Goal: Transaction & Acquisition: Obtain resource

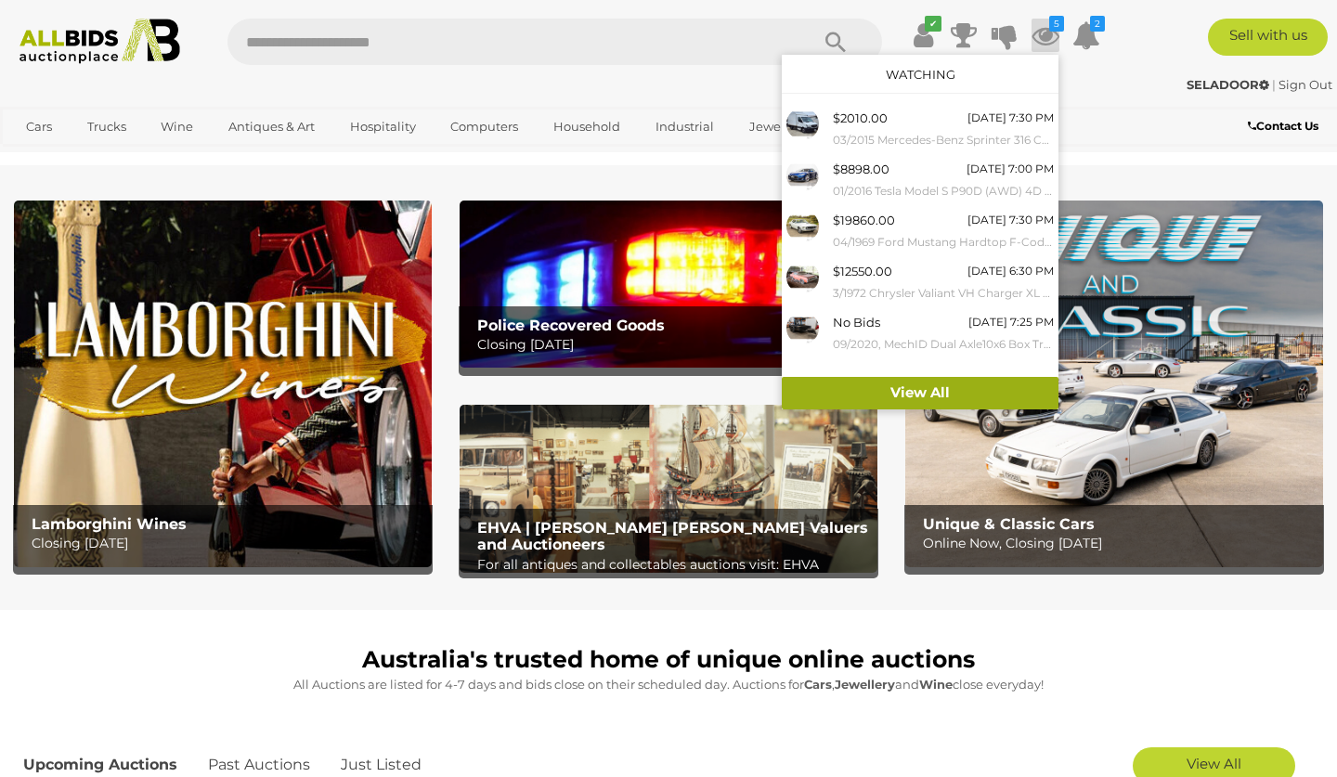
click at [902, 388] on link "View All" at bounding box center [920, 393] width 277 height 32
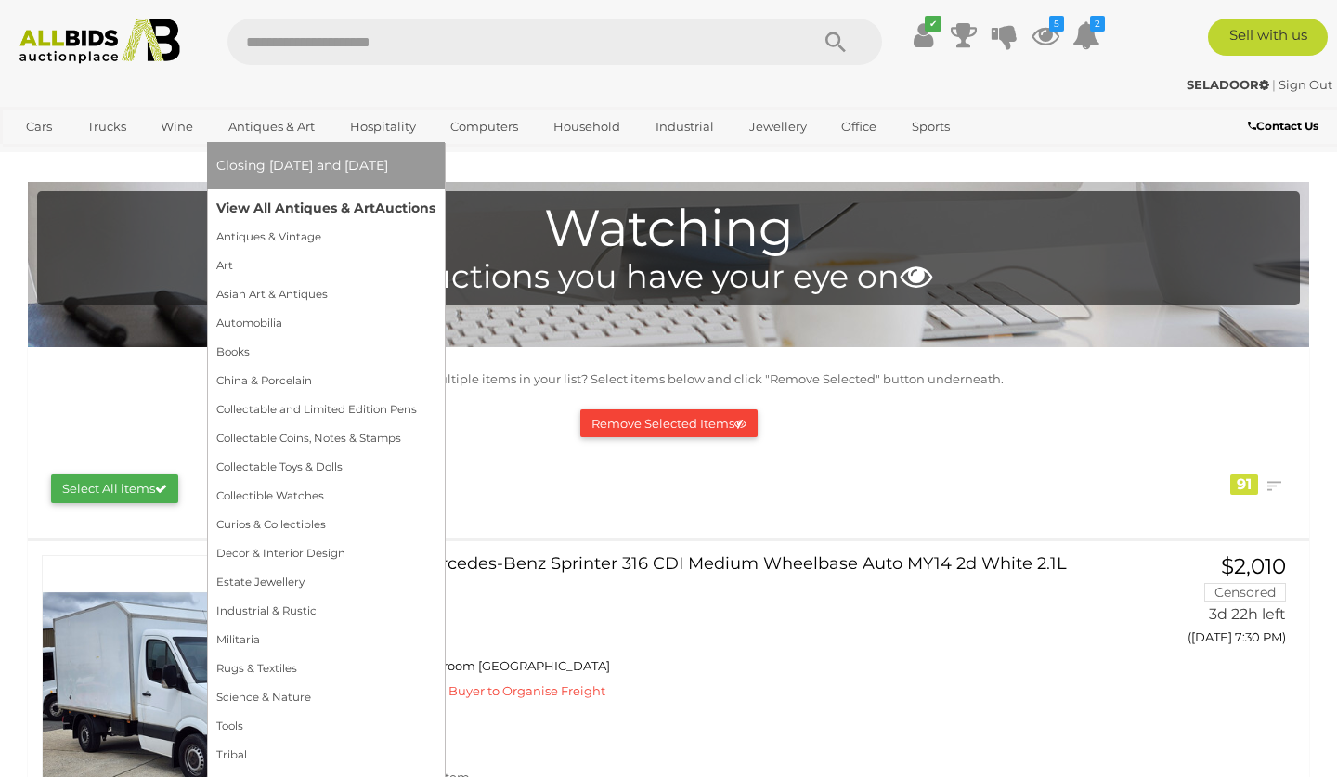
click at [280, 201] on link "View All Antiques & Art Auctions" at bounding box center [325, 208] width 219 height 29
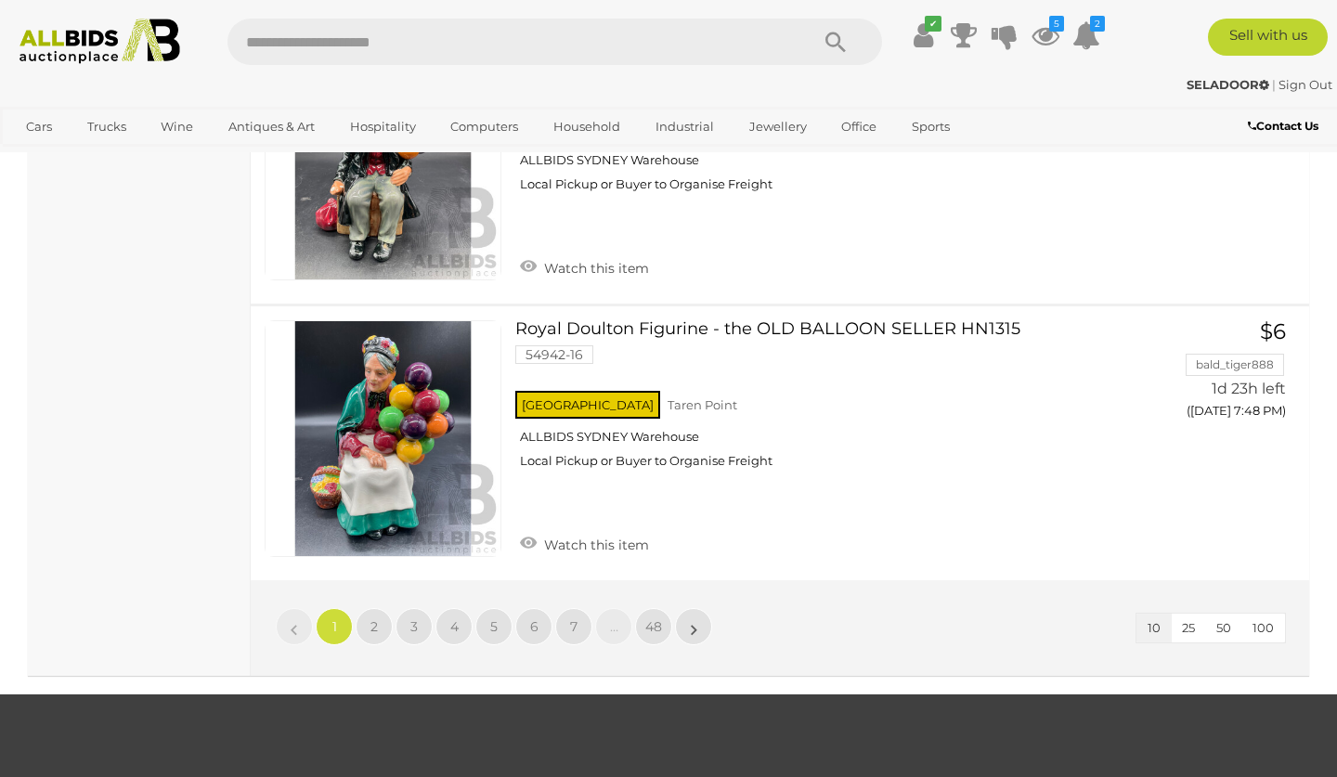
scroll to position [2930, 0]
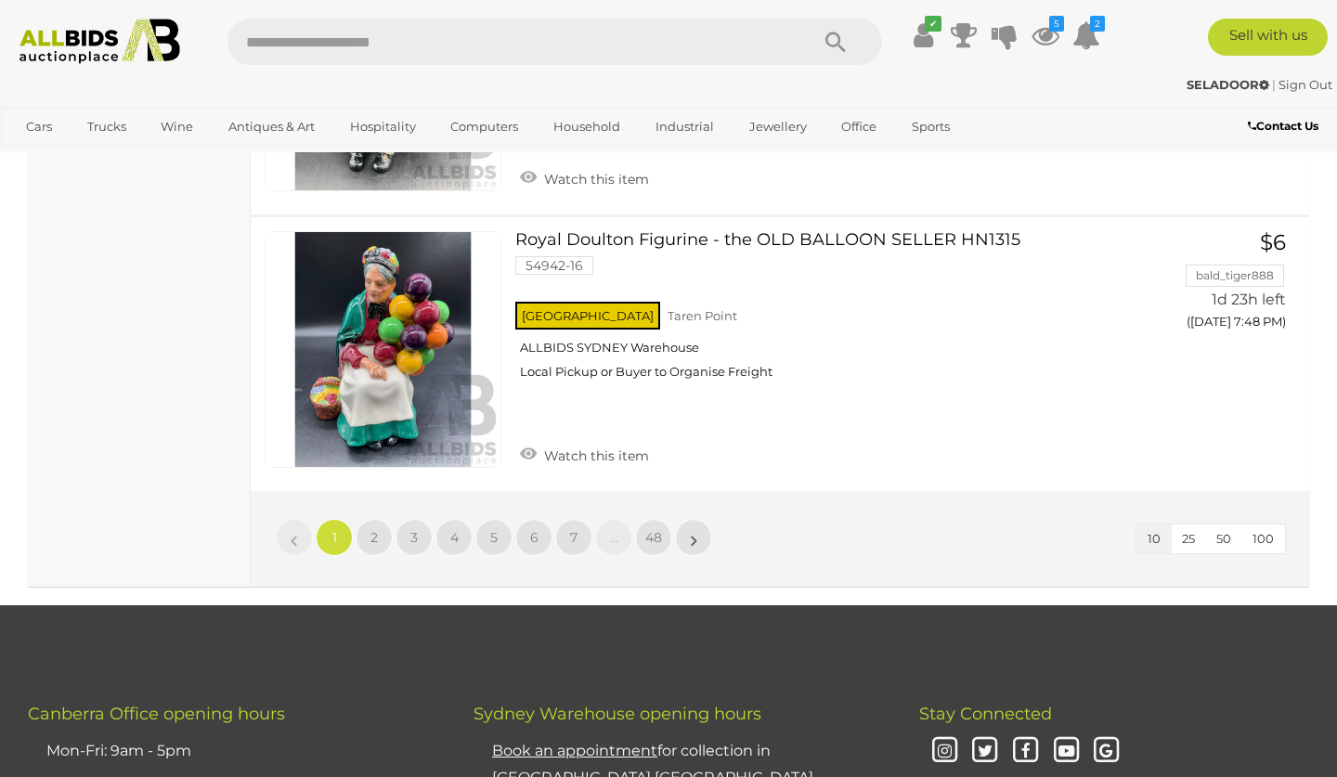
click at [1263, 531] on span "100" at bounding box center [1262, 538] width 21 height 15
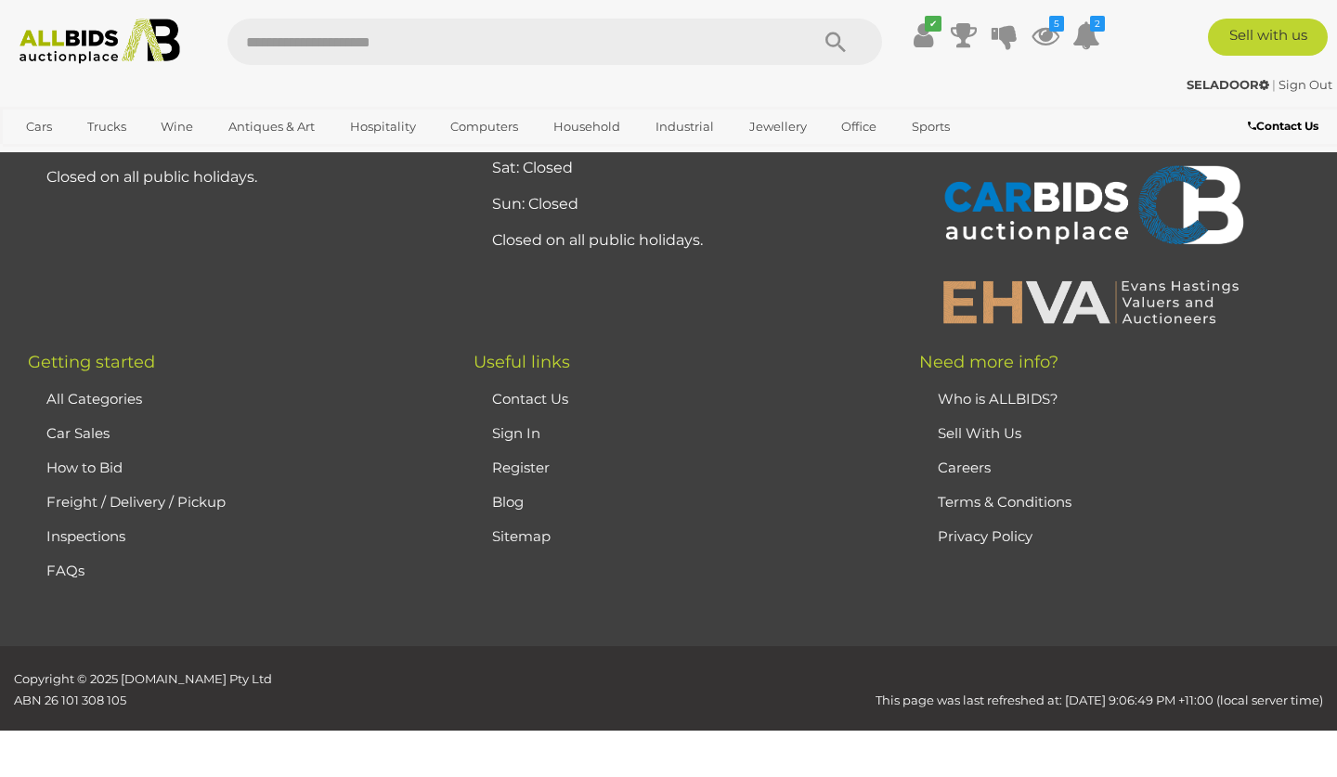
scroll to position [410, 0]
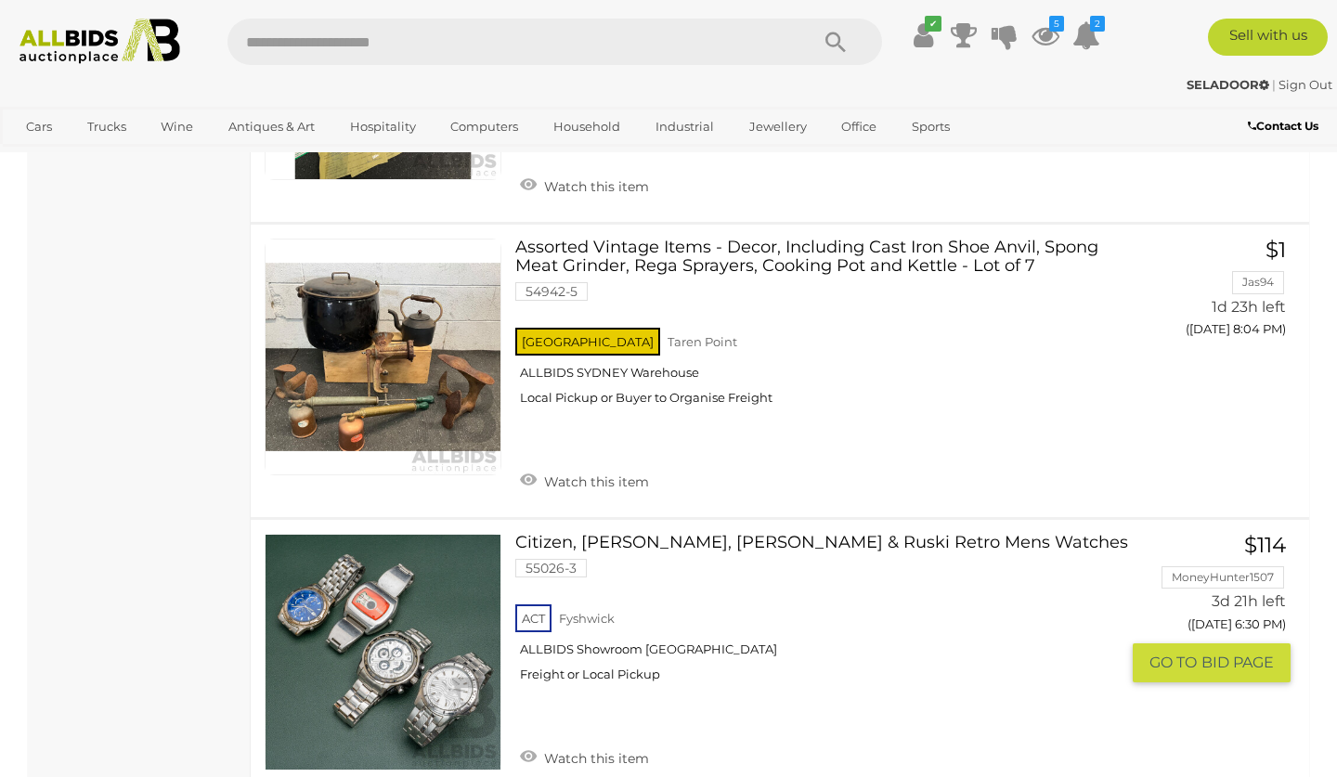
scroll to position [5044, 0]
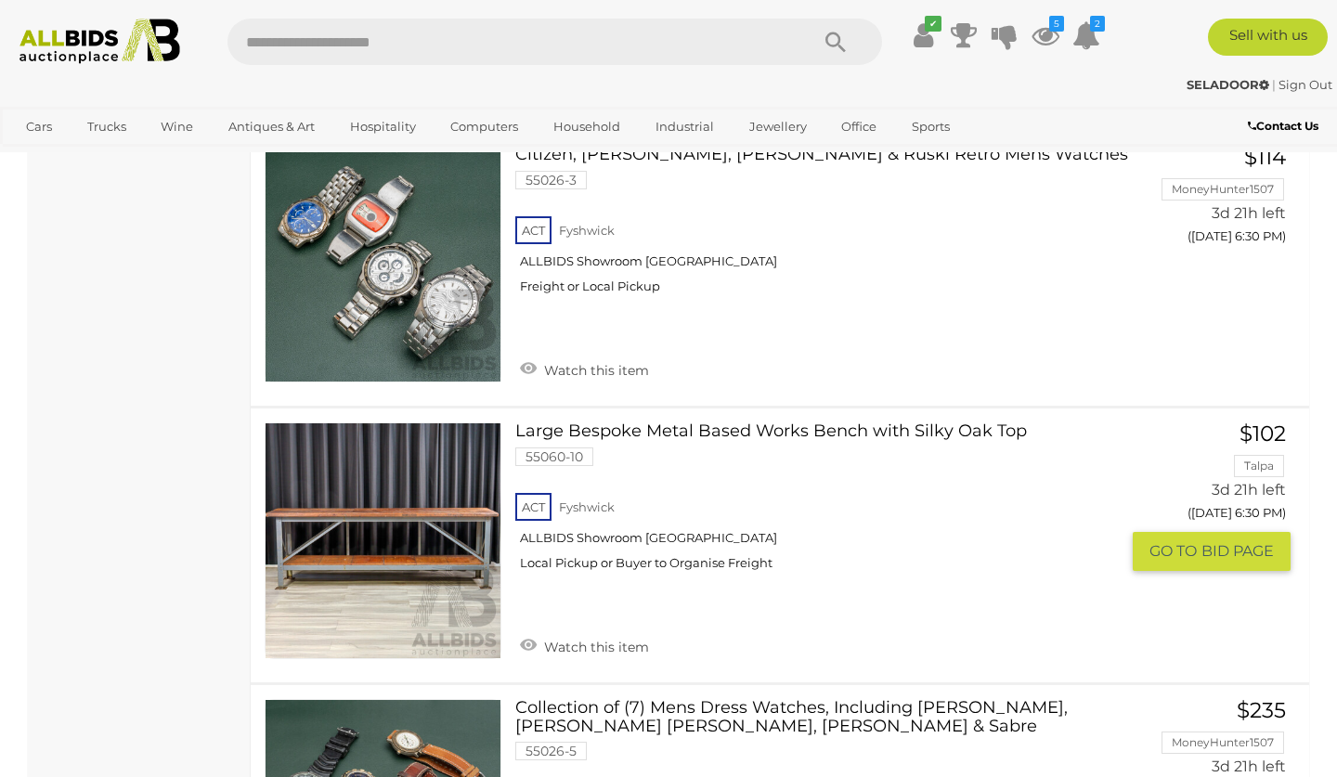
click at [372, 468] on link at bounding box center [383, 540] width 237 height 237
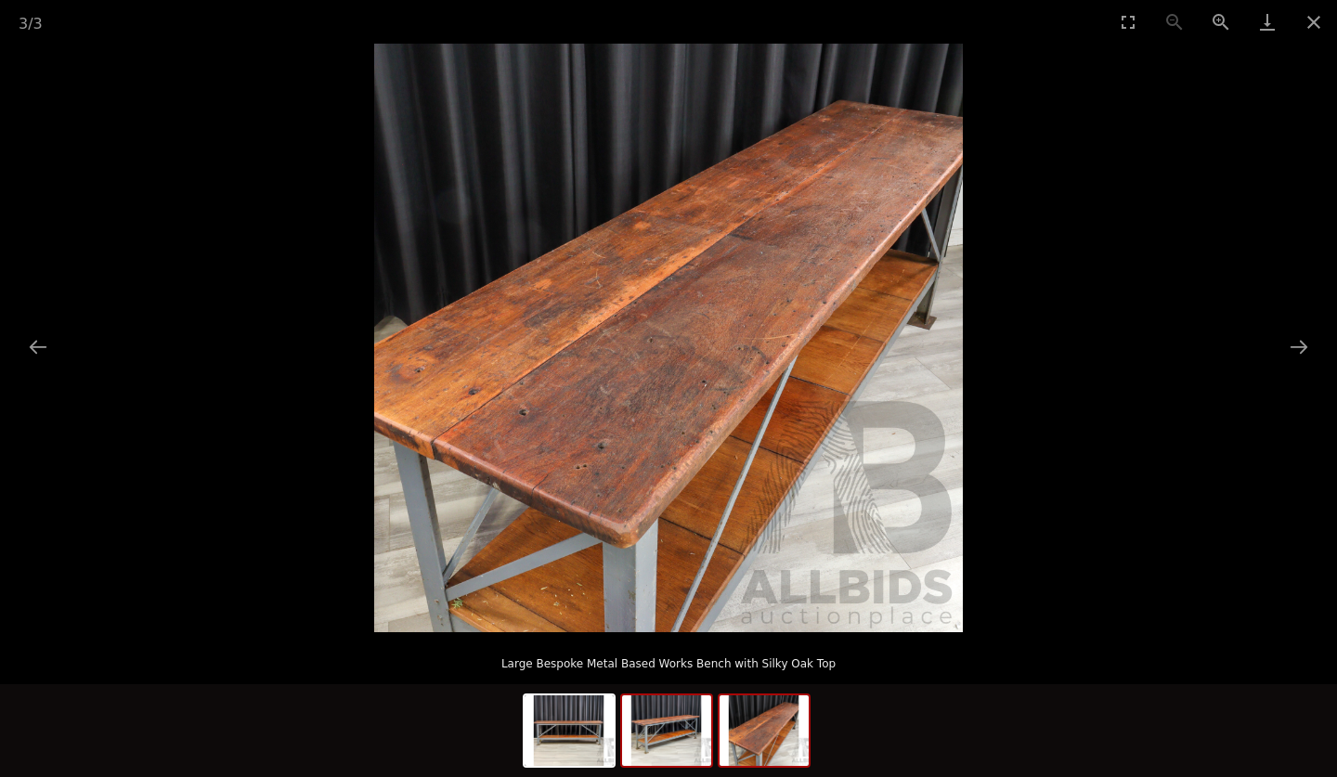
click at [658, 731] on img at bounding box center [666, 730] width 89 height 71
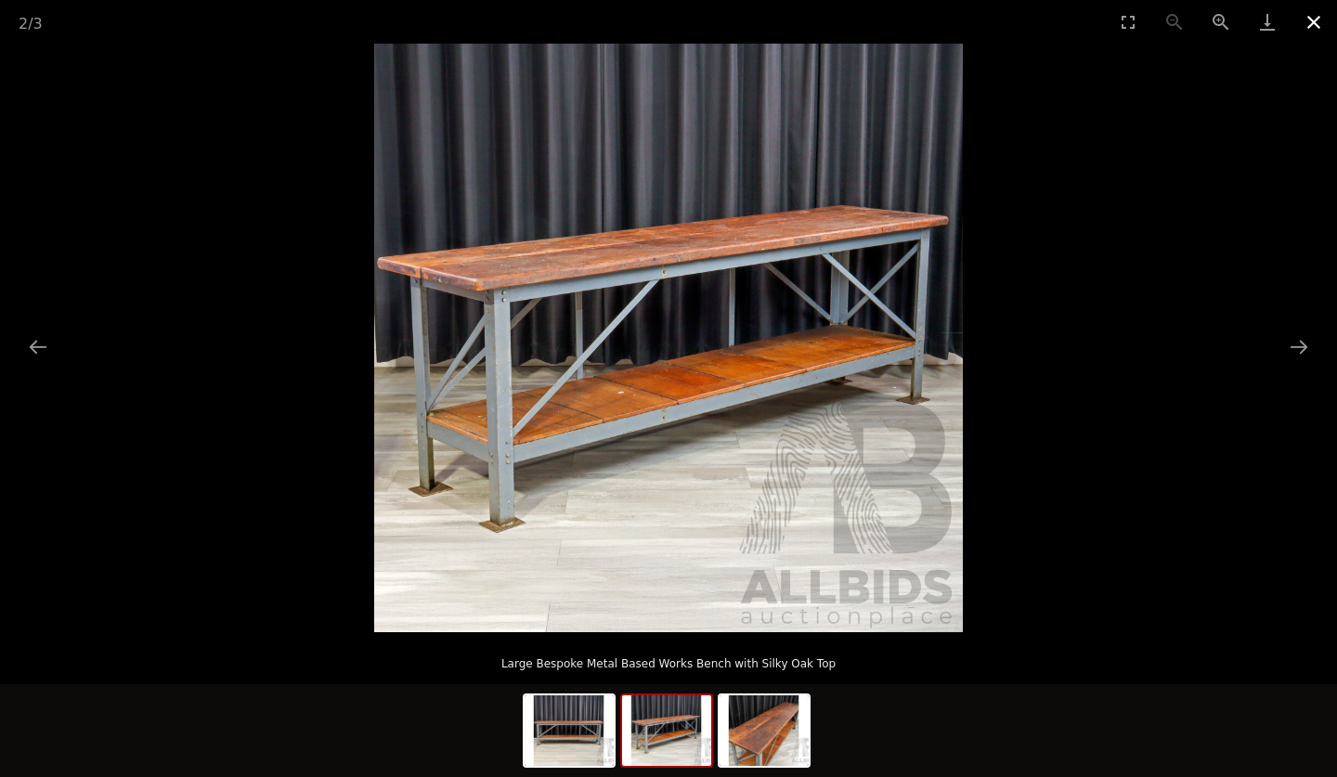
click at [1312, 16] on button "Close gallery" at bounding box center [1314, 22] width 46 height 44
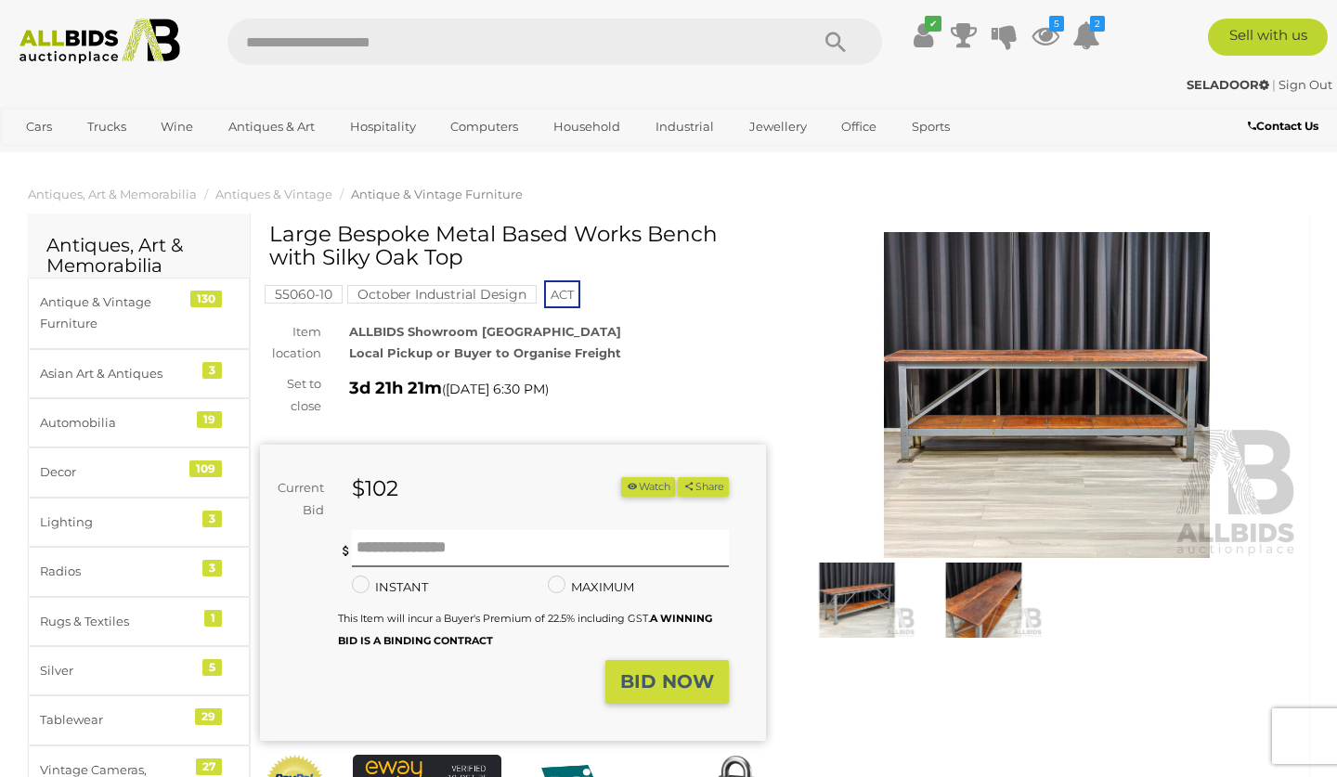
click at [636, 479] on button "Watch" at bounding box center [648, 486] width 54 height 19
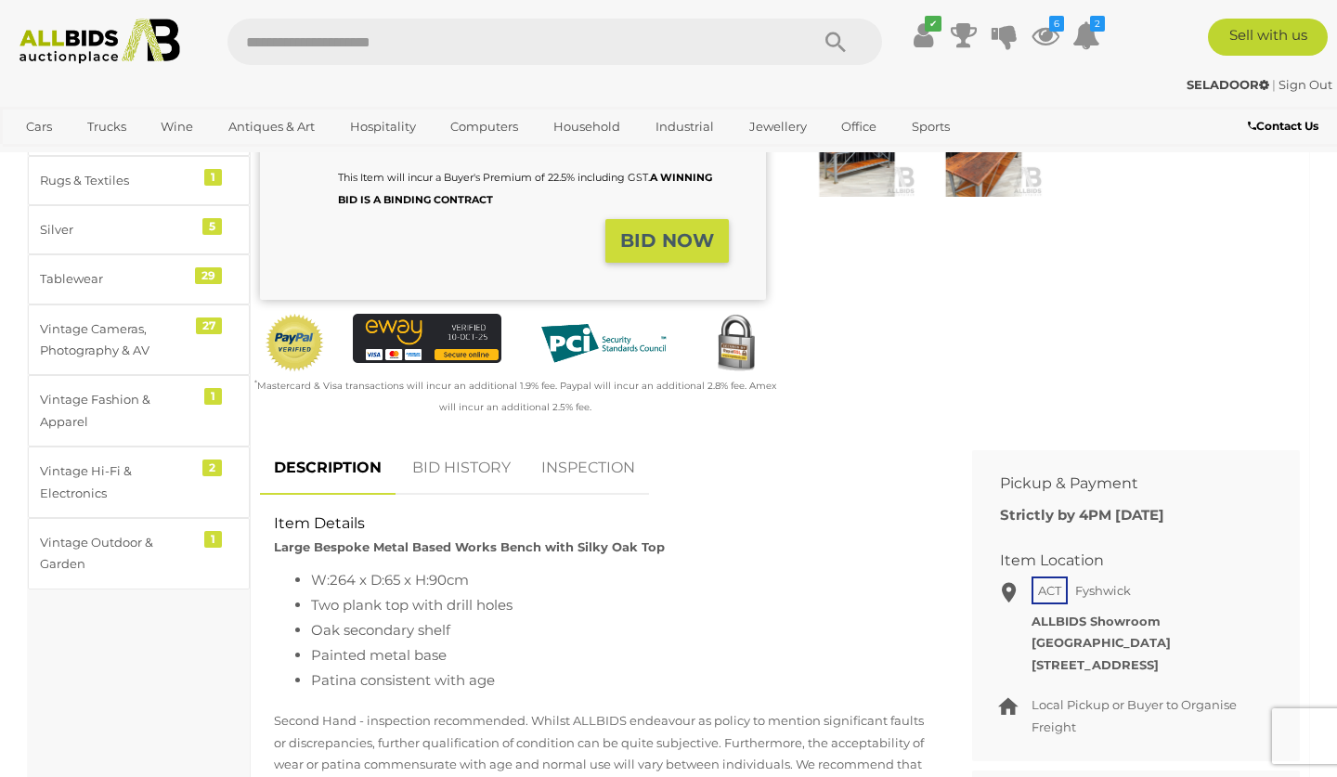
scroll to position [447, 0]
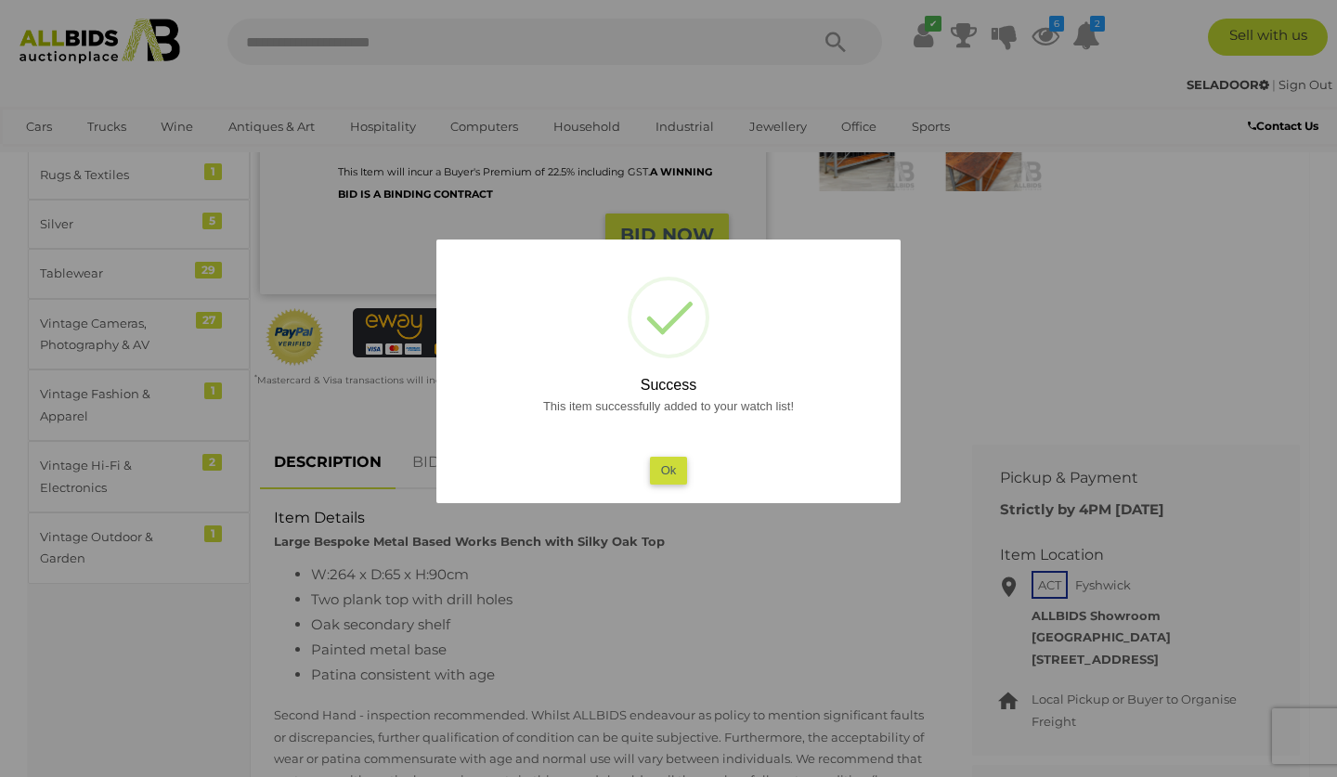
click at [718, 591] on div at bounding box center [668, 388] width 1337 height 777
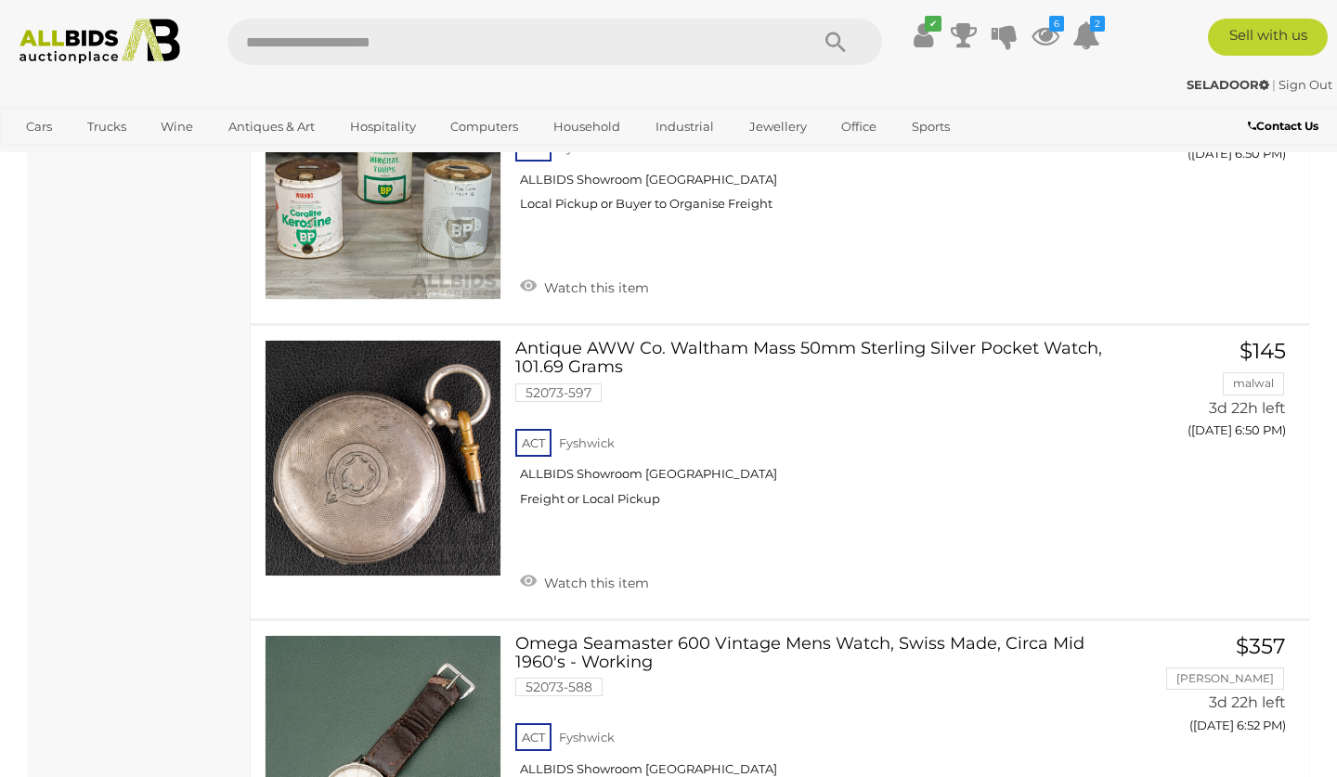
scroll to position [10950, 0]
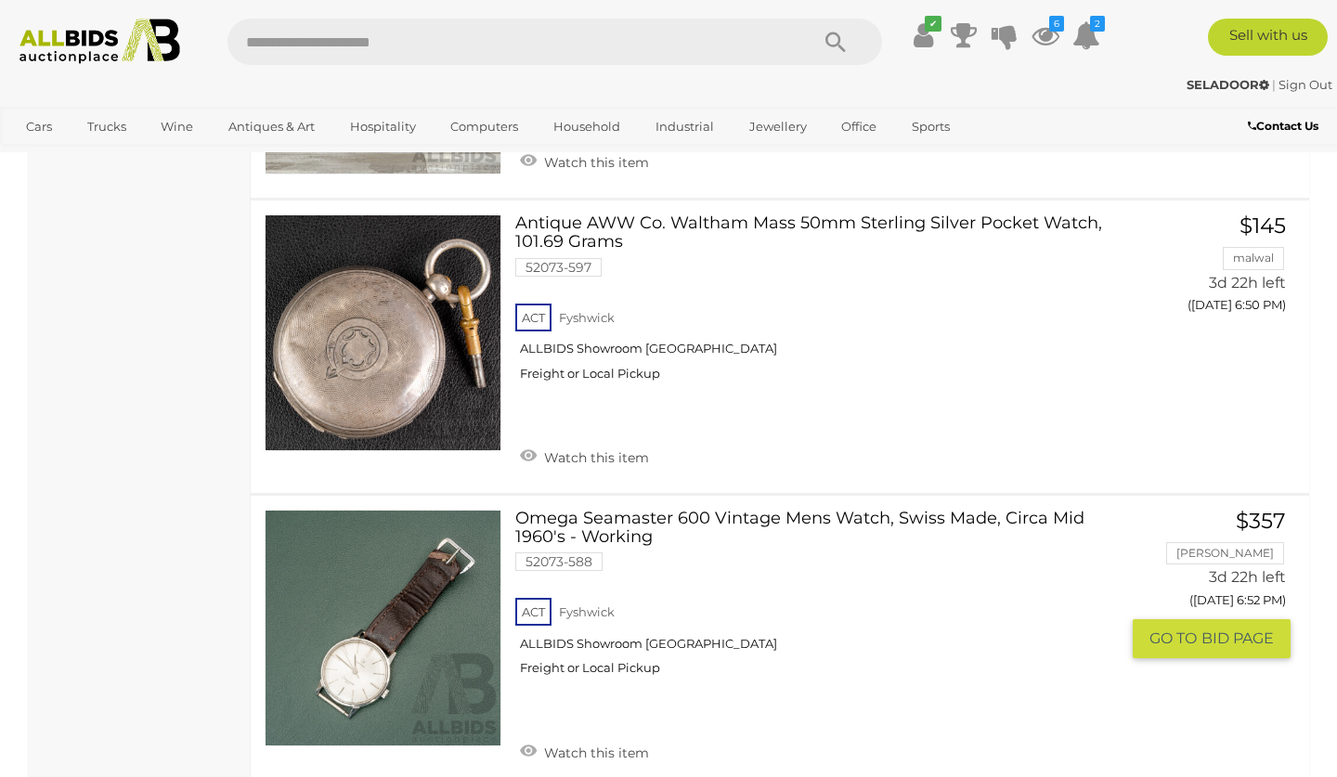
click at [396, 510] on link at bounding box center [383, 628] width 237 height 237
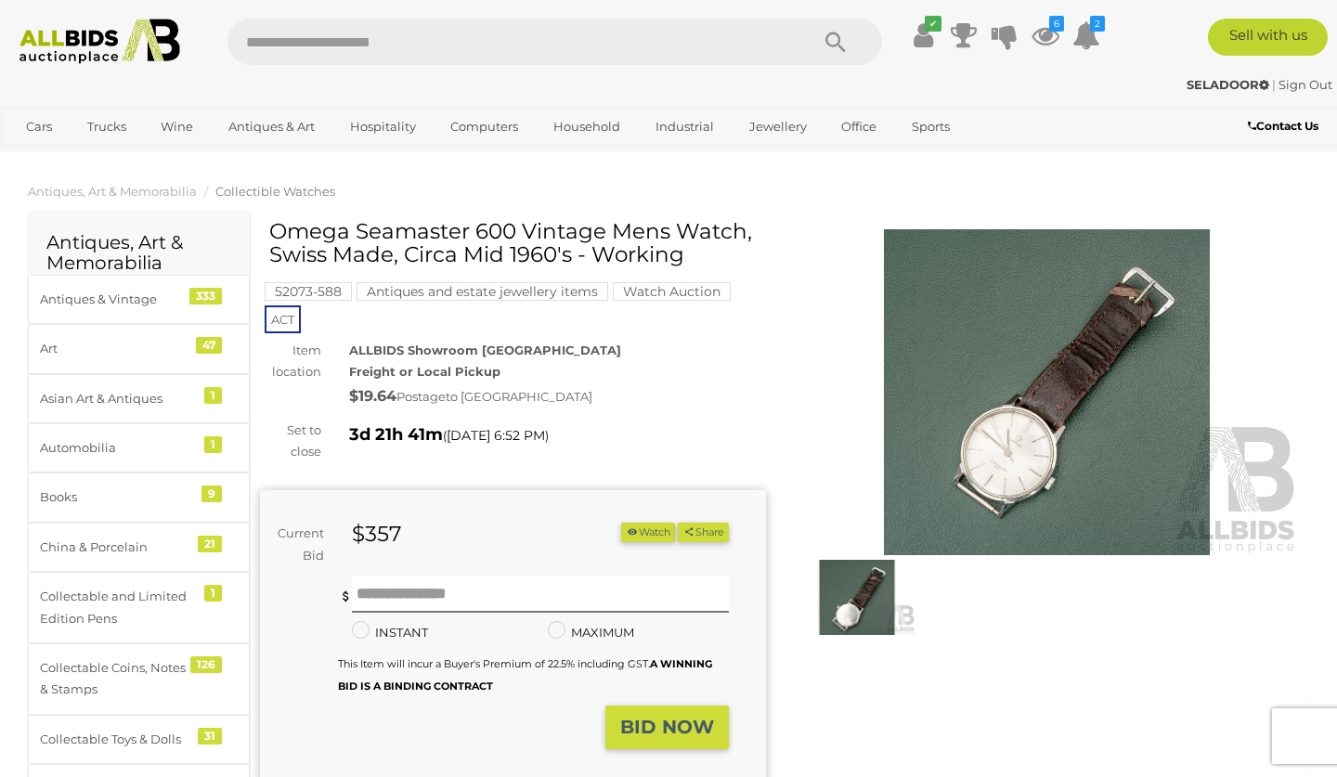
scroll to position [5, 0]
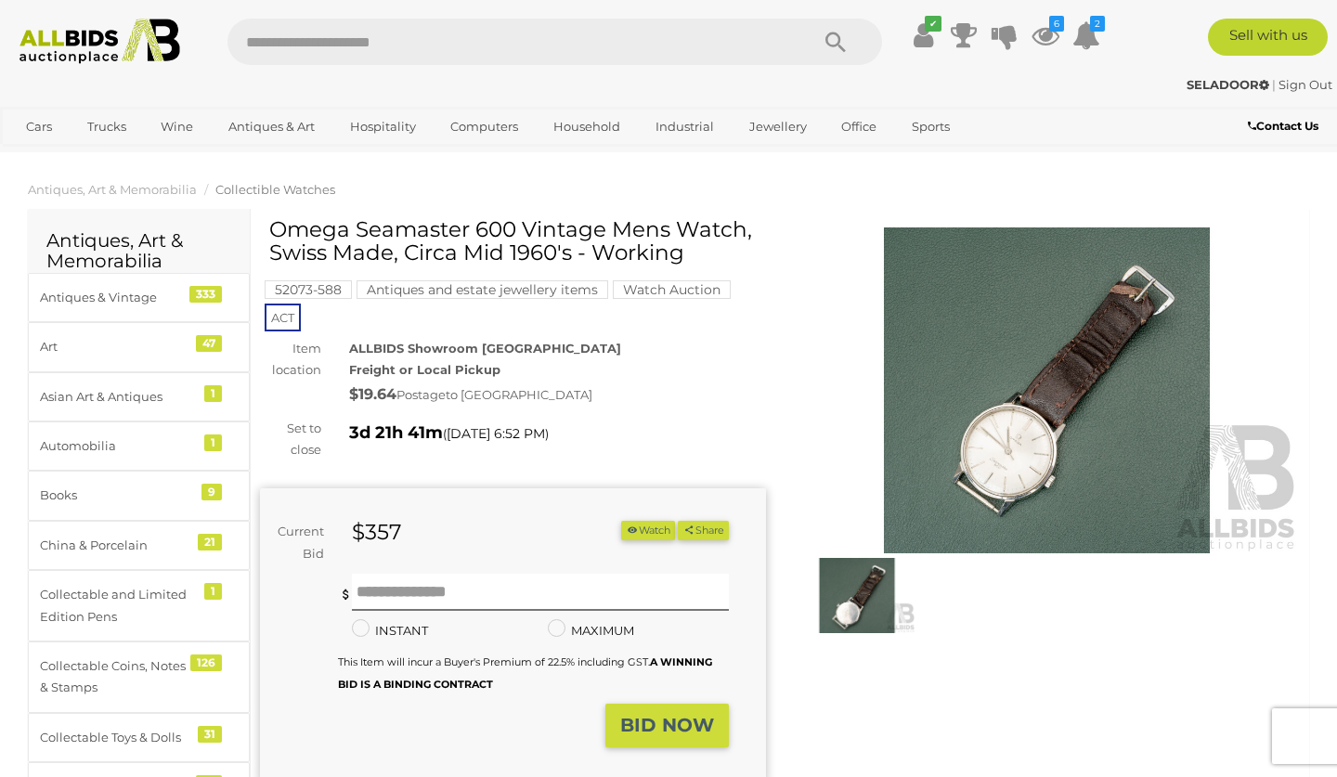
click at [1020, 417] on img at bounding box center [1047, 390] width 506 height 326
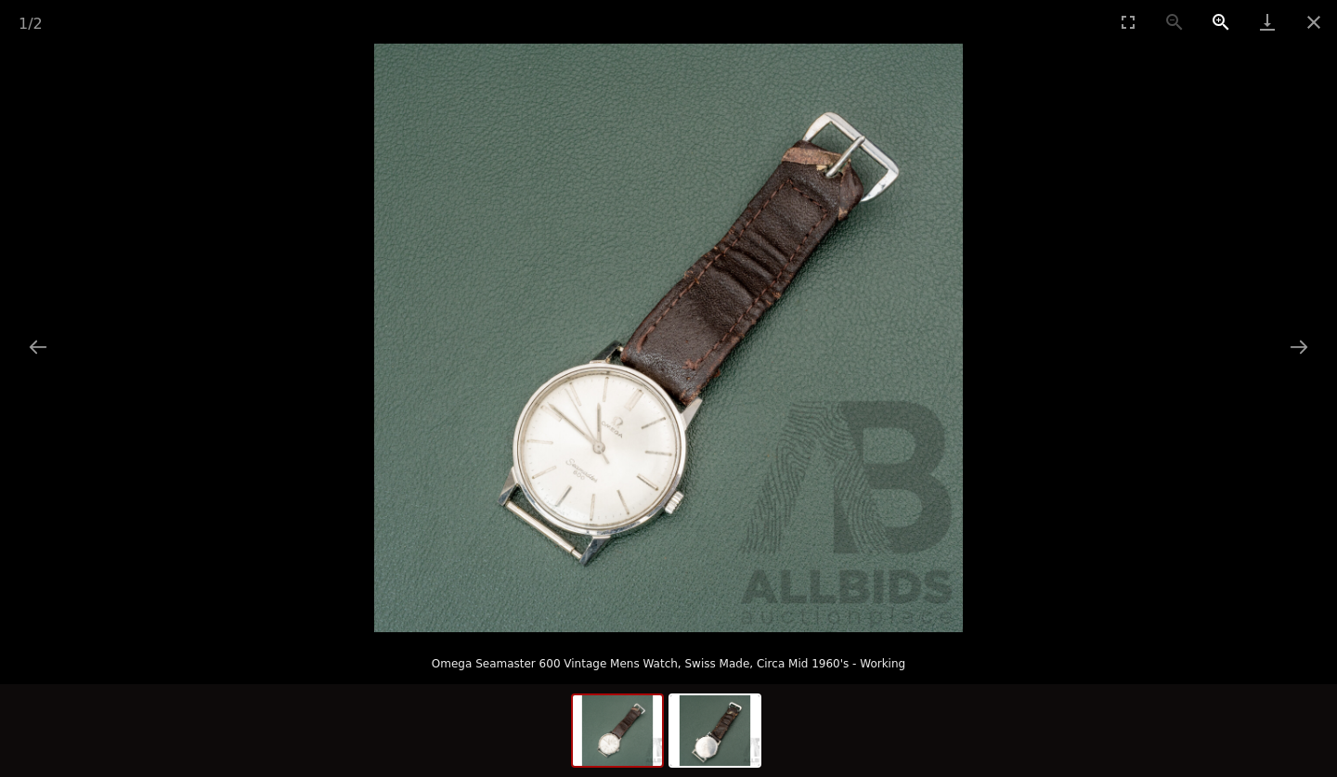
click at [1218, 17] on button "Zoom in" at bounding box center [1221, 22] width 46 height 44
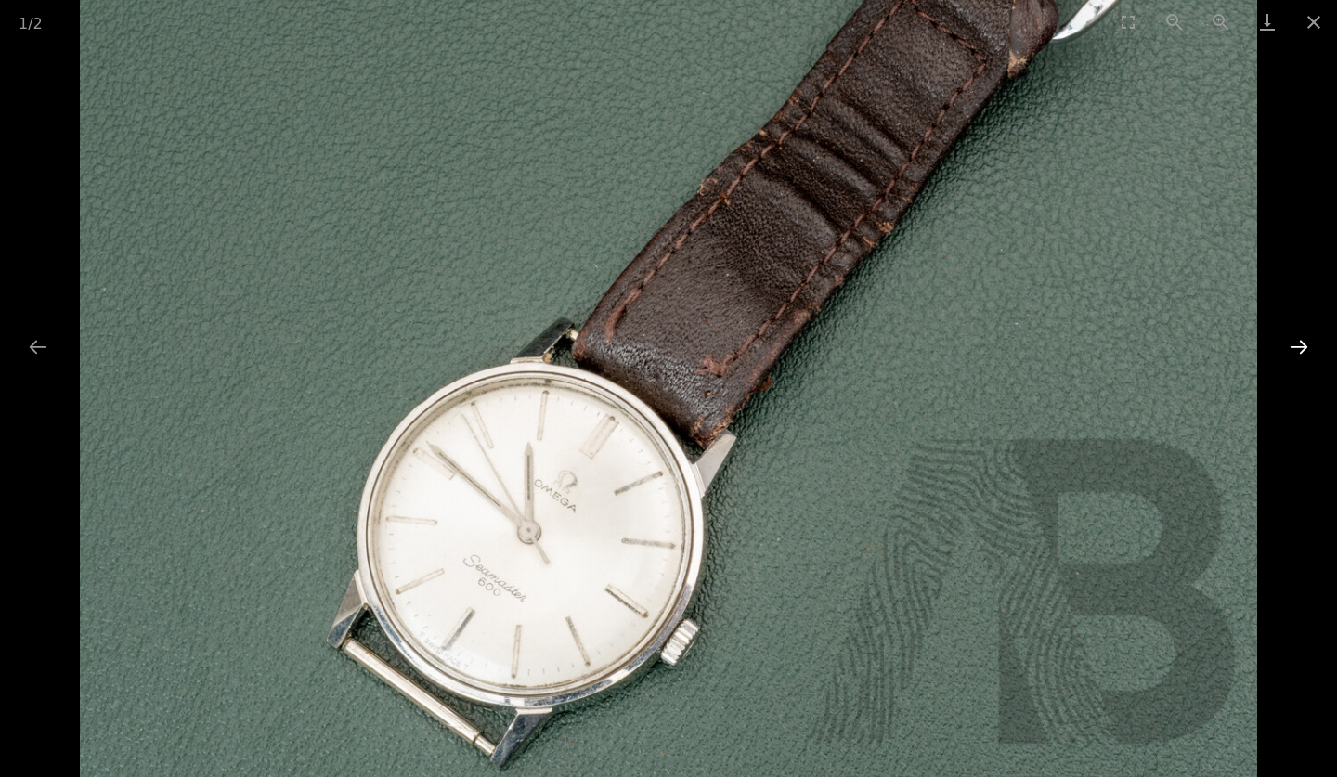
click at [1293, 342] on button "Next slide" at bounding box center [1298, 347] width 39 height 36
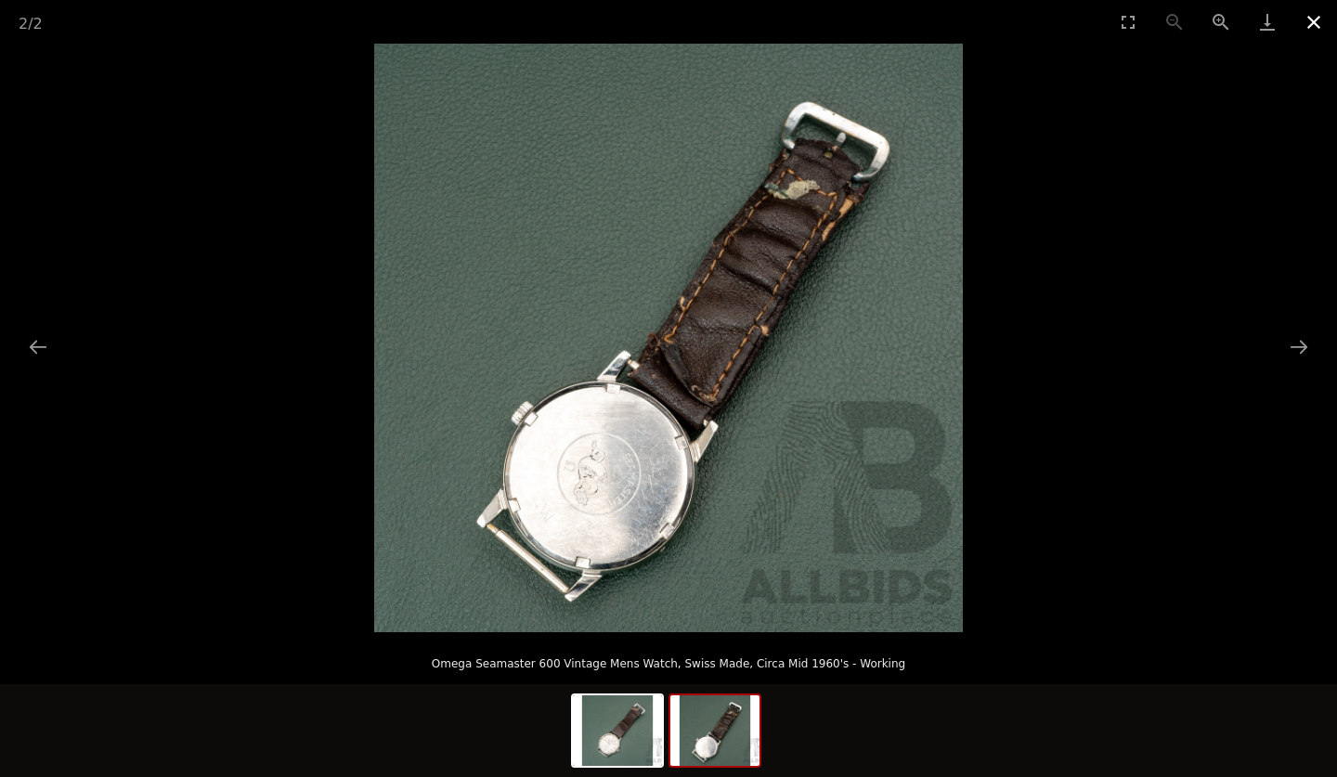
click at [1316, 16] on button "Close gallery" at bounding box center [1314, 22] width 46 height 44
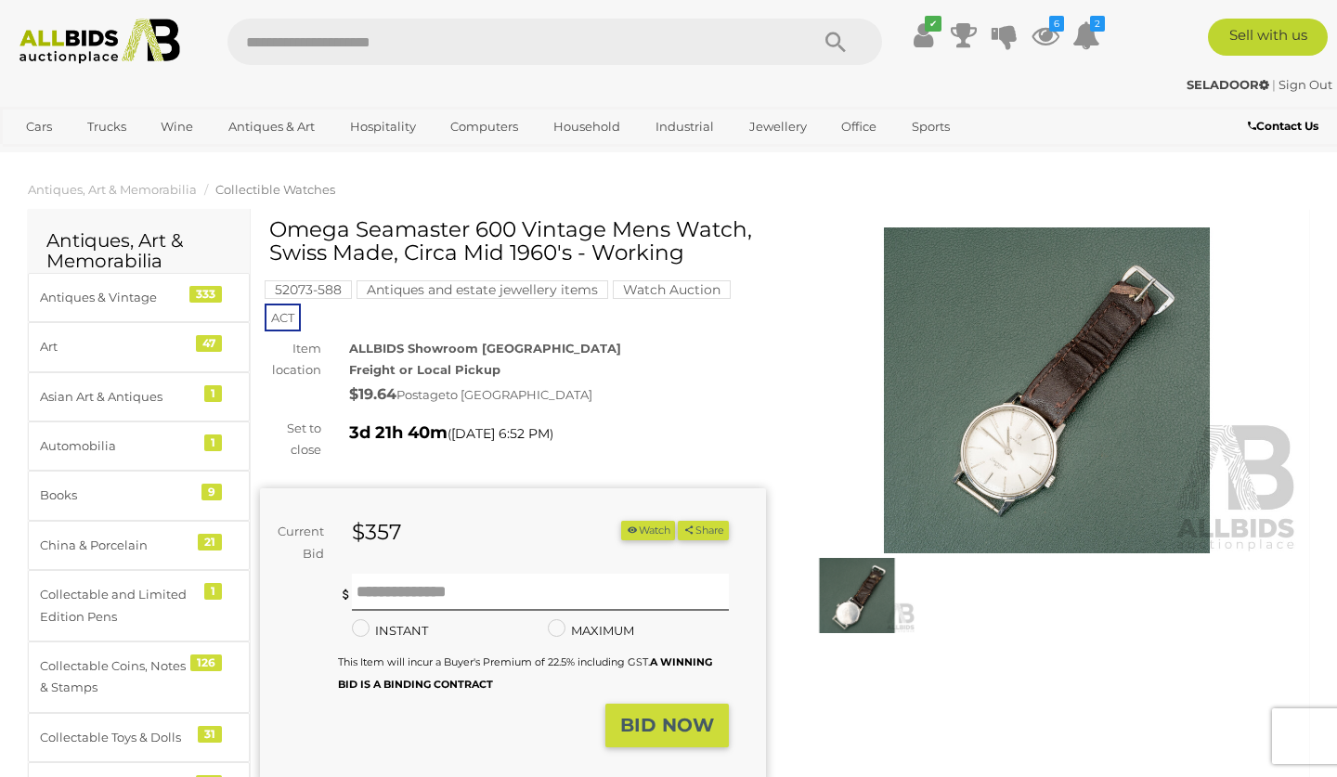
click at [633, 523] on button "Watch" at bounding box center [648, 530] width 54 height 19
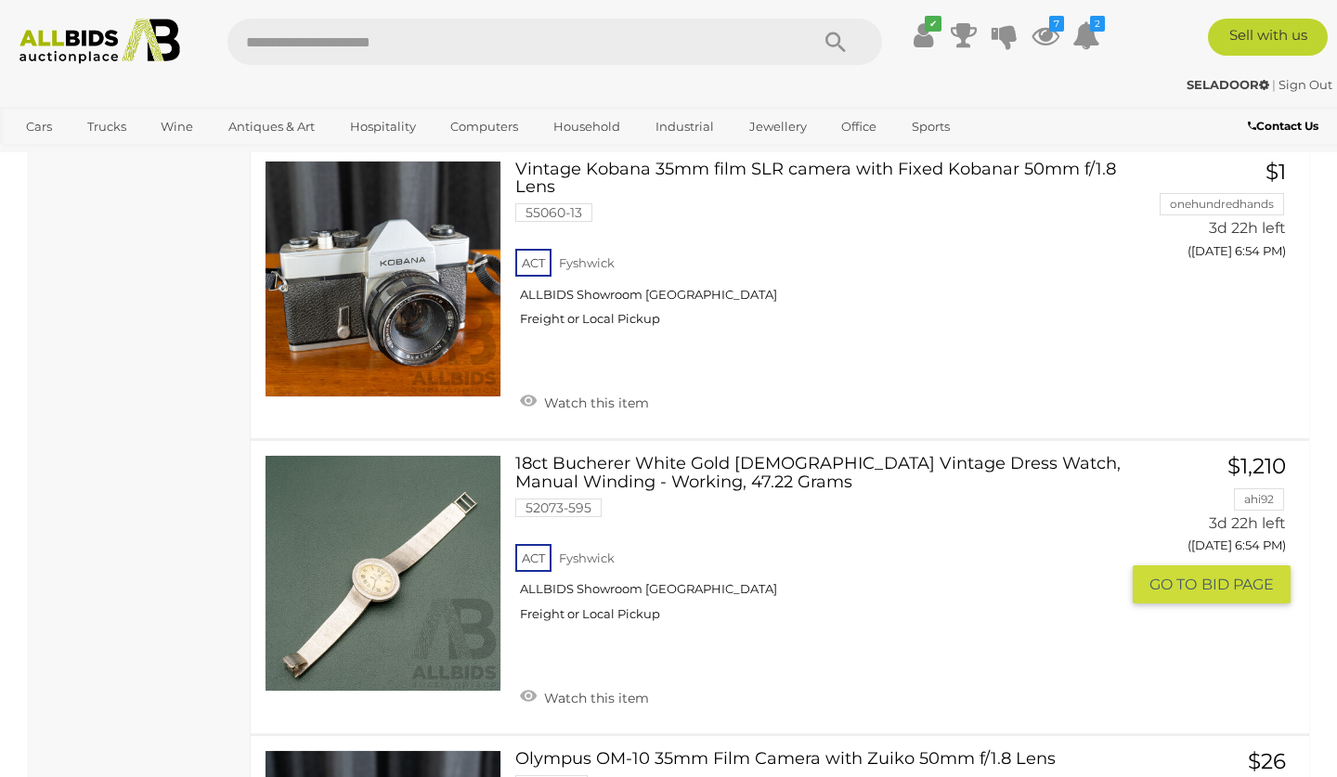
scroll to position [11871, 0]
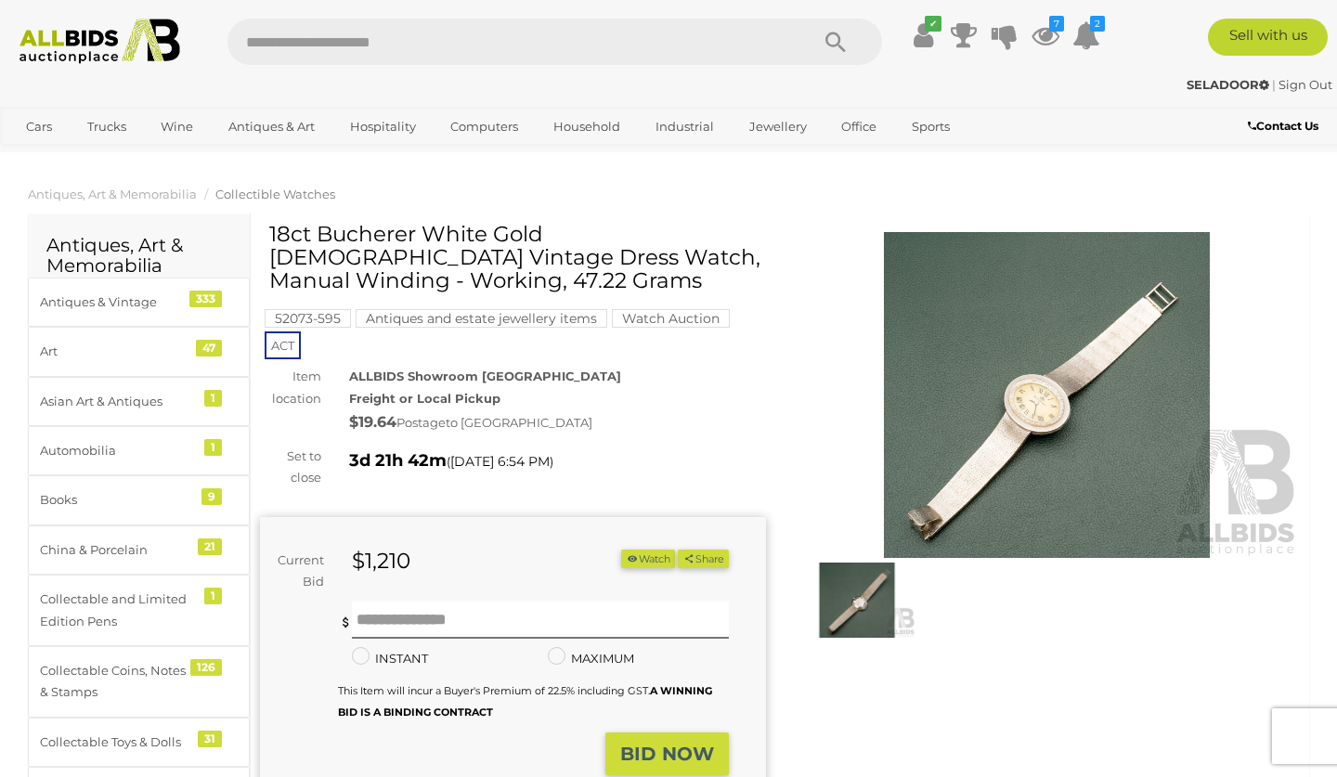
click at [1053, 347] on img at bounding box center [1047, 395] width 506 height 326
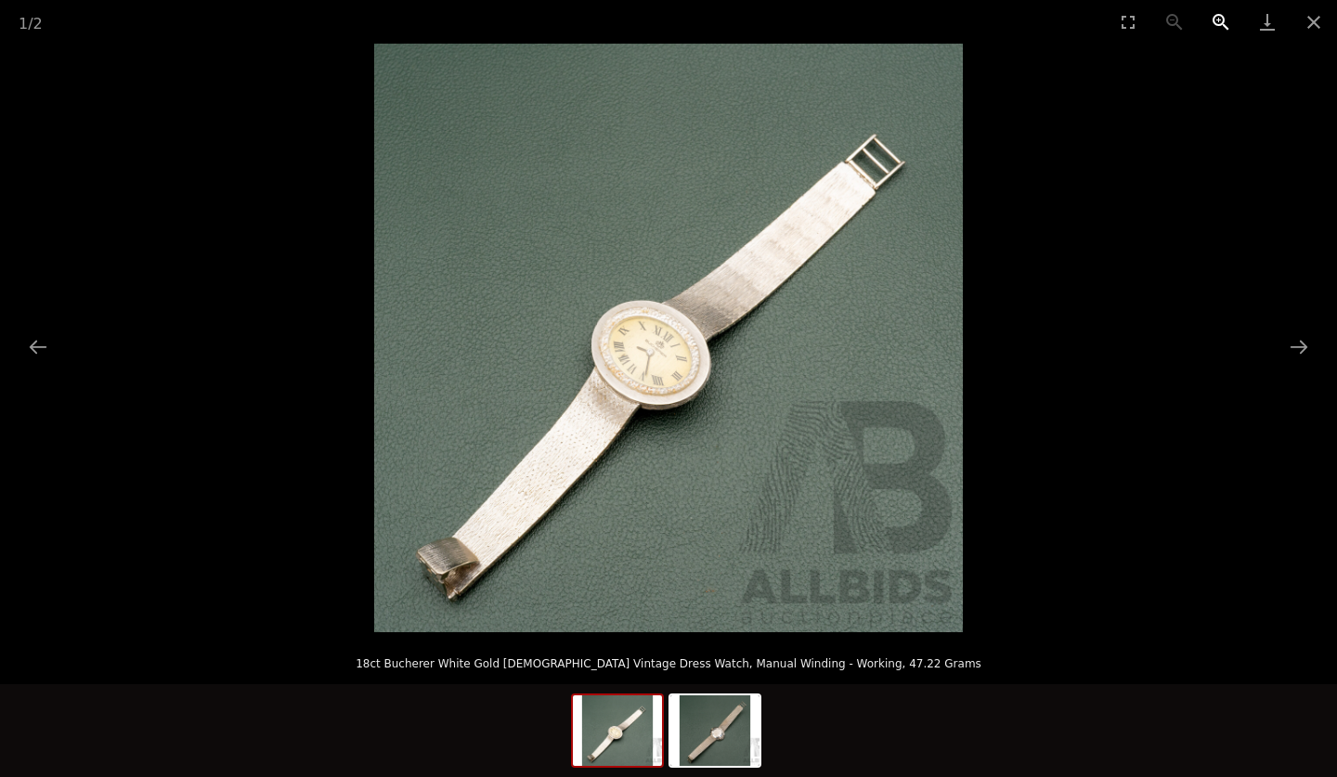
click at [1218, 15] on button "Zoom in" at bounding box center [1221, 22] width 46 height 44
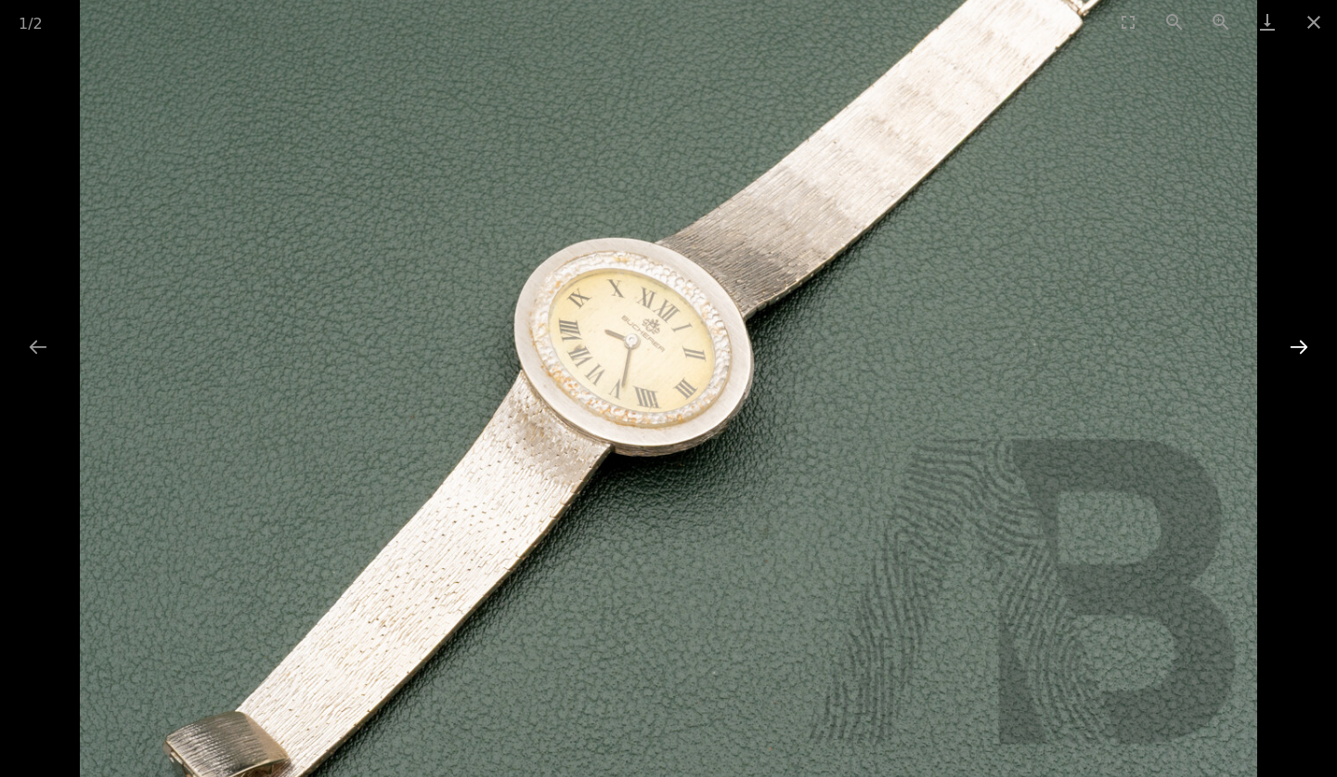
click at [1299, 342] on button "Next slide" at bounding box center [1298, 347] width 39 height 36
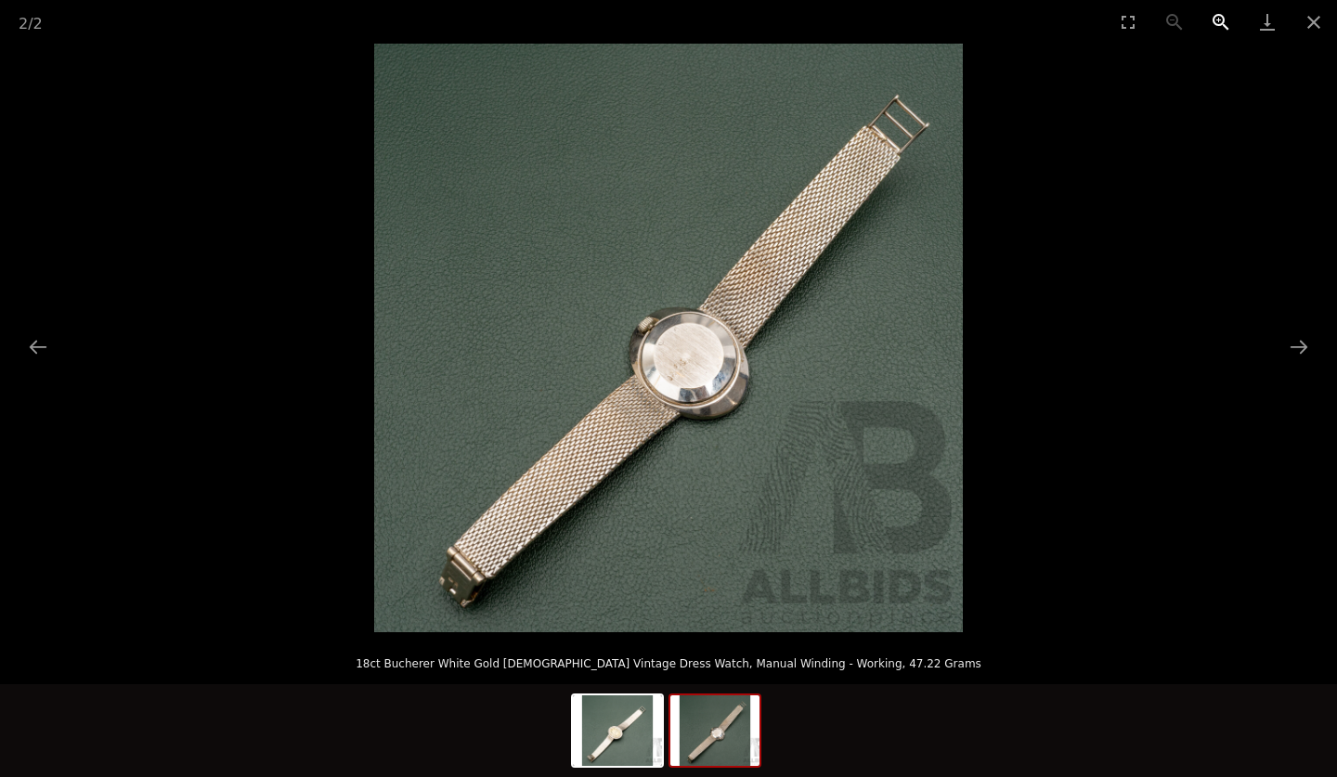
click at [1219, 16] on button "Zoom in" at bounding box center [1221, 22] width 46 height 44
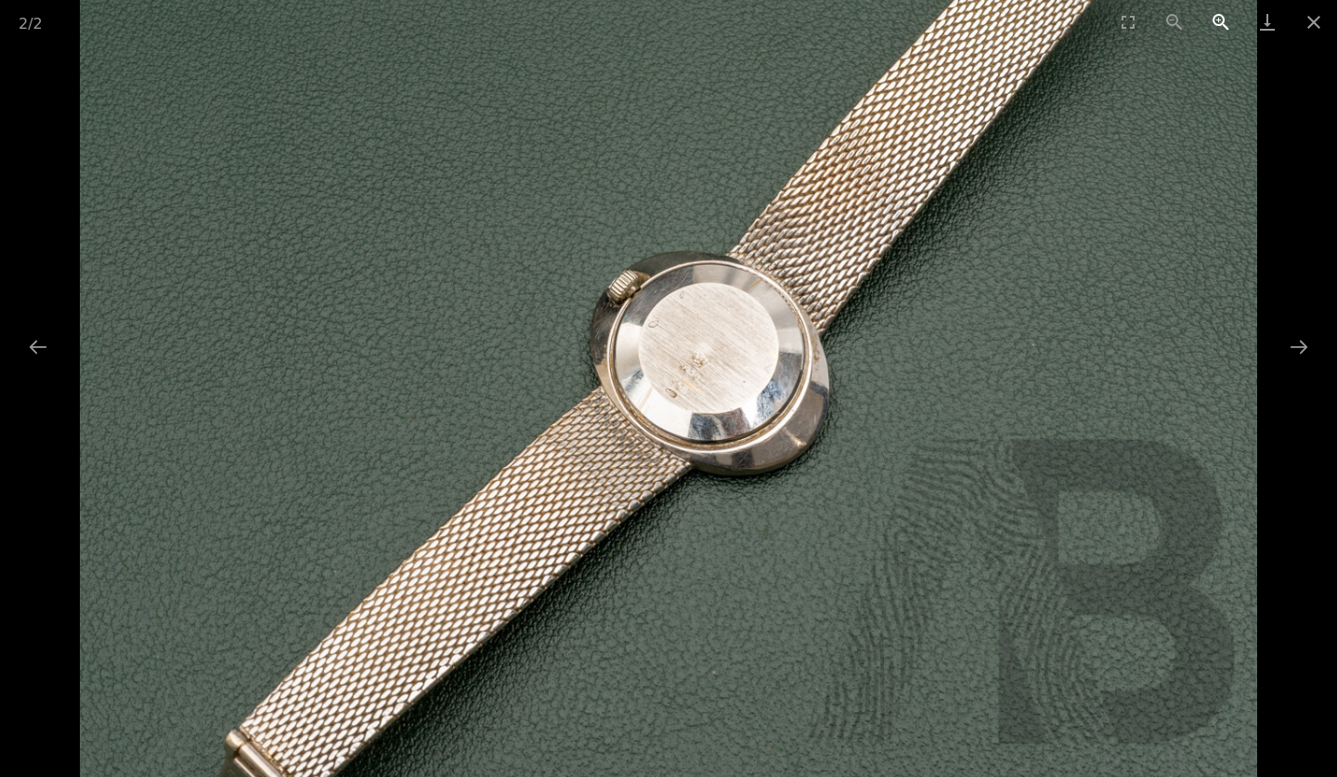
click at [1219, 16] on button "Zoom in" at bounding box center [1221, 22] width 46 height 44
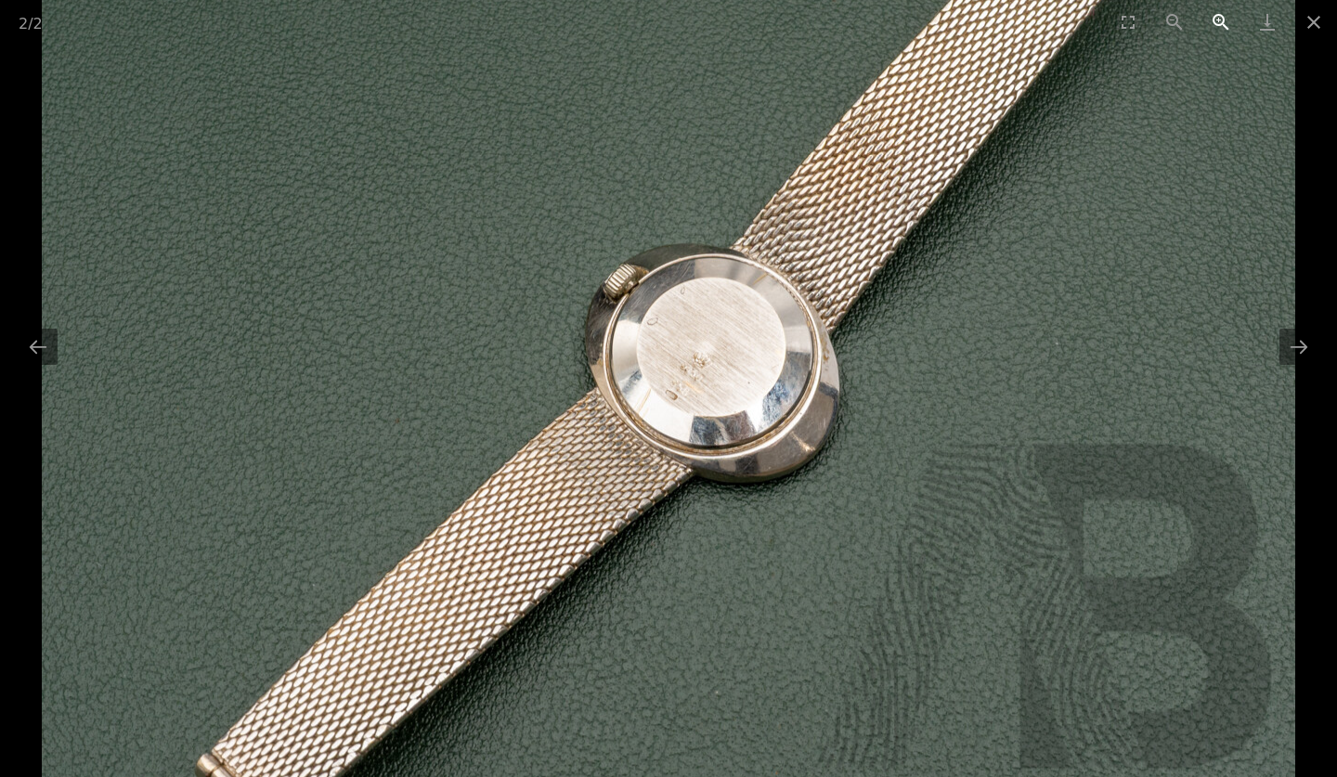
click at [1219, 16] on button "Zoom in" at bounding box center [1221, 22] width 46 height 44
click at [1312, 15] on button "Close gallery" at bounding box center [1314, 22] width 46 height 44
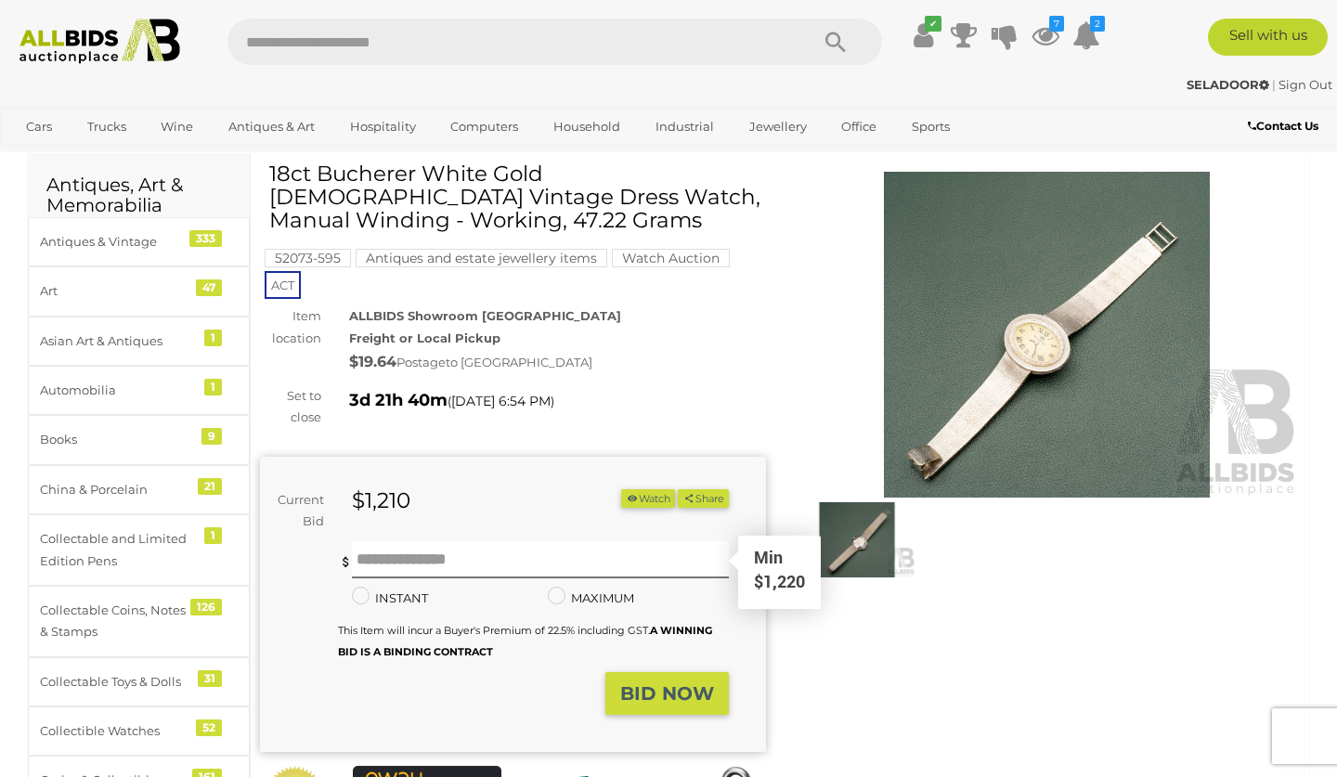
scroll to position [63, 0]
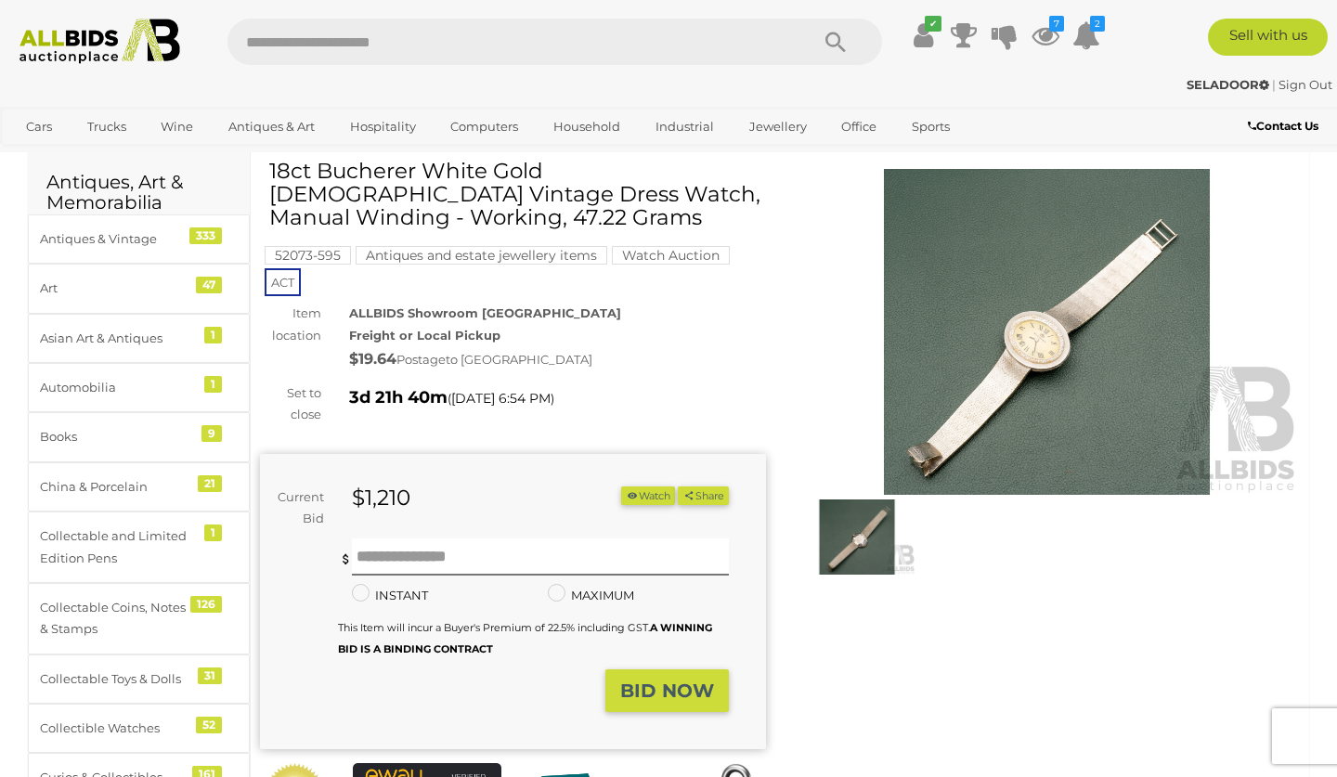
click at [947, 442] on img at bounding box center [1047, 332] width 506 height 326
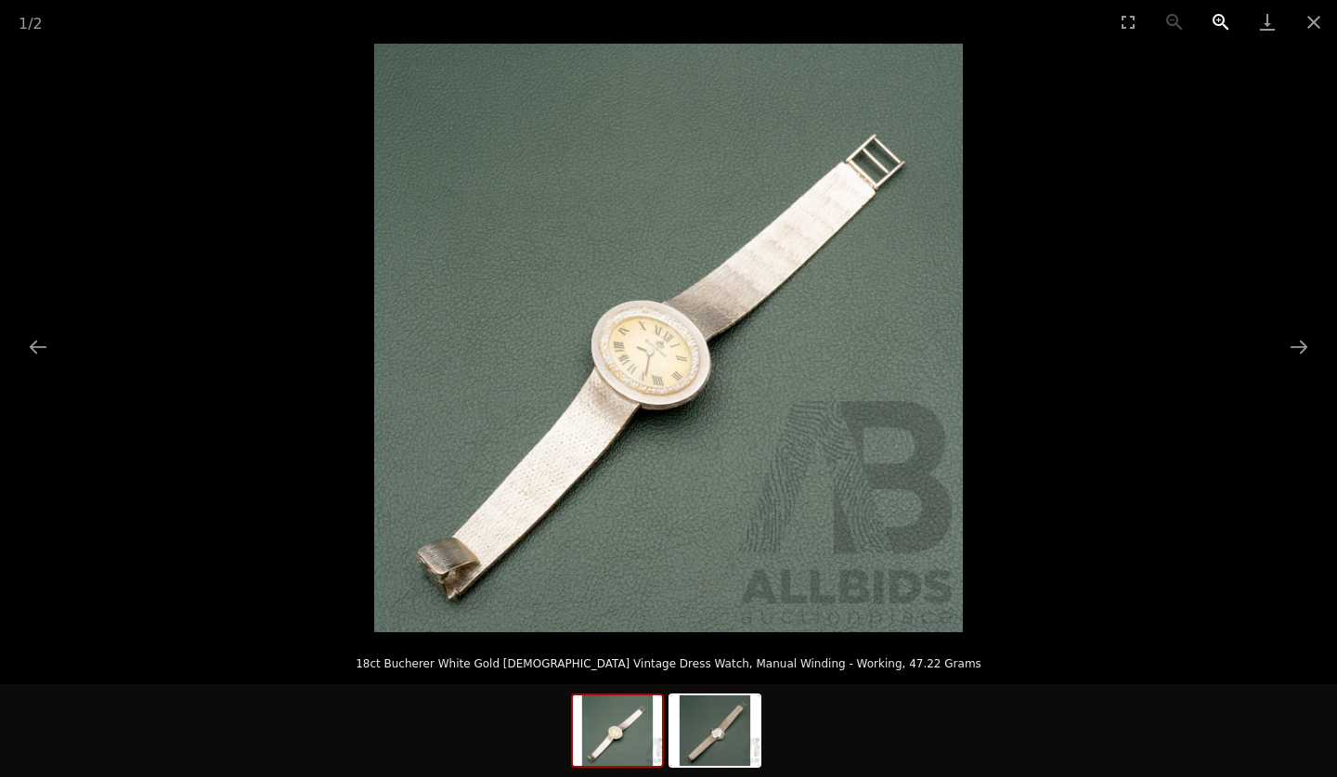
click at [1218, 19] on button "Zoom in" at bounding box center [1221, 22] width 46 height 44
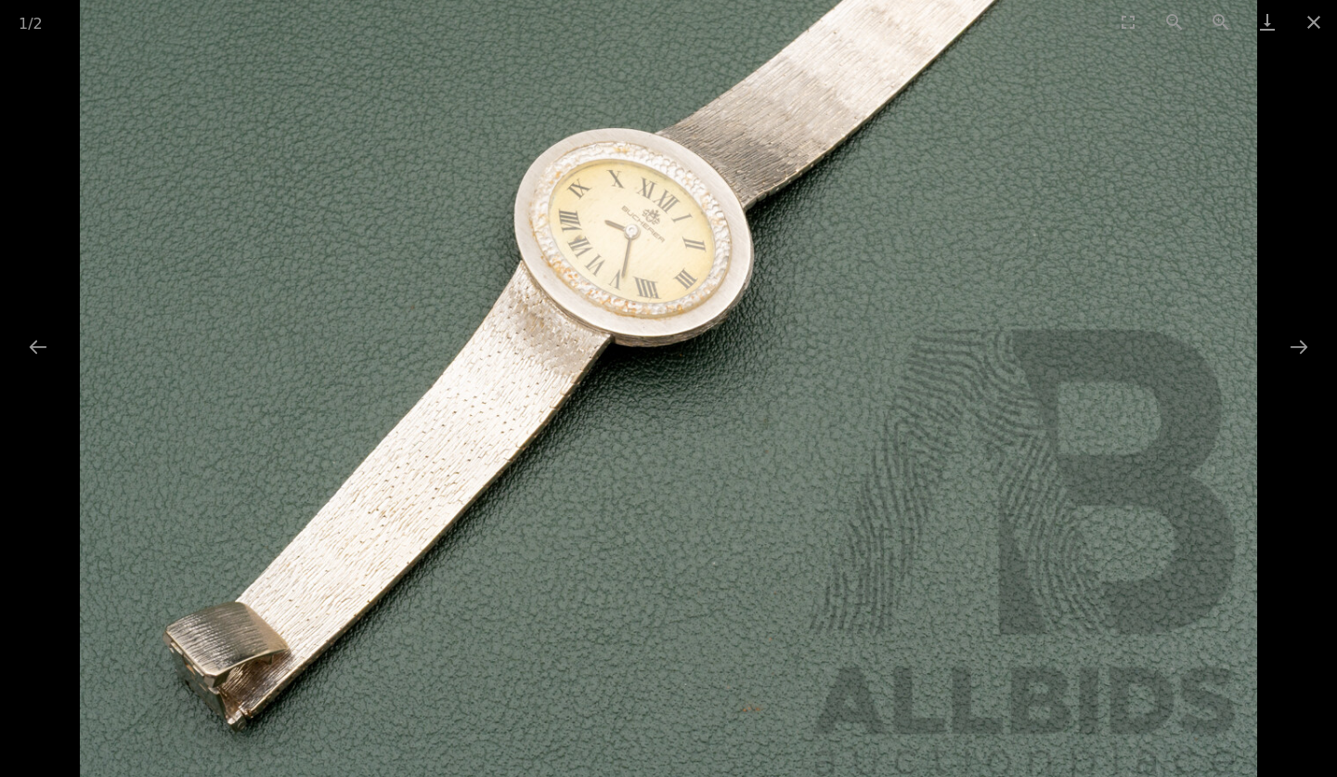
drag, startPoint x: 513, startPoint y: 677, endPoint x: 632, endPoint y: 567, distance: 161.6
click at [632, 567] on img at bounding box center [668, 203] width 1177 height 1177
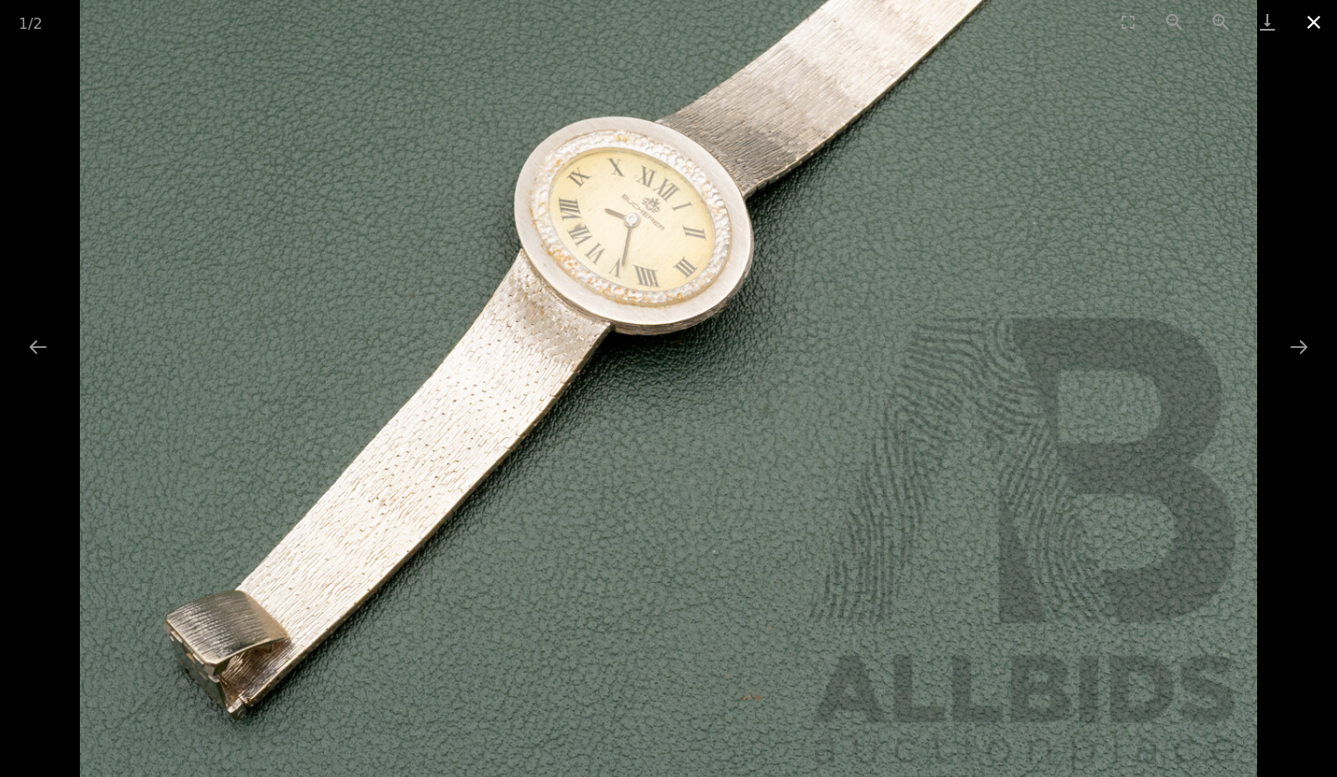
click at [1316, 17] on button "Close gallery" at bounding box center [1314, 22] width 46 height 44
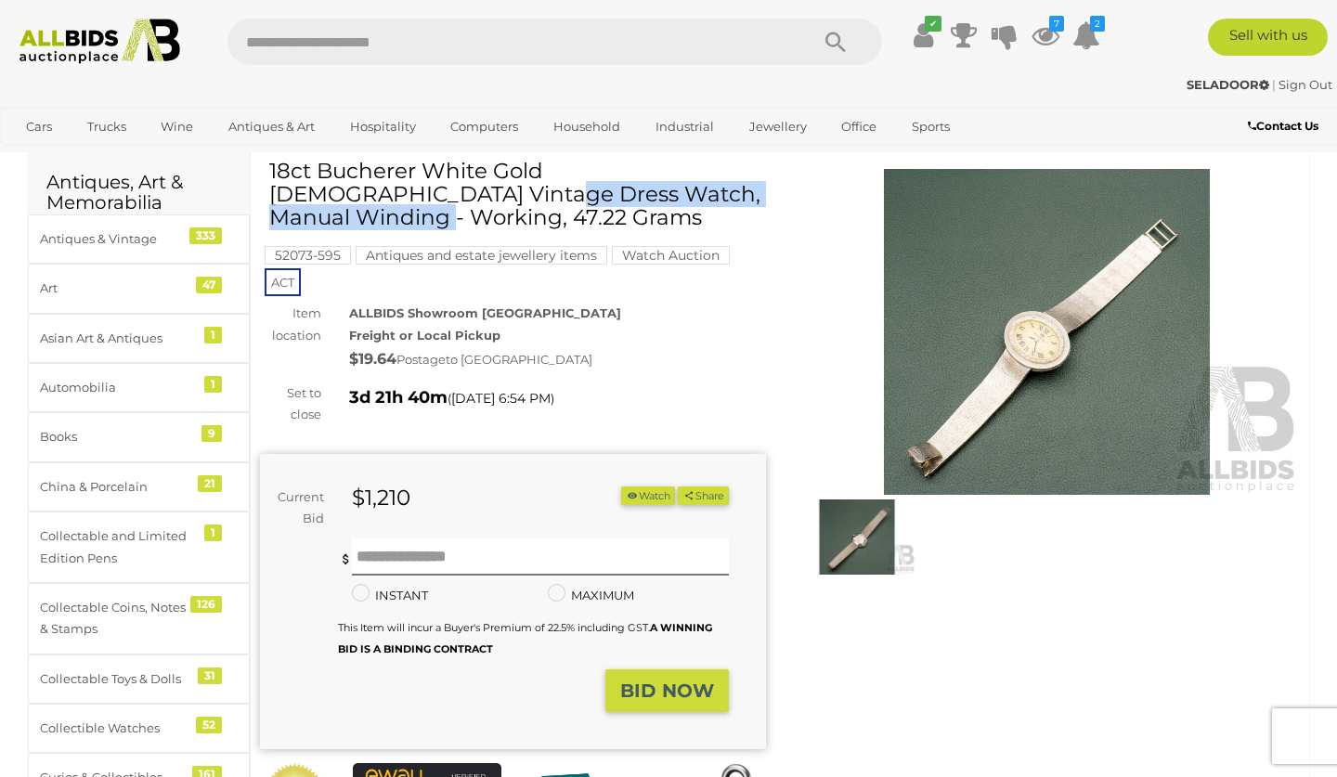
drag, startPoint x: 619, startPoint y: 169, endPoint x: 269, endPoint y: 171, distance: 350.0
click at [269, 171] on h1 "18ct Bucherer White Gold [DEMOGRAPHIC_DATA] Vintage Dress Watch, Manual Winding…" at bounding box center [515, 195] width 492 height 71
click at [637, 491] on button "Watch" at bounding box center [648, 496] width 54 height 19
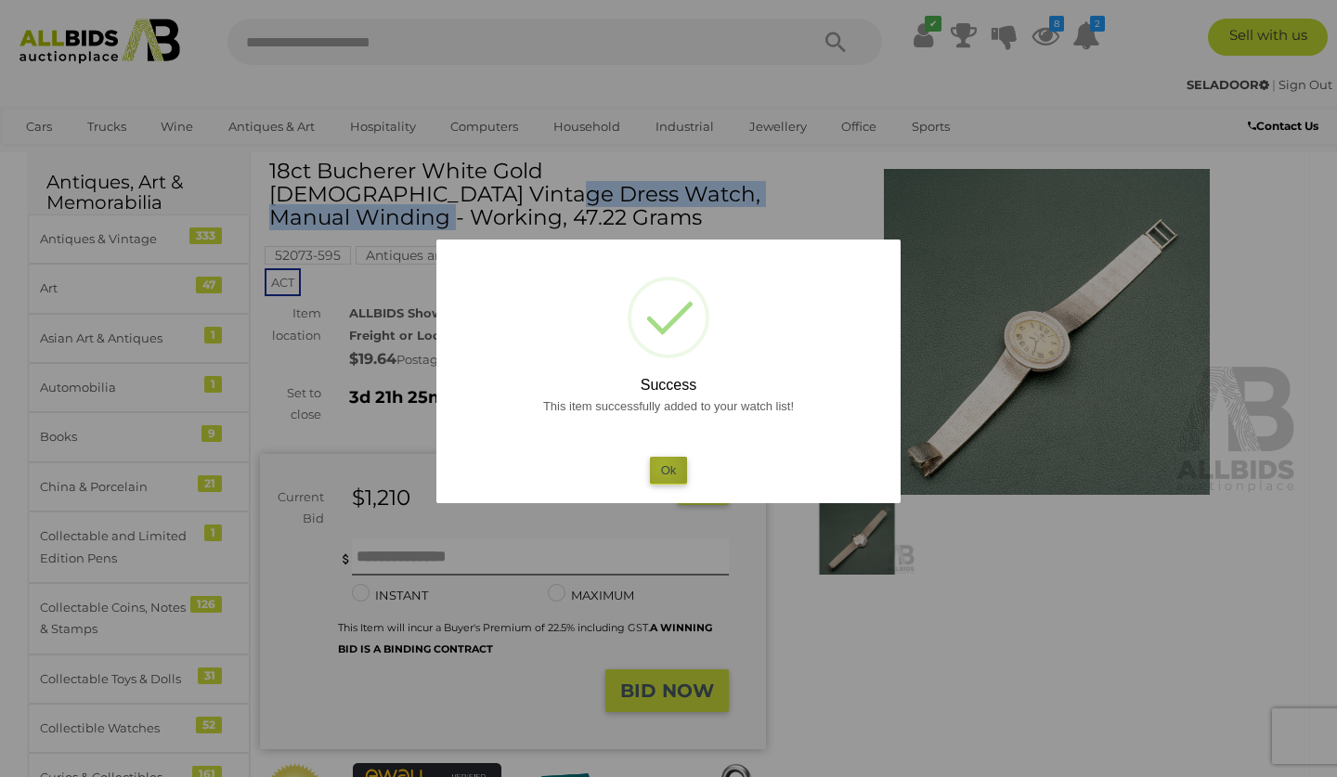
click at [663, 465] on button "Ok" at bounding box center [669, 470] width 38 height 27
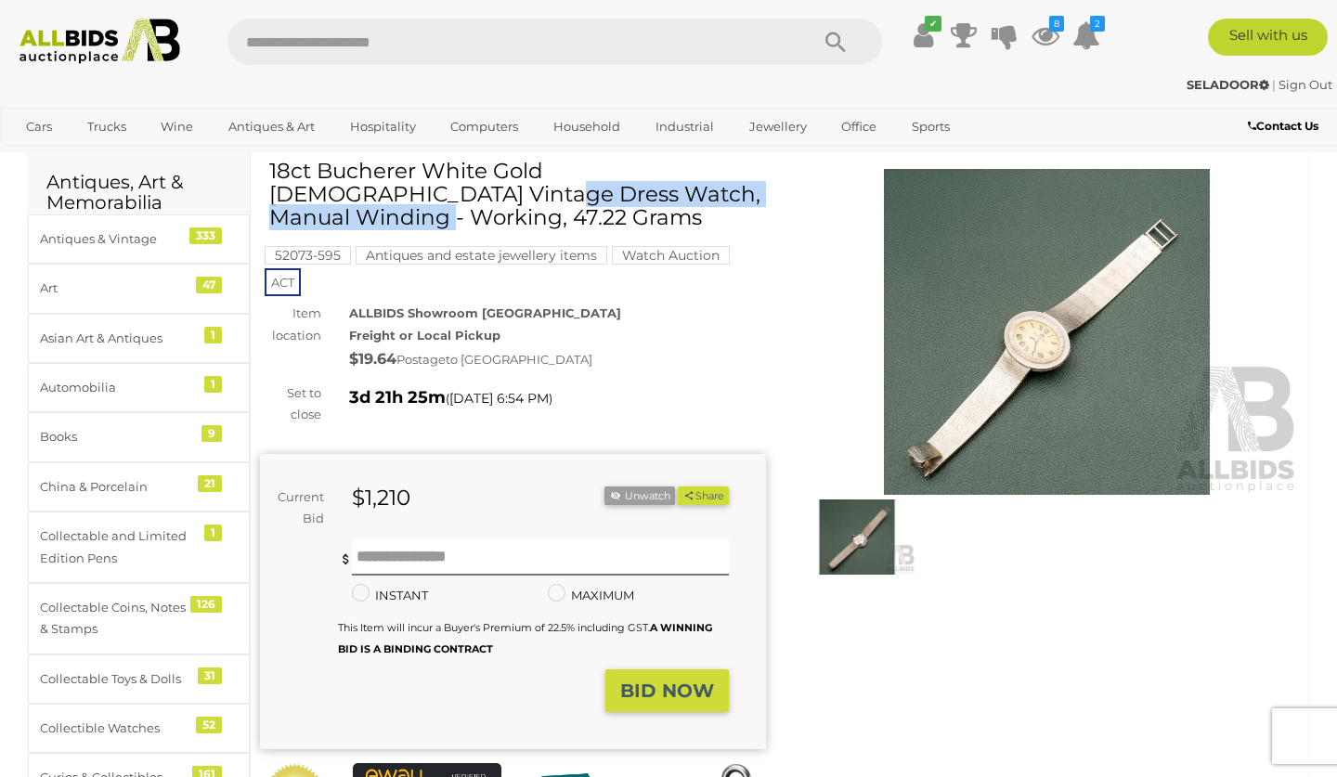
click at [667, 461] on div "Current Bid $1,210 (Min $1,220) $1,210" at bounding box center [513, 602] width 506 height 296
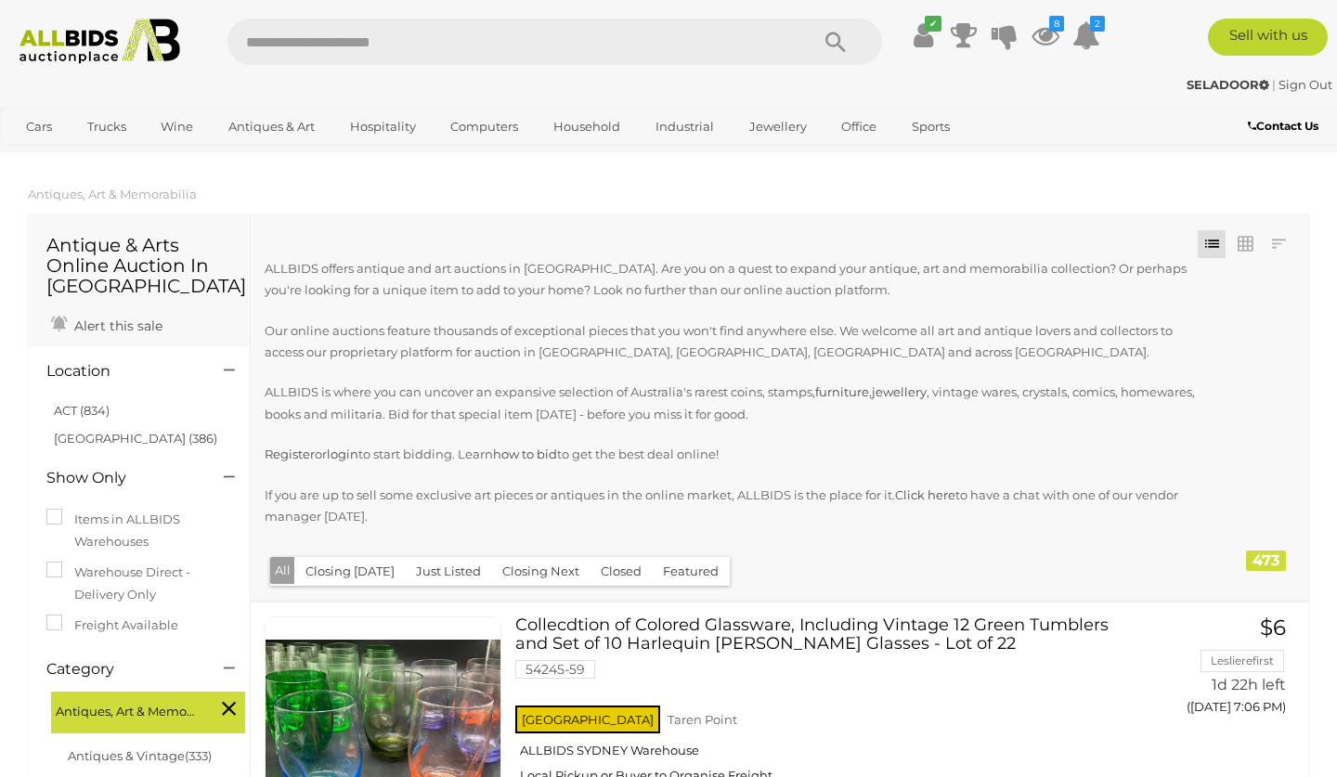
scroll to position [4549, 0]
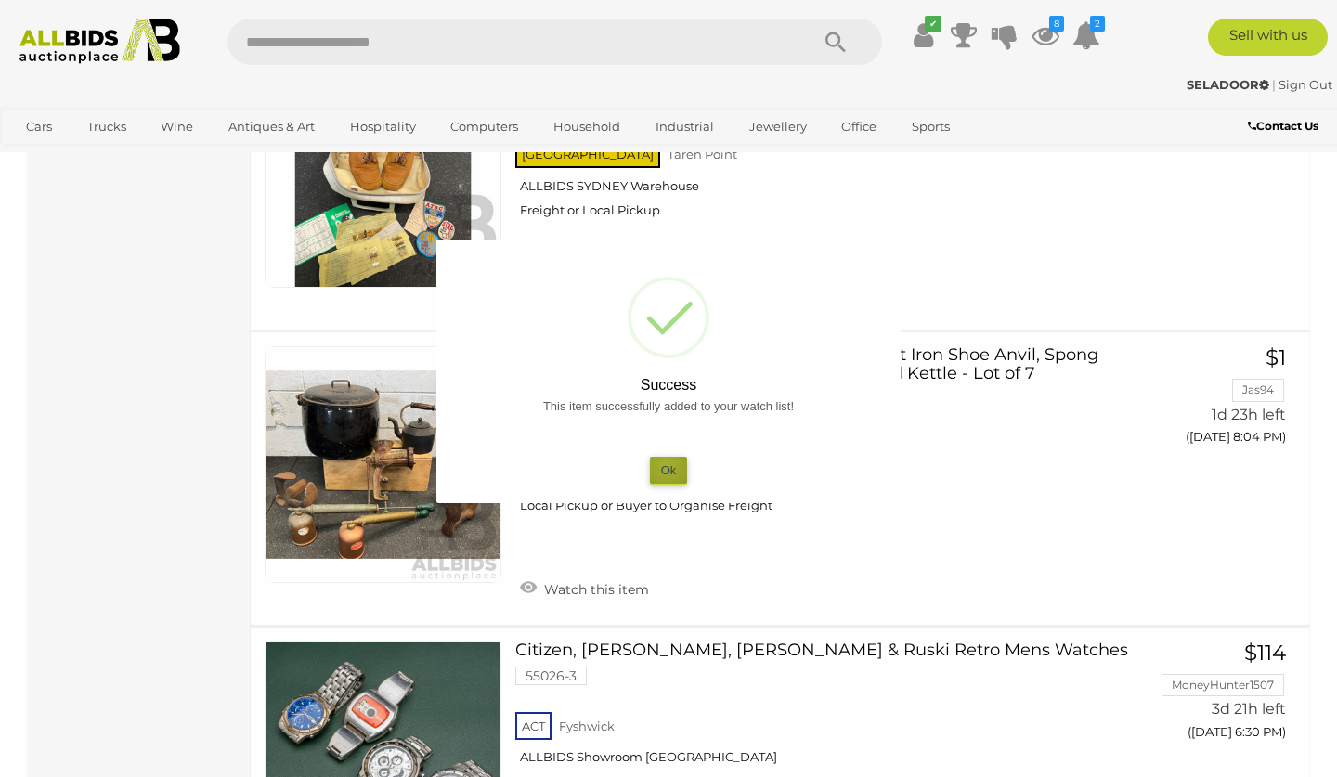
click at [666, 463] on button "Ok" at bounding box center [669, 470] width 38 height 27
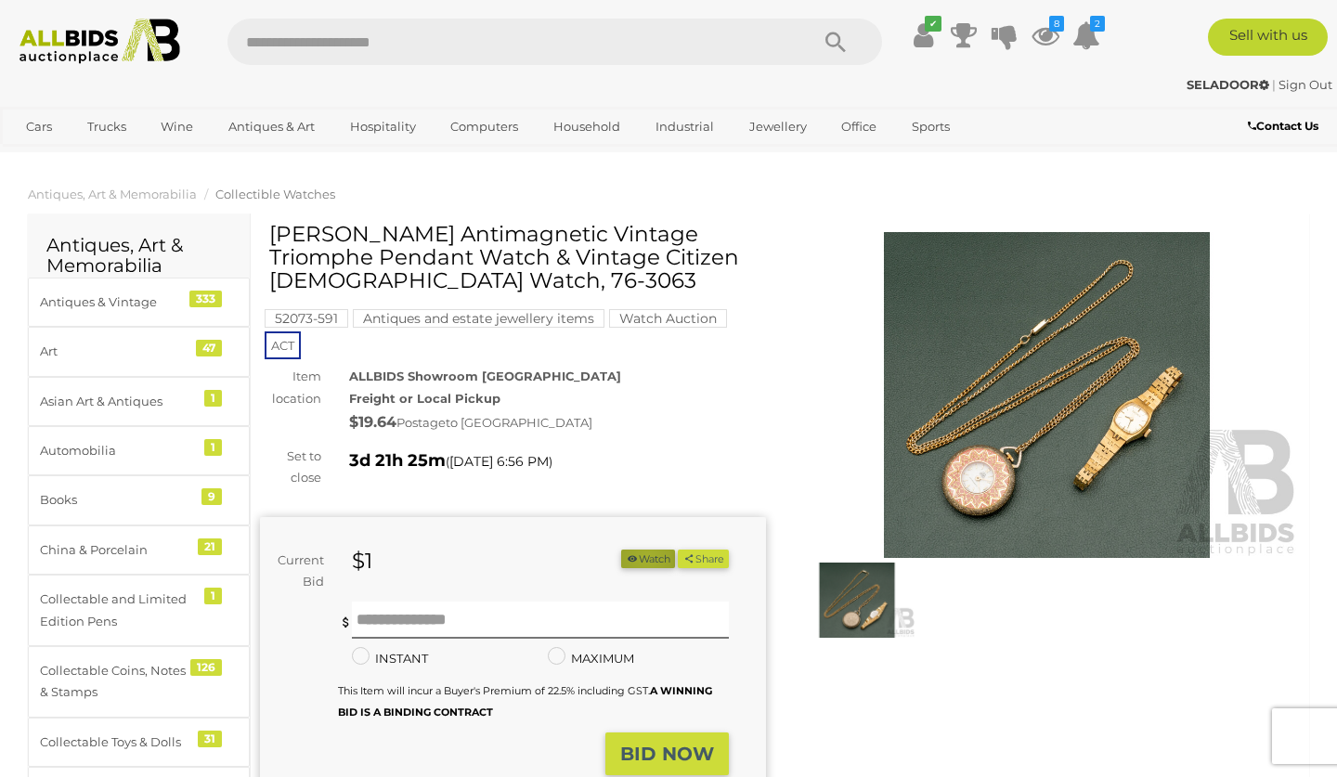
click at [639, 553] on button "Watch" at bounding box center [648, 559] width 54 height 19
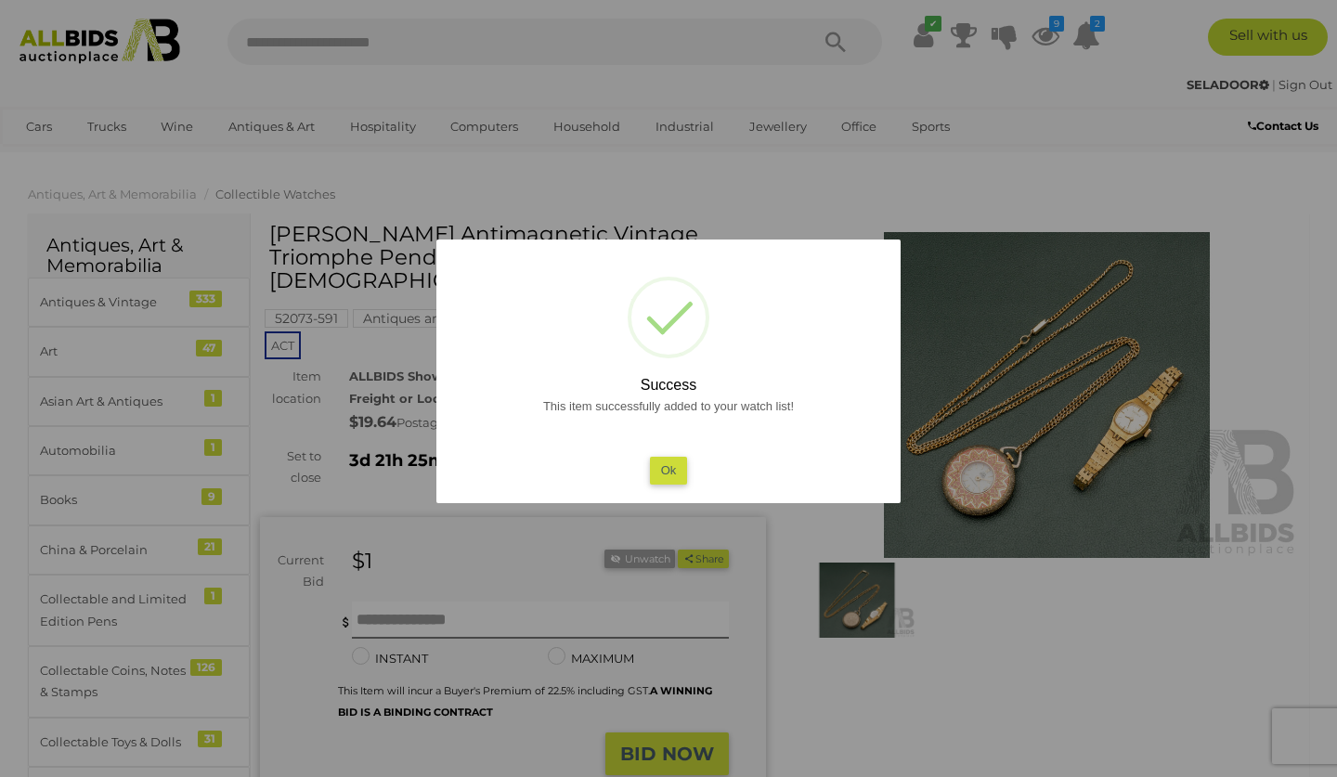
click at [662, 462] on button "Ok" at bounding box center [669, 470] width 38 height 27
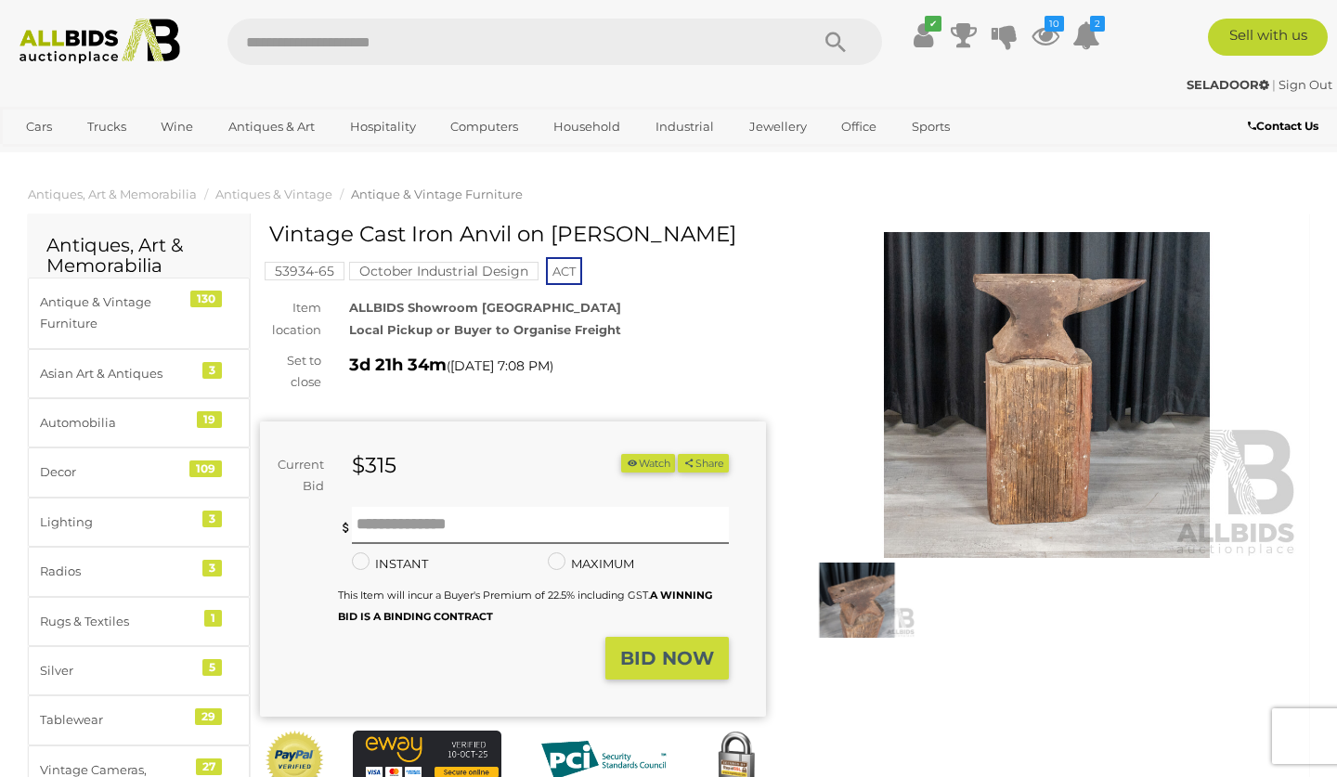
click at [856, 592] on img at bounding box center [856, 600] width 117 height 75
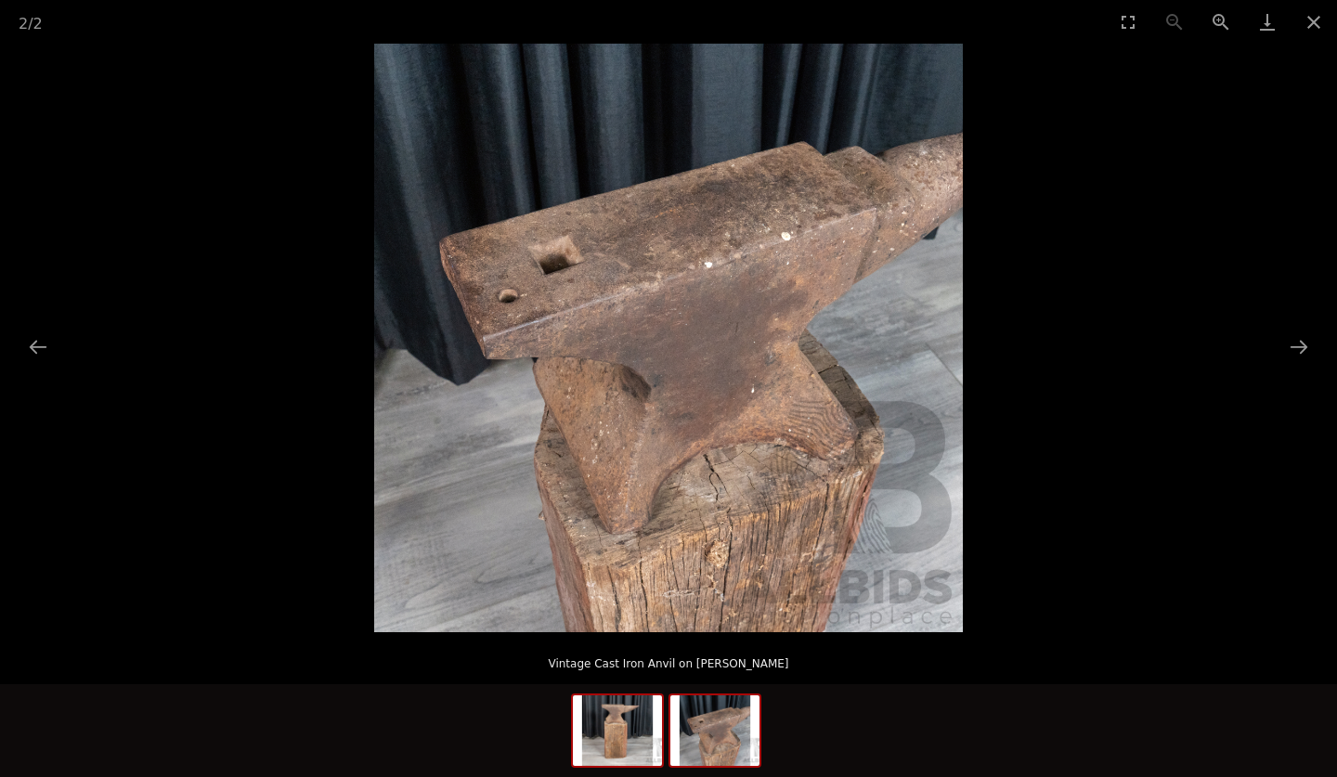
click at [608, 731] on img at bounding box center [617, 730] width 89 height 71
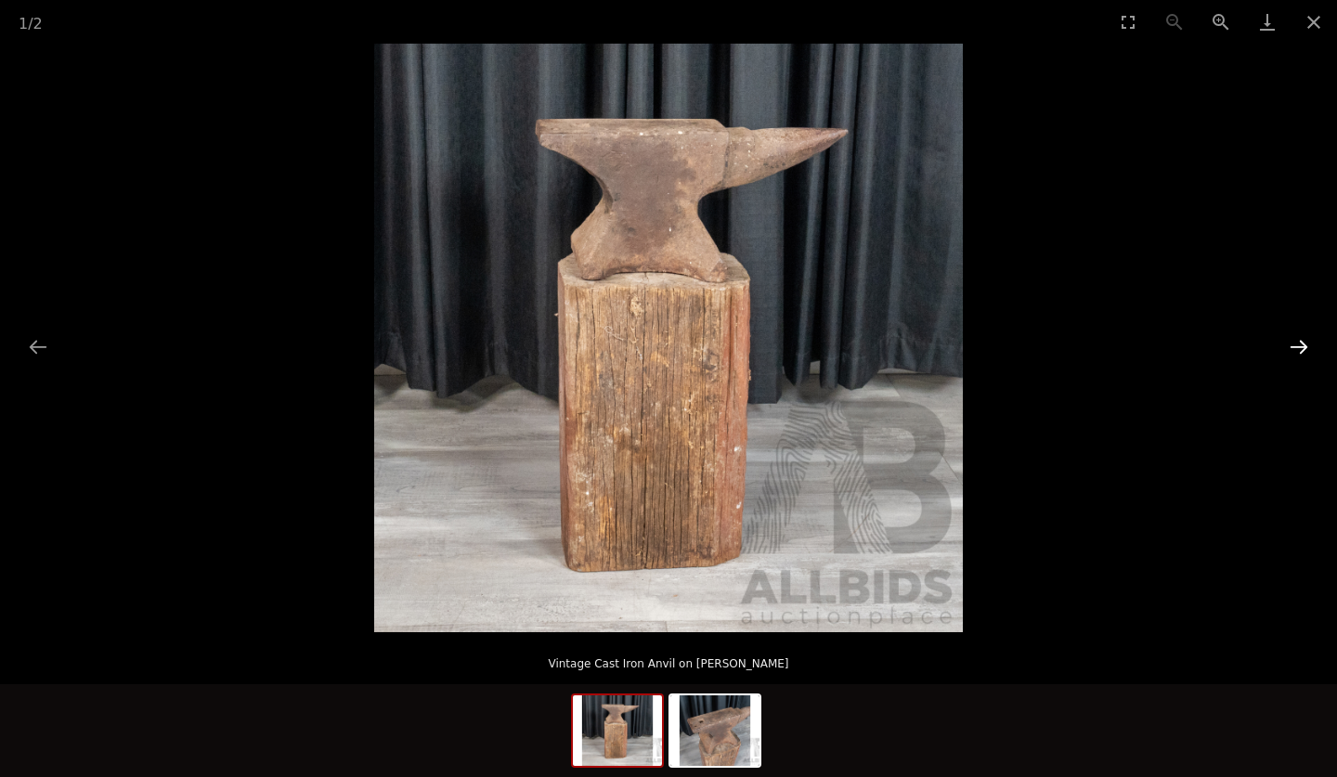
click at [1300, 342] on button "Next slide" at bounding box center [1298, 347] width 39 height 36
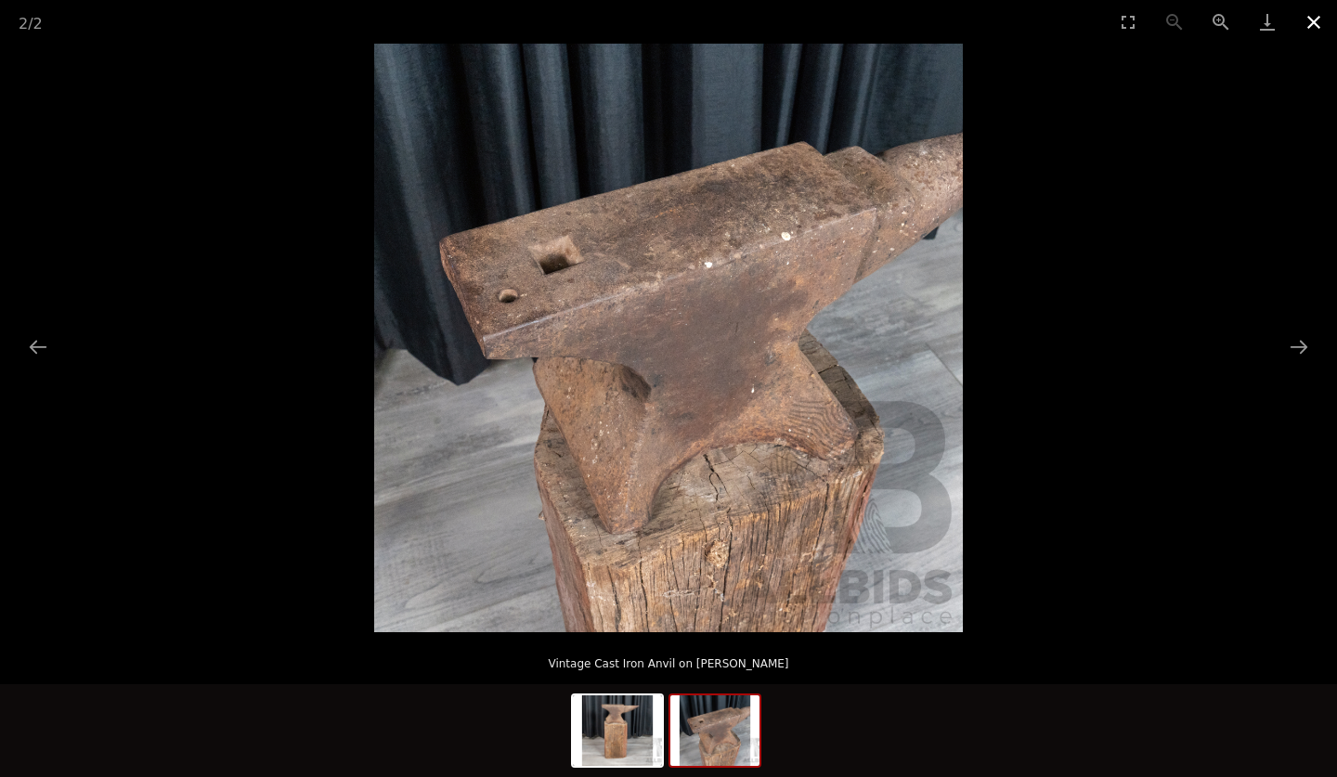
click at [1310, 17] on button "Close gallery" at bounding box center [1314, 22] width 46 height 44
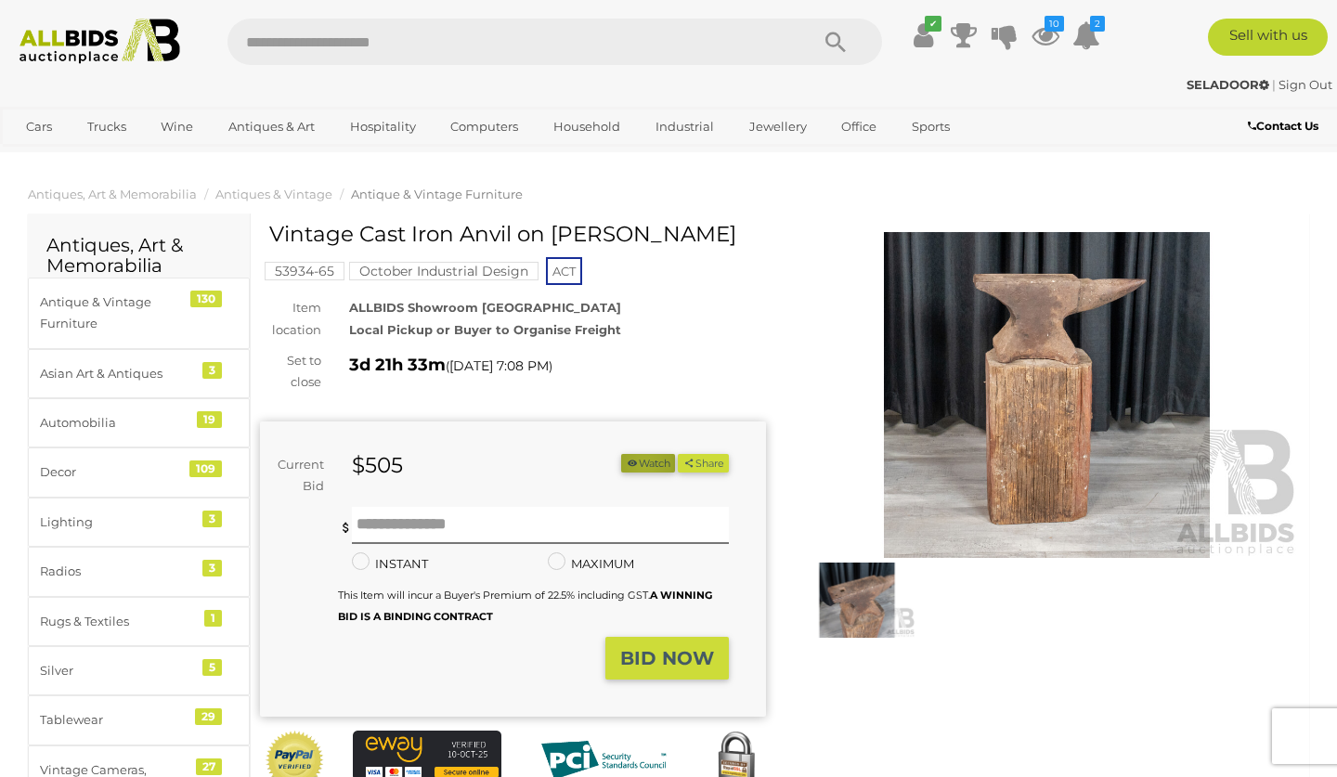
click at [637, 461] on button "Watch" at bounding box center [648, 463] width 54 height 19
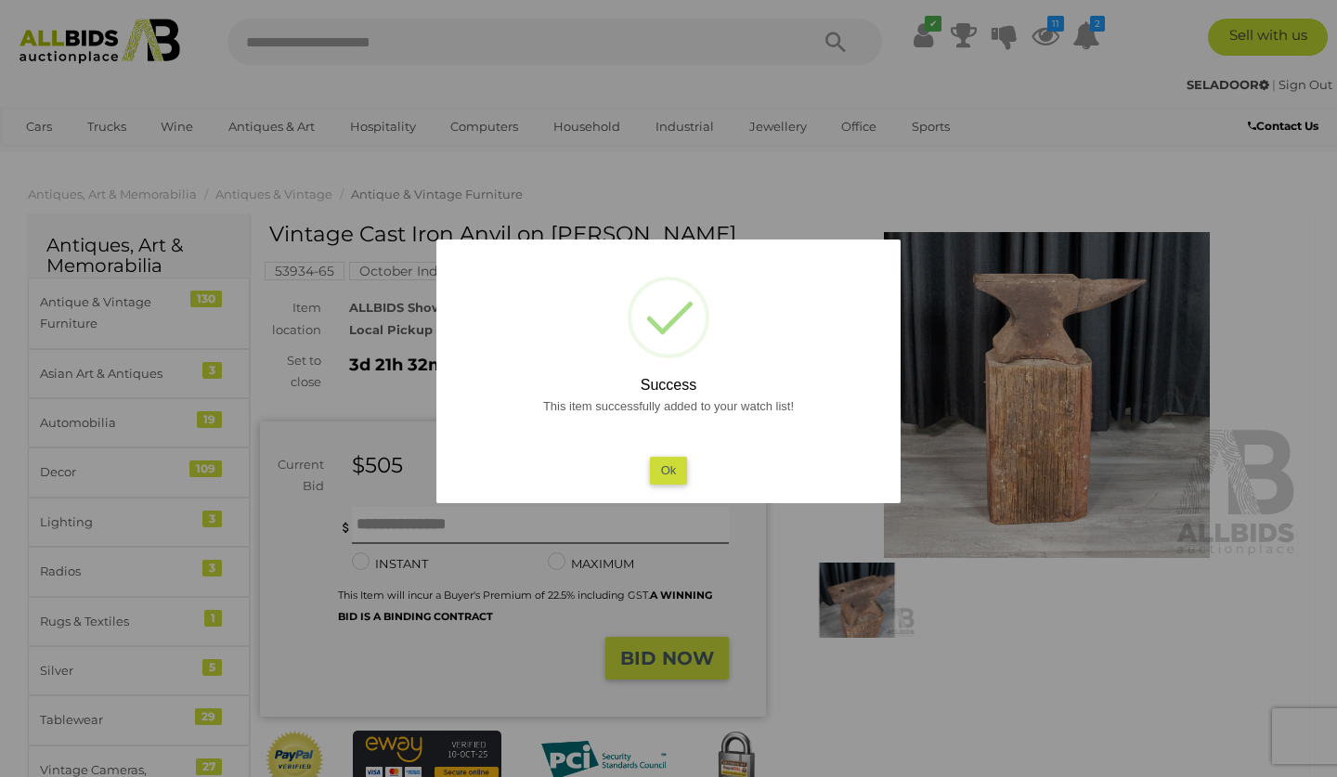
click at [664, 472] on button "Ok" at bounding box center [669, 470] width 38 height 27
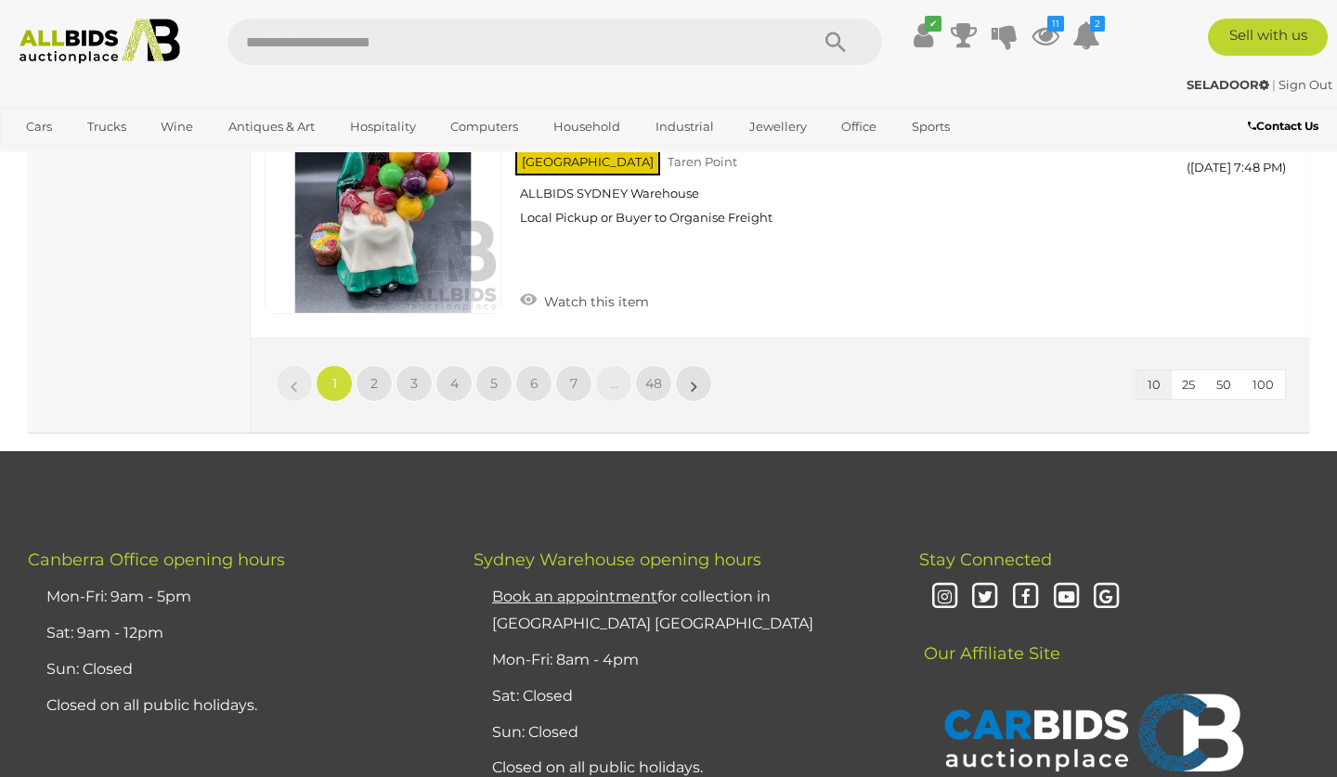
scroll to position [3055, 0]
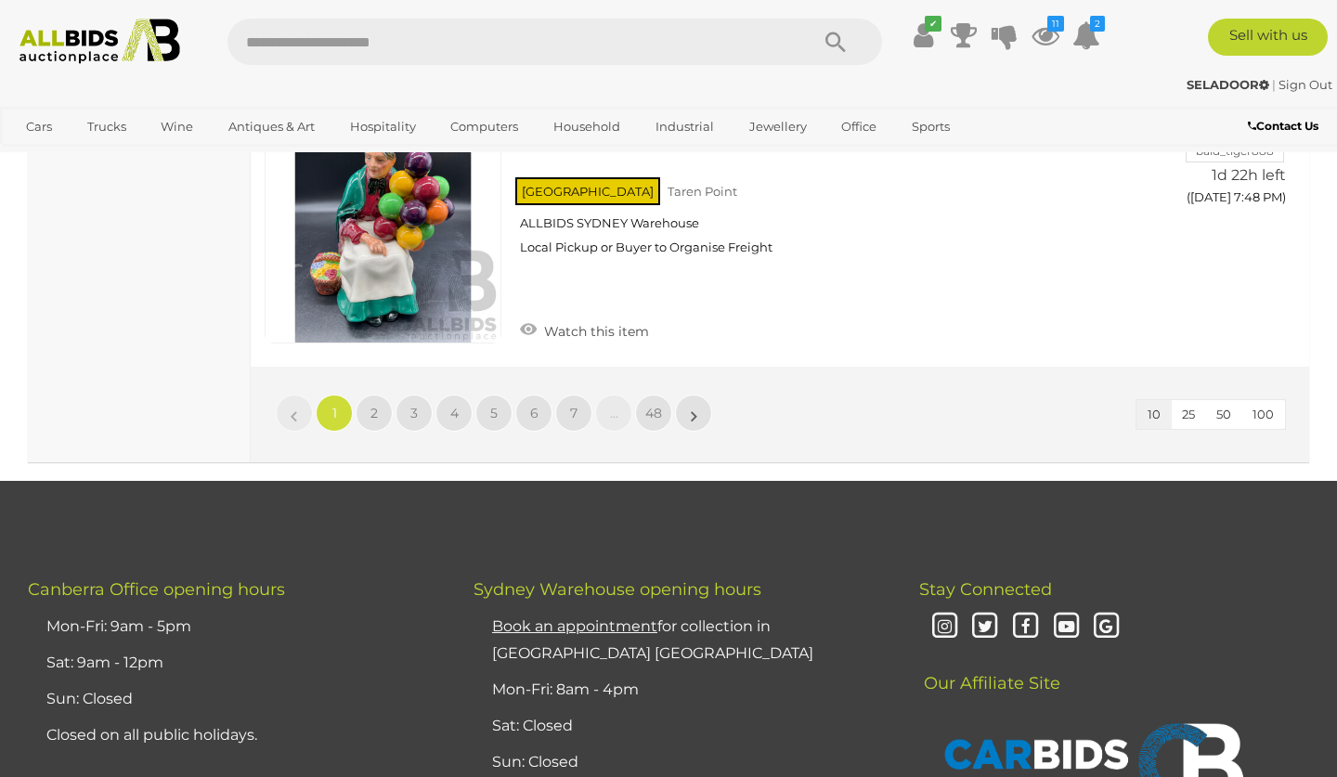
click at [1261, 407] on span "100" at bounding box center [1262, 414] width 21 height 15
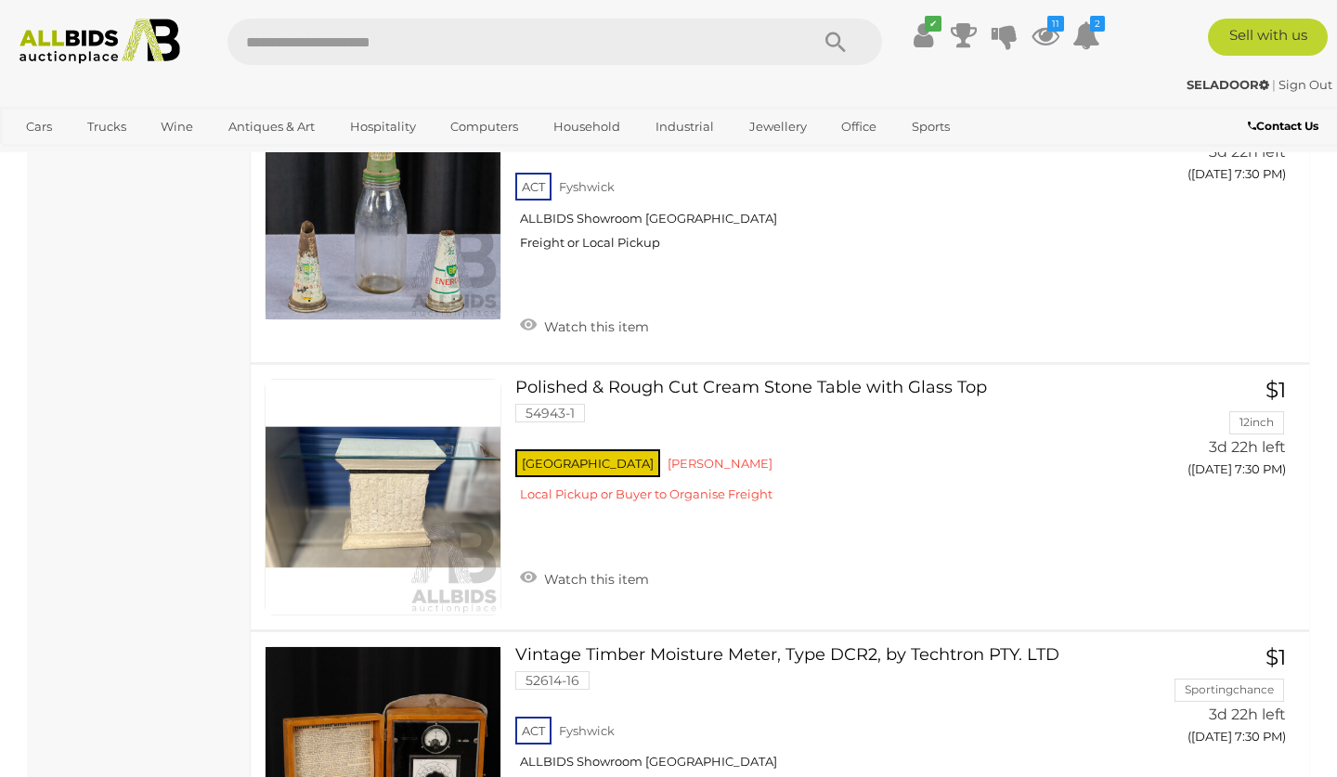
scroll to position [23547, 0]
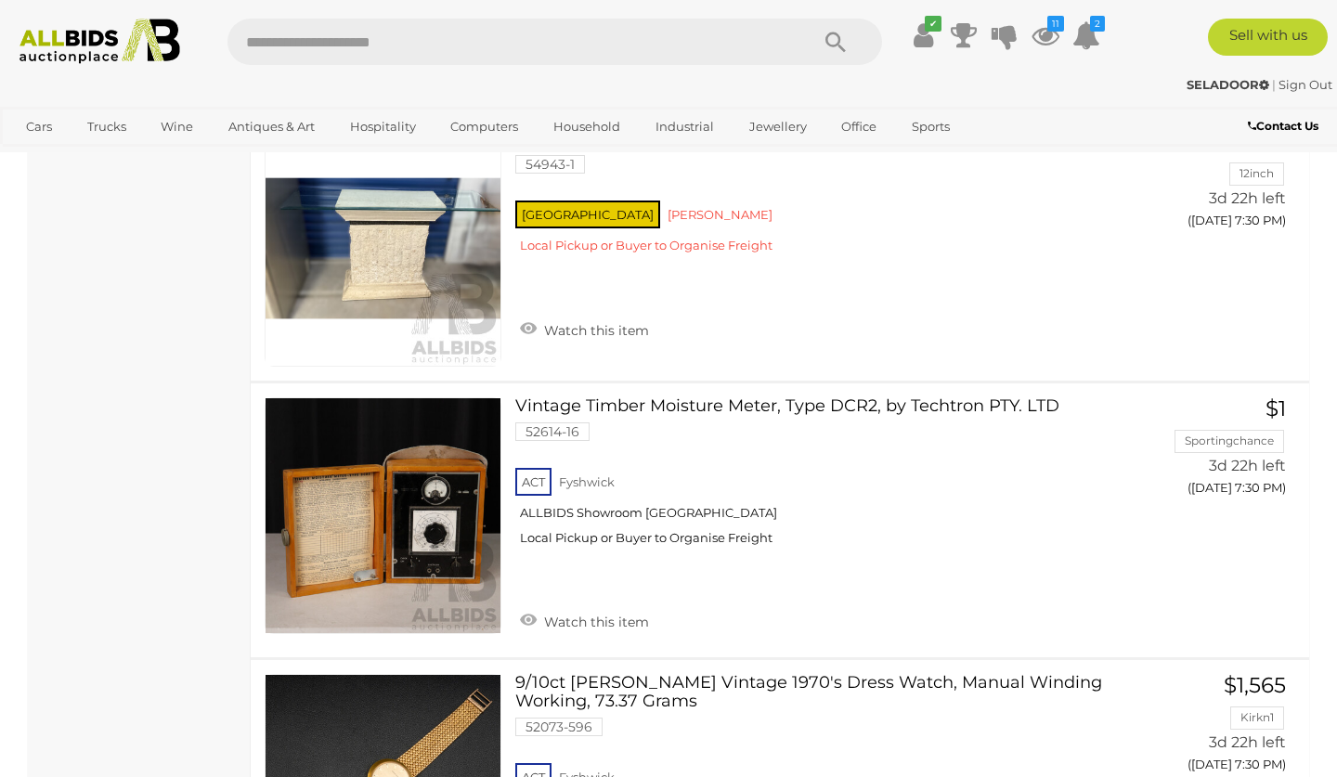
click at [389, 674] on link at bounding box center [383, 792] width 237 height 237
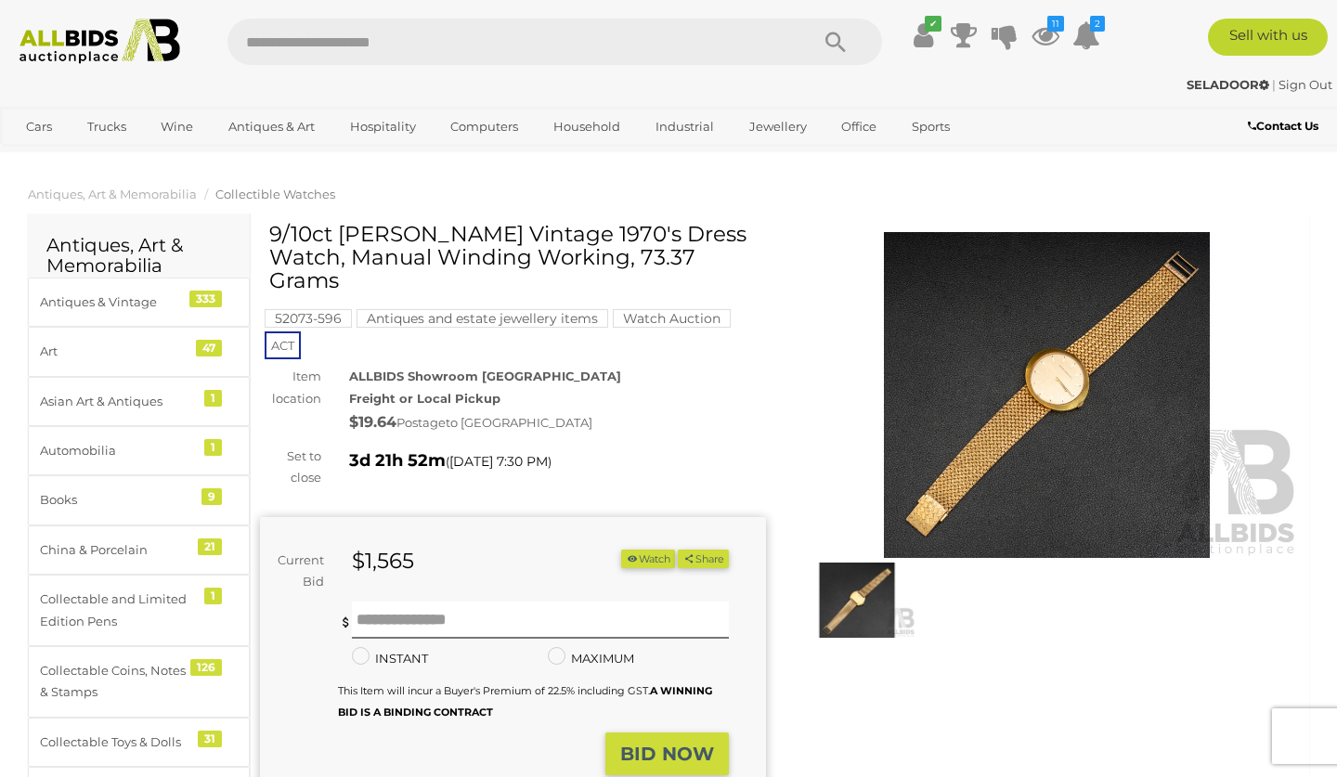
click at [1056, 375] on img at bounding box center [1047, 395] width 506 height 326
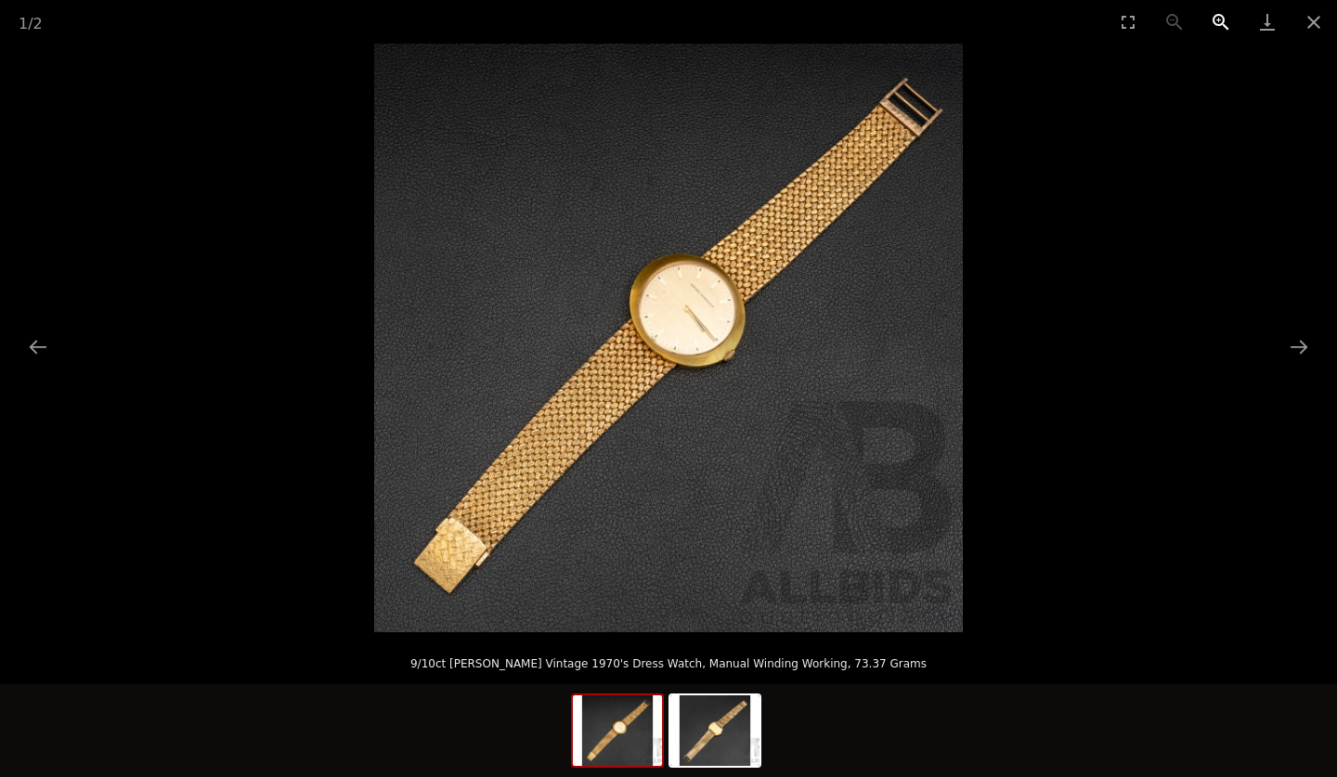
click at [1217, 17] on button "Zoom in" at bounding box center [1221, 22] width 46 height 44
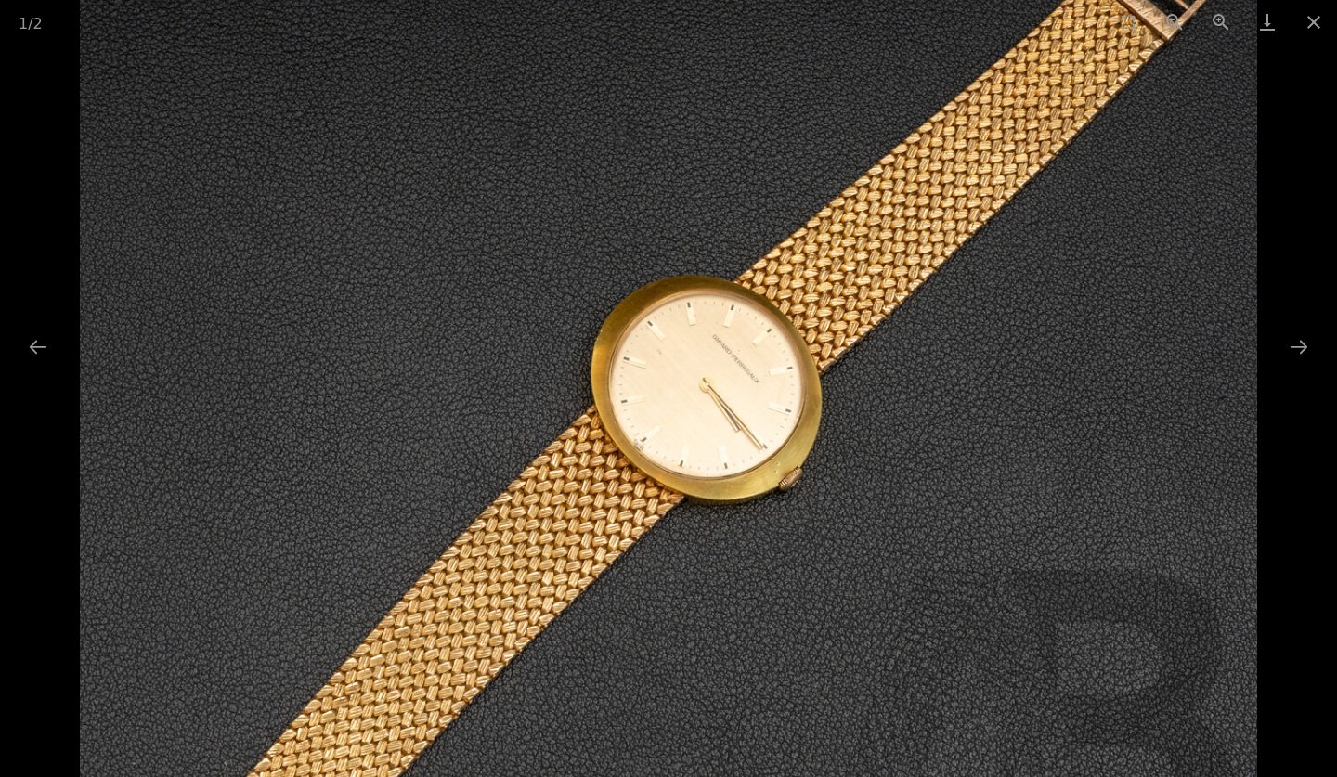
drag, startPoint x: 988, startPoint y: 169, endPoint x: 886, endPoint y: 300, distance: 166.0
click at [886, 300] on img at bounding box center [668, 443] width 1177 height 1177
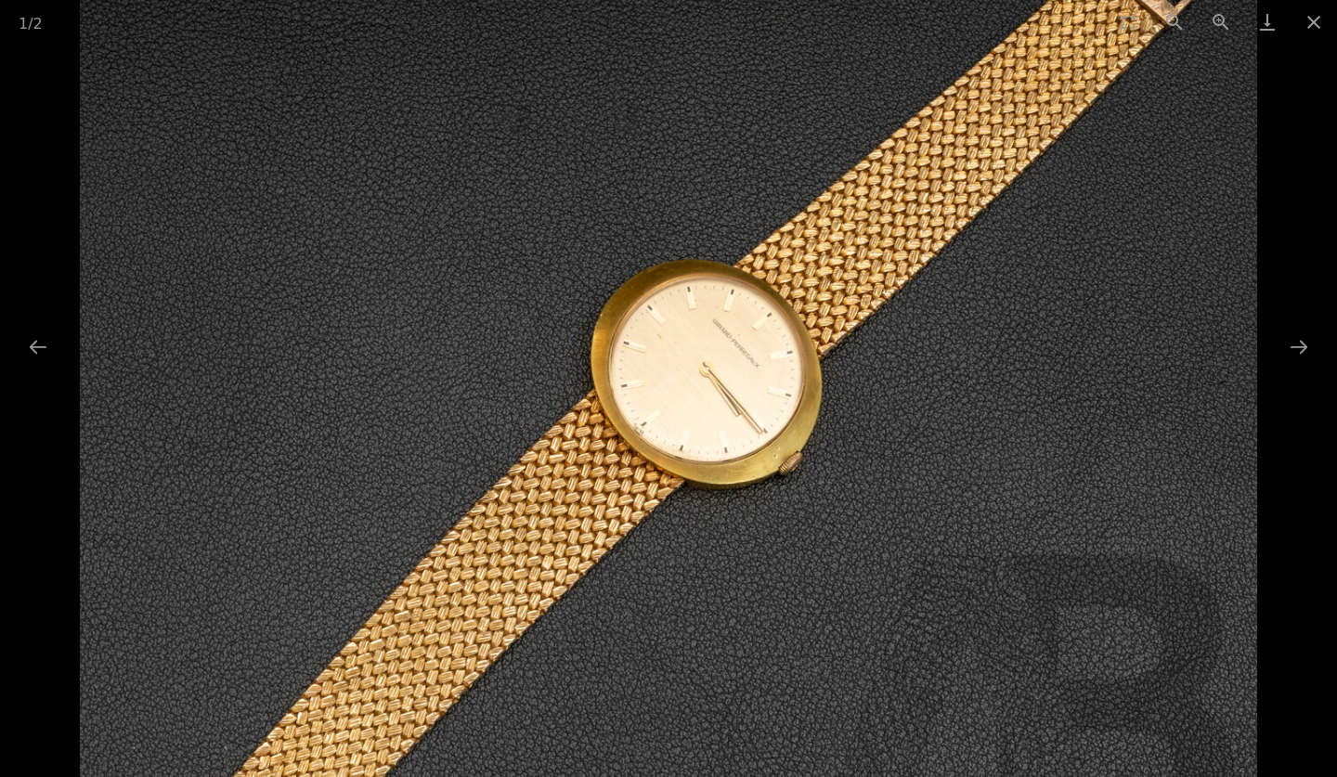
drag, startPoint x: 983, startPoint y: 358, endPoint x: 845, endPoint y: 341, distance: 139.5
click at [845, 341] on img at bounding box center [668, 427] width 1177 height 1177
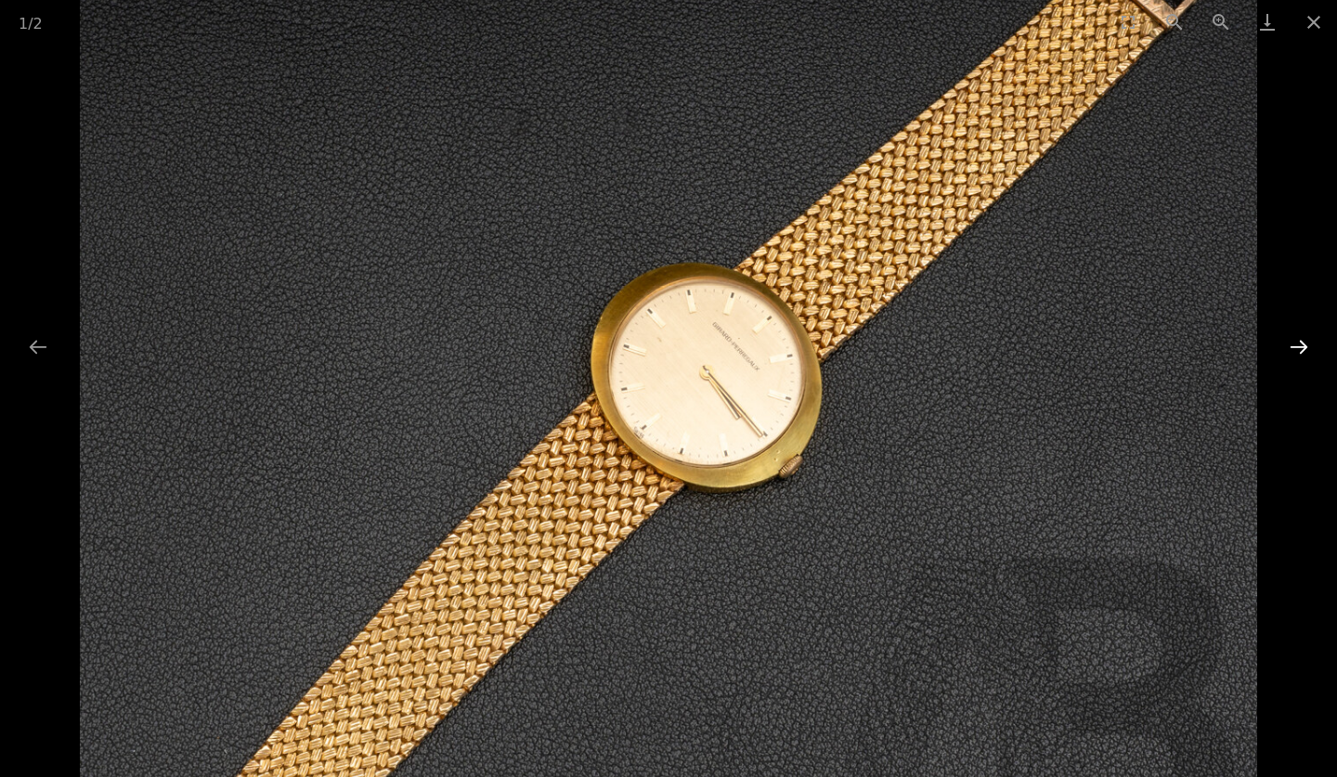
click at [1297, 345] on button "Next slide" at bounding box center [1298, 347] width 39 height 36
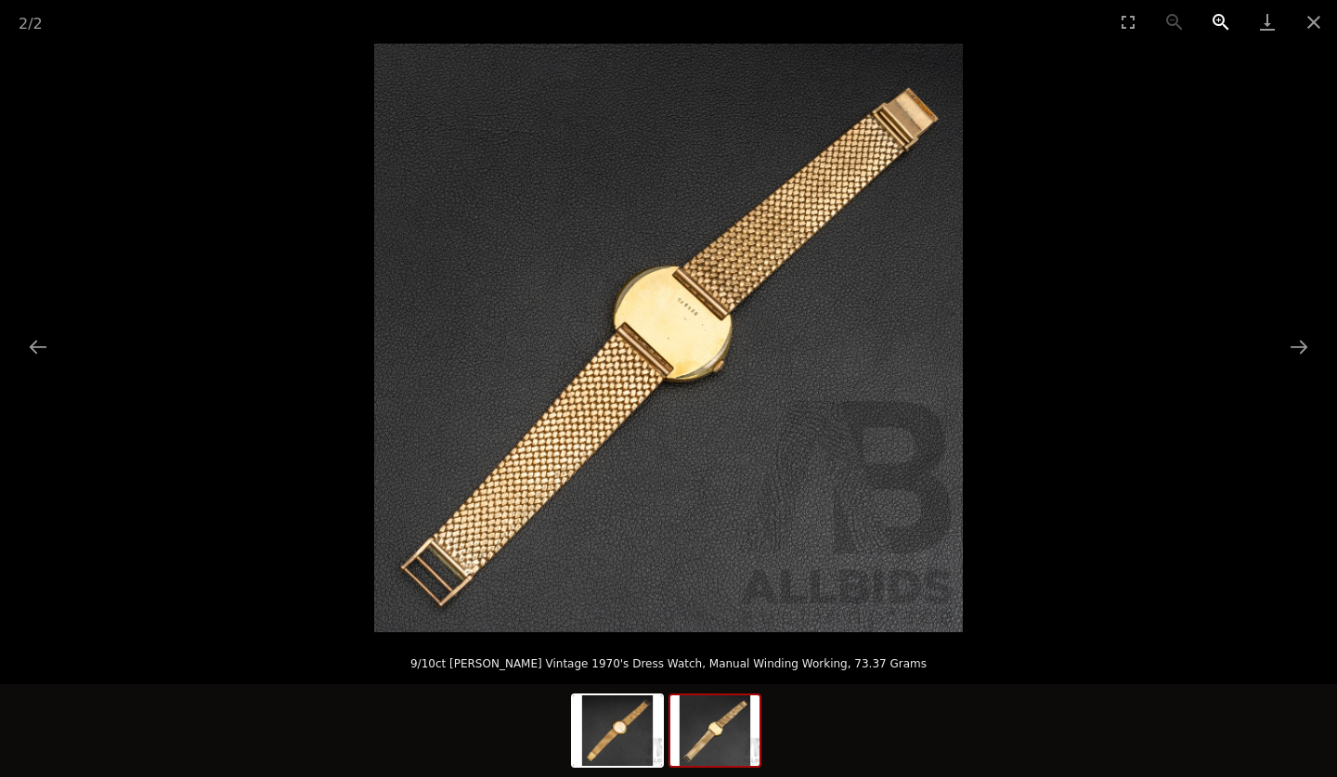
click at [1218, 13] on button "Zoom in" at bounding box center [1221, 22] width 46 height 44
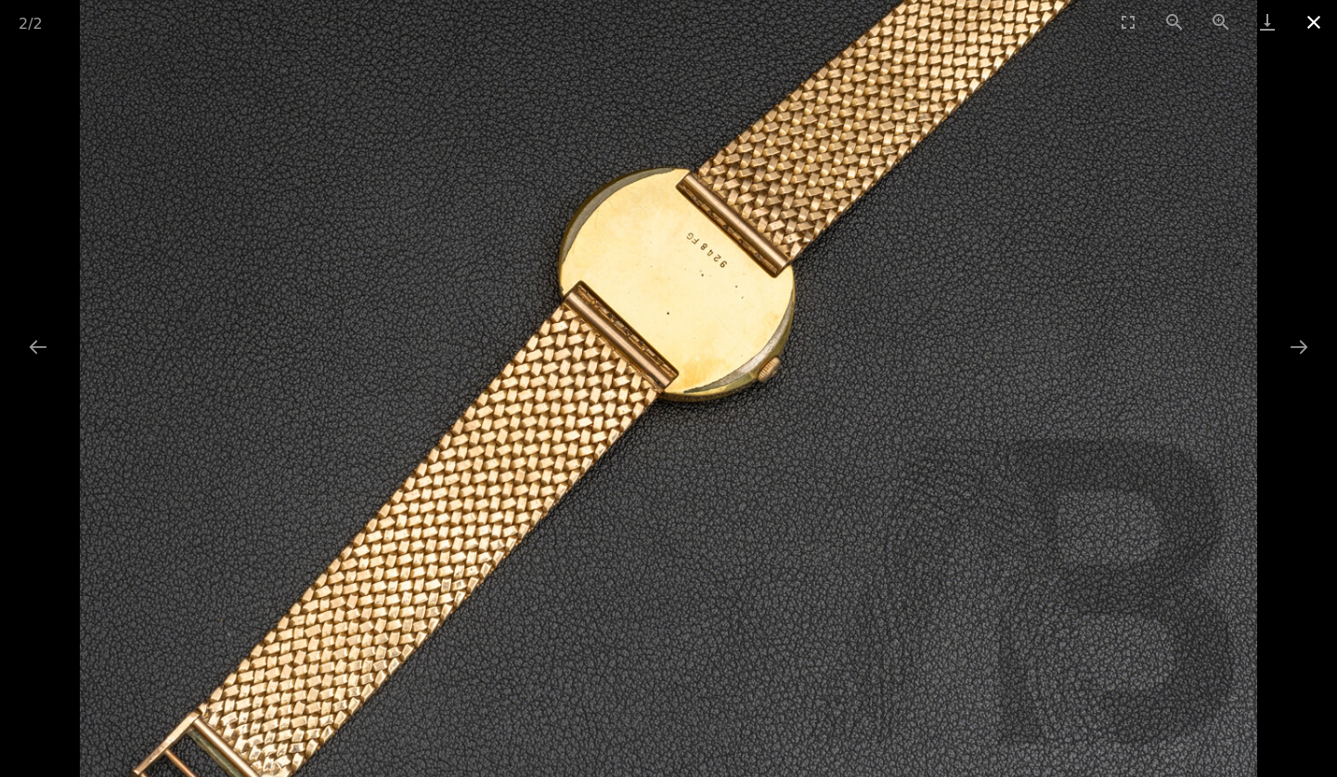
click at [1313, 18] on button "Close gallery" at bounding box center [1314, 22] width 46 height 44
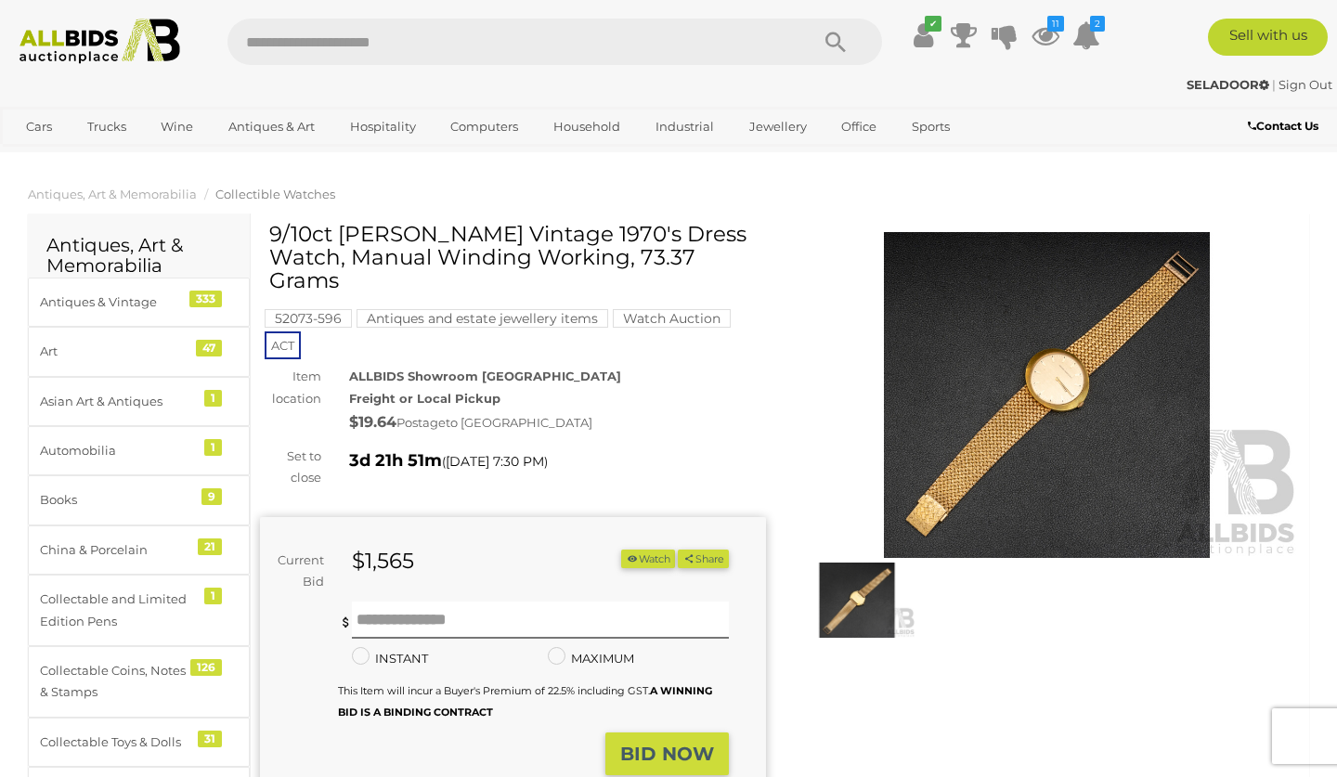
click at [637, 553] on button "Watch" at bounding box center [648, 559] width 54 height 19
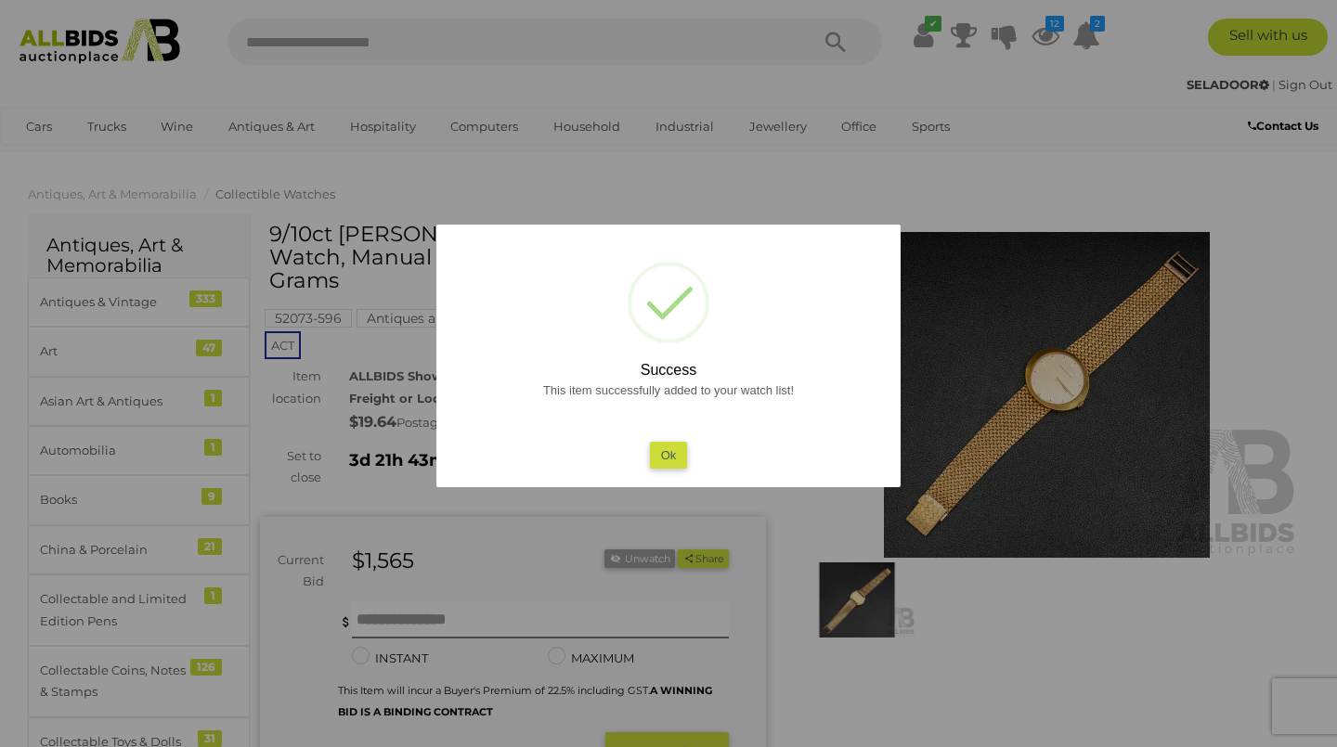
click at [663, 453] on button "Ok" at bounding box center [669, 455] width 38 height 27
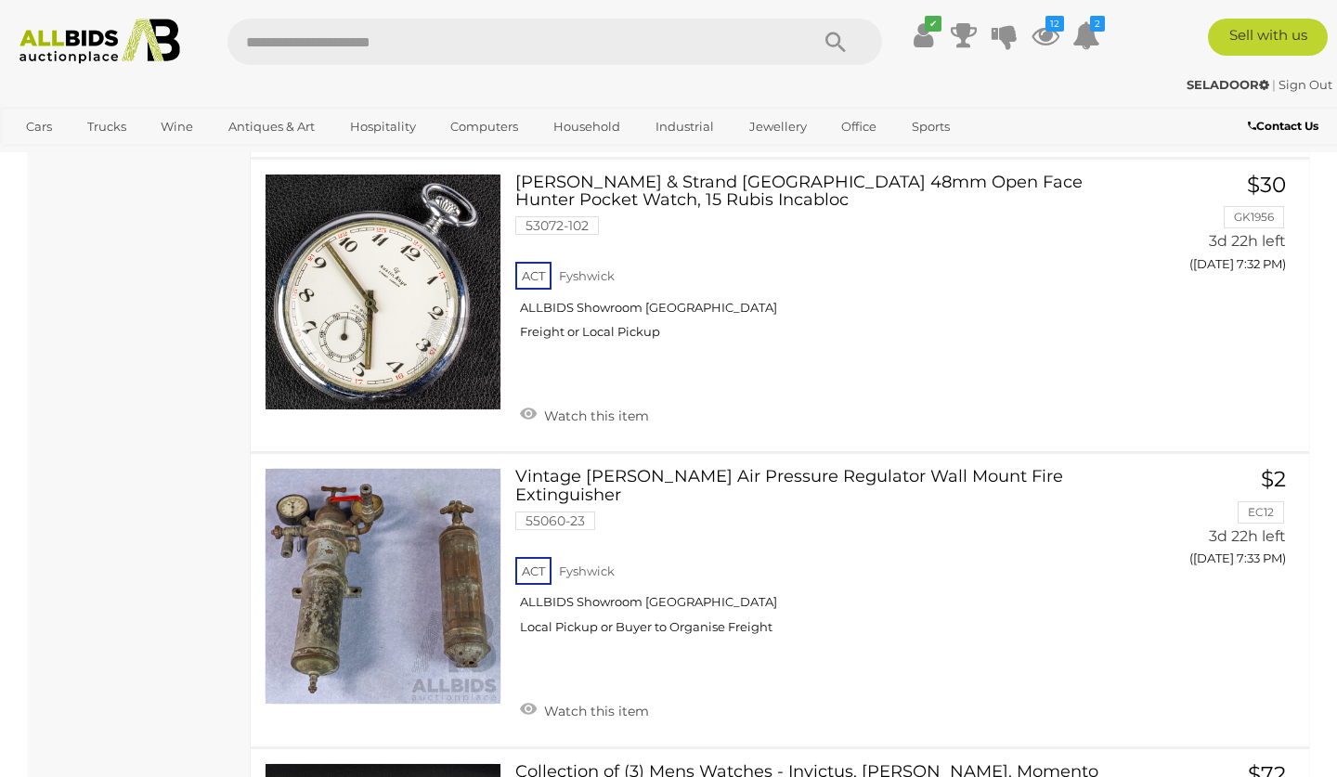
scroll to position [25882, 0]
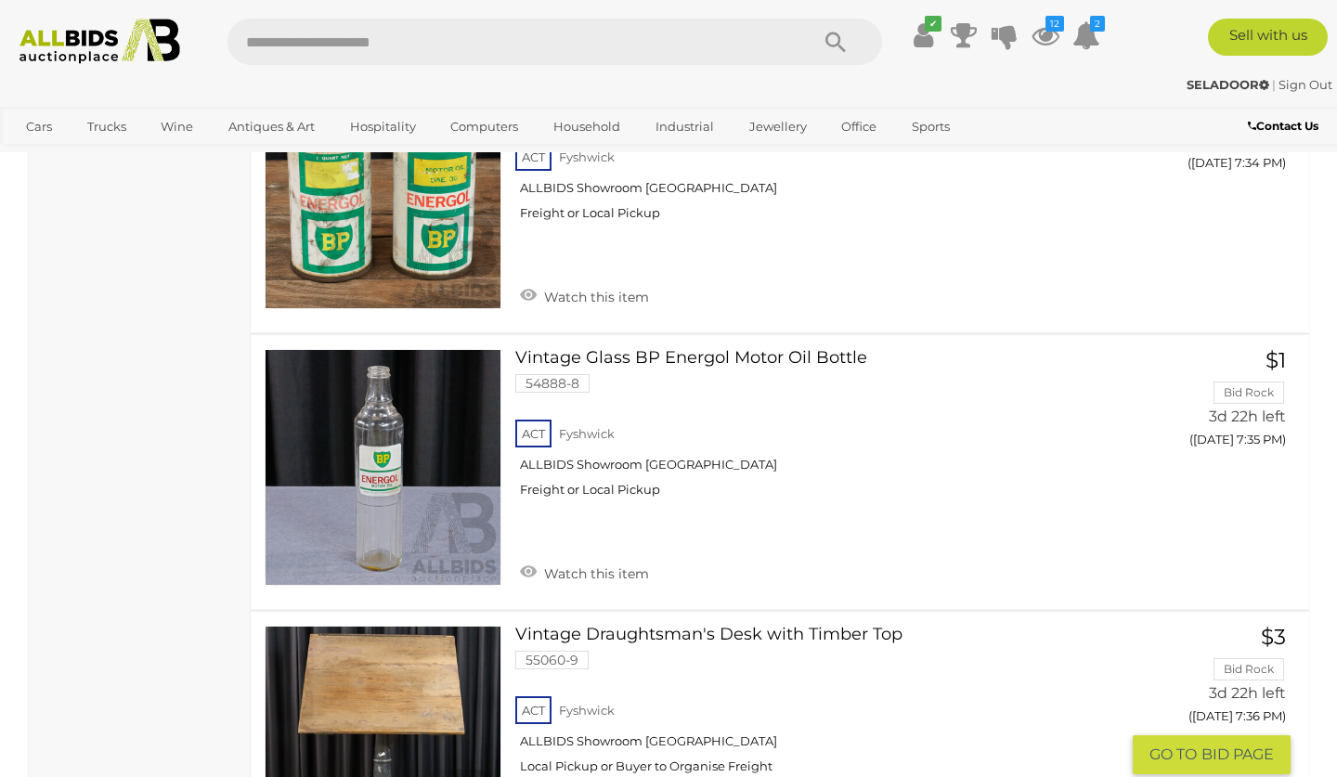
click at [394, 626] on link at bounding box center [383, 744] width 237 height 237
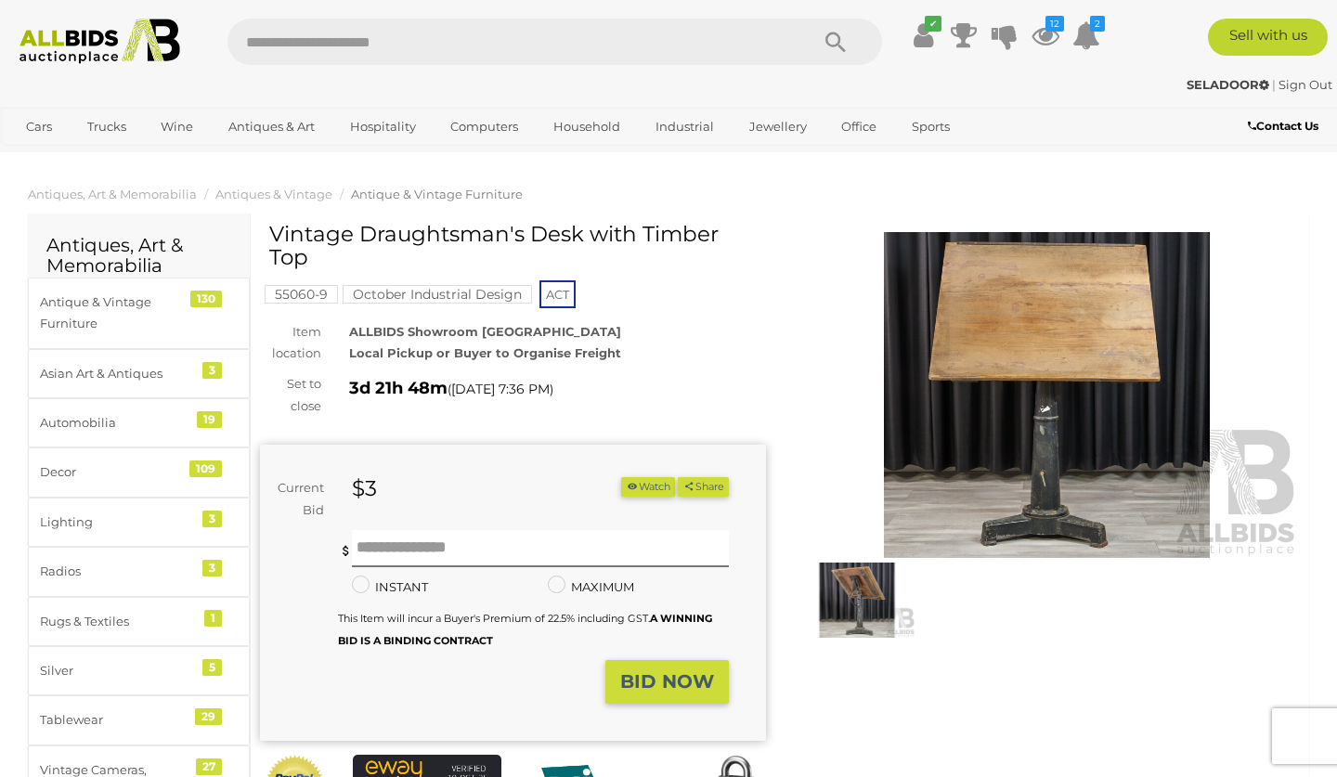
click at [854, 588] on img at bounding box center [856, 600] width 117 height 75
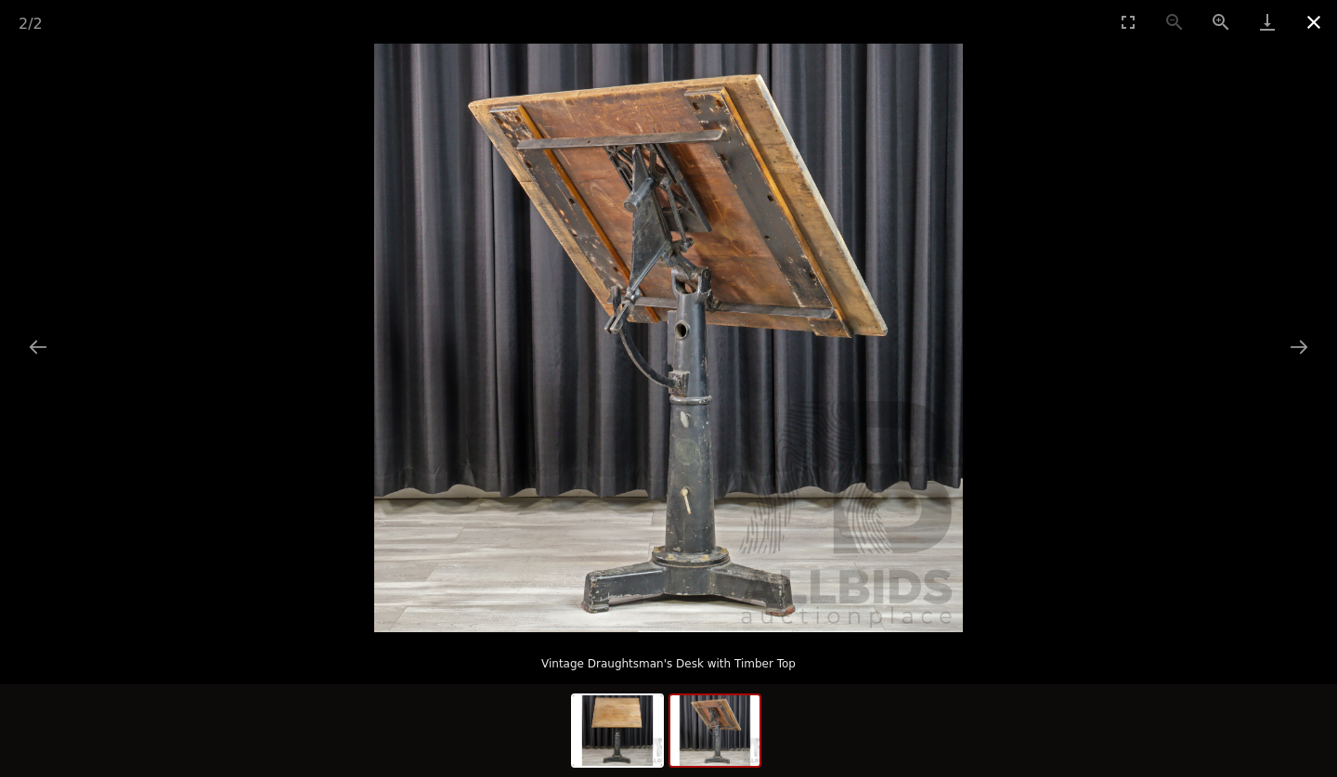
click at [1311, 16] on button "Close gallery" at bounding box center [1314, 22] width 46 height 44
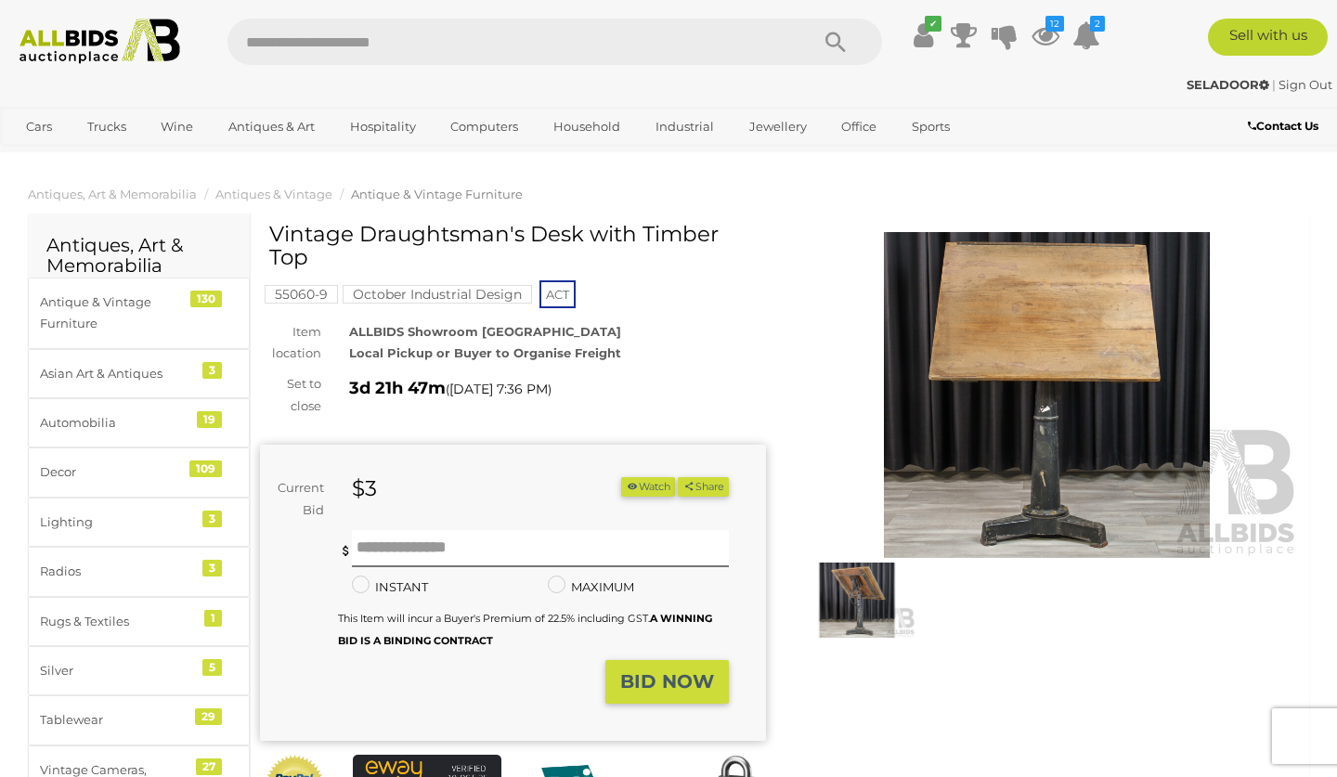
click at [634, 479] on button "Watch" at bounding box center [648, 486] width 54 height 19
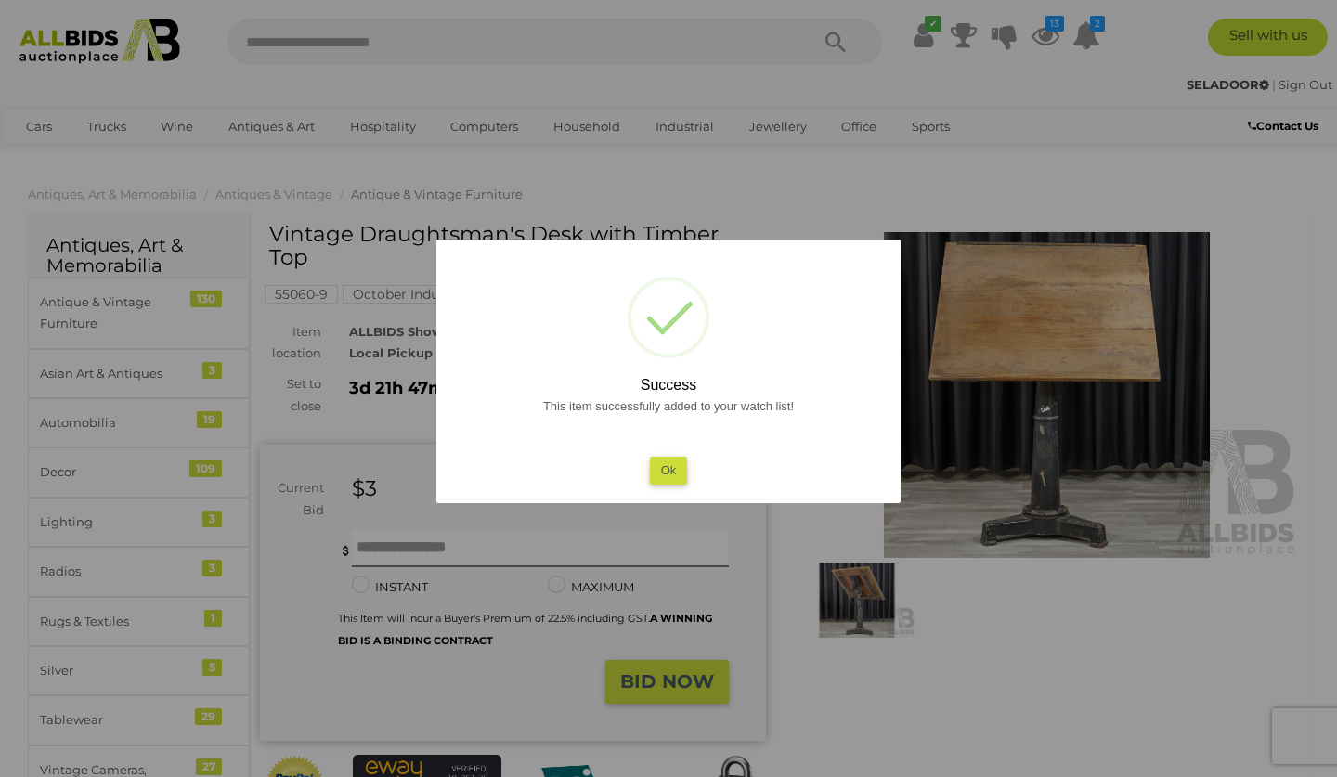
click at [666, 461] on button "Ok" at bounding box center [669, 470] width 38 height 27
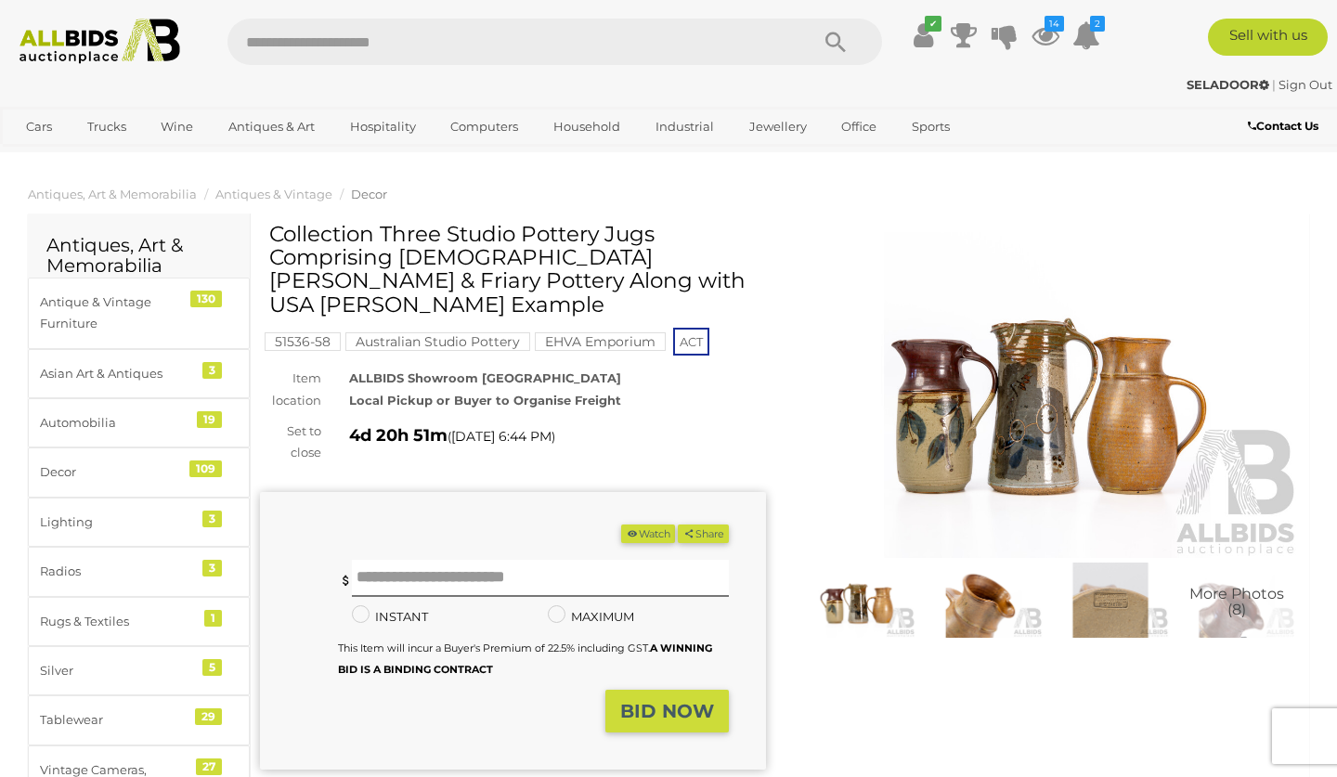
click at [537, 352] on div "Australian Studio Pottery EHVA Emporium" at bounding box center [507, 345] width 325 height 28
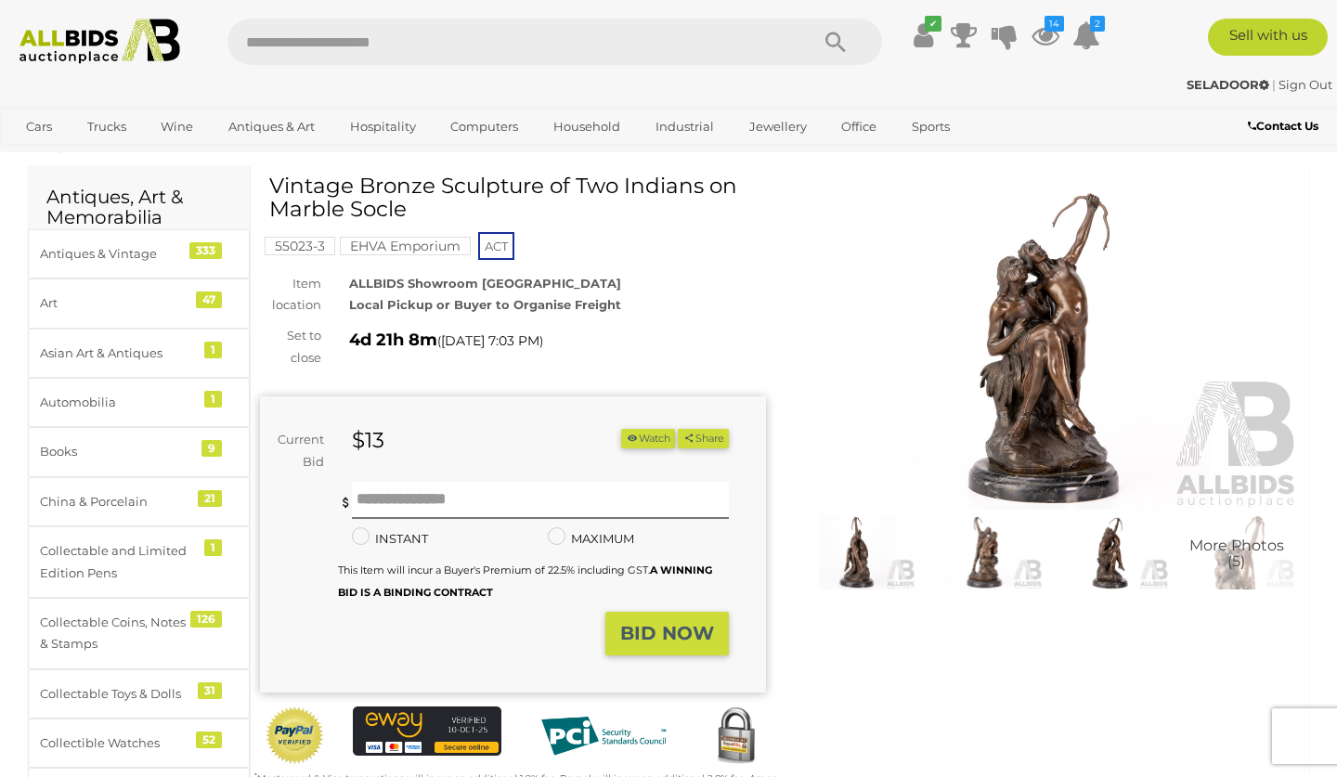
scroll to position [47, 0]
click at [1042, 298] on img at bounding box center [1047, 348] width 506 height 326
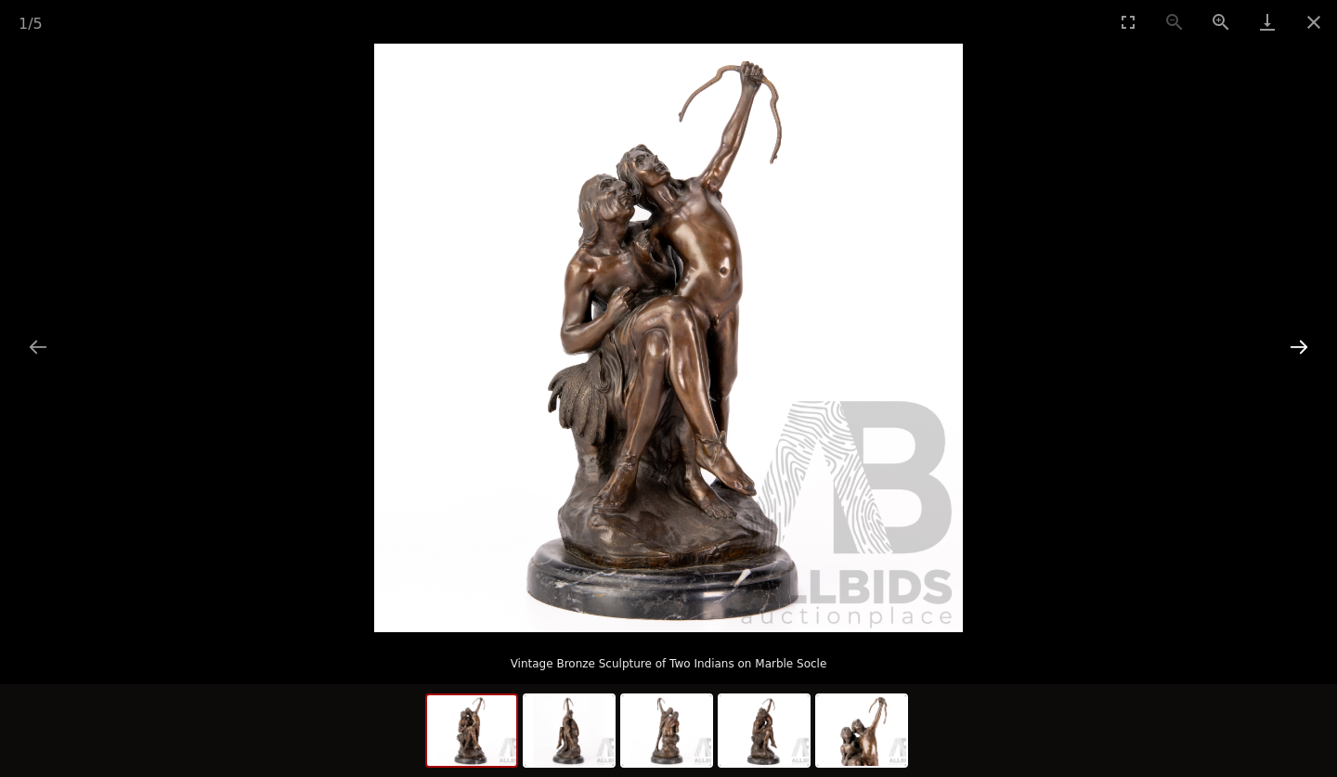
click at [1292, 344] on button "Next slide" at bounding box center [1298, 347] width 39 height 36
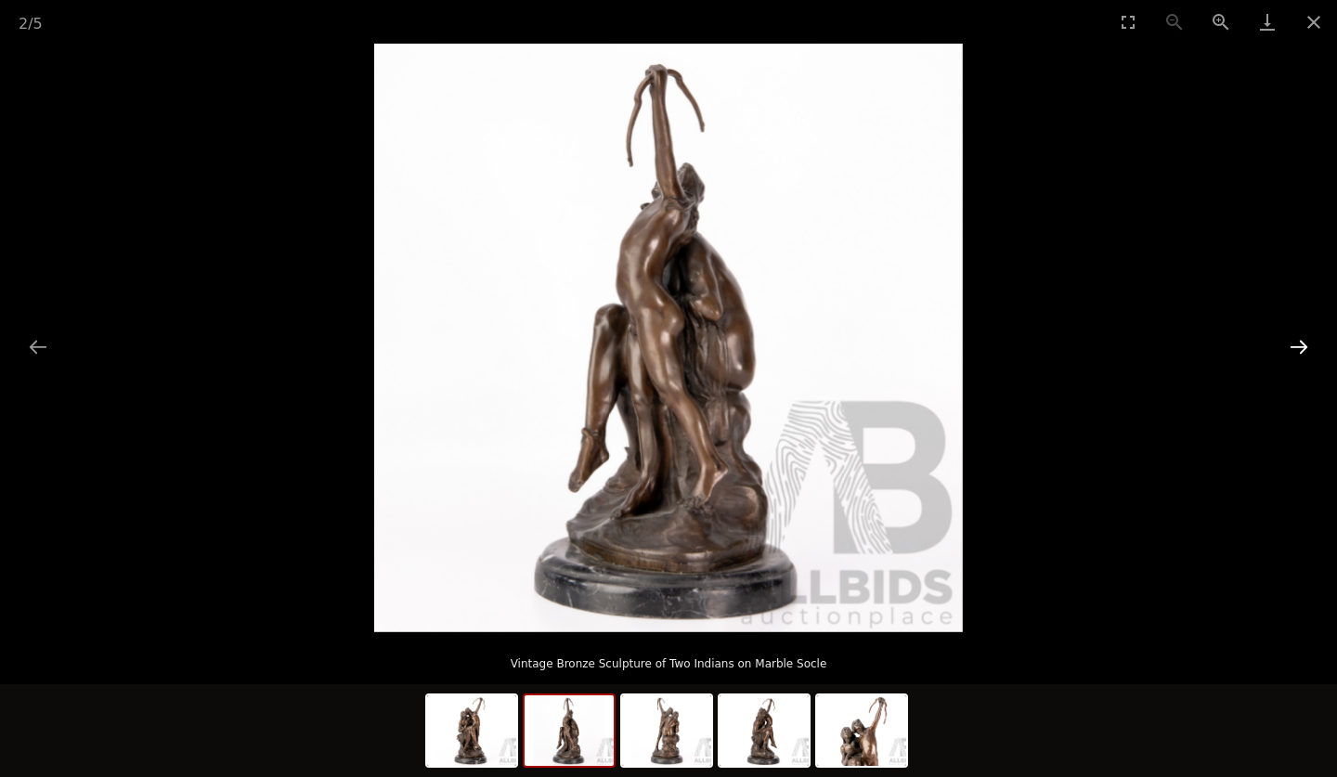
click at [1292, 344] on button "Next slide" at bounding box center [1298, 347] width 39 height 36
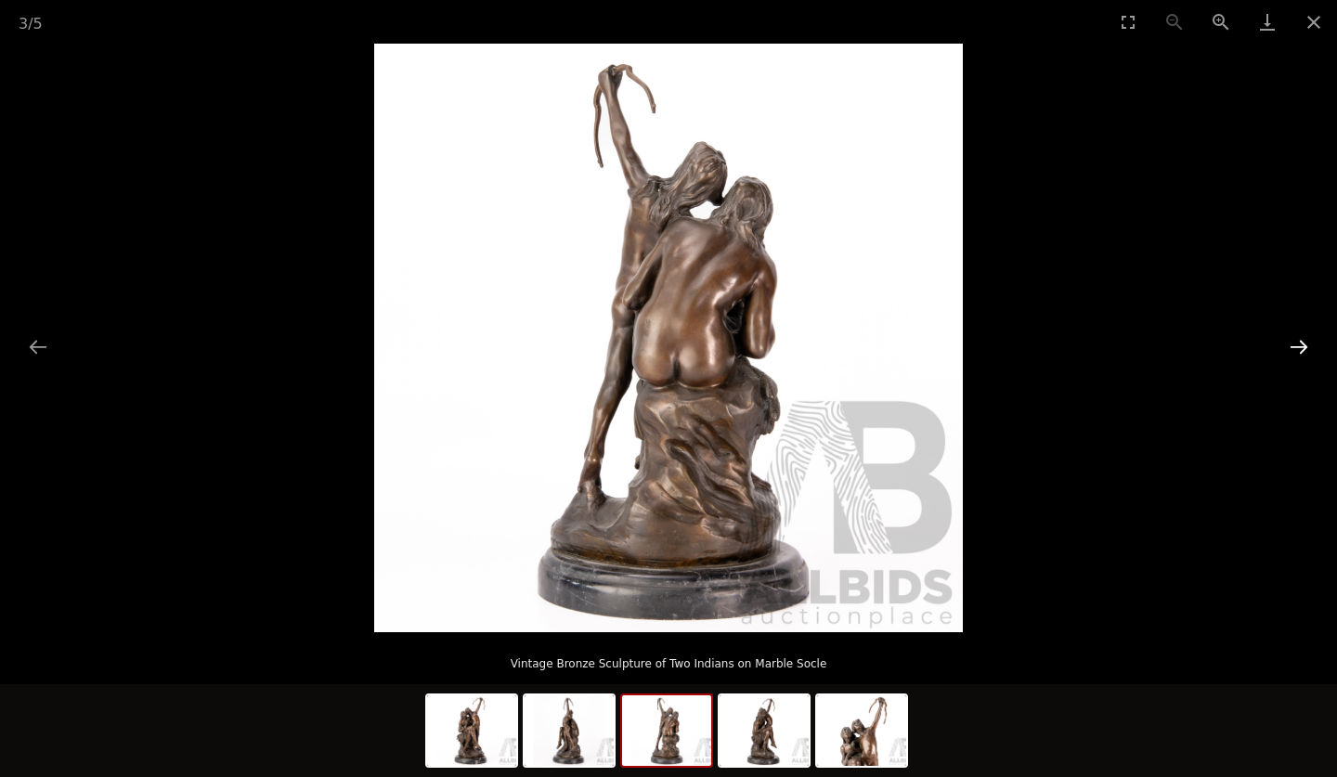
click at [1292, 344] on button "Next slide" at bounding box center [1298, 347] width 39 height 36
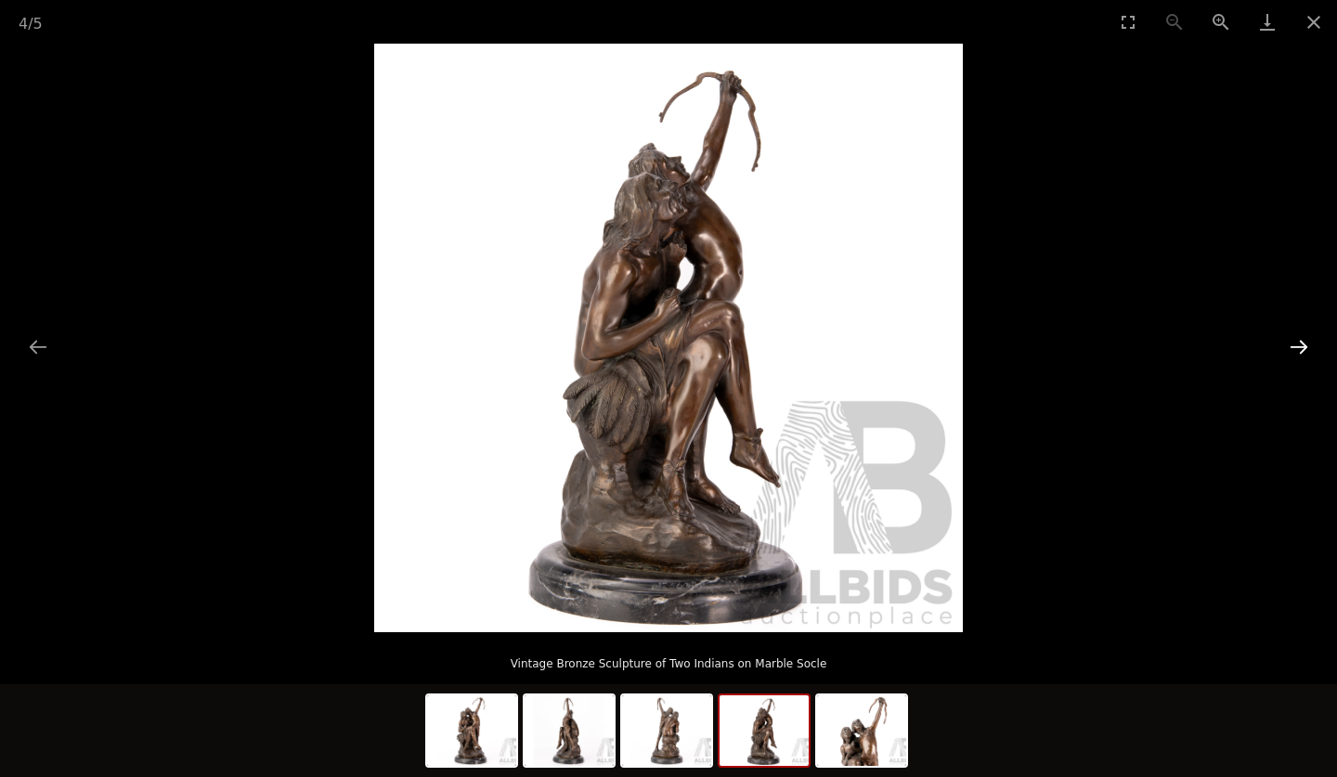
click at [1292, 344] on button "Next slide" at bounding box center [1298, 347] width 39 height 36
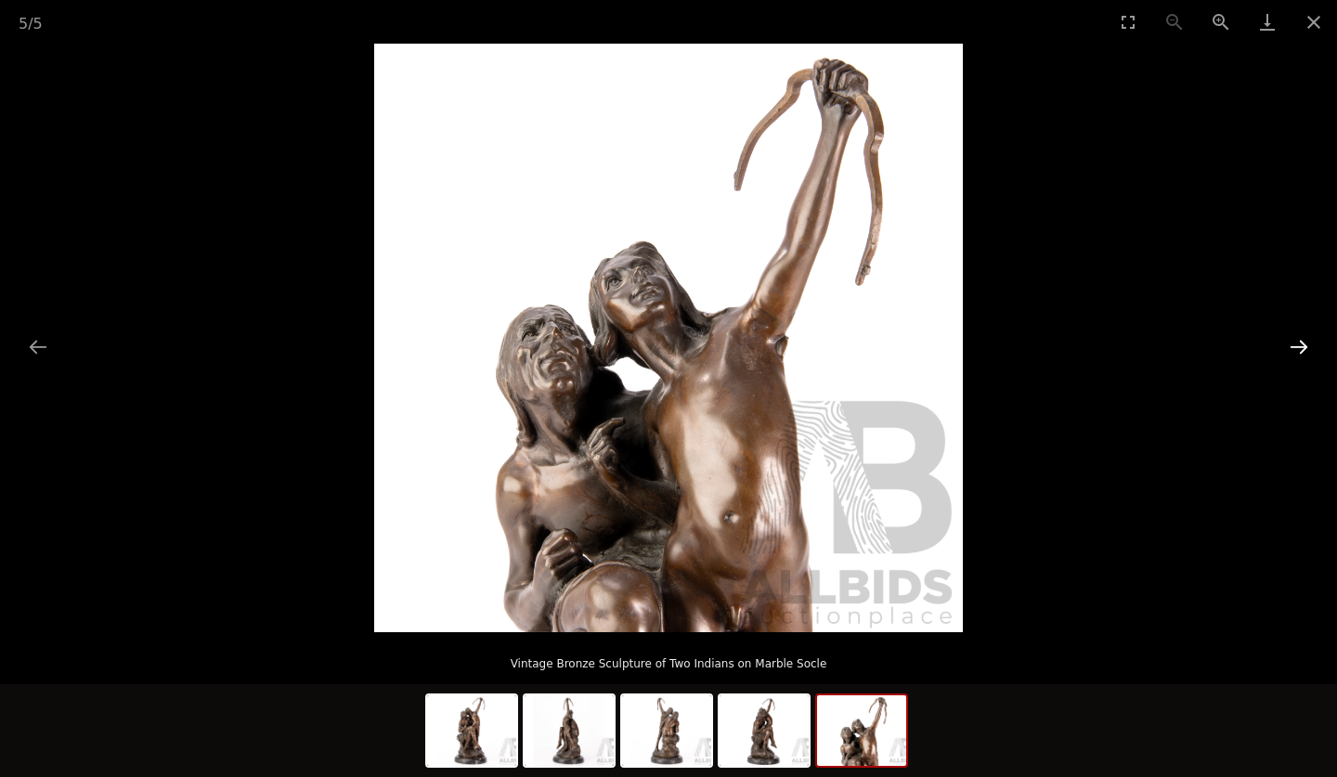
click at [1296, 342] on button "Next slide" at bounding box center [1298, 347] width 39 height 36
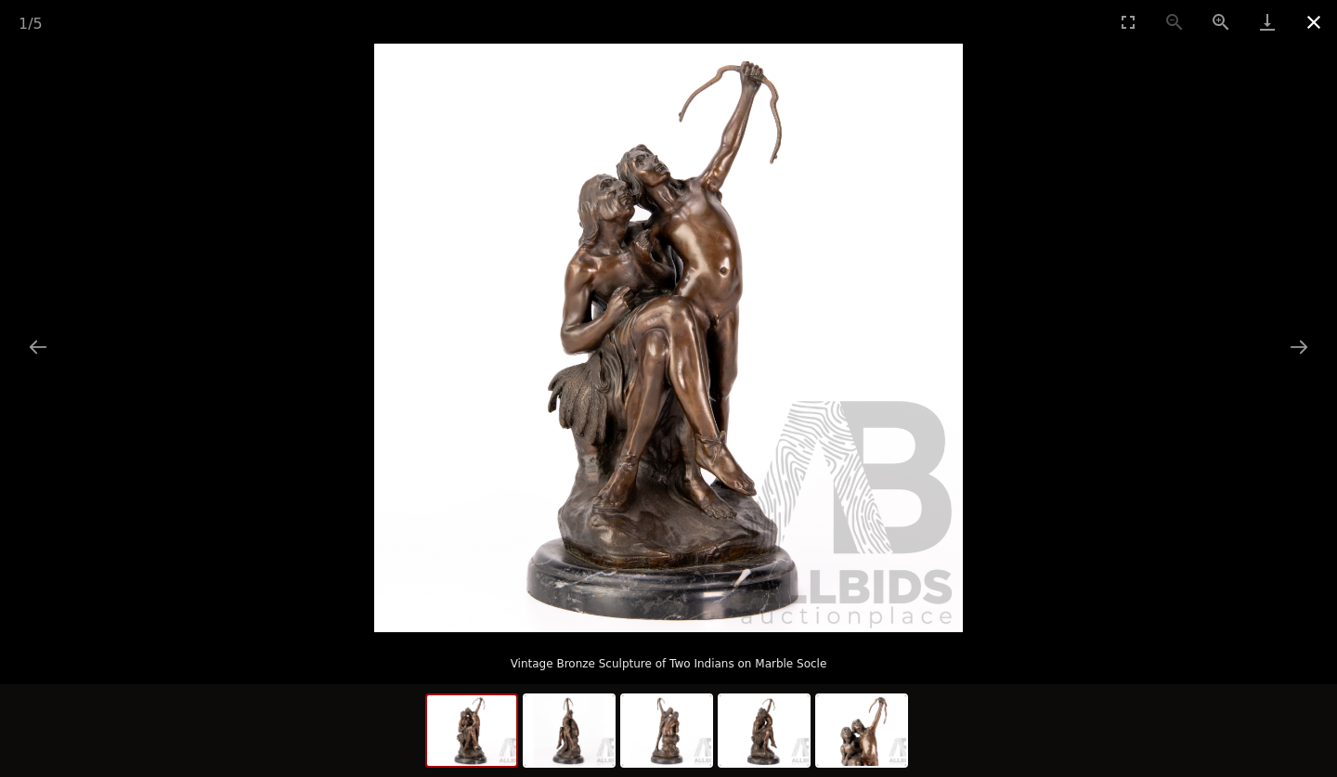
click at [1315, 14] on button "Close gallery" at bounding box center [1314, 22] width 46 height 44
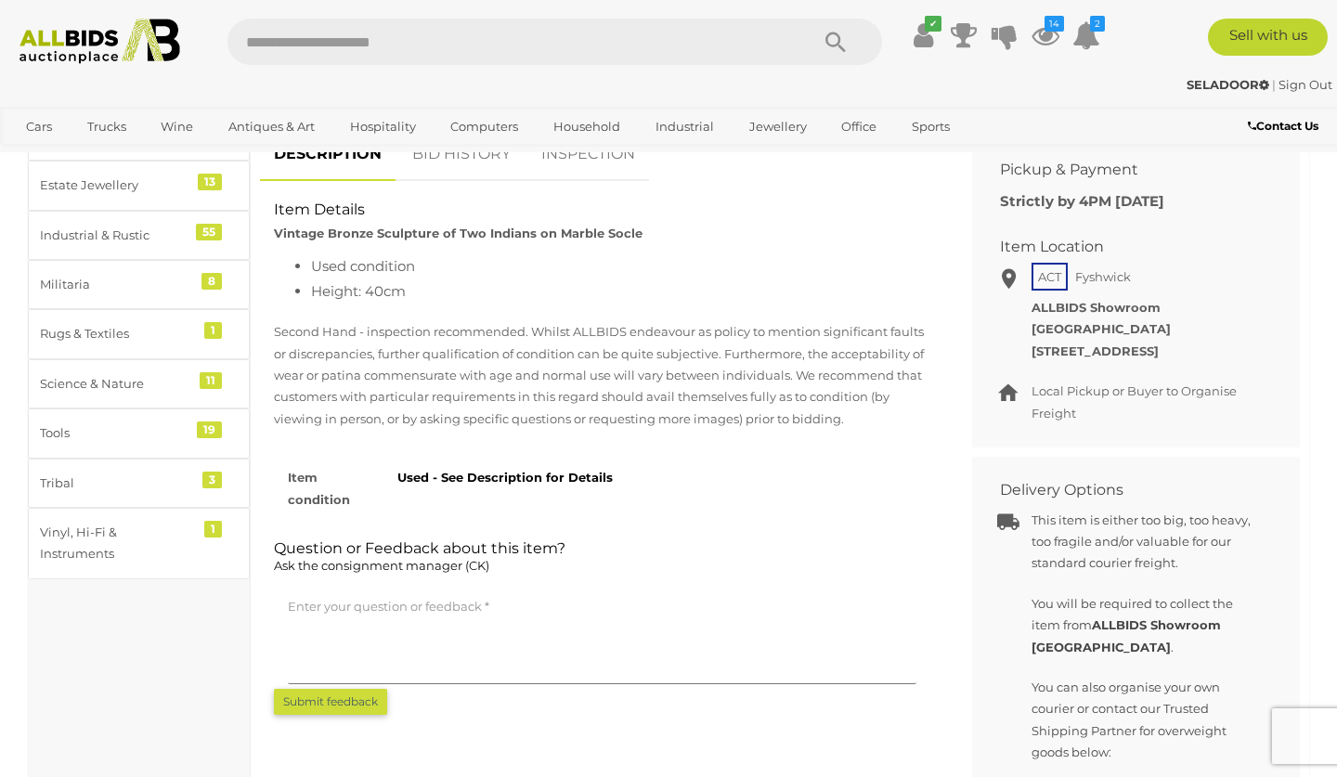
scroll to position [757, 0]
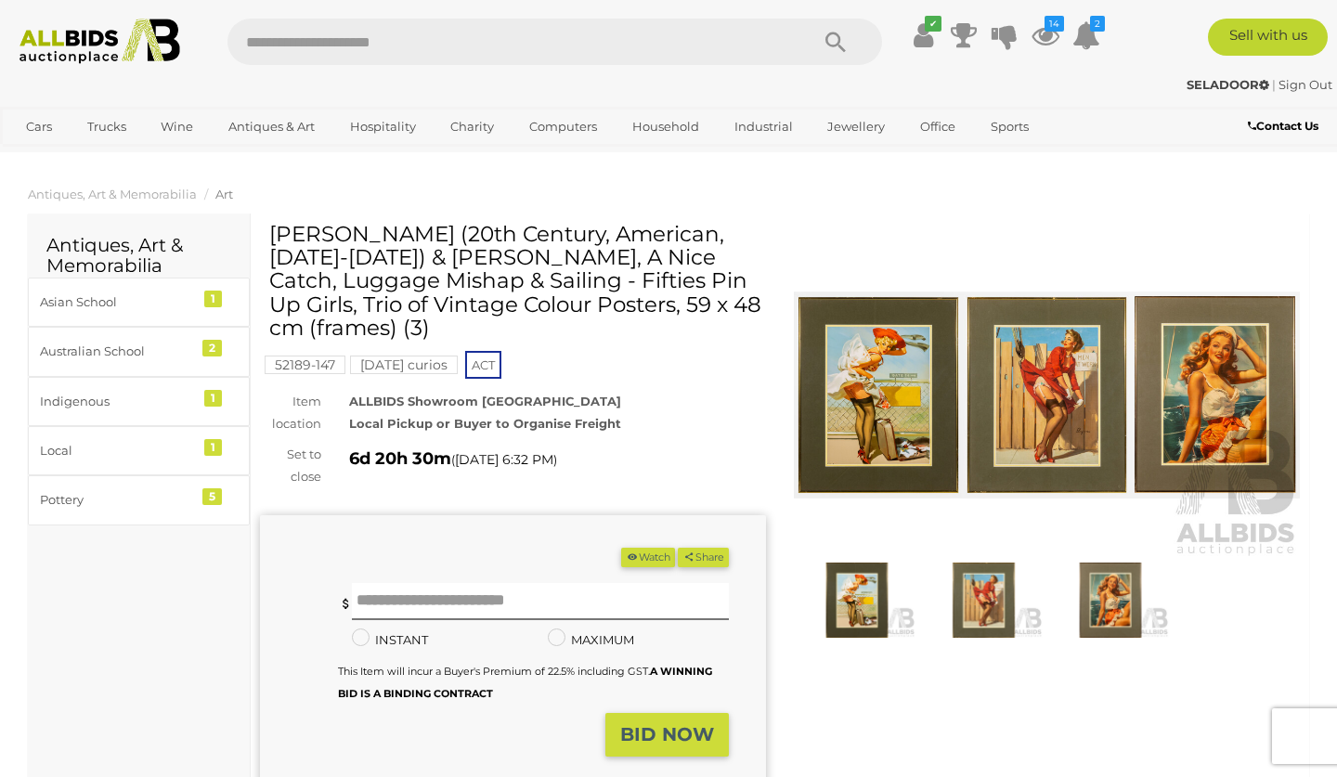
click at [887, 358] on img at bounding box center [1047, 395] width 506 height 326
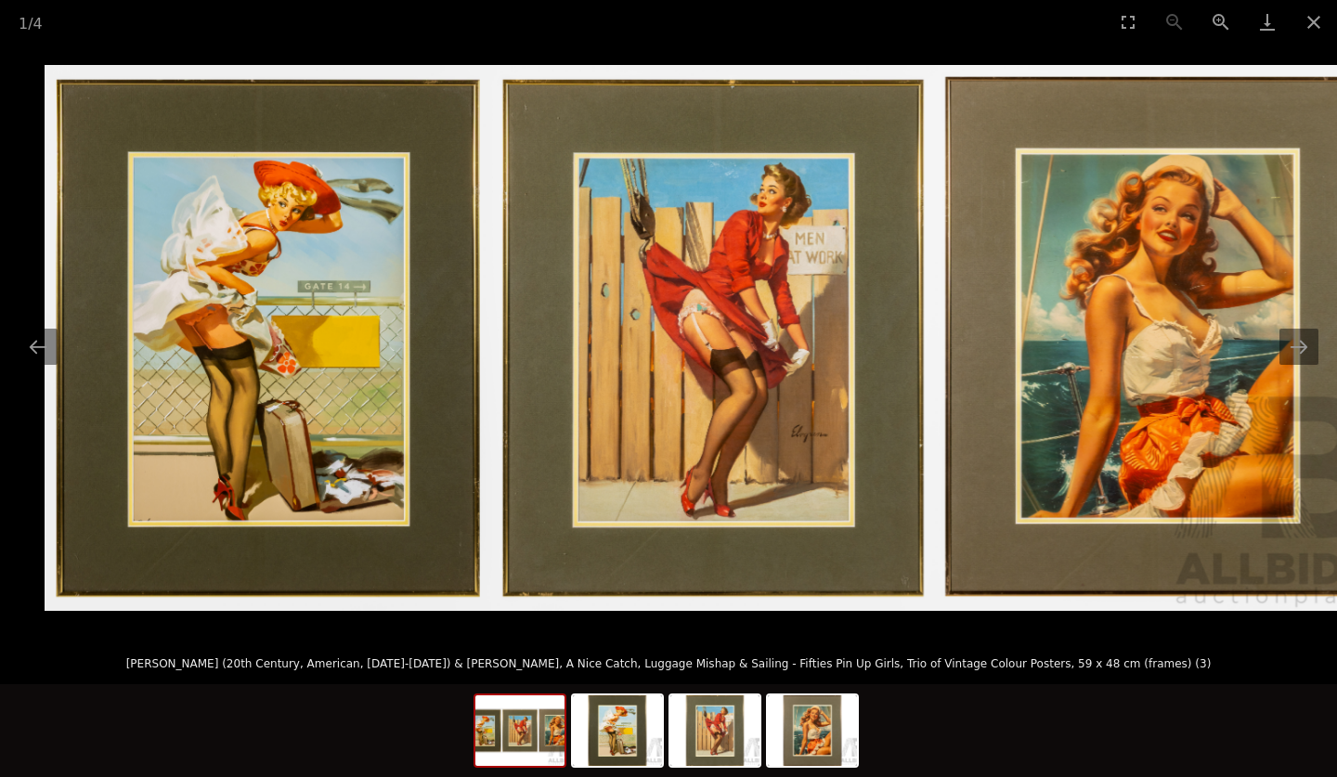
click at [682, 470] on img at bounding box center [713, 338] width 1337 height 546
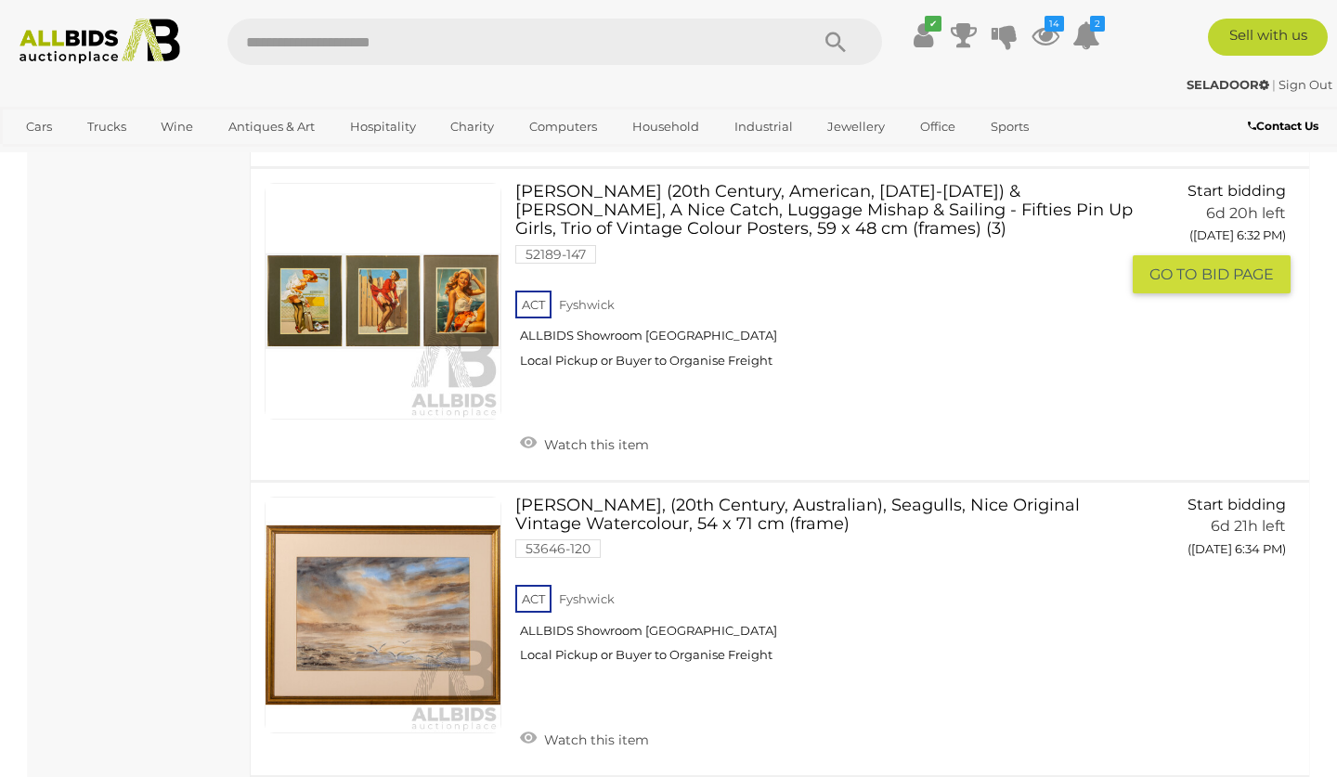
scroll to position [3974, 0]
click at [440, 228] on link at bounding box center [383, 301] width 237 height 237
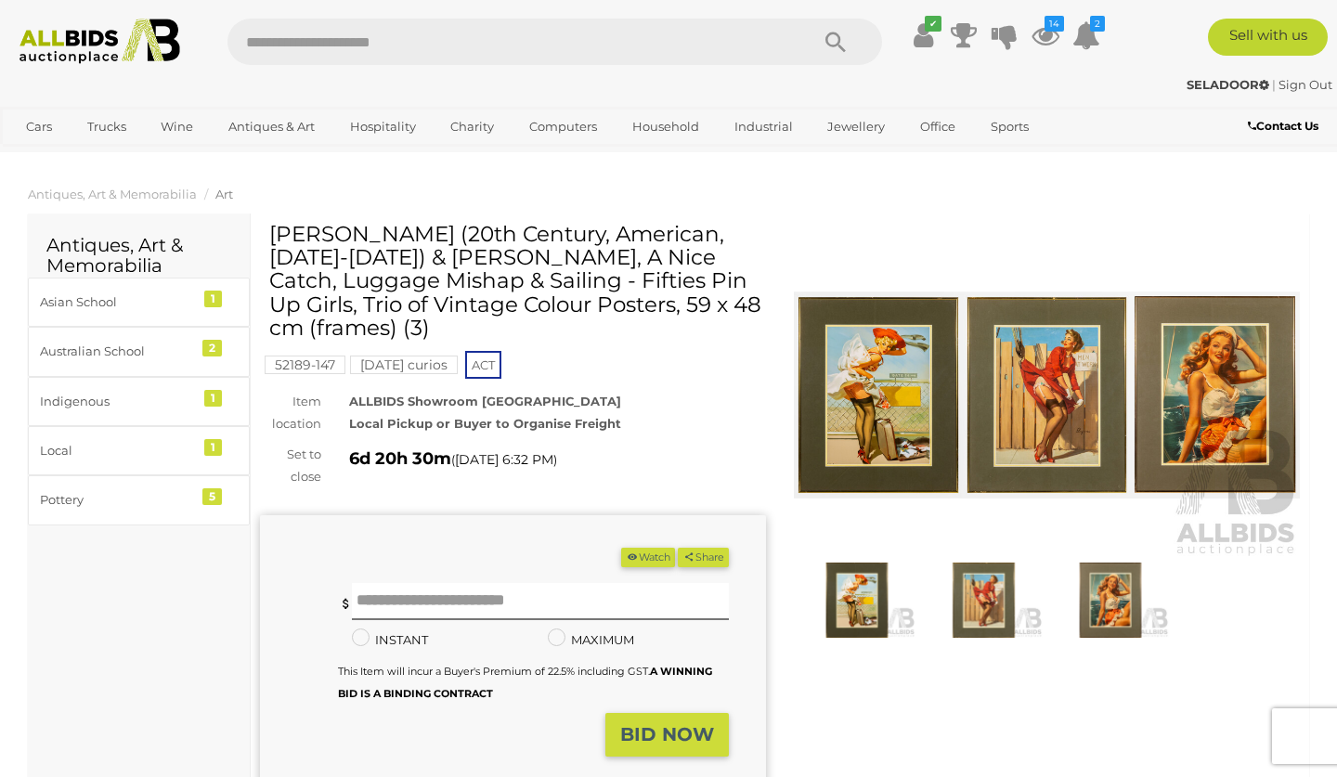
click at [856, 598] on img at bounding box center [856, 600] width 117 height 75
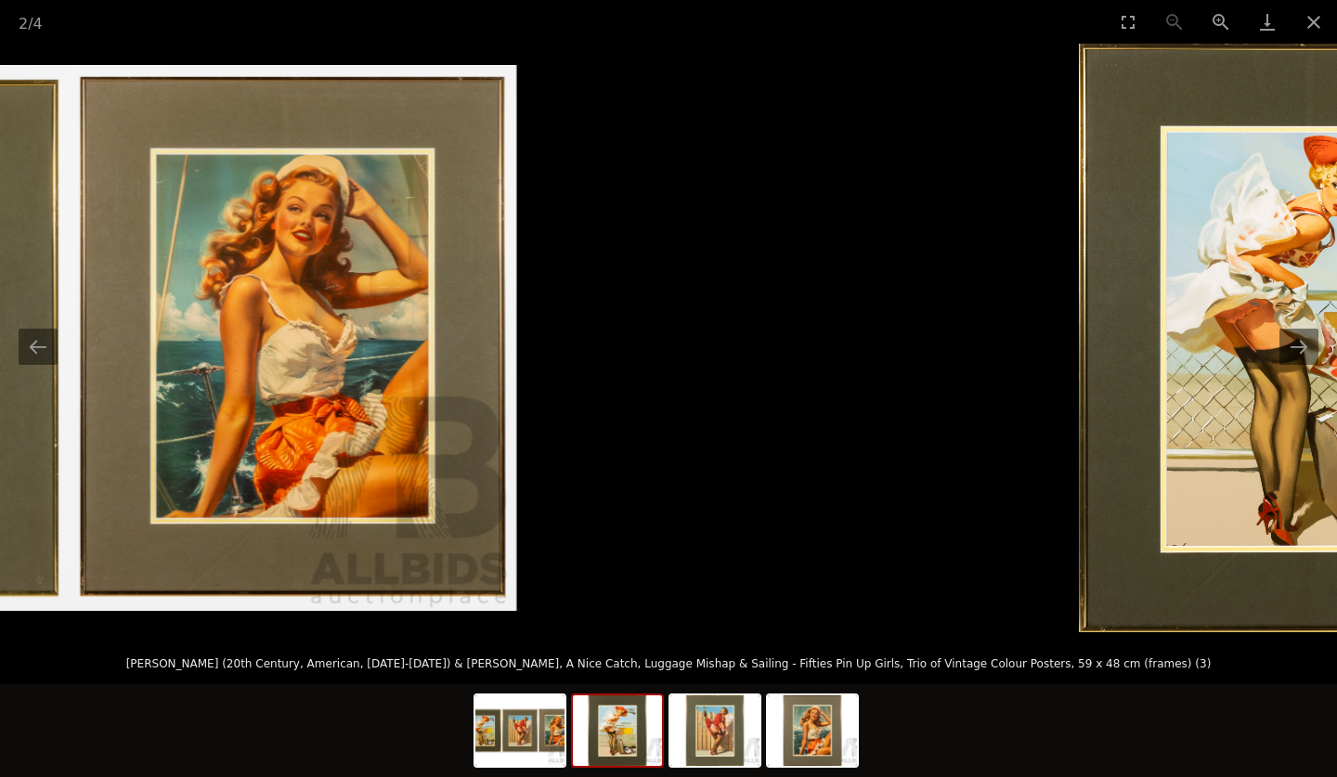
click at [1268, 241] on img at bounding box center [1320, 338] width 482 height 589
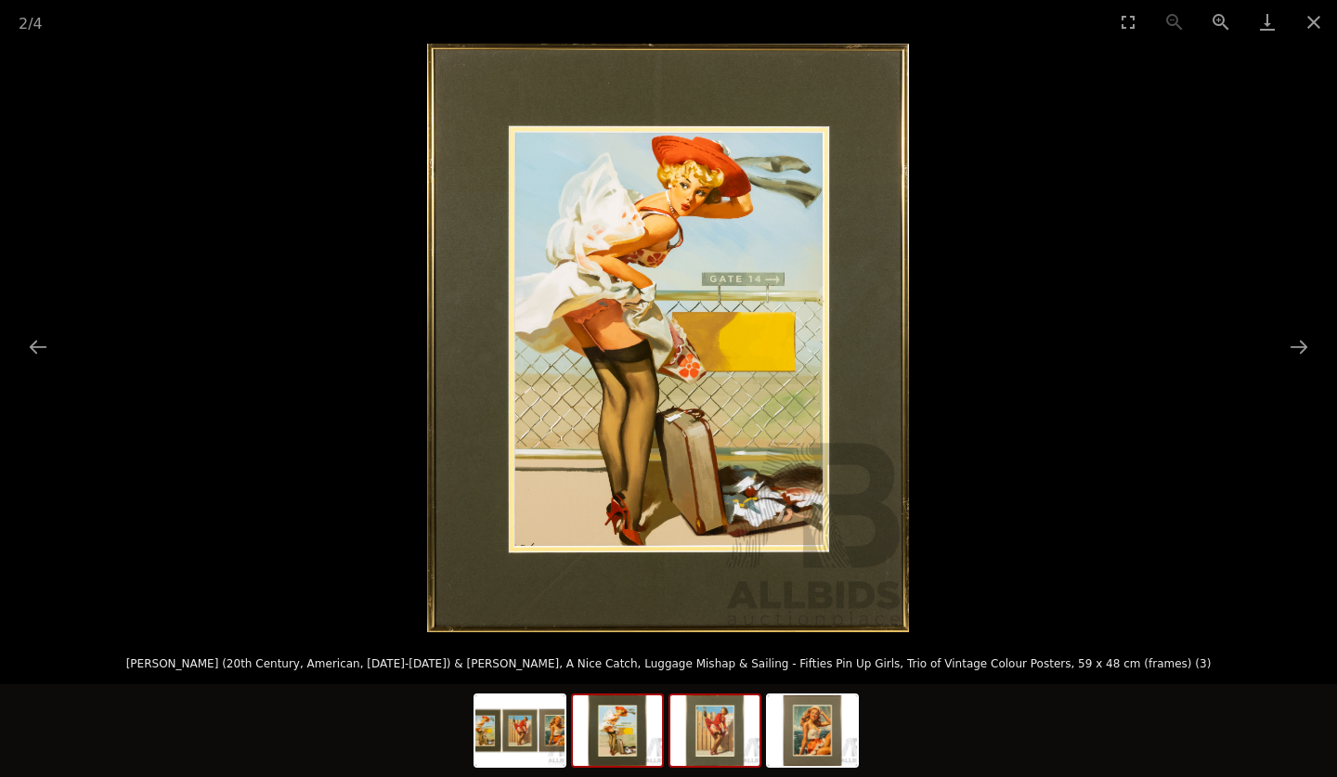
click at [720, 725] on img at bounding box center [714, 730] width 89 height 71
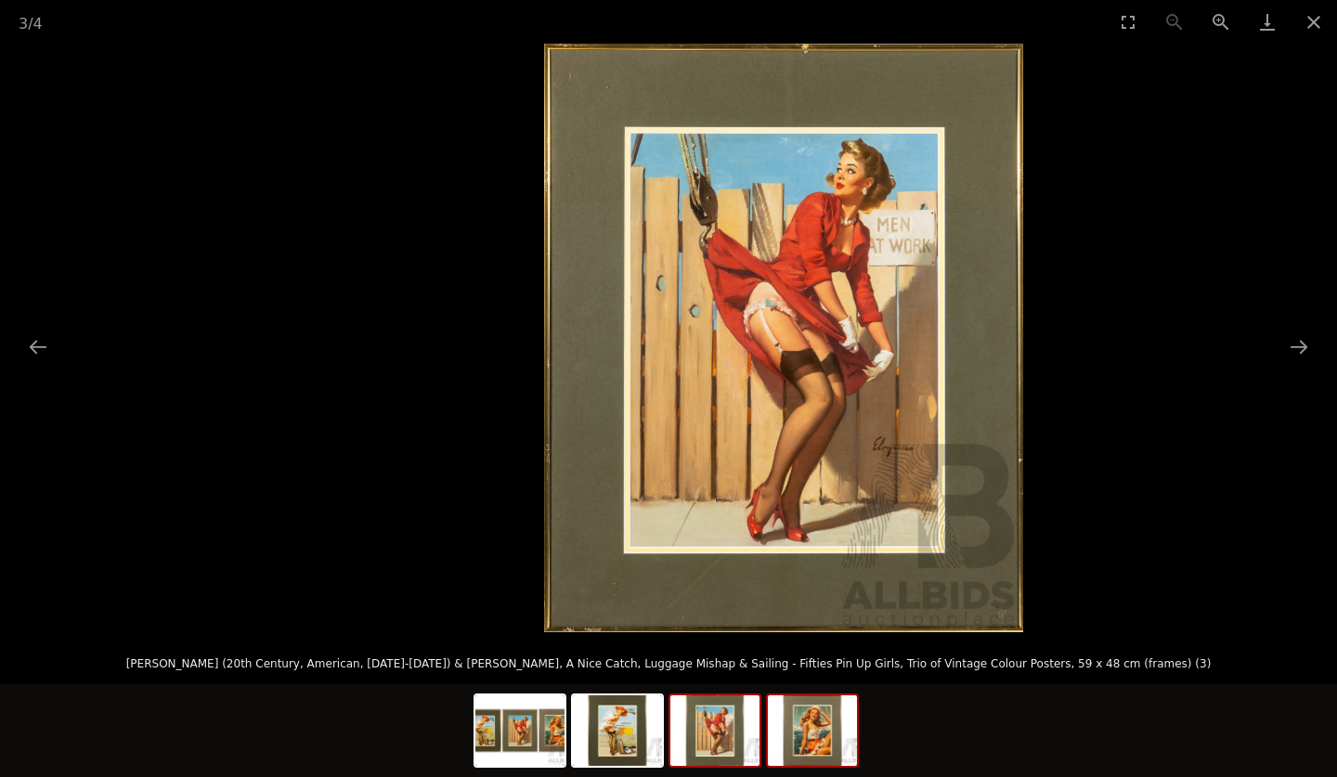
click at [811, 711] on img at bounding box center [812, 730] width 89 height 71
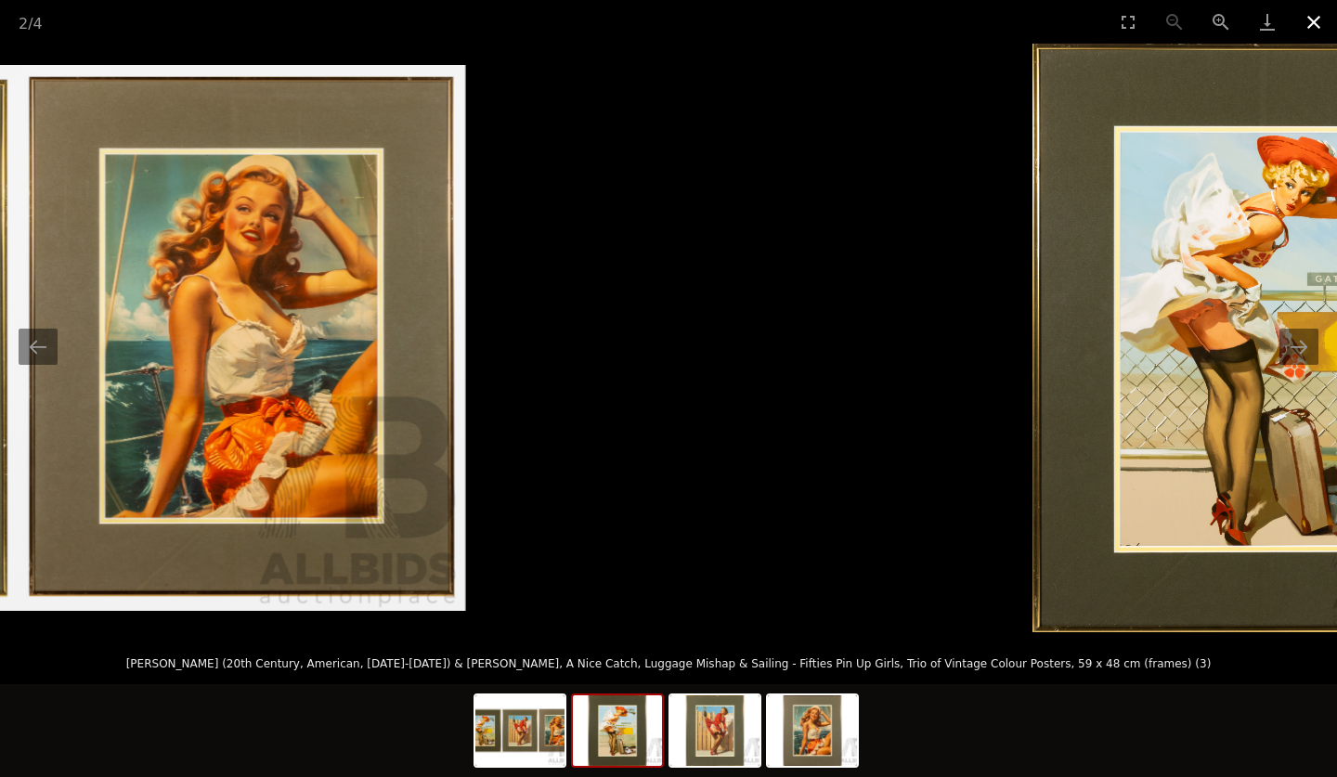
click at [1316, 19] on button "Close gallery" at bounding box center [1314, 22] width 46 height 44
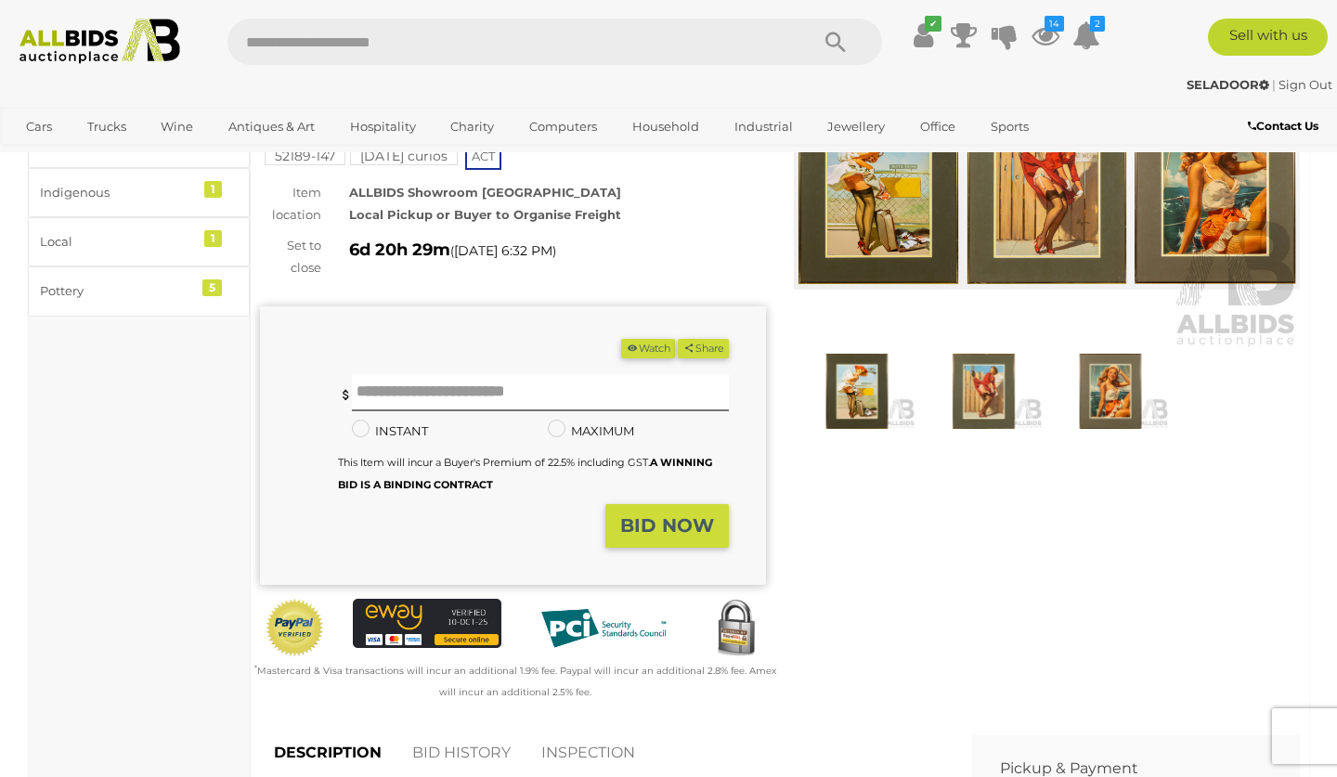
scroll to position [45, 0]
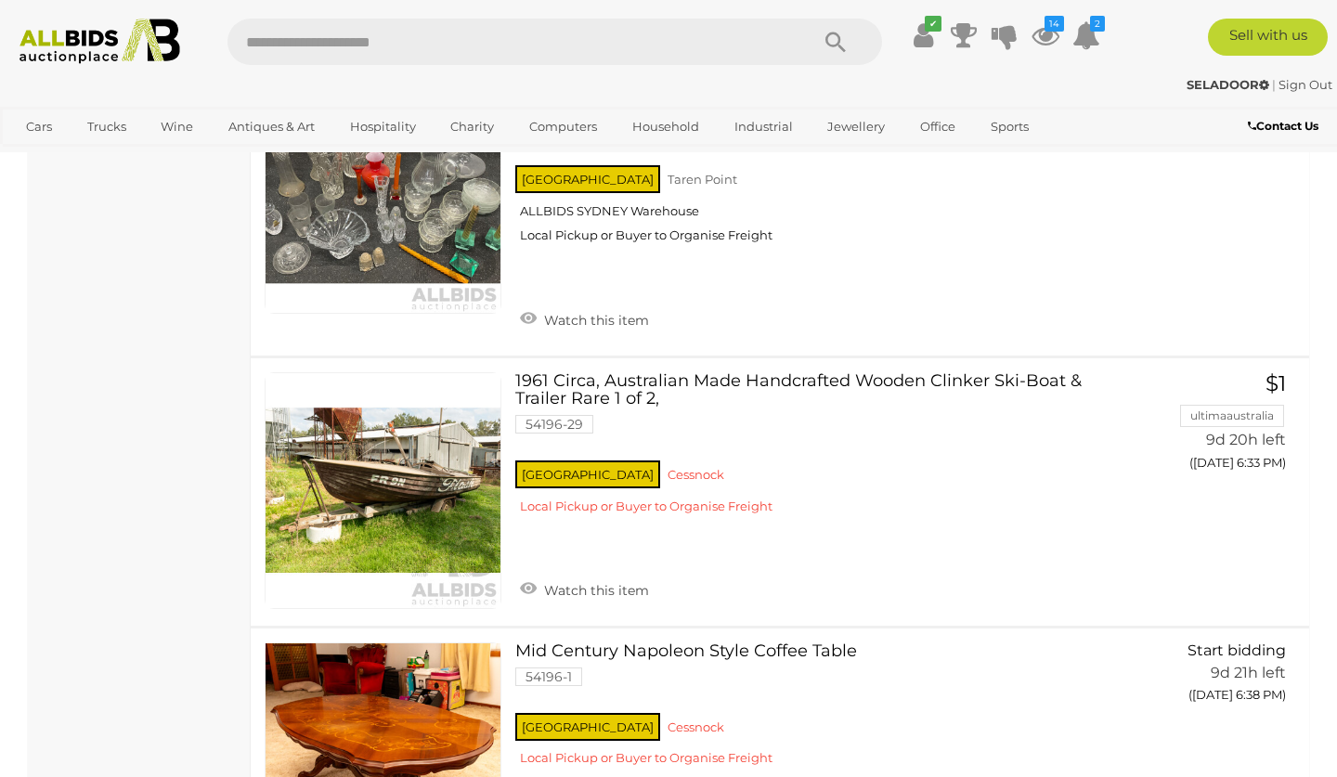
scroll to position [29194, 0]
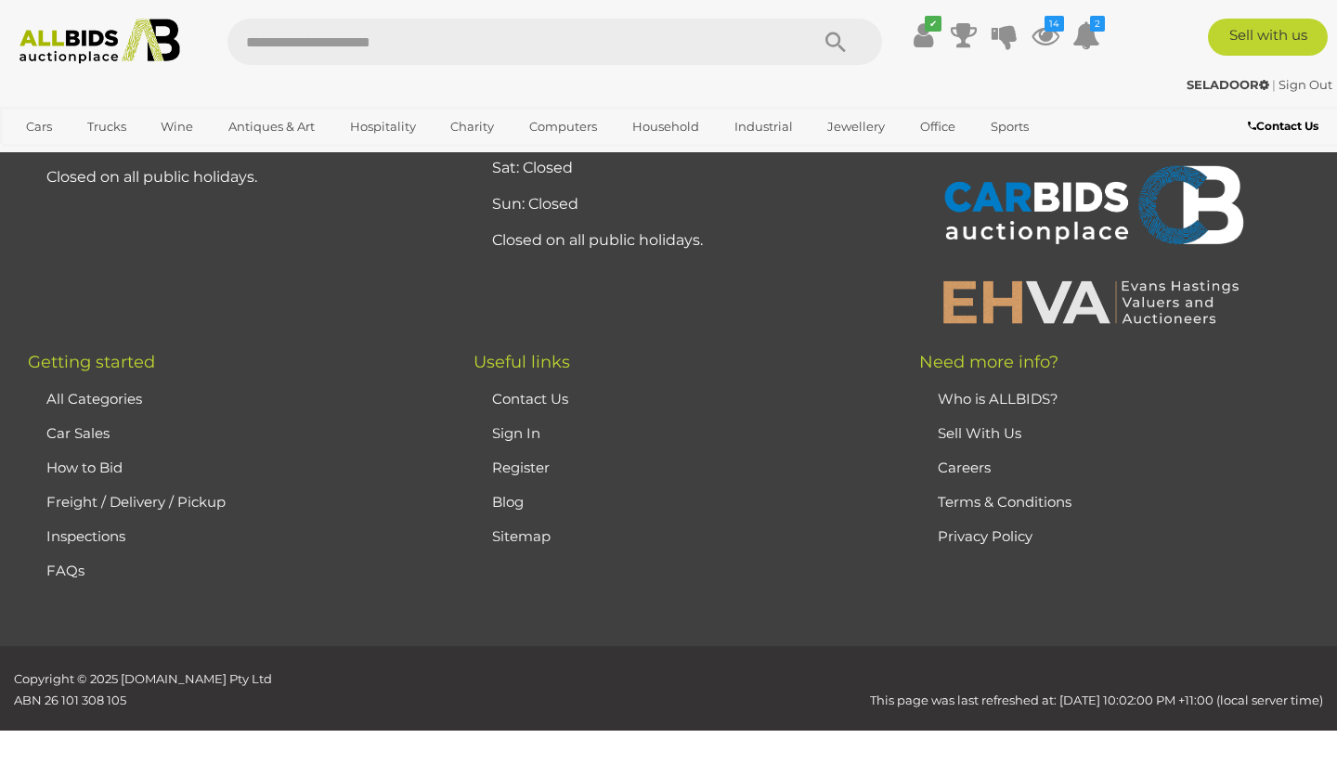
scroll to position [410, 0]
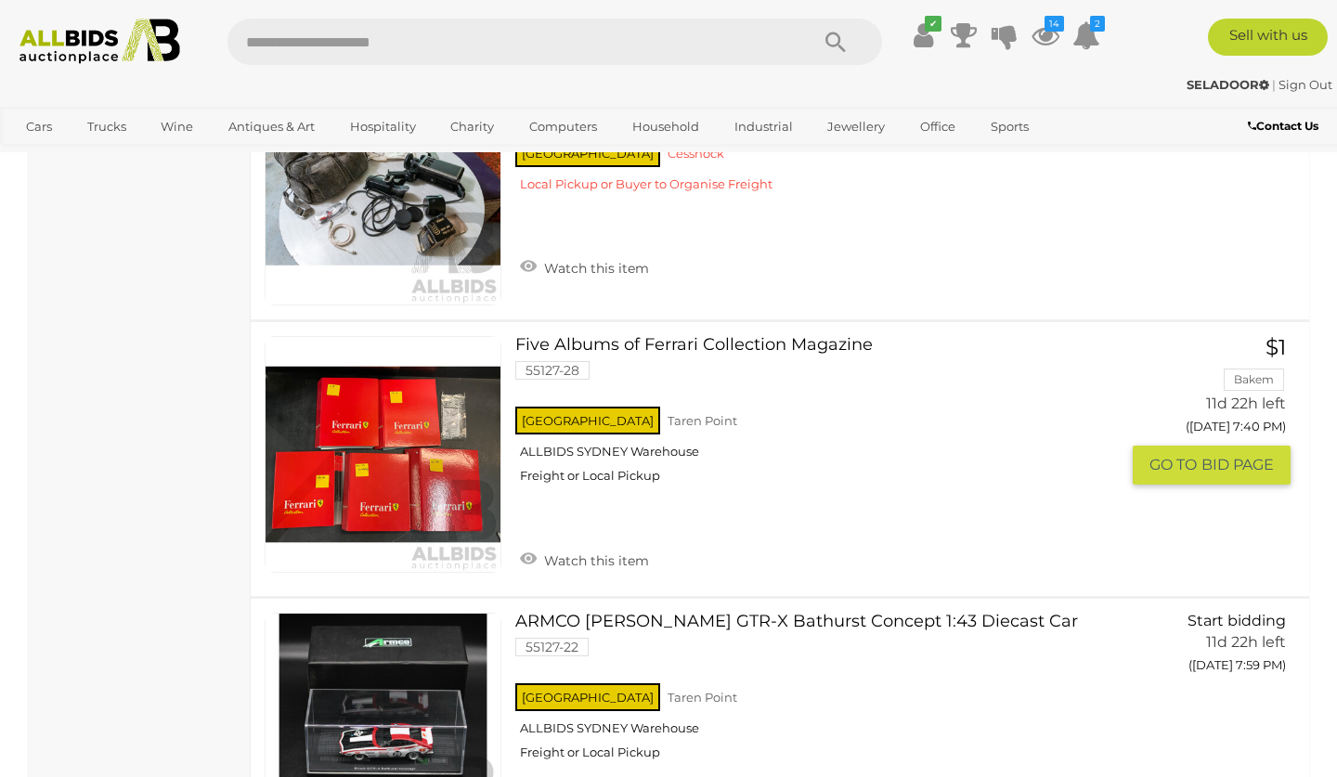
scroll to position [8602, 0]
click at [397, 390] on link at bounding box center [383, 454] width 237 height 237
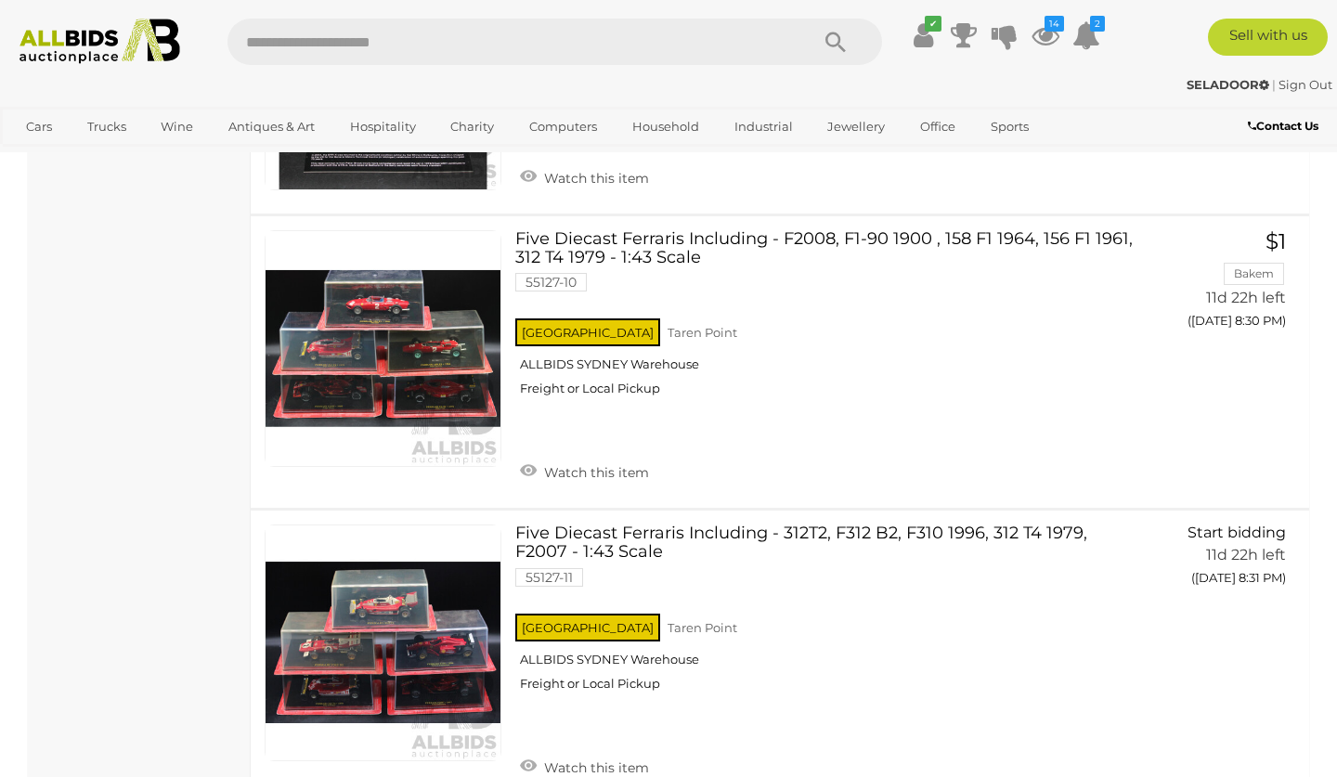
scroll to position [9262, 0]
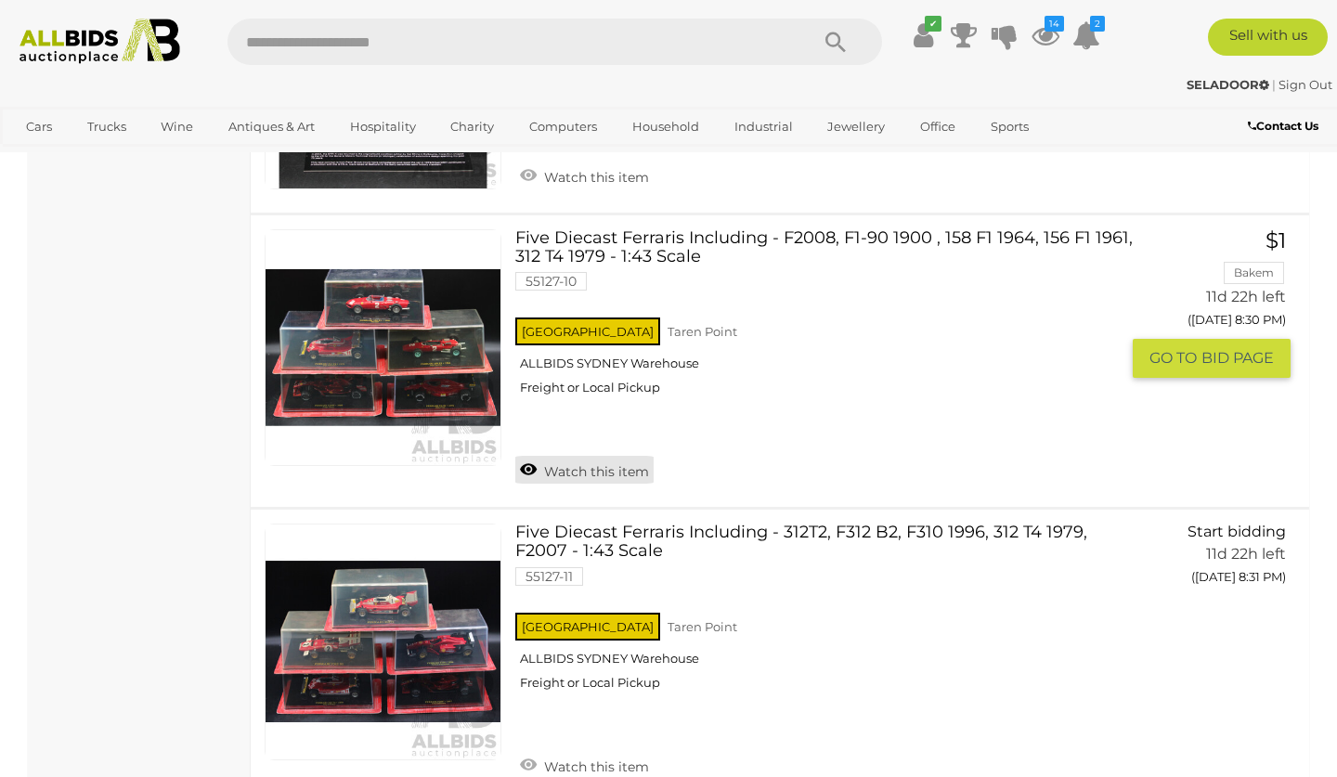
click at [526, 456] on link "Watch this item" at bounding box center [584, 470] width 138 height 28
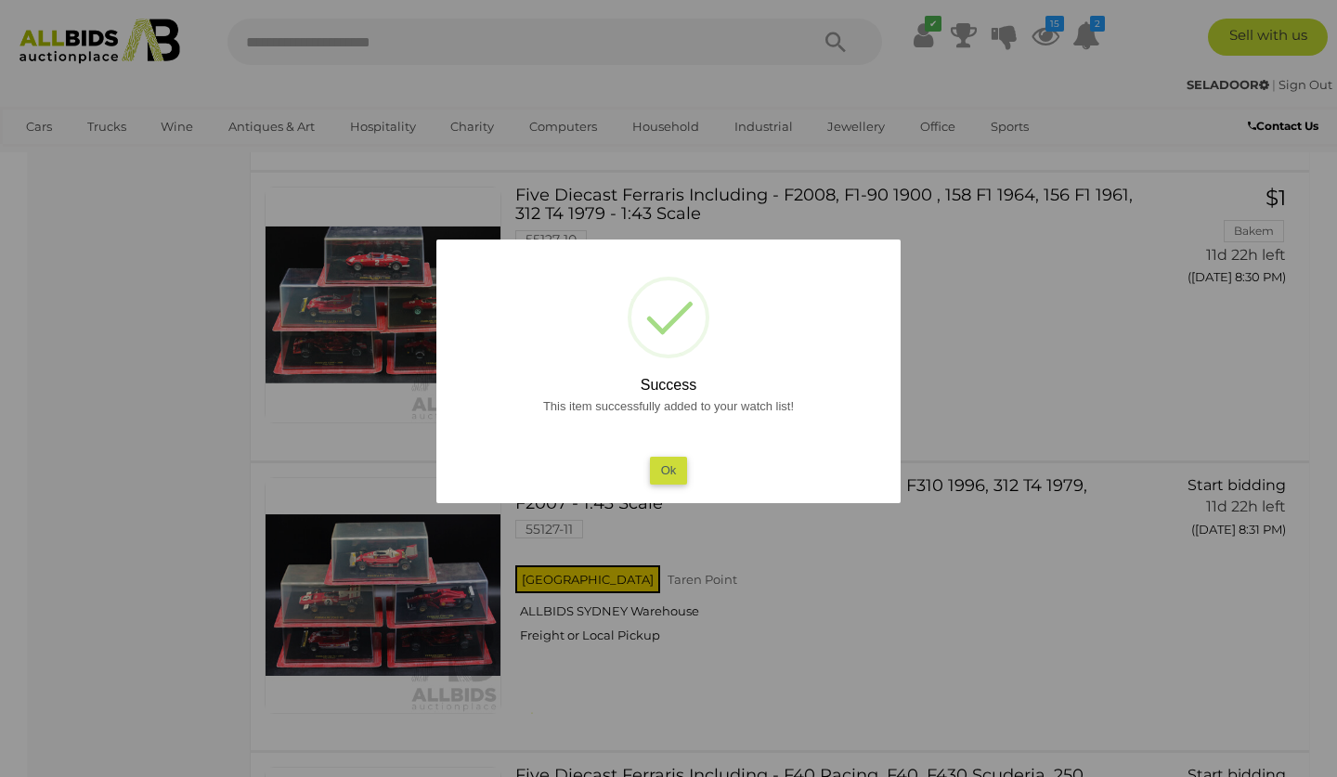
scroll to position [9610, 0]
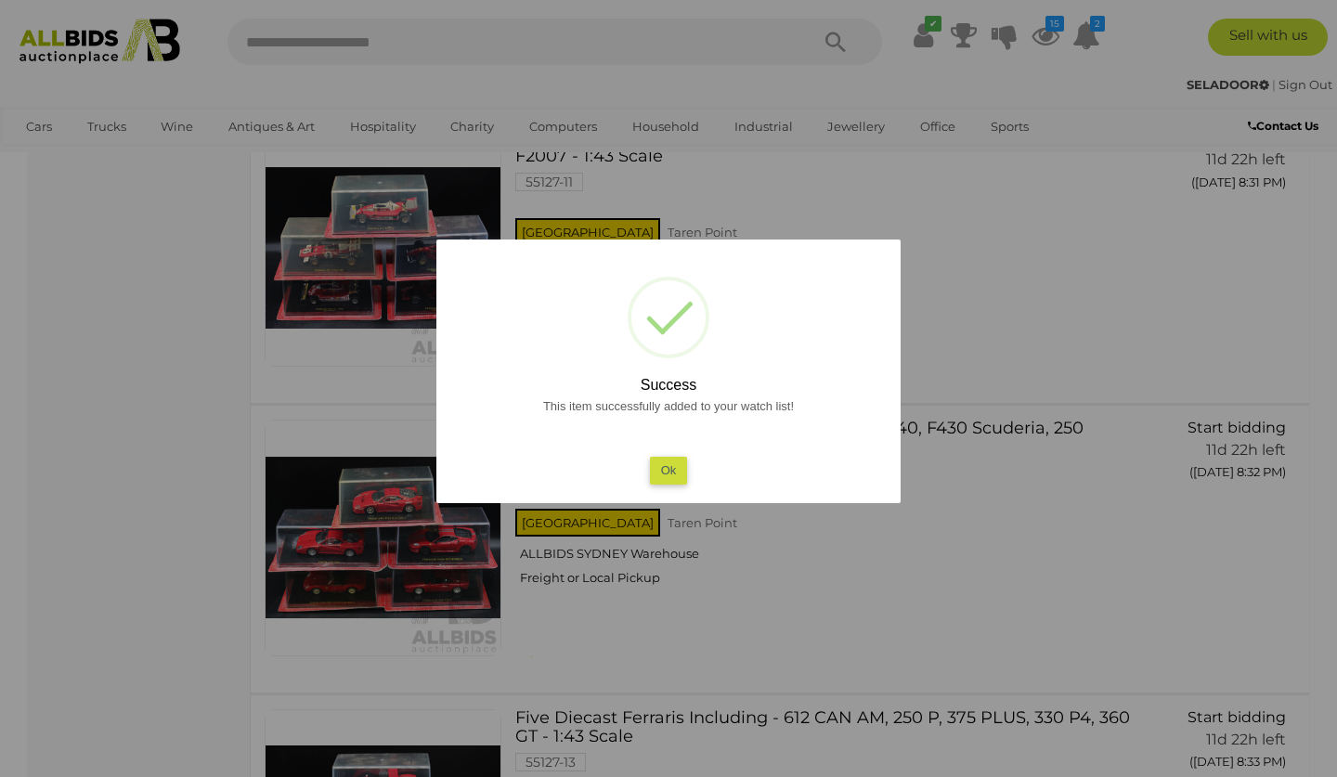
click at [668, 460] on button "Ok" at bounding box center [669, 470] width 38 height 27
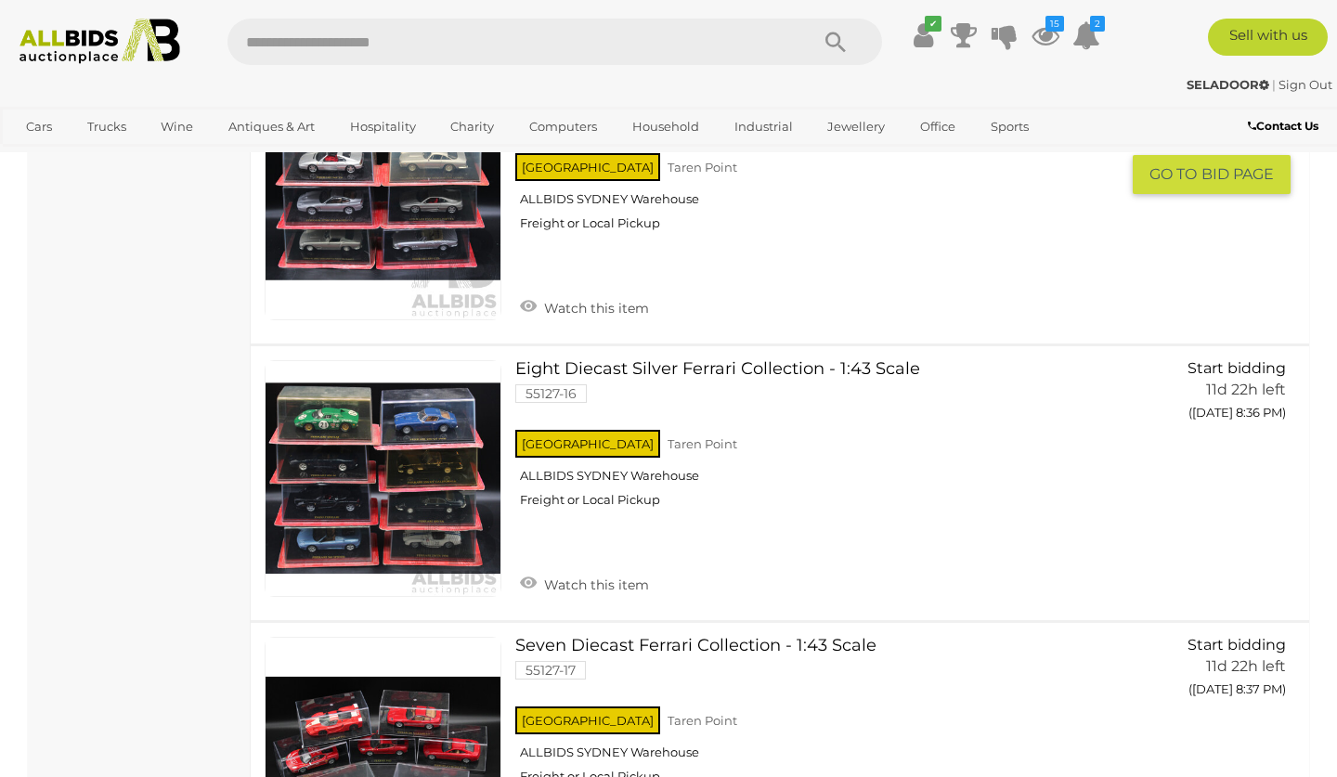
scroll to position [10866, 0]
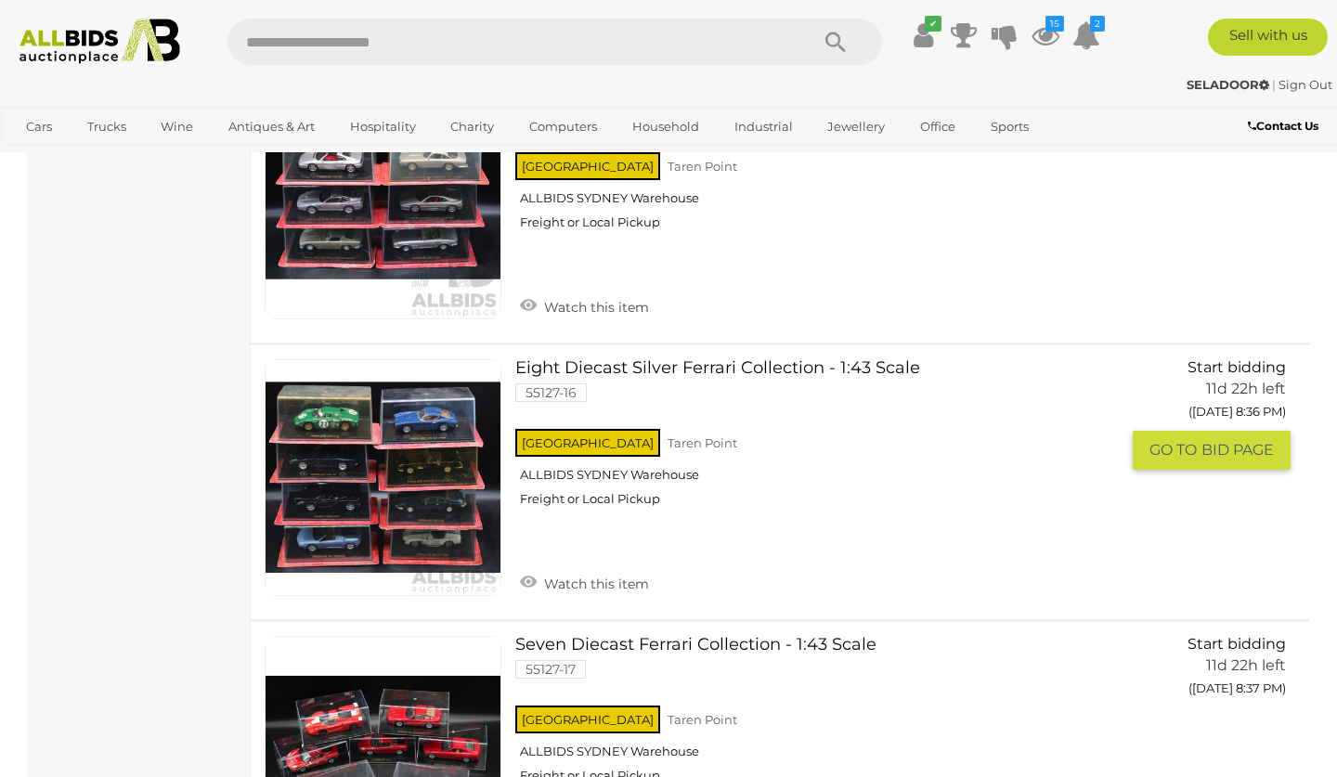
click at [380, 390] on link at bounding box center [383, 477] width 237 height 237
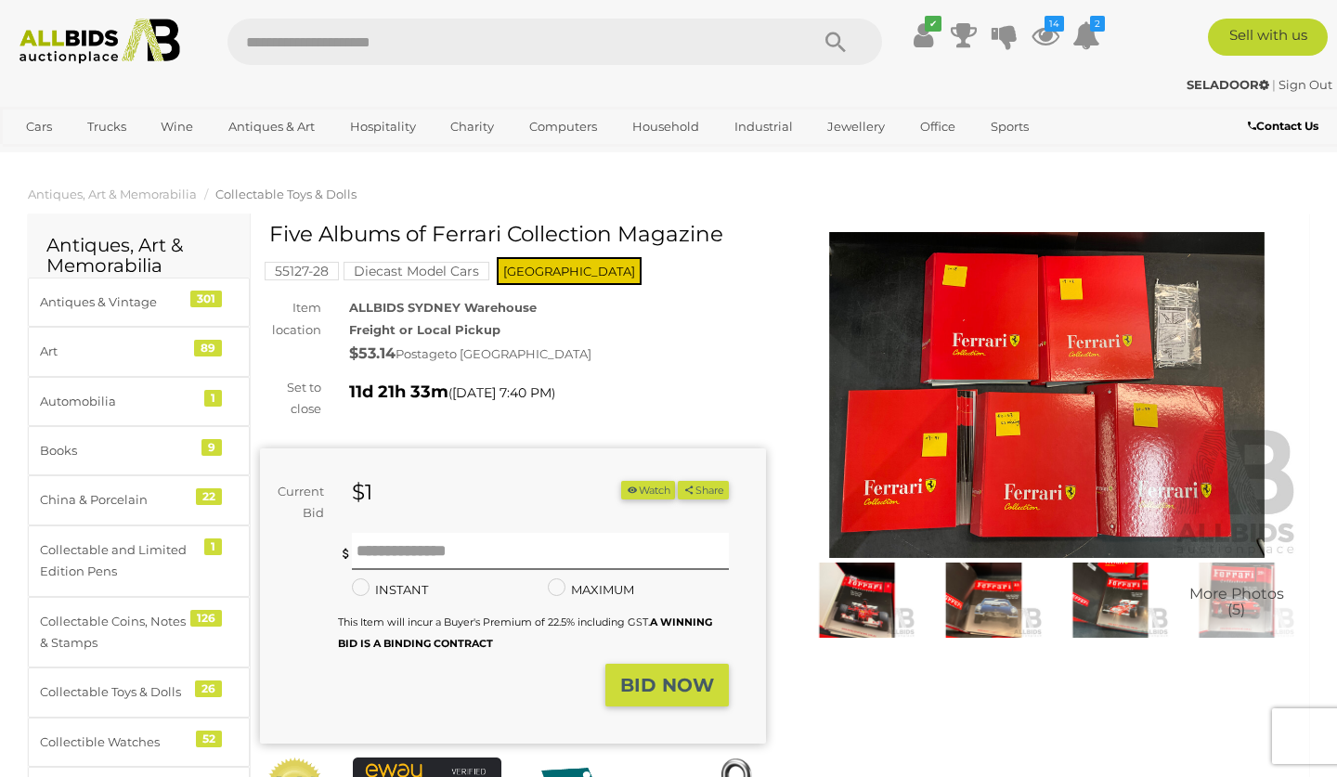
click at [850, 582] on img at bounding box center [856, 600] width 117 height 75
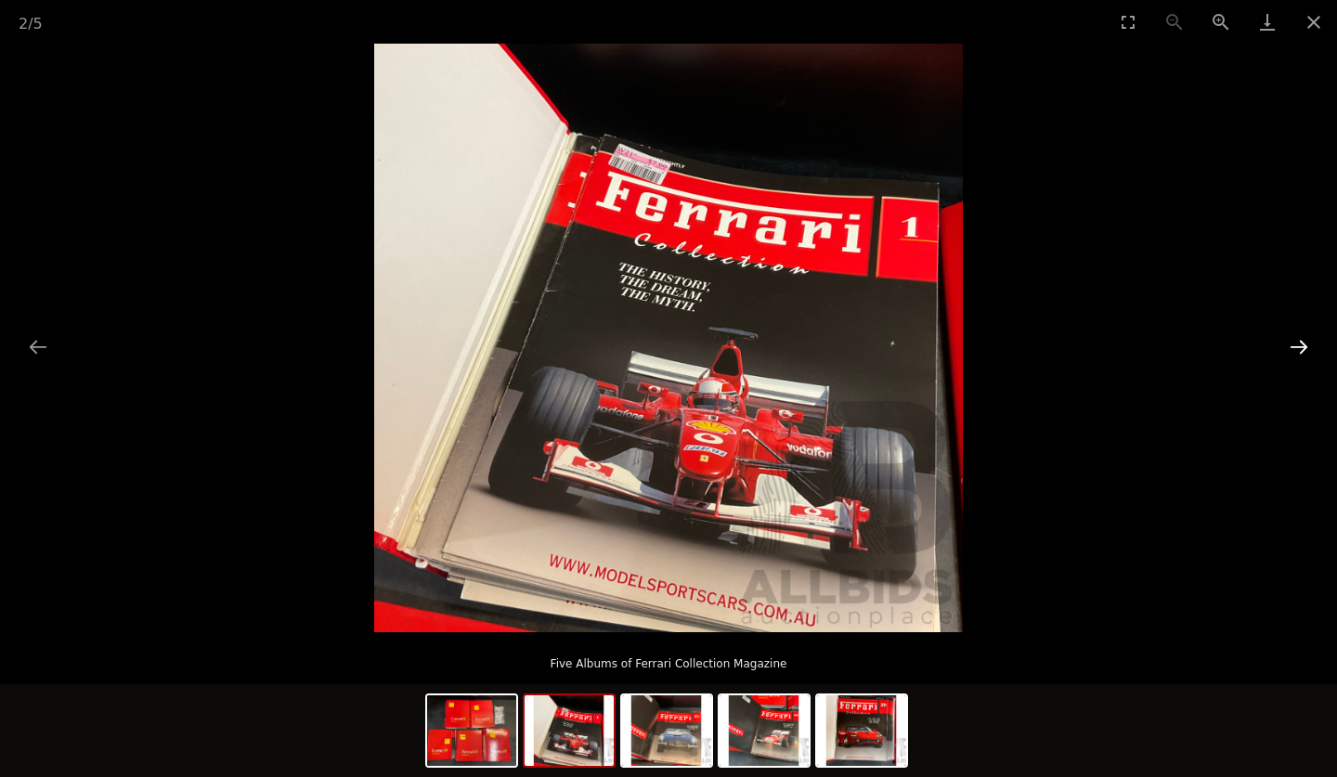
click at [1298, 344] on button "Next slide" at bounding box center [1298, 347] width 39 height 36
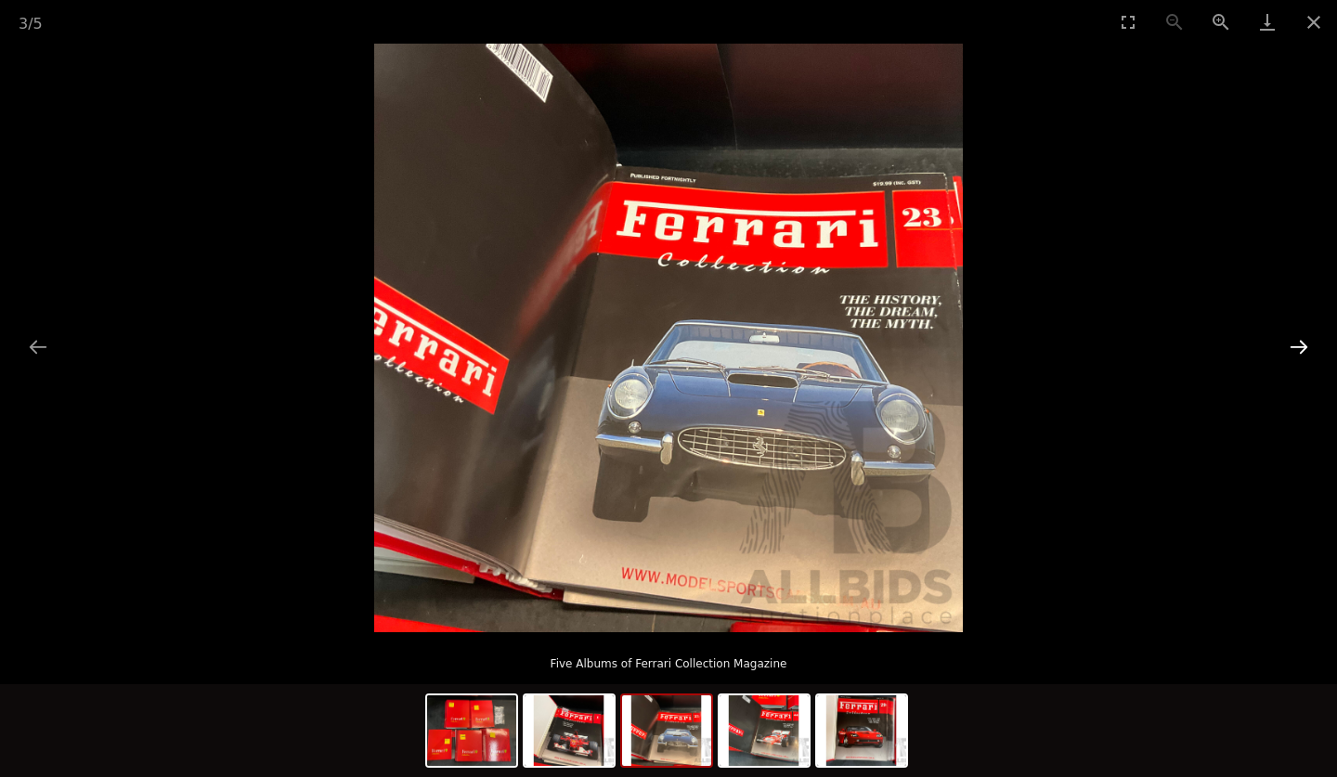
click at [1298, 344] on button "Next slide" at bounding box center [1298, 347] width 39 height 36
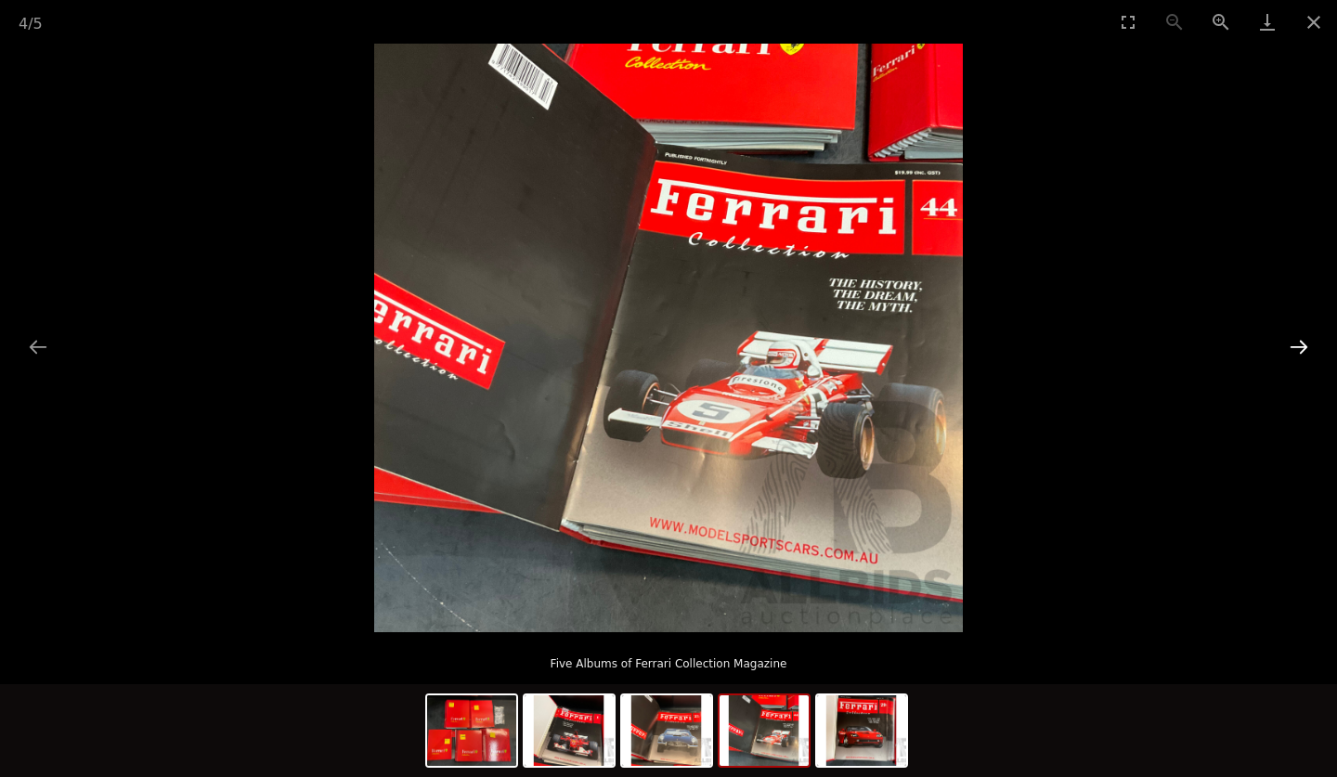
click at [1298, 344] on button "Next slide" at bounding box center [1298, 347] width 39 height 36
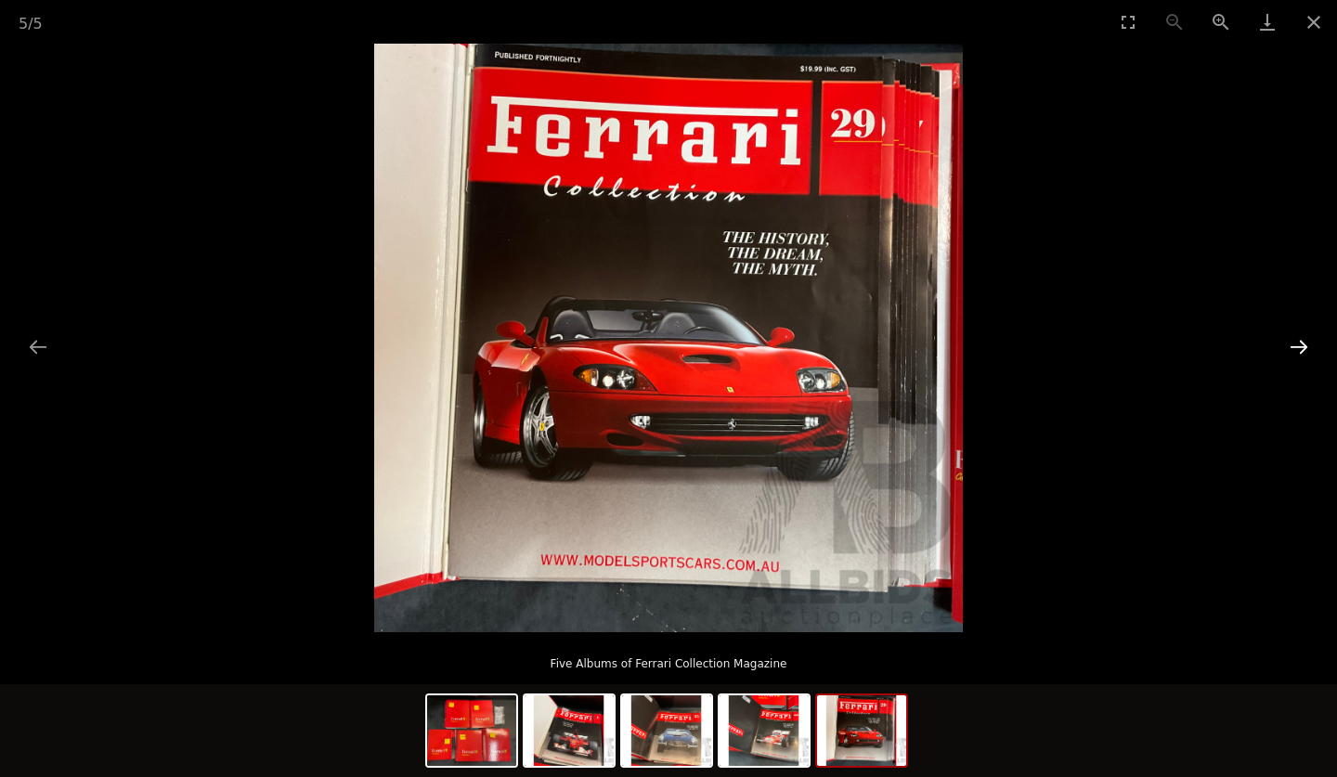
click at [1298, 344] on button "Next slide" at bounding box center [1298, 347] width 39 height 36
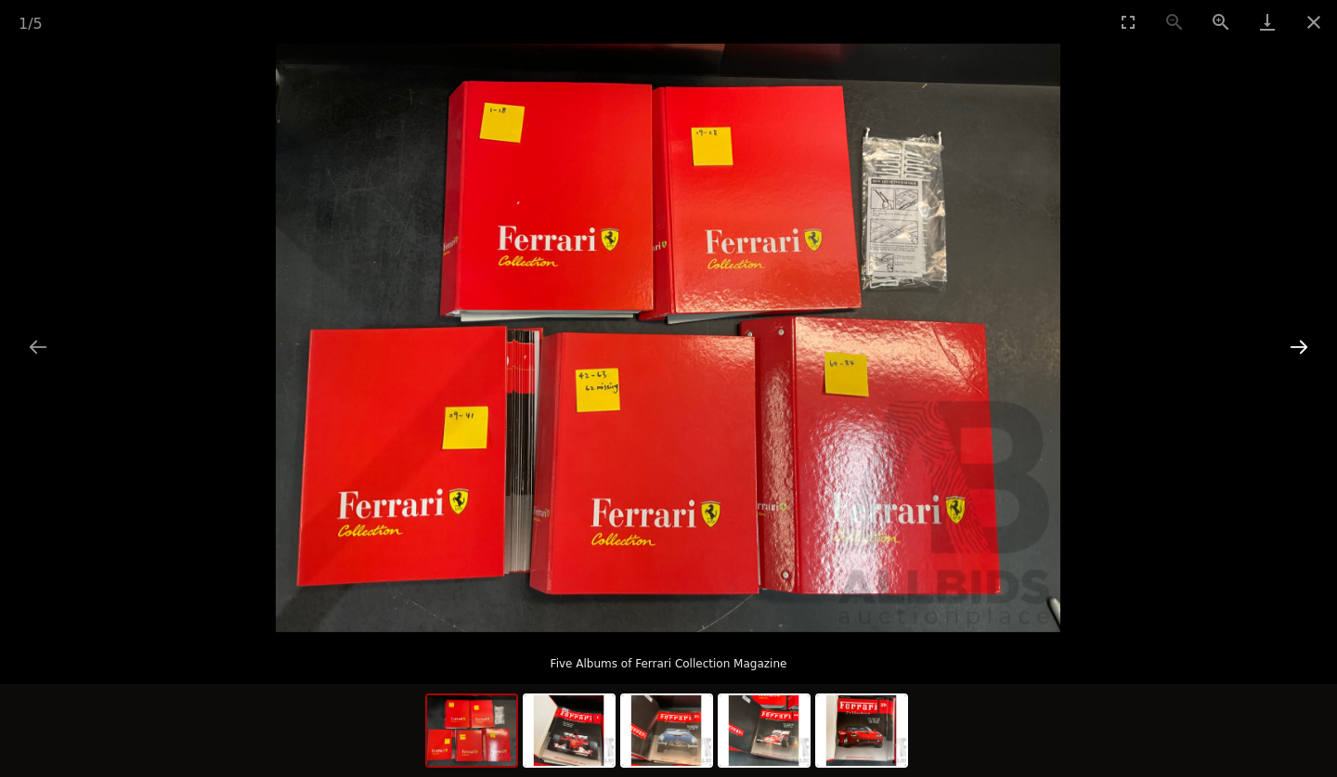
click at [1298, 344] on button "Next slide" at bounding box center [1298, 347] width 39 height 36
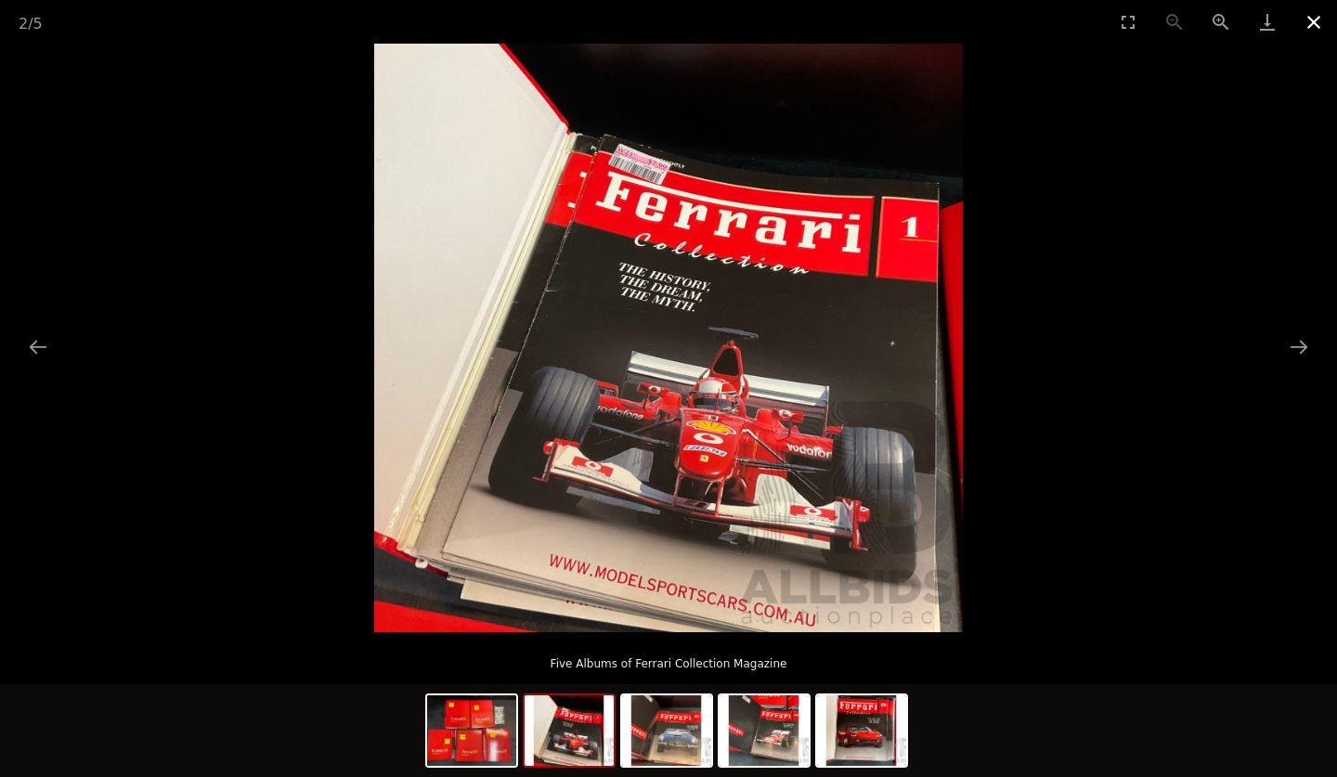
click at [1310, 15] on button "Close gallery" at bounding box center [1314, 22] width 46 height 44
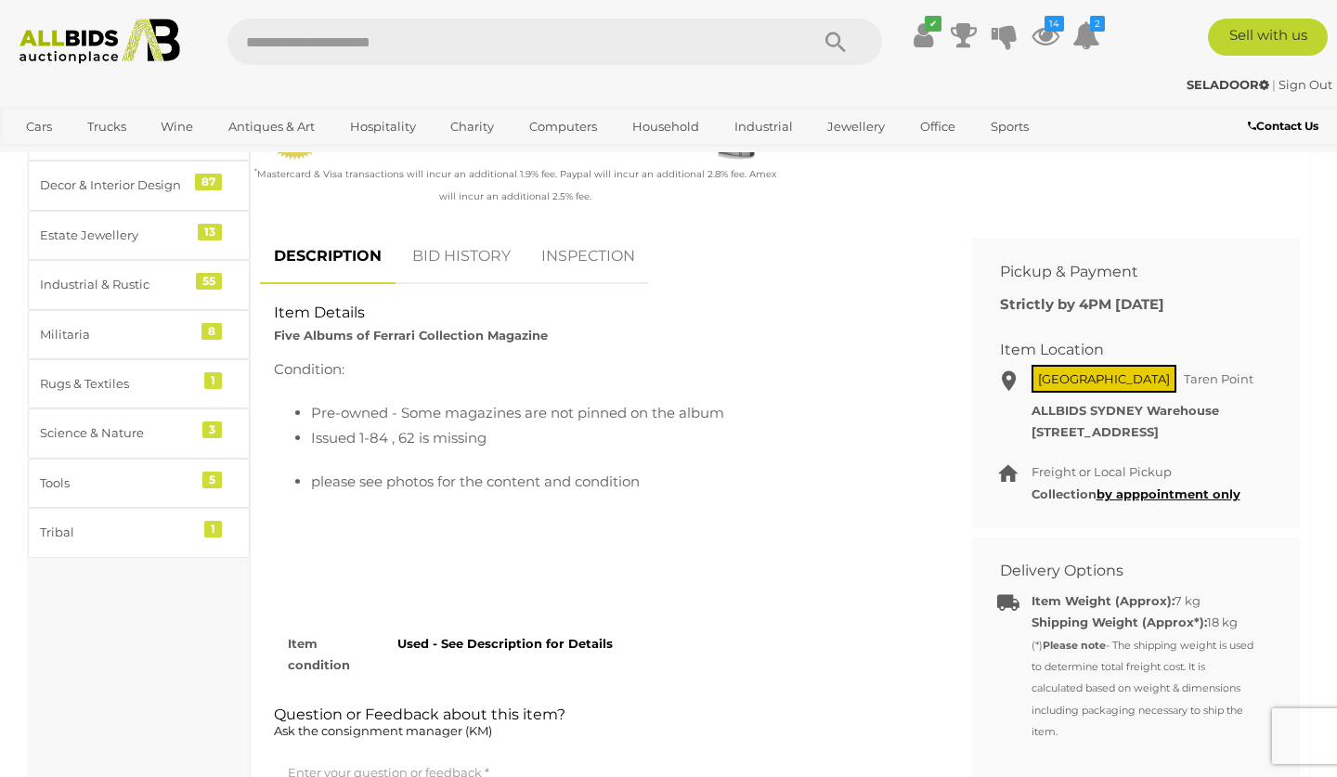
scroll to position [656, 0]
drag, startPoint x: 544, startPoint y: 328, endPoint x: 373, endPoint y: 329, distance: 170.8
click at [373, 329] on strong "Five Albums of Ferrari Collection Magazine" at bounding box center [411, 334] width 274 height 15
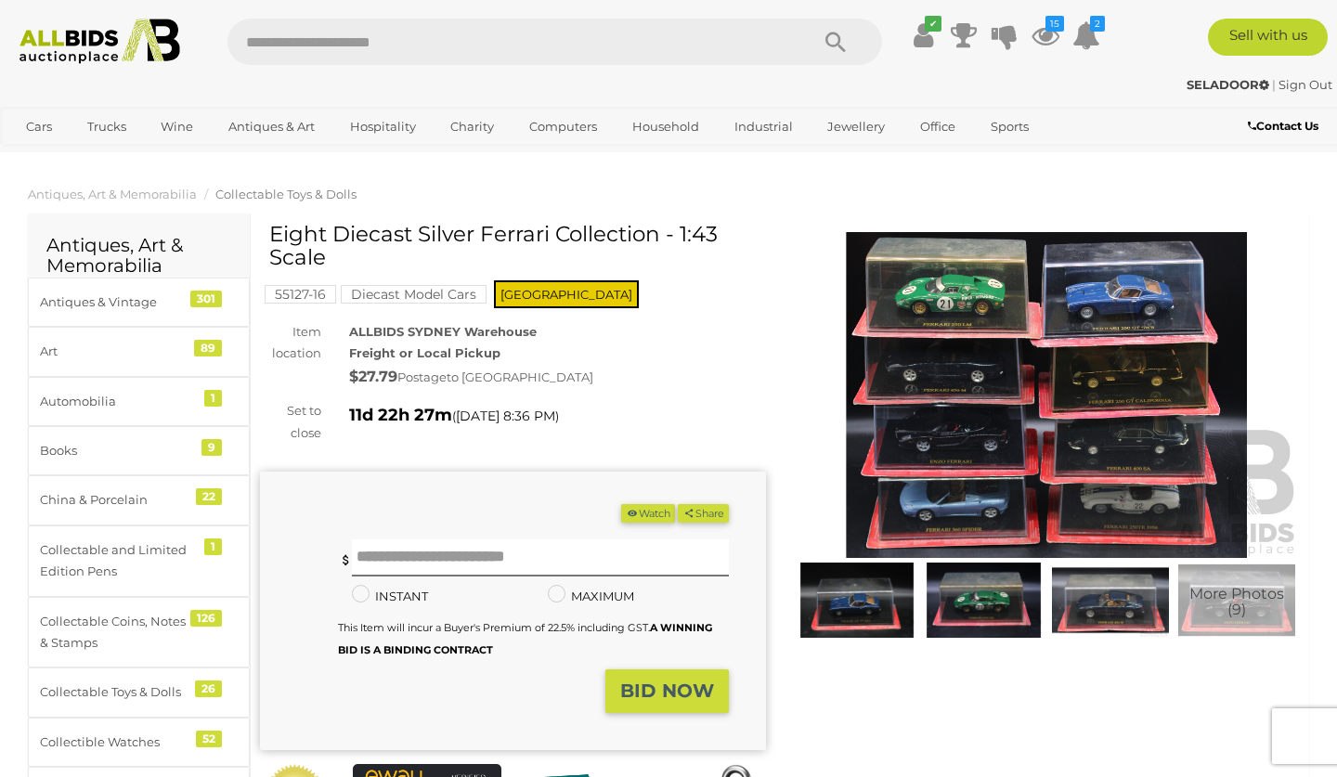
click at [850, 608] on img at bounding box center [856, 600] width 117 height 75
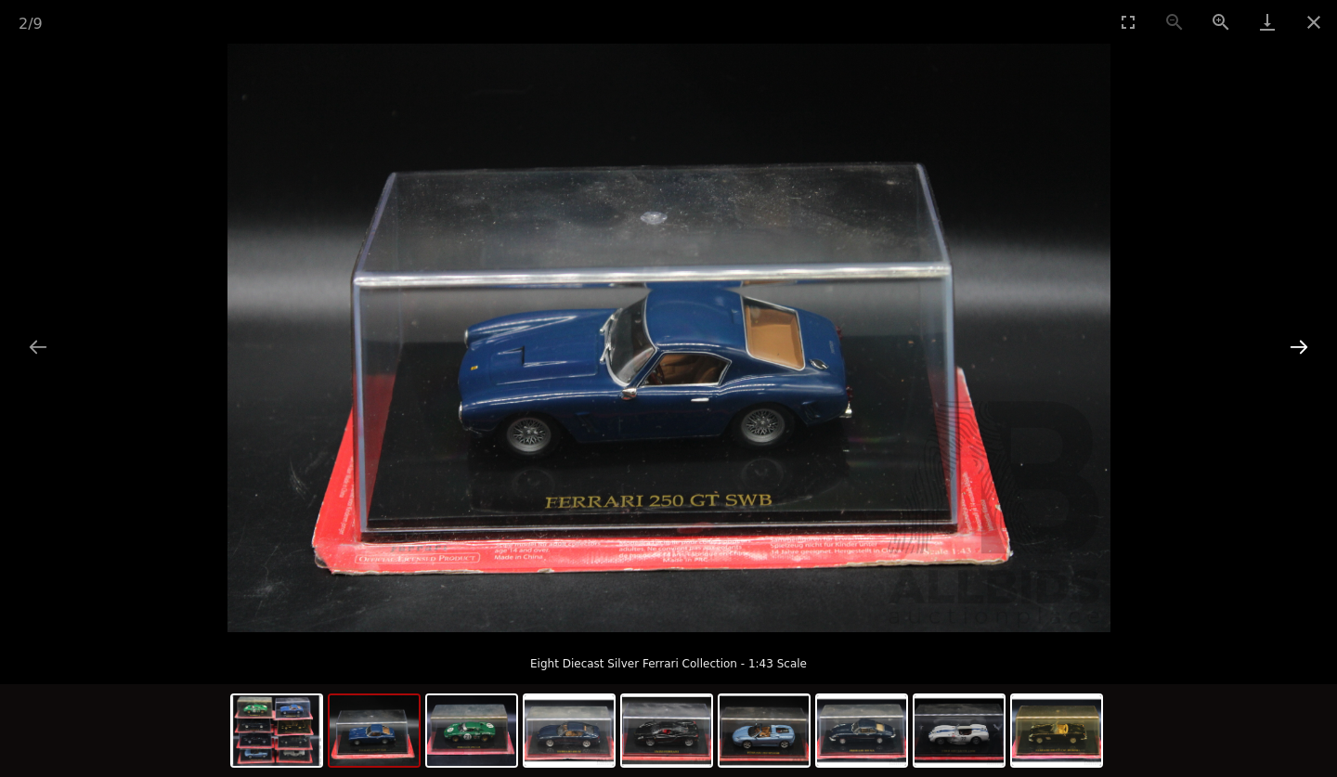
click at [1302, 344] on button "Next slide" at bounding box center [1298, 347] width 39 height 36
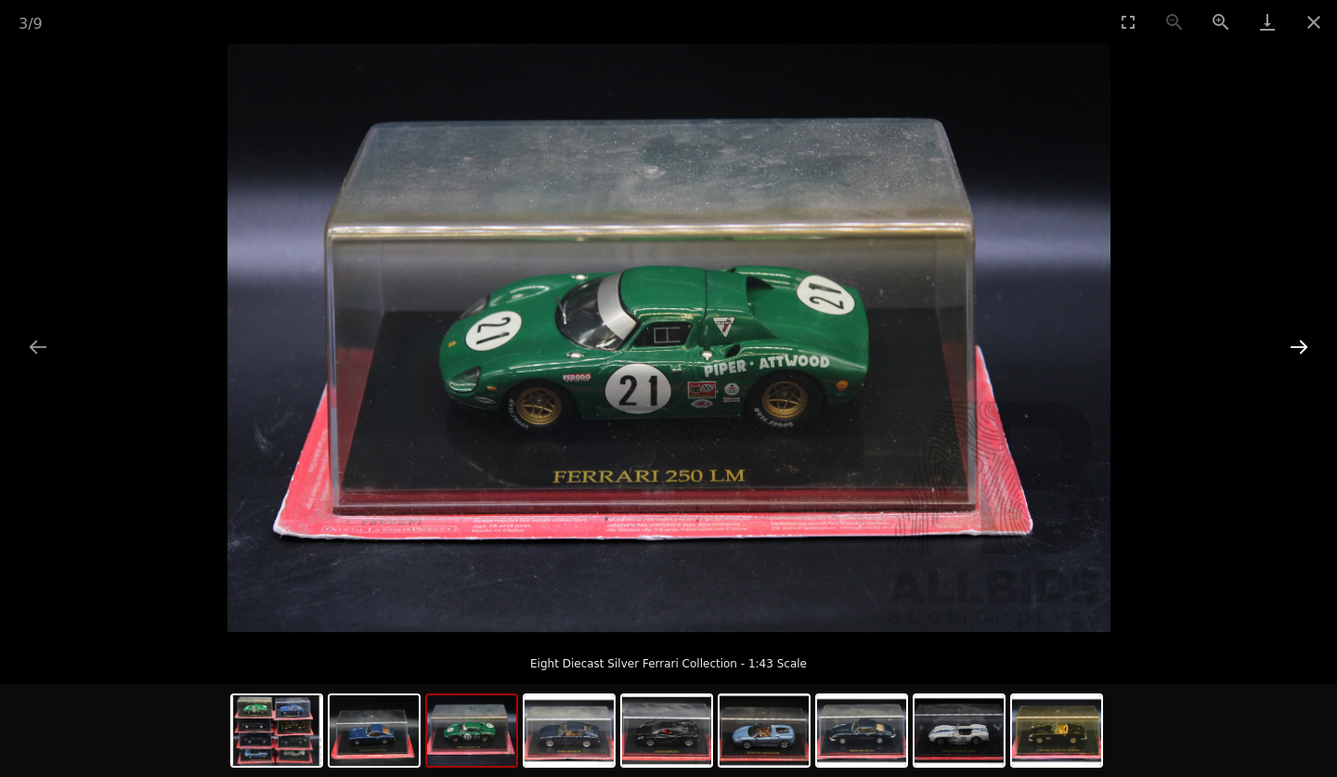
click at [1302, 344] on button "Next slide" at bounding box center [1298, 347] width 39 height 36
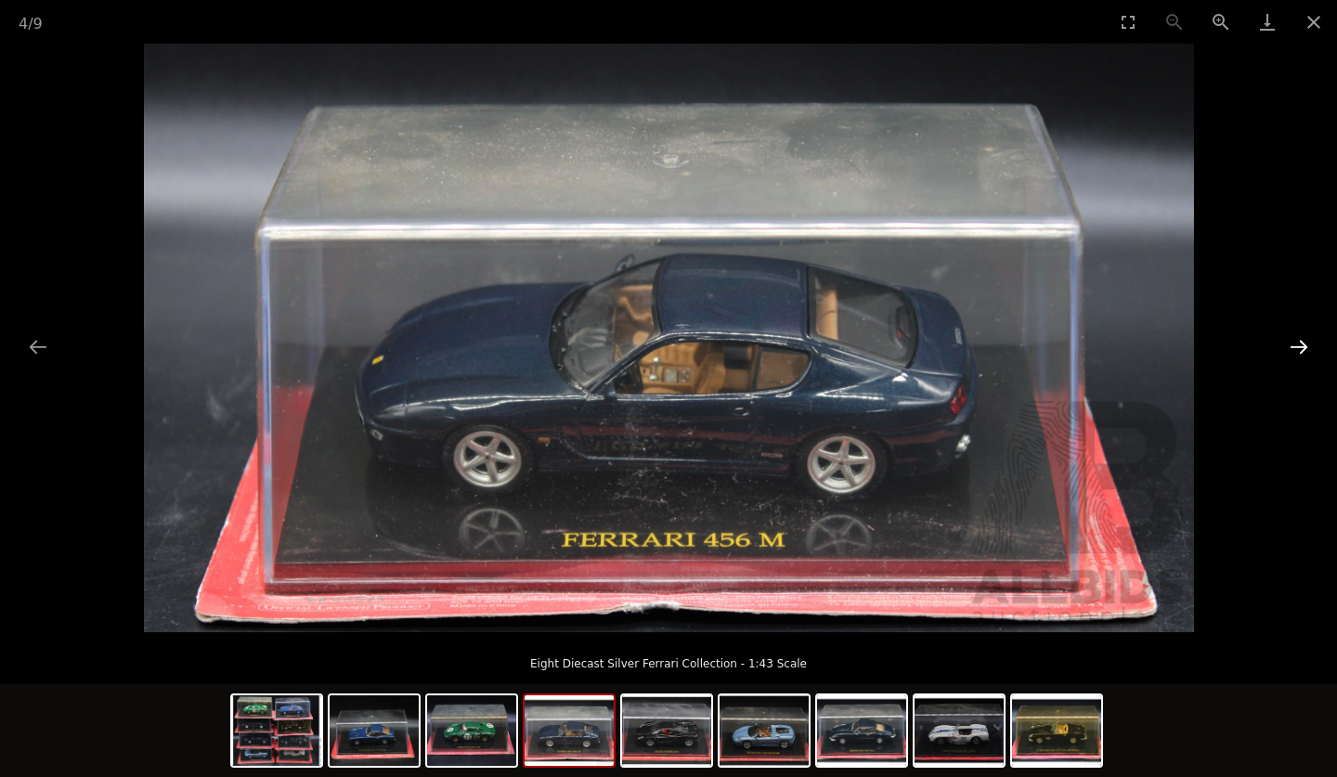
click at [1302, 344] on button "Next slide" at bounding box center [1298, 347] width 39 height 36
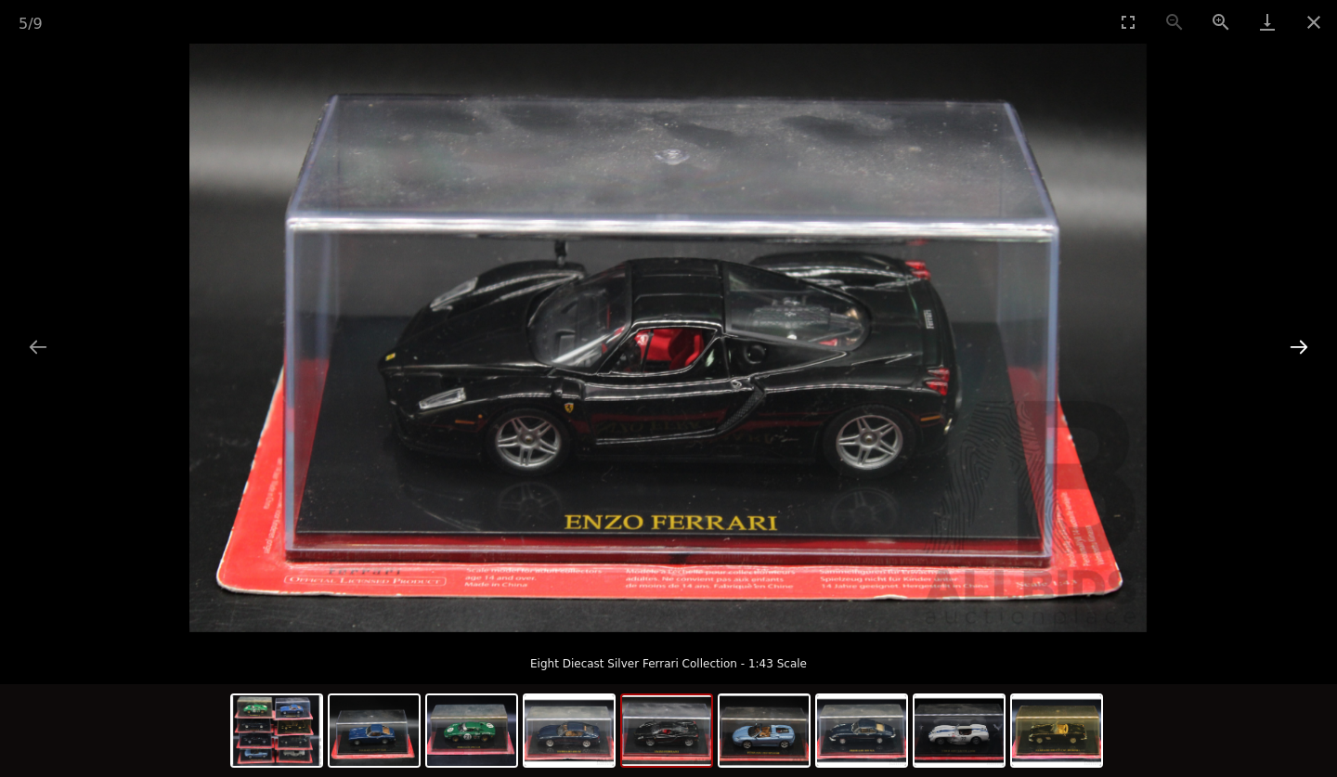
click at [1302, 344] on button "Next slide" at bounding box center [1298, 347] width 39 height 36
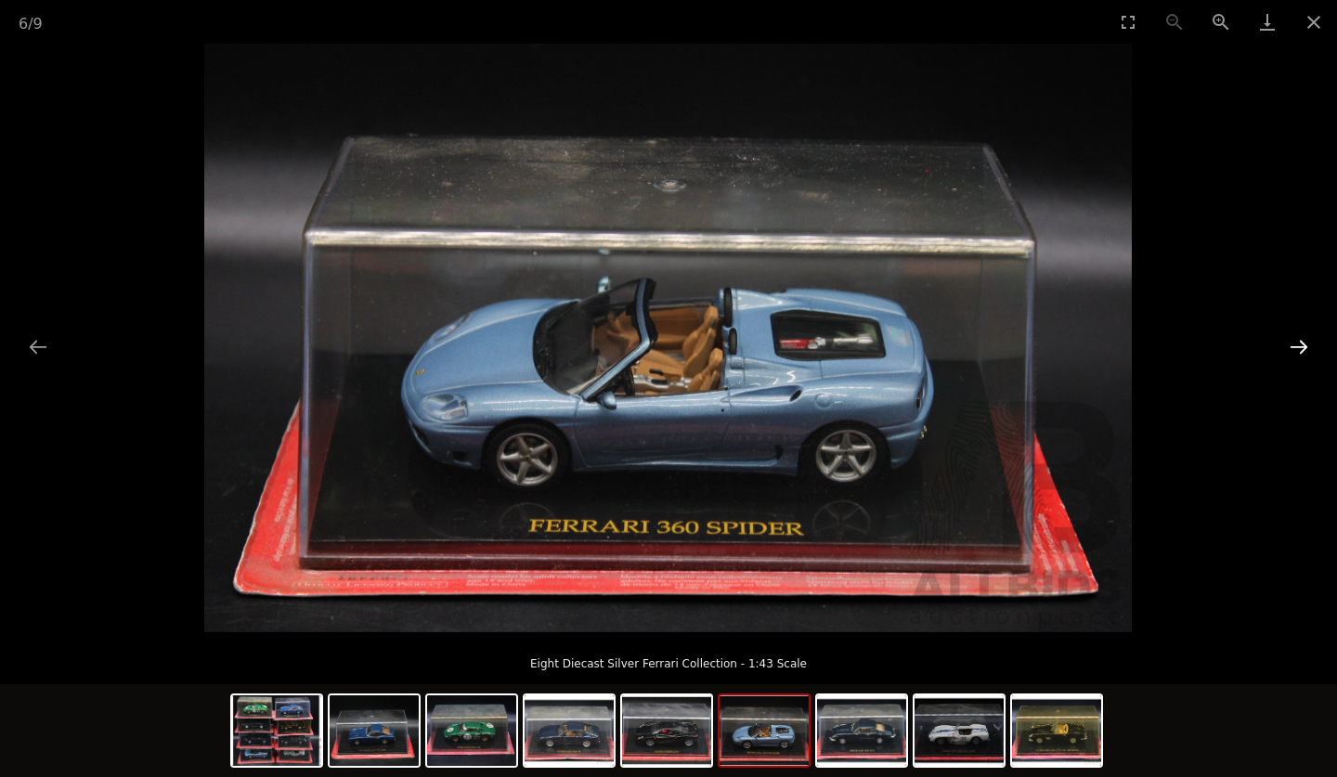
click at [1302, 344] on button "Next slide" at bounding box center [1298, 347] width 39 height 36
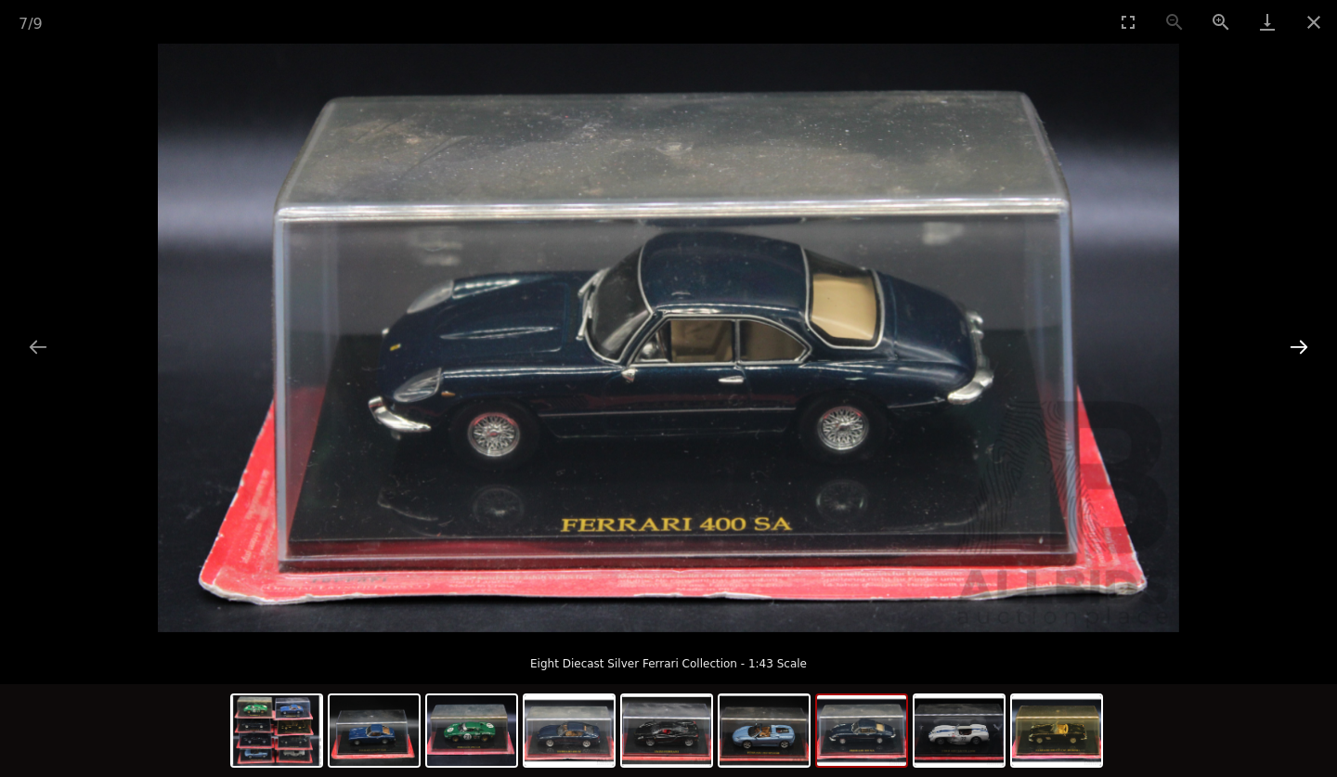
click at [1305, 342] on button "Next slide" at bounding box center [1298, 347] width 39 height 36
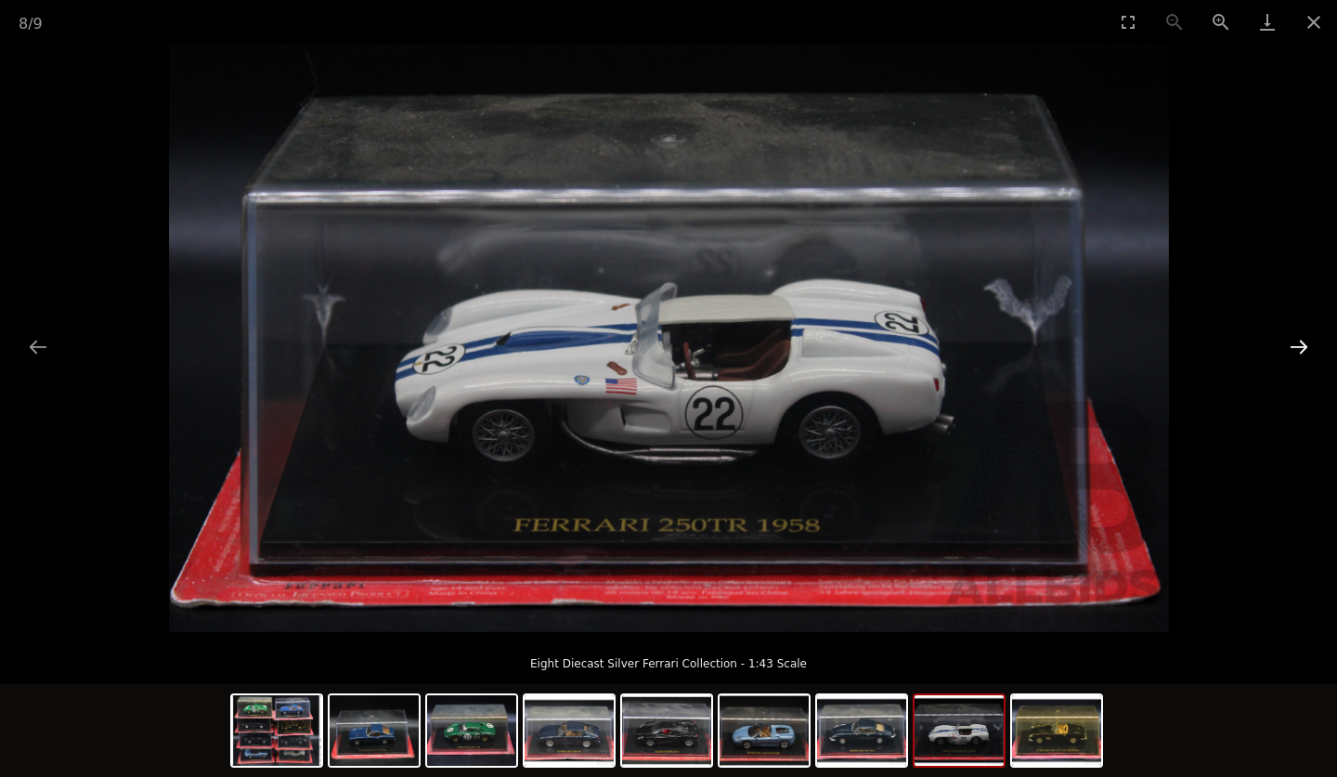
click at [1303, 340] on button "Next slide" at bounding box center [1298, 347] width 39 height 36
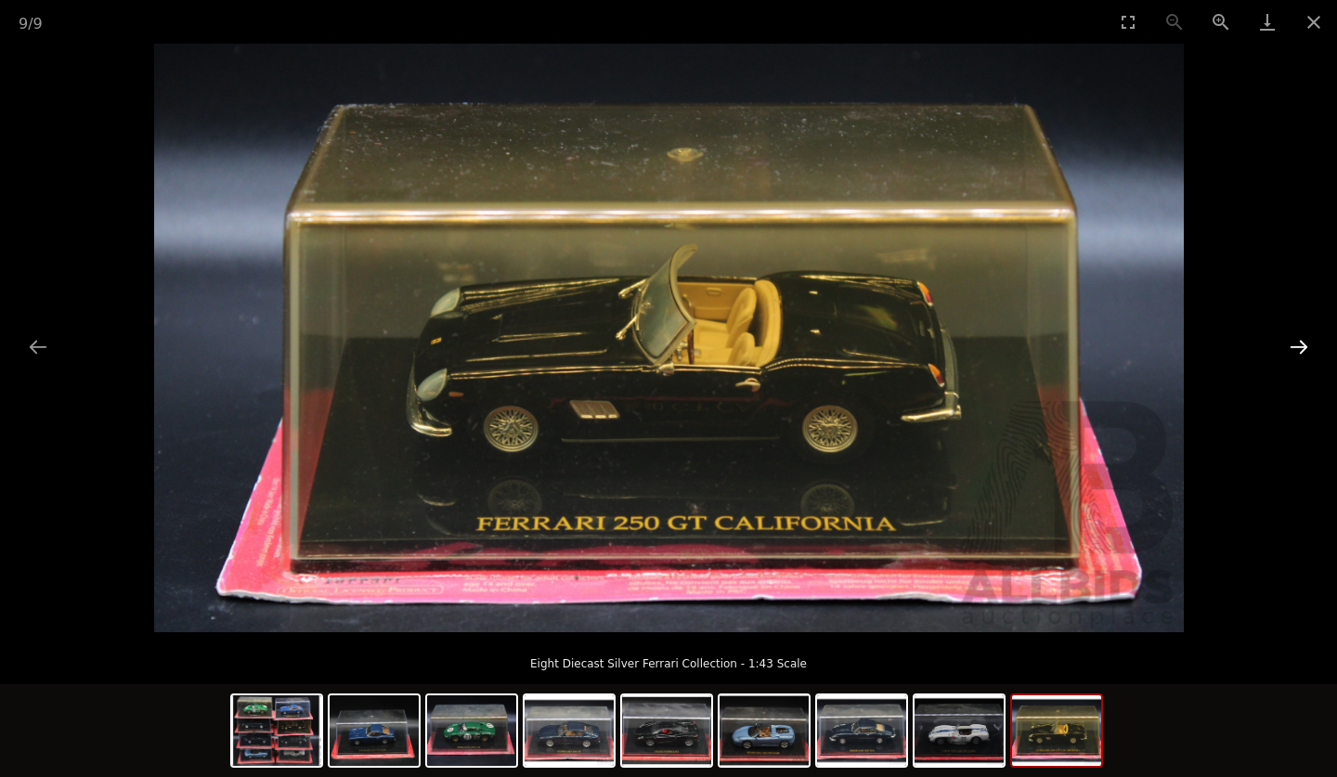
click at [1303, 340] on button "Next slide" at bounding box center [1298, 347] width 39 height 36
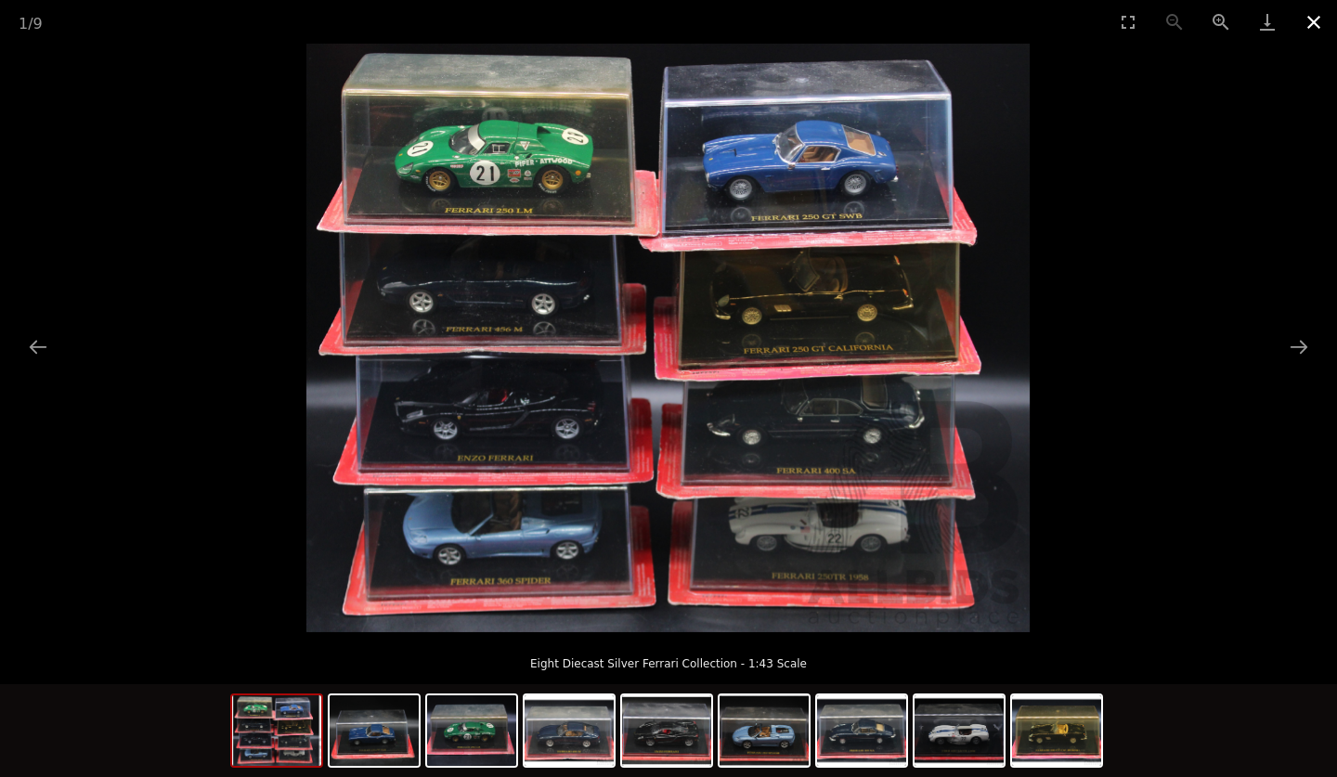
click at [1311, 12] on button "Close gallery" at bounding box center [1314, 22] width 46 height 44
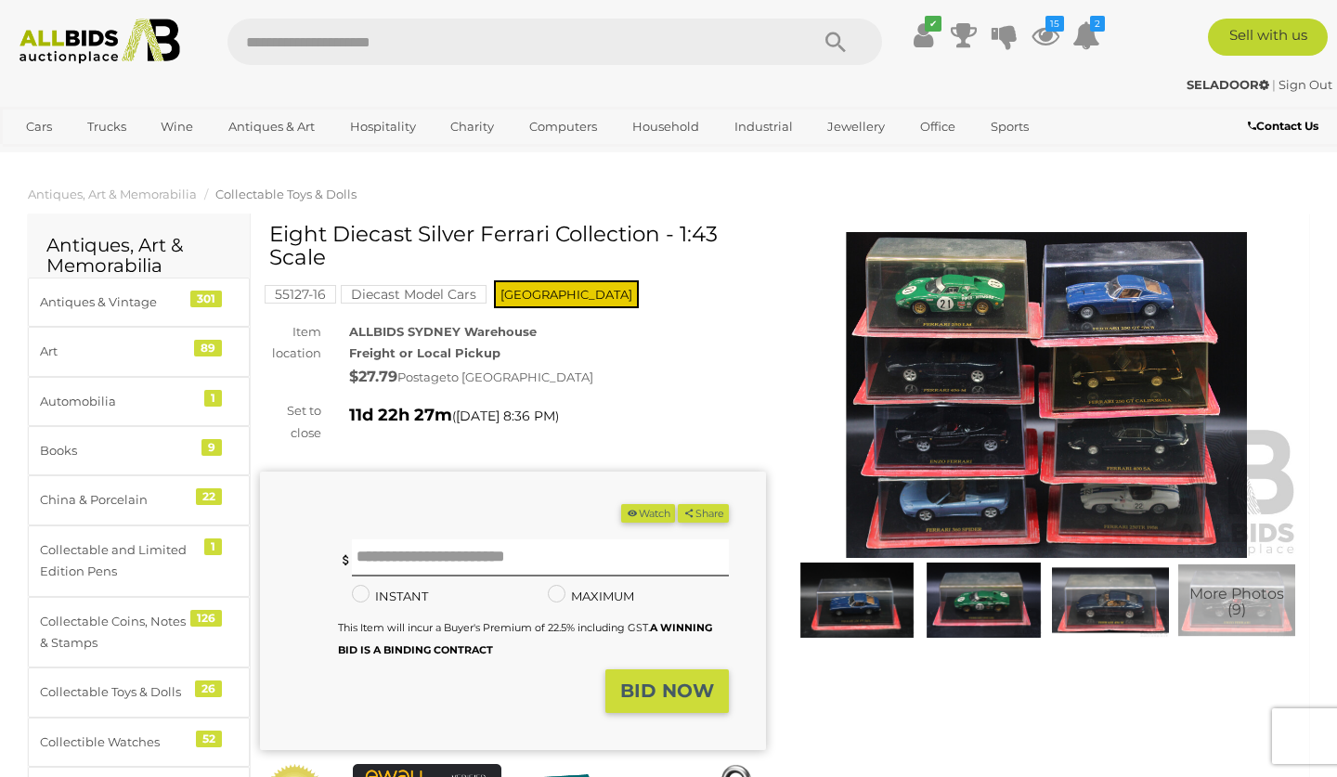
click at [641, 508] on button "Watch" at bounding box center [648, 513] width 54 height 19
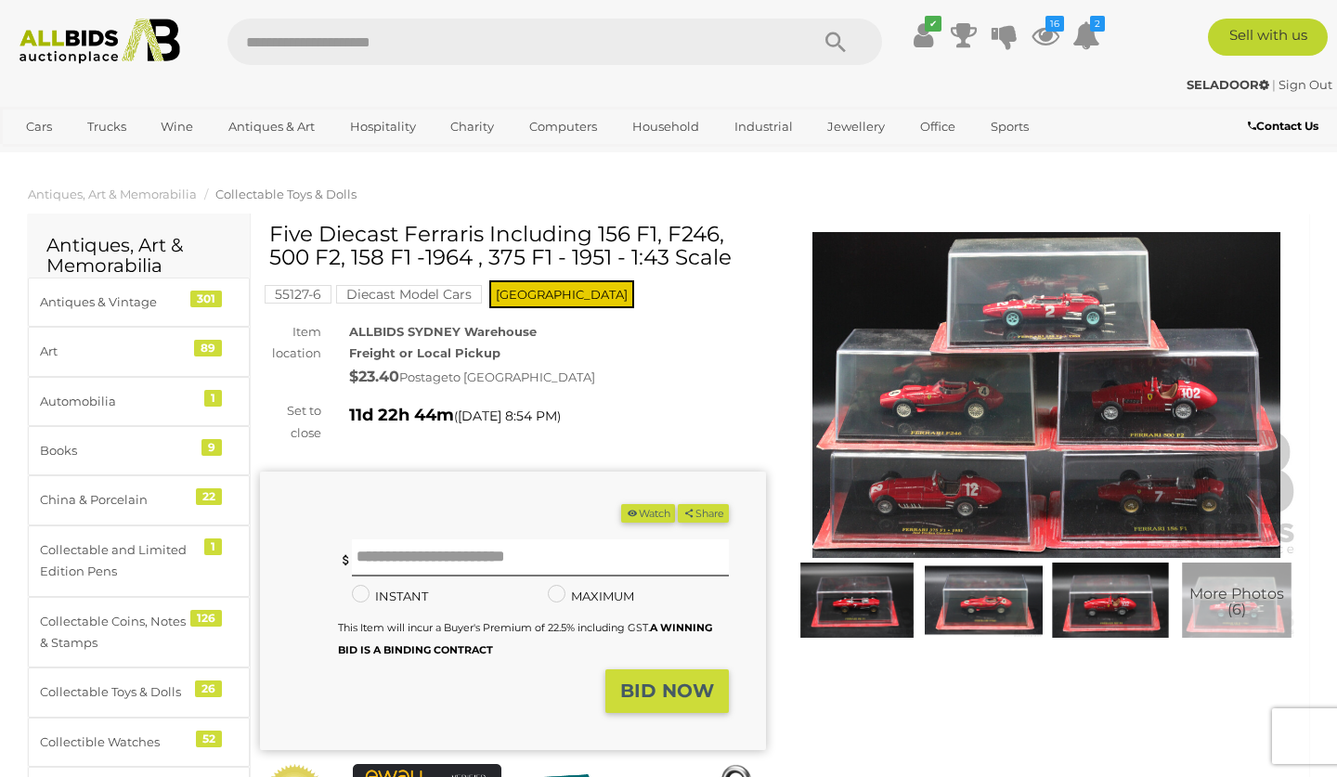
click at [863, 606] on img at bounding box center [856, 600] width 117 height 75
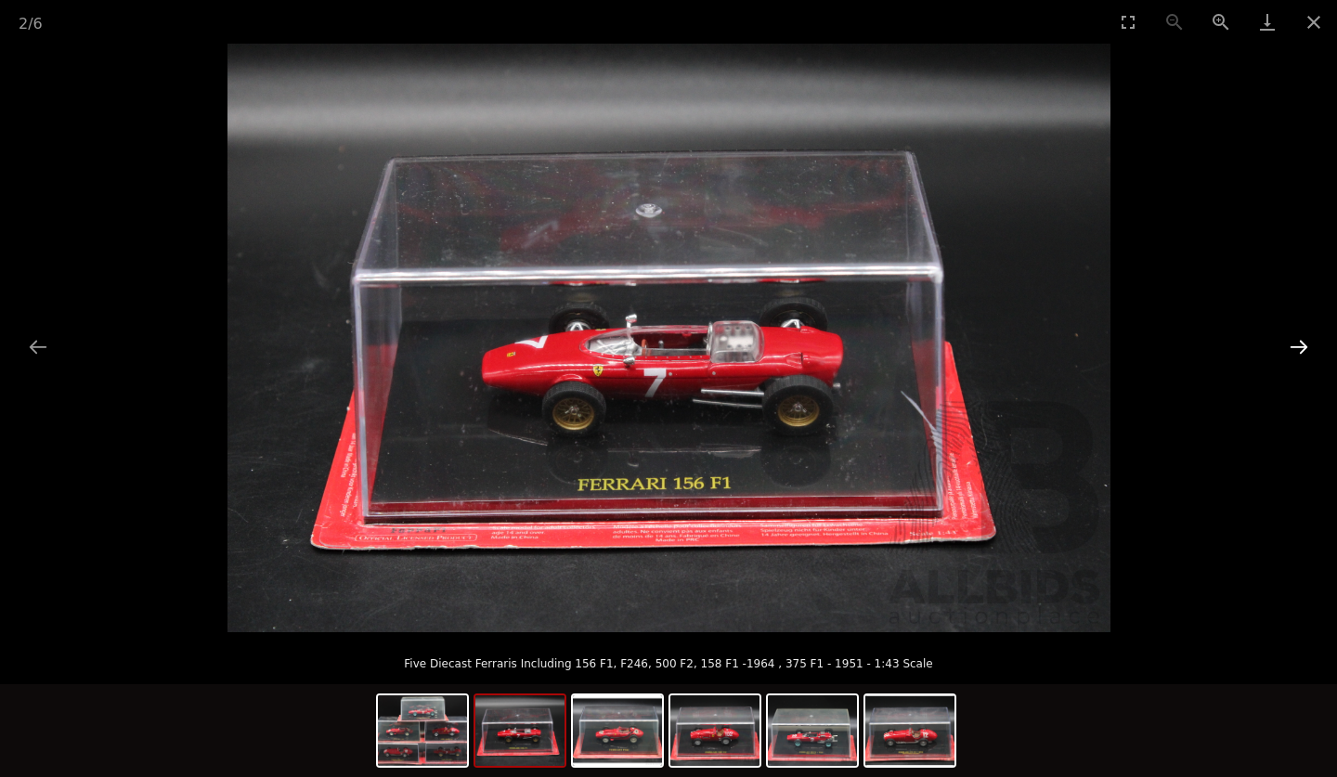
click at [1298, 342] on button "Next slide" at bounding box center [1298, 347] width 39 height 36
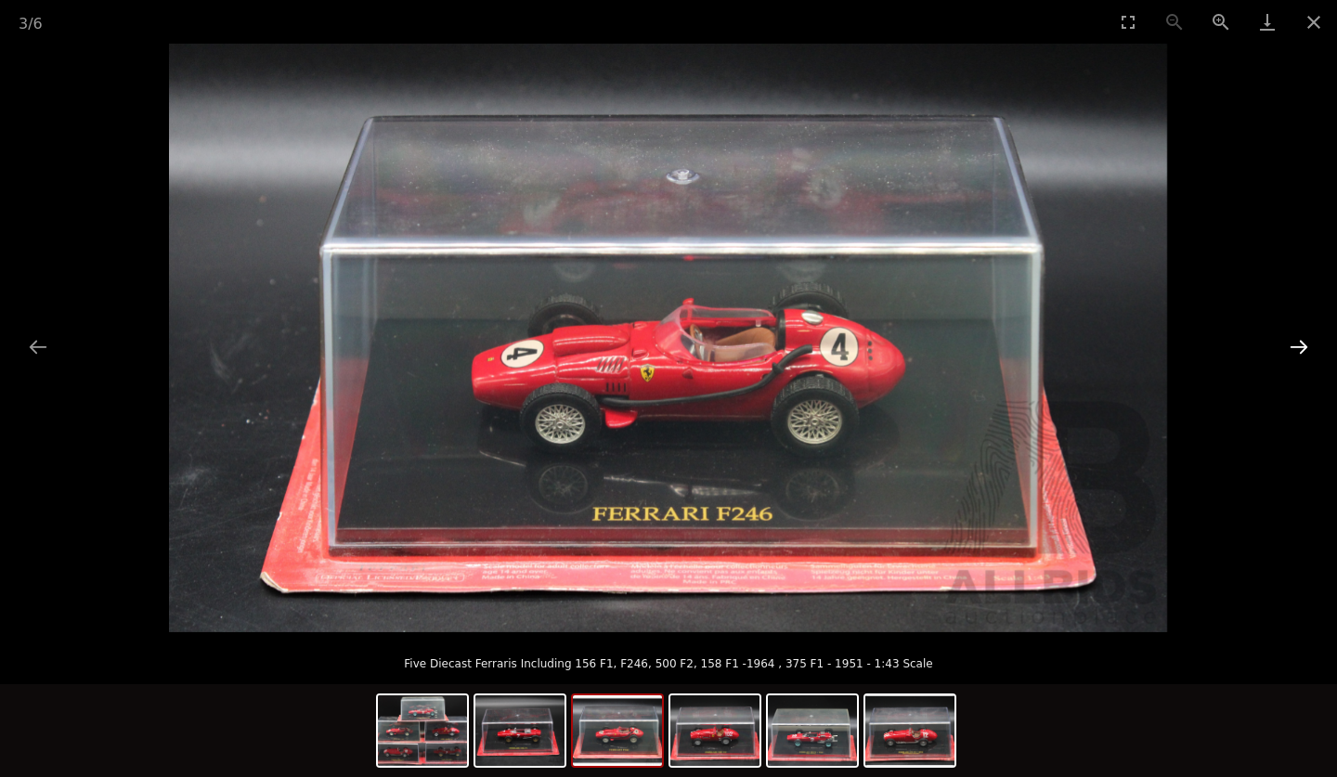
click at [1298, 342] on button "Next slide" at bounding box center [1298, 347] width 39 height 36
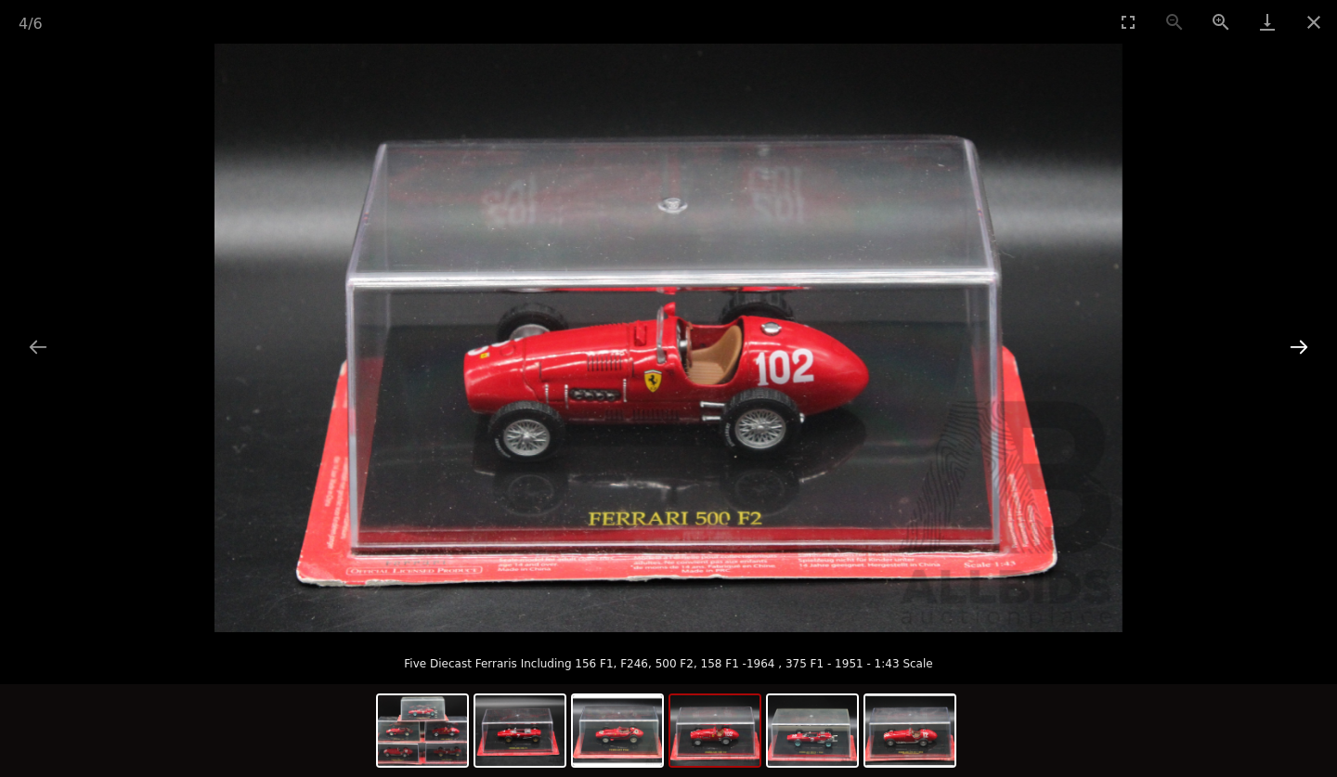
click at [1298, 342] on button "Next slide" at bounding box center [1298, 347] width 39 height 36
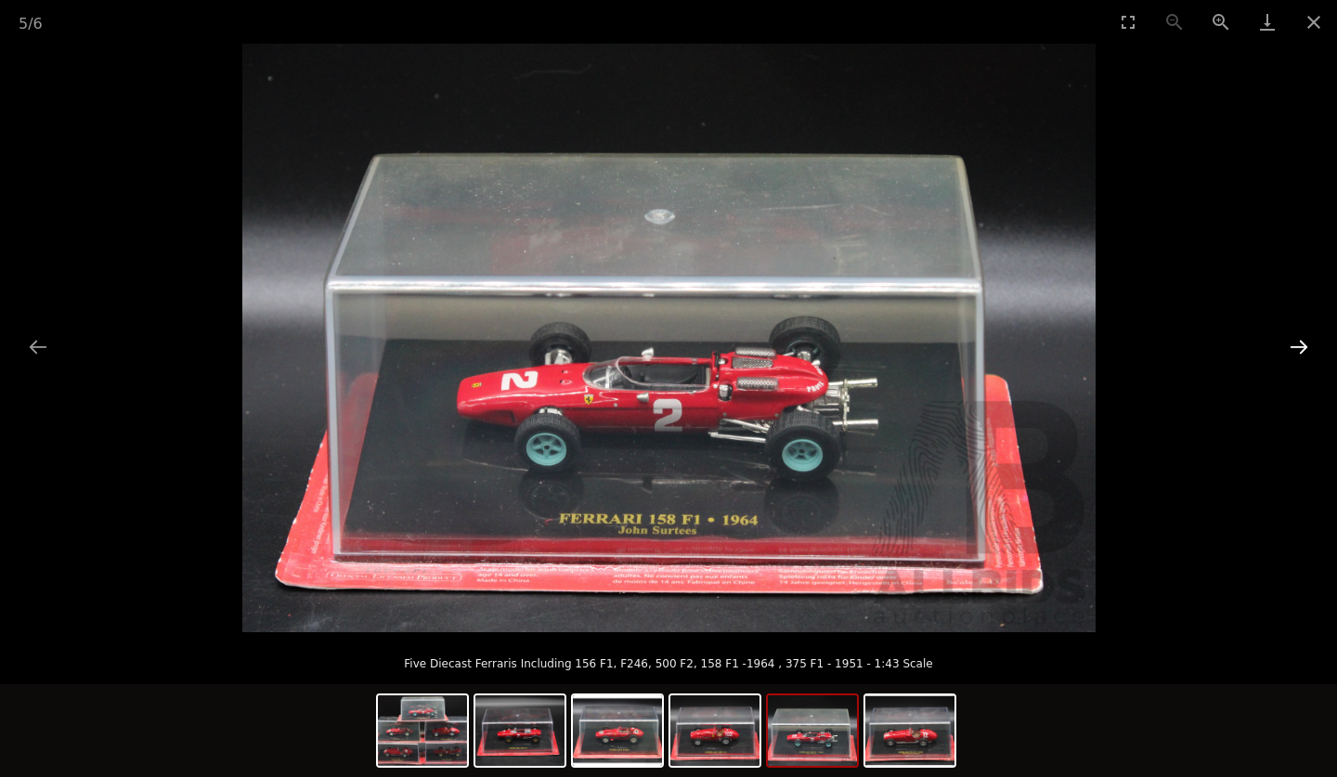
click at [1298, 342] on button "Next slide" at bounding box center [1298, 347] width 39 height 36
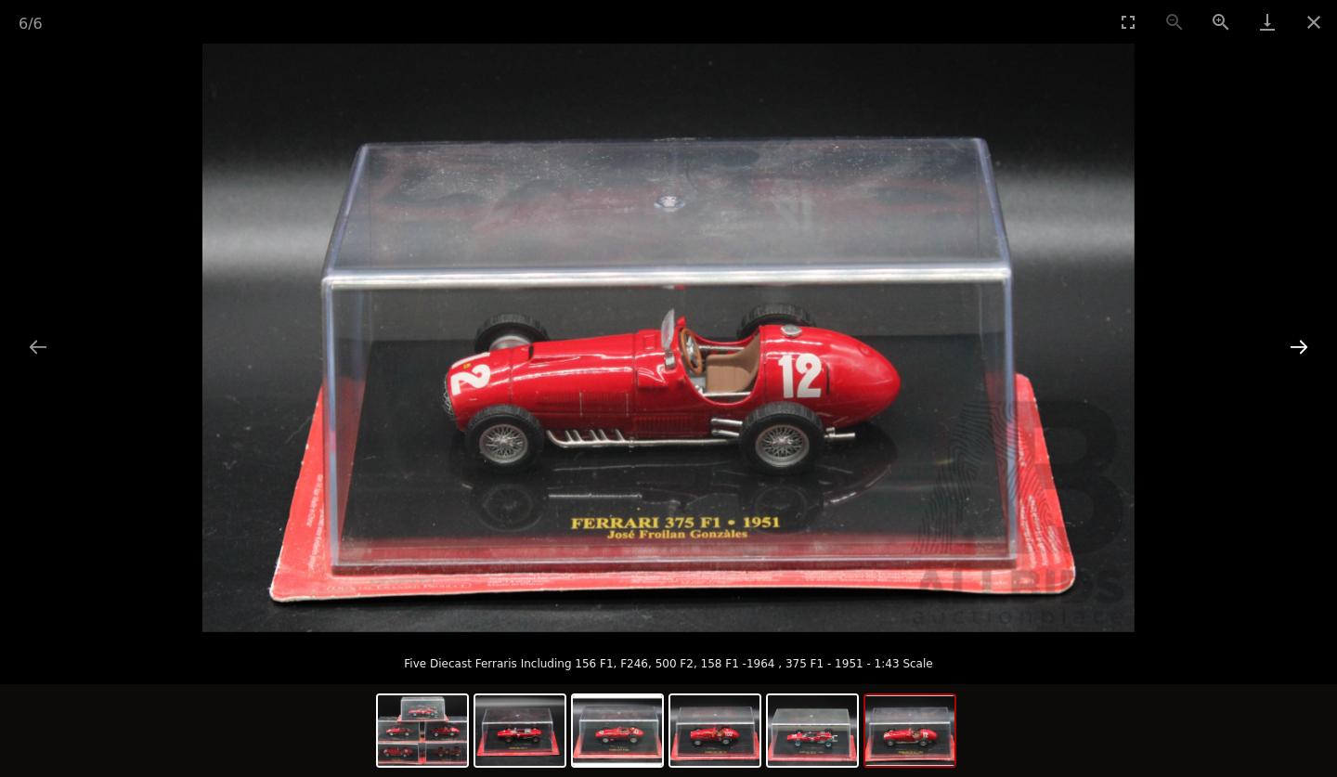
click at [1298, 342] on button "Next slide" at bounding box center [1298, 347] width 39 height 36
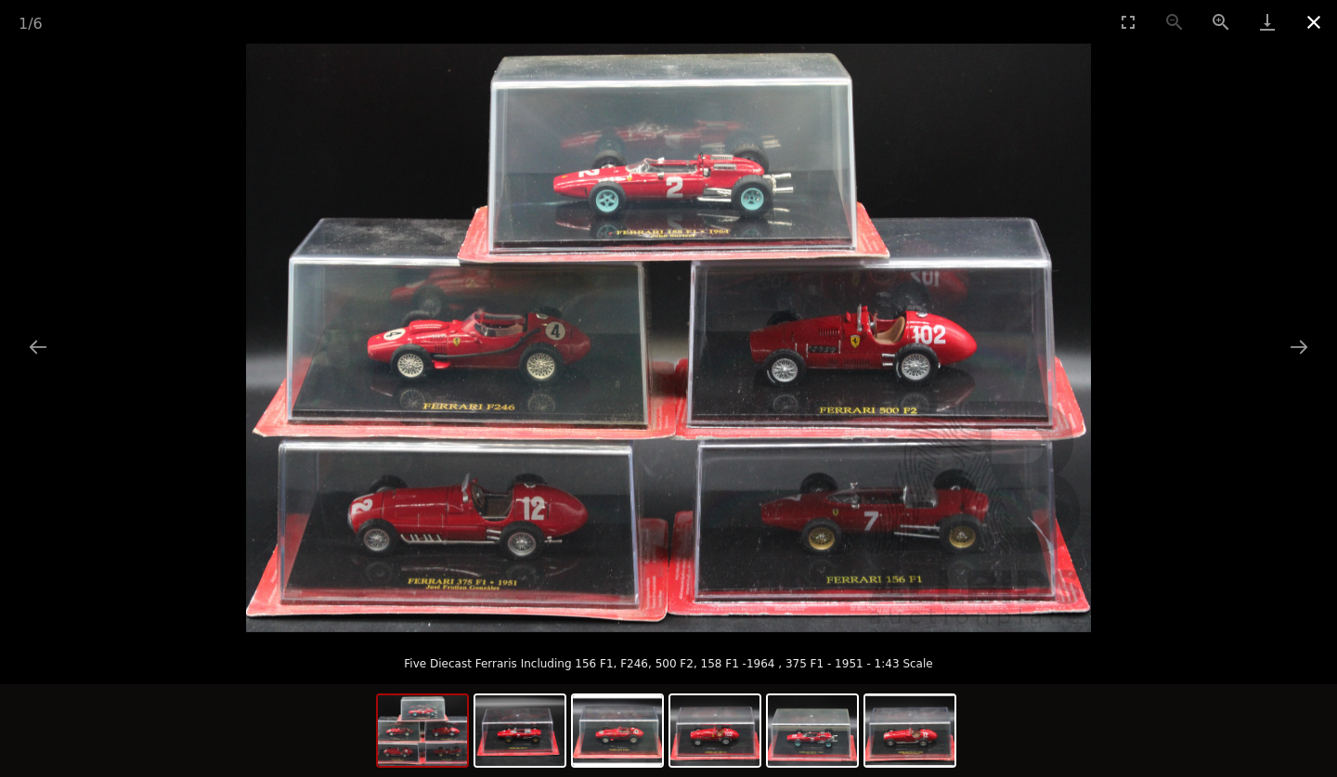
click at [1311, 16] on button "Close gallery" at bounding box center [1314, 22] width 46 height 44
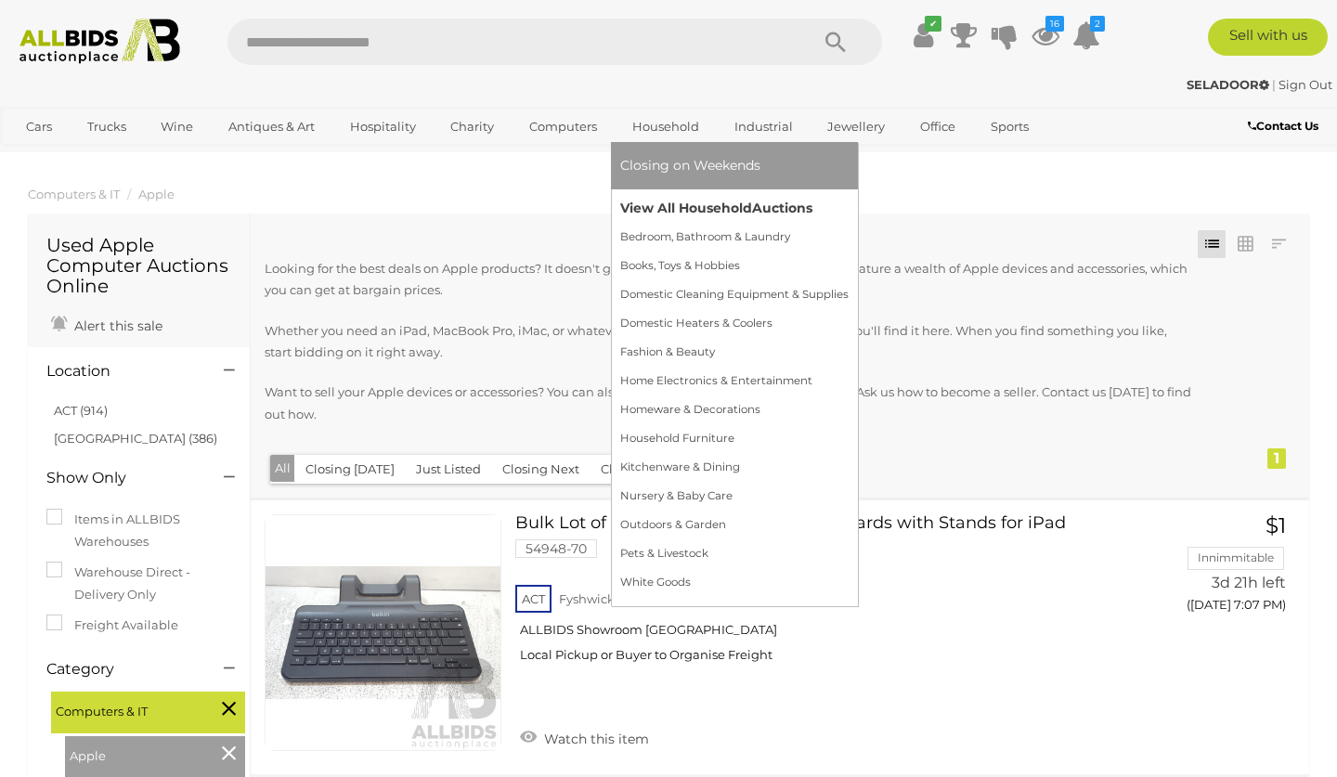
click at [662, 202] on link "View All Household Auctions" at bounding box center [734, 208] width 228 height 29
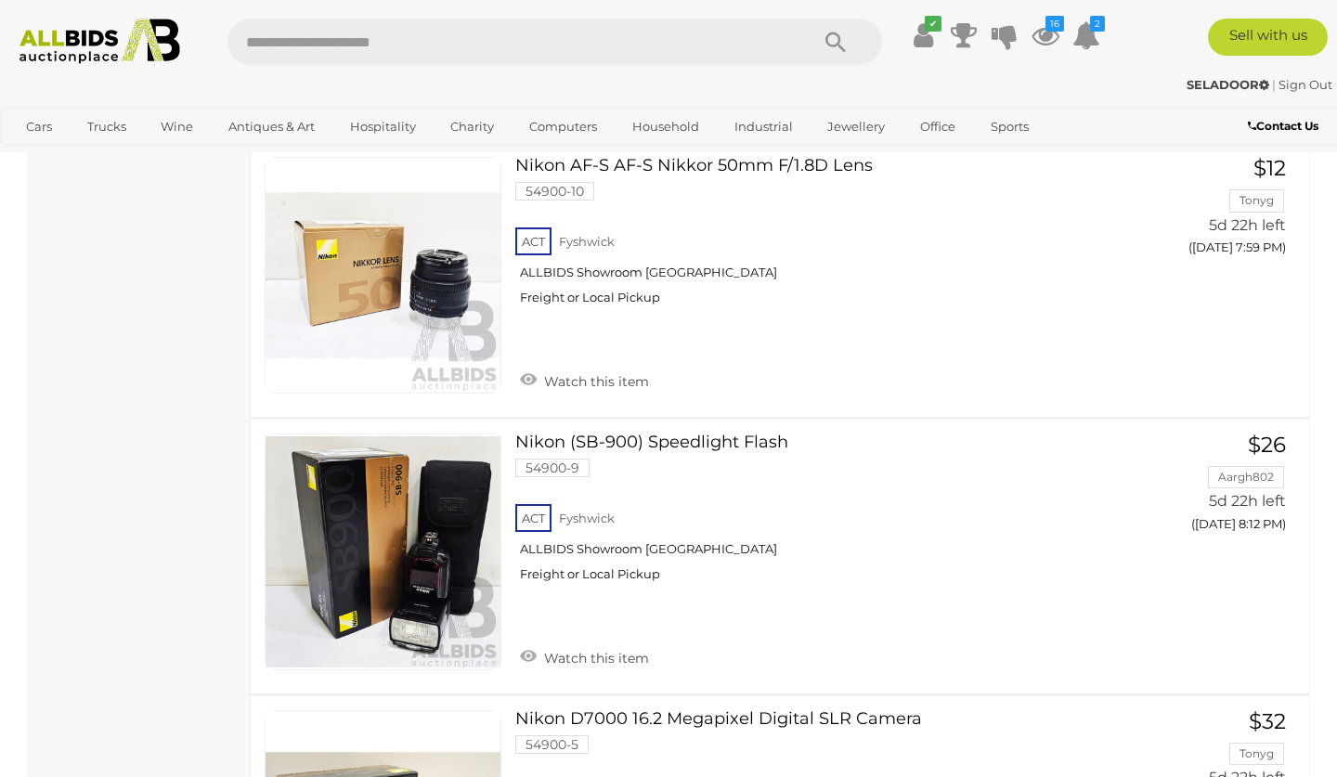
scroll to position [20370, 0]
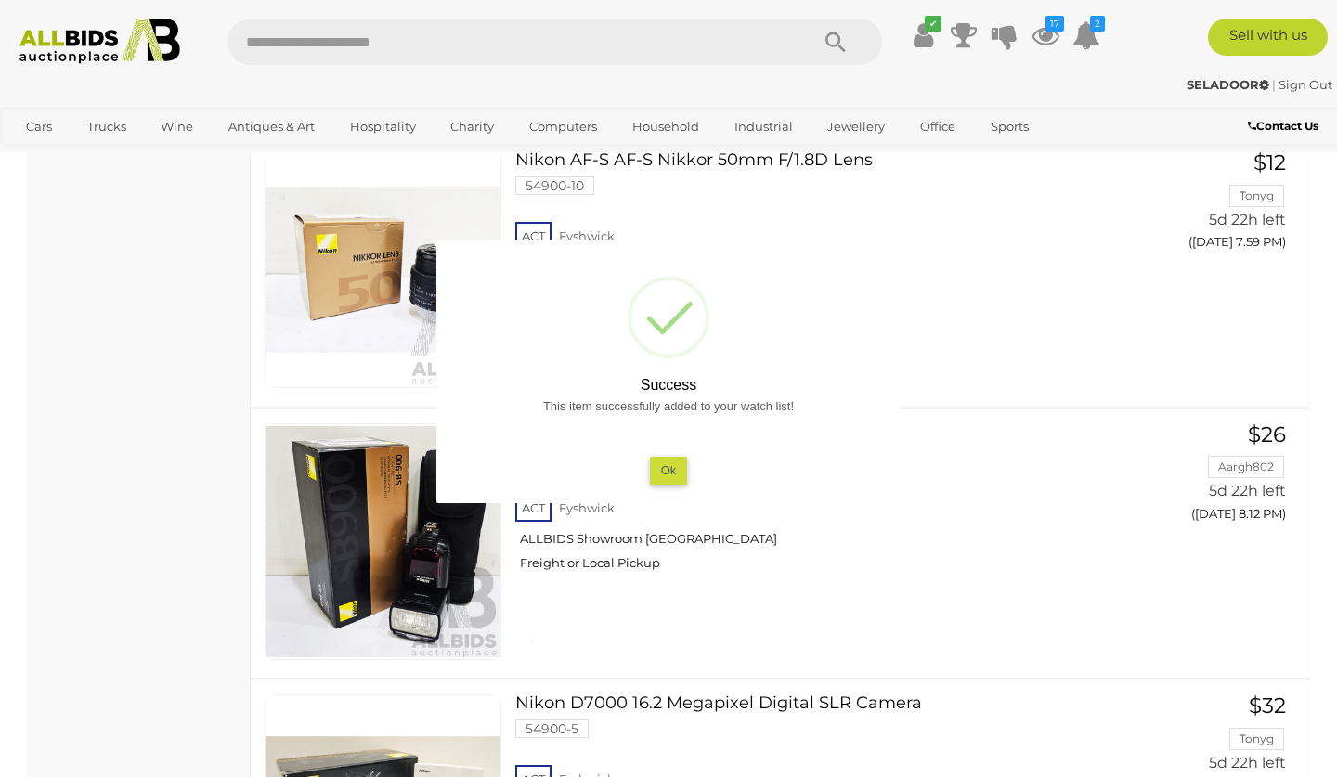
scroll to position [19515, 0]
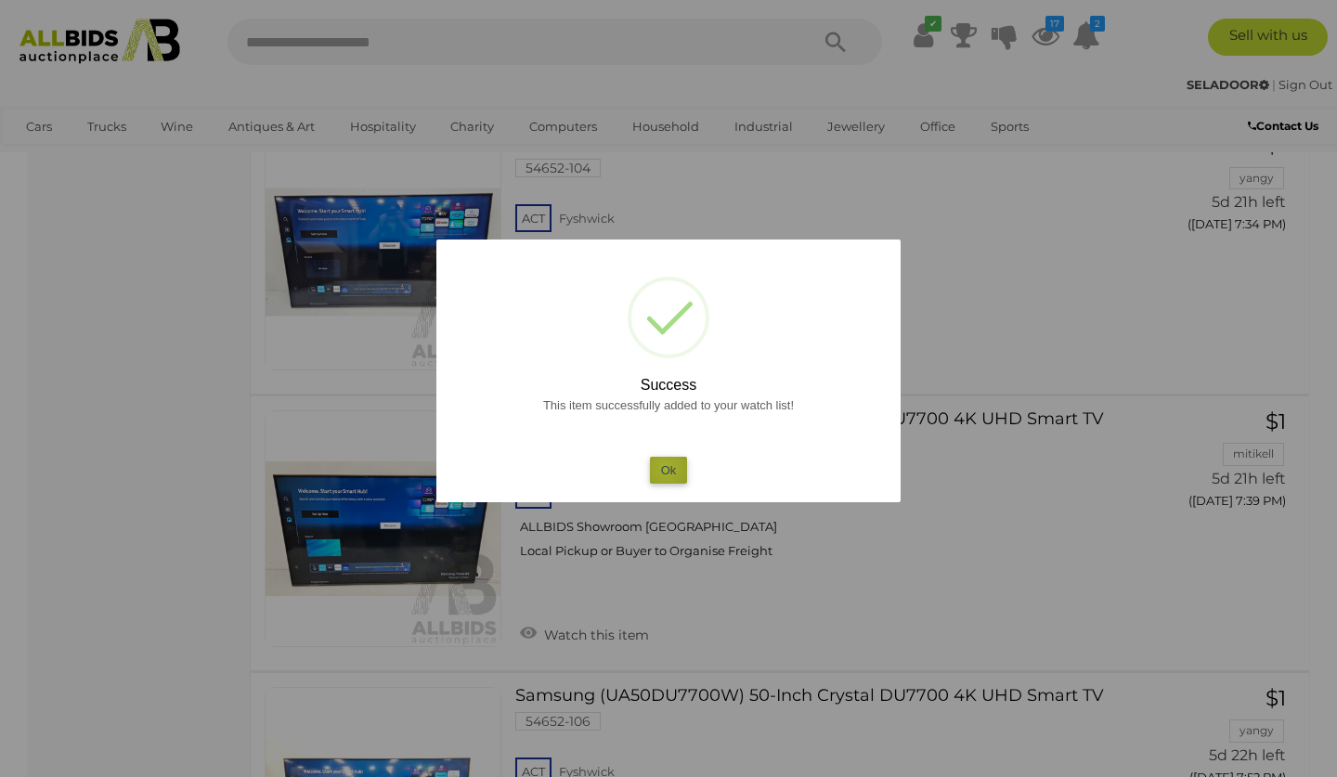
click at [666, 467] on button "Ok" at bounding box center [669, 470] width 38 height 27
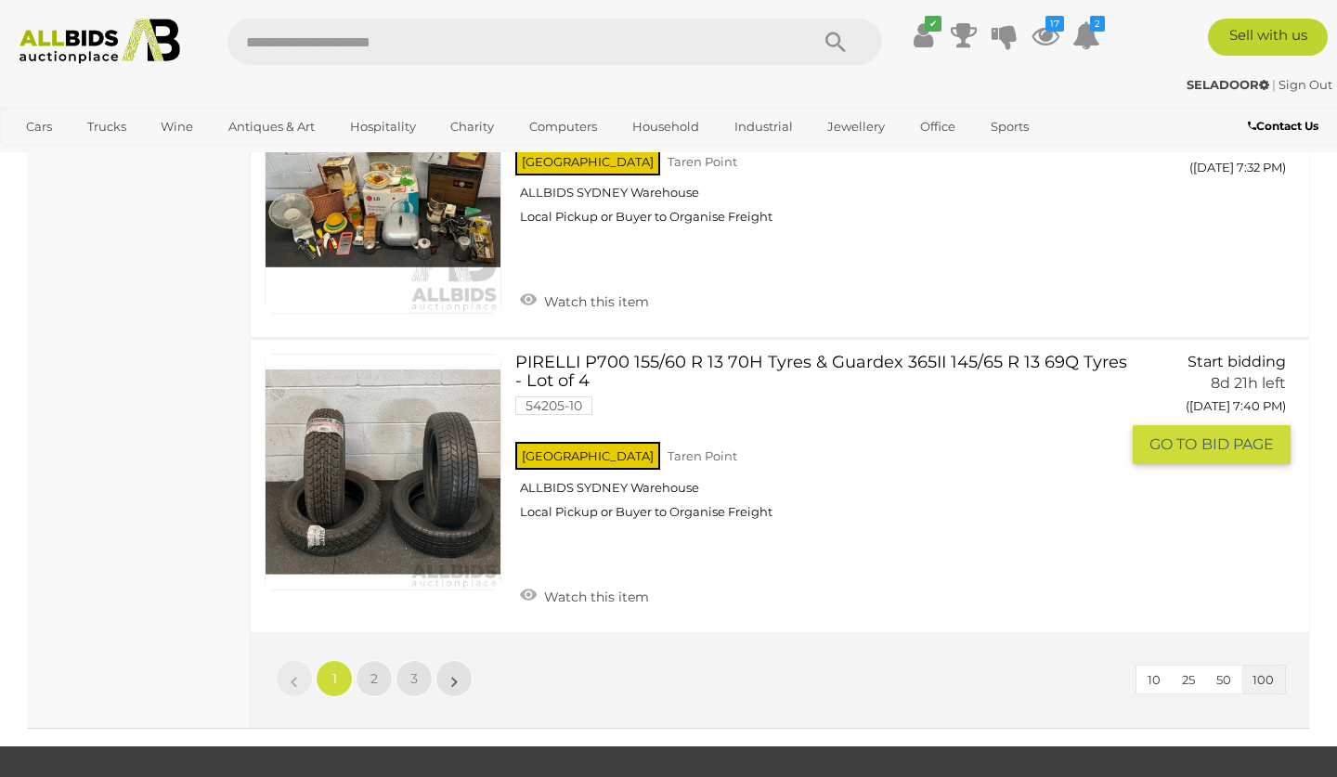
scroll to position [27946, 0]
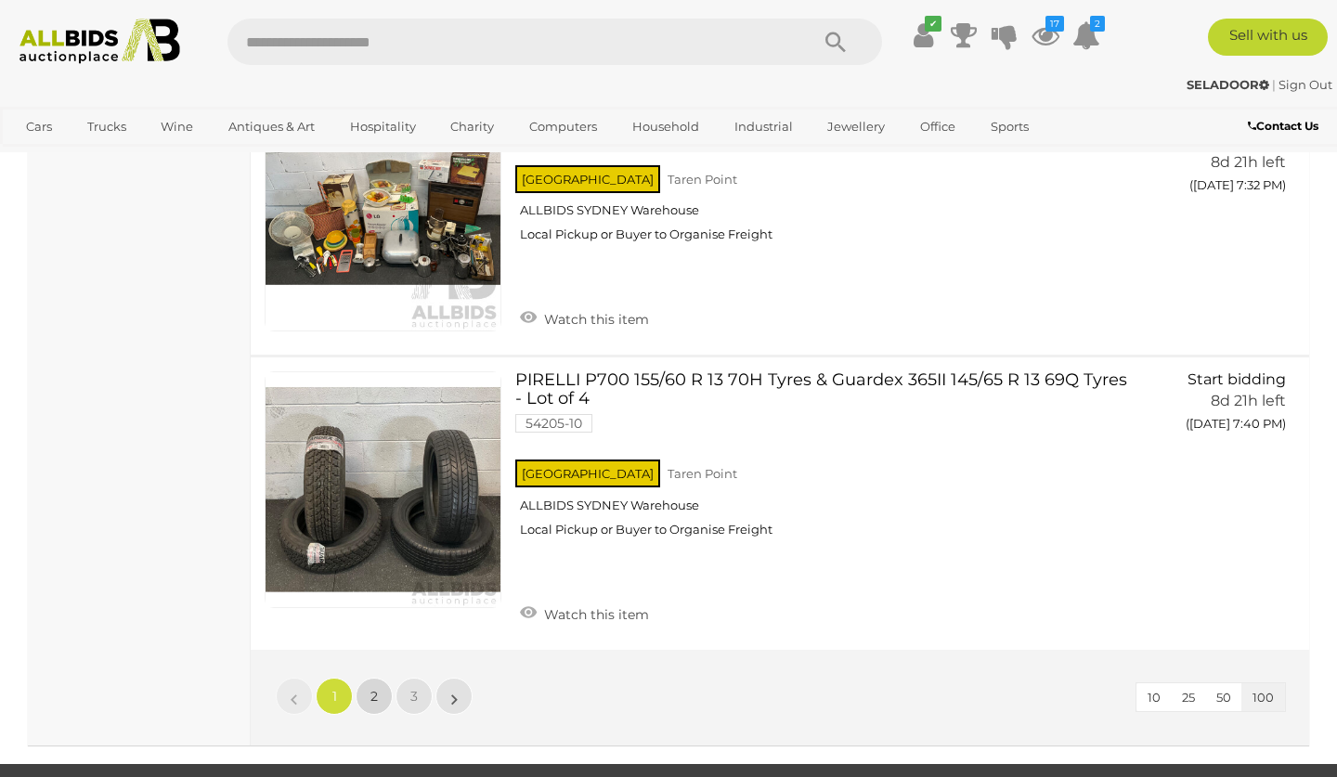
click at [369, 678] on link "2" at bounding box center [374, 696] width 37 height 37
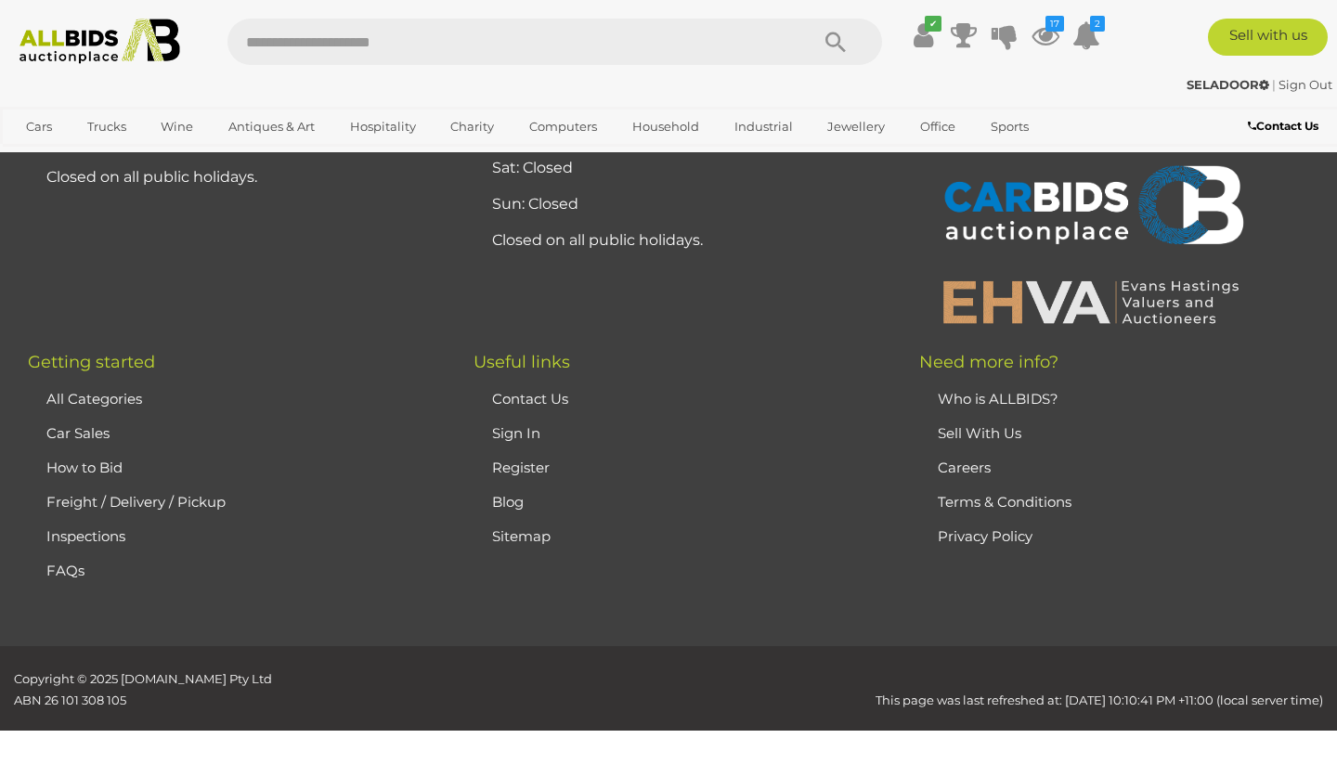
scroll to position [248, 0]
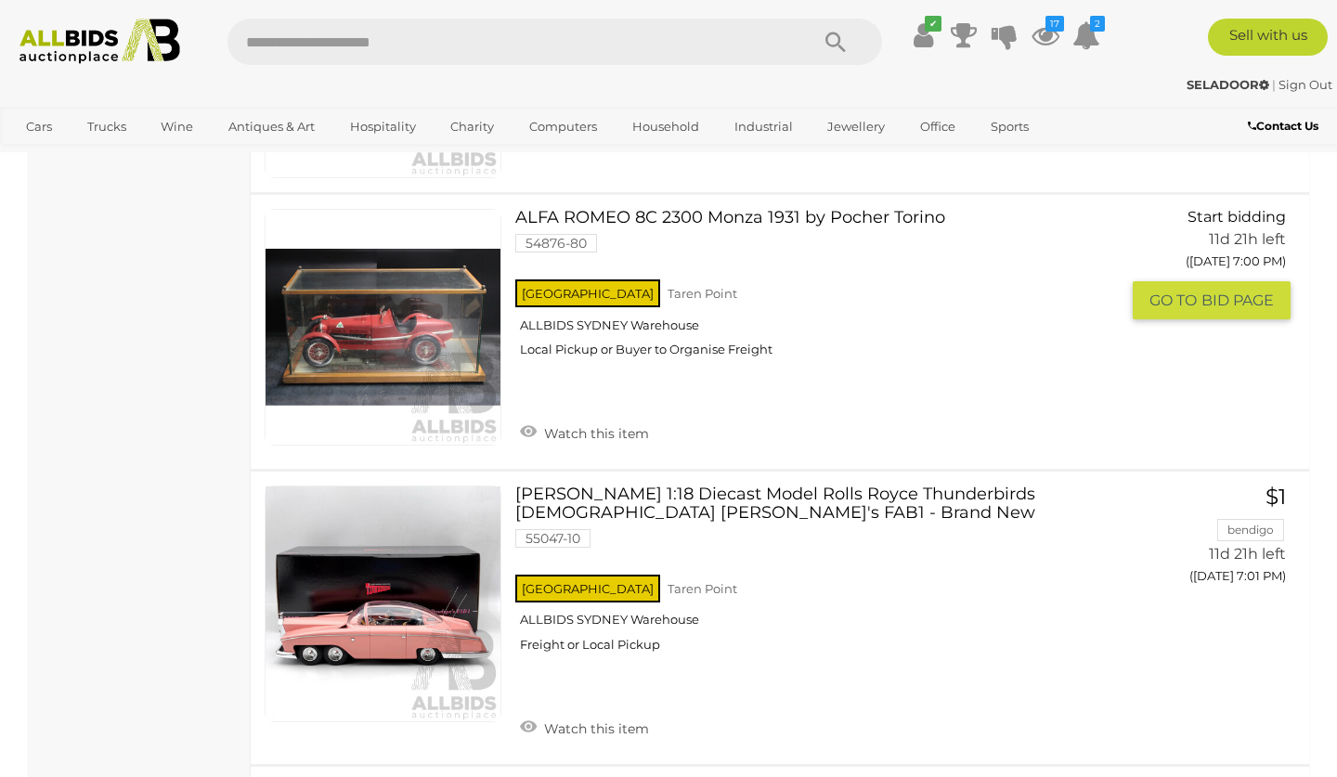
scroll to position [1580, 0]
click at [392, 325] on link at bounding box center [383, 327] width 237 height 237
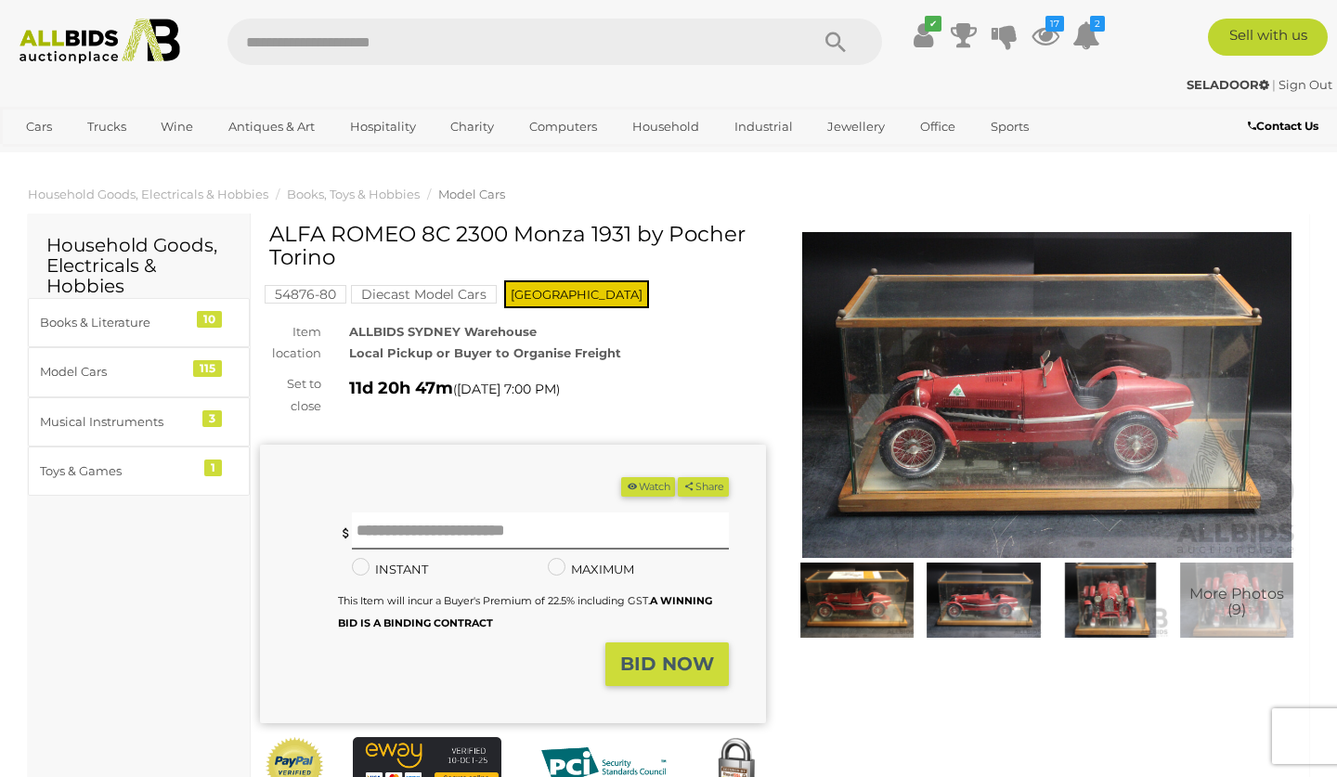
click at [981, 400] on img at bounding box center [1047, 395] width 506 height 326
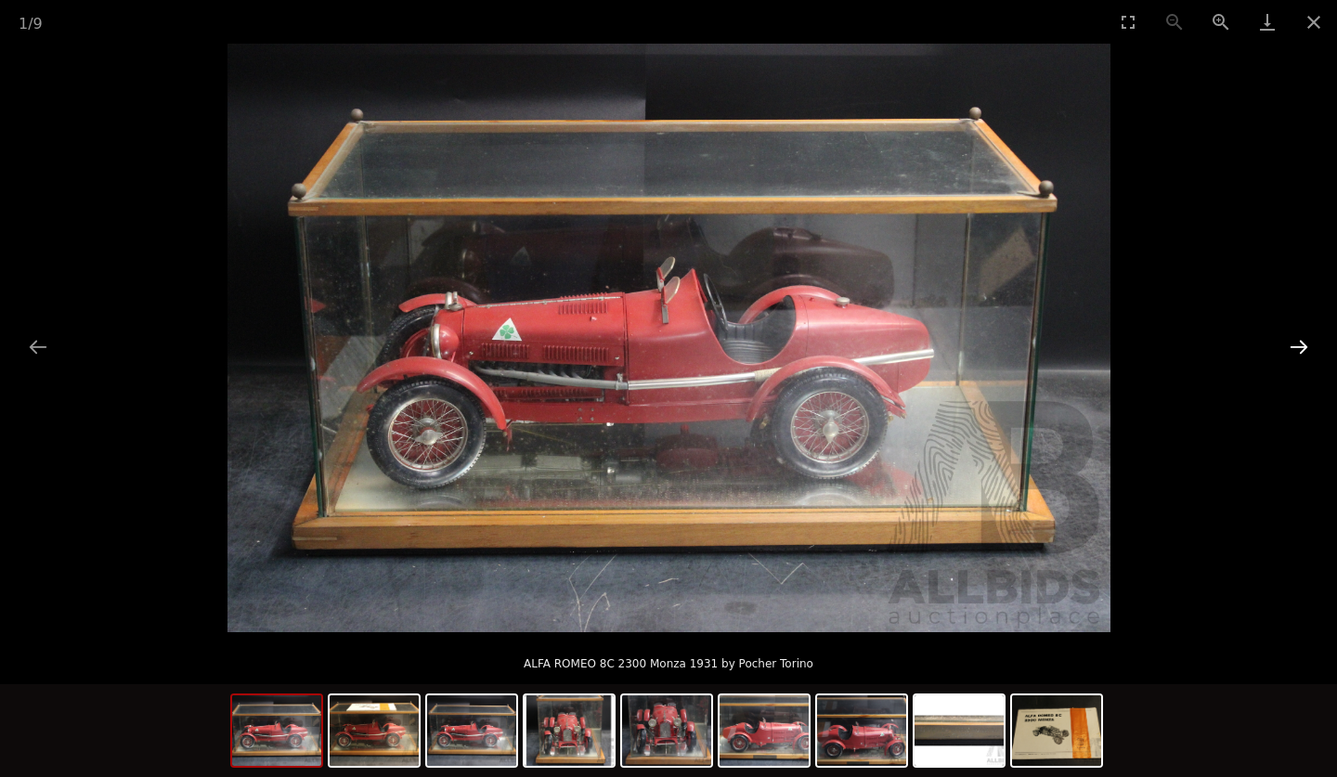
click at [1297, 344] on button "Next slide" at bounding box center [1298, 347] width 39 height 36
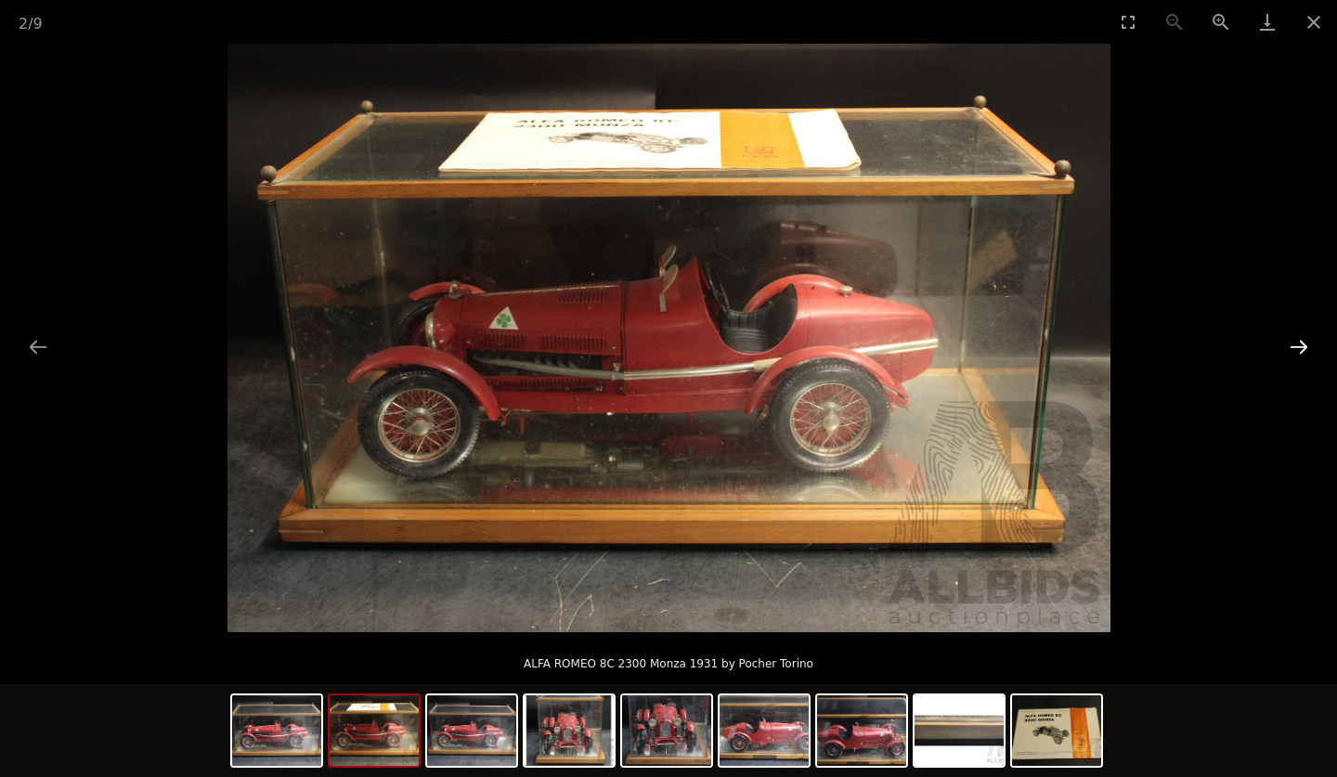
click at [1297, 344] on button "Next slide" at bounding box center [1298, 347] width 39 height 36
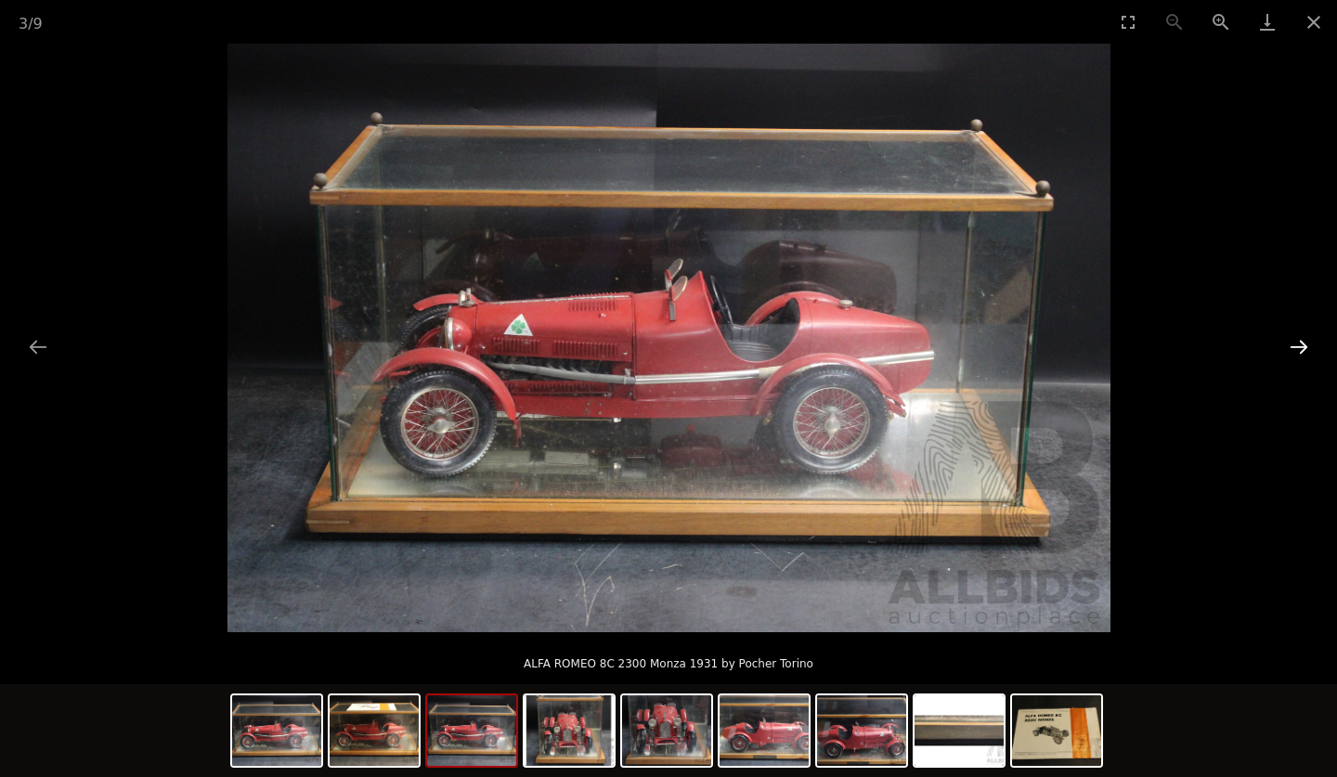
click at [1297, 344] on button "Next slide" at bounding box center [1298, 347] width 39 height 36
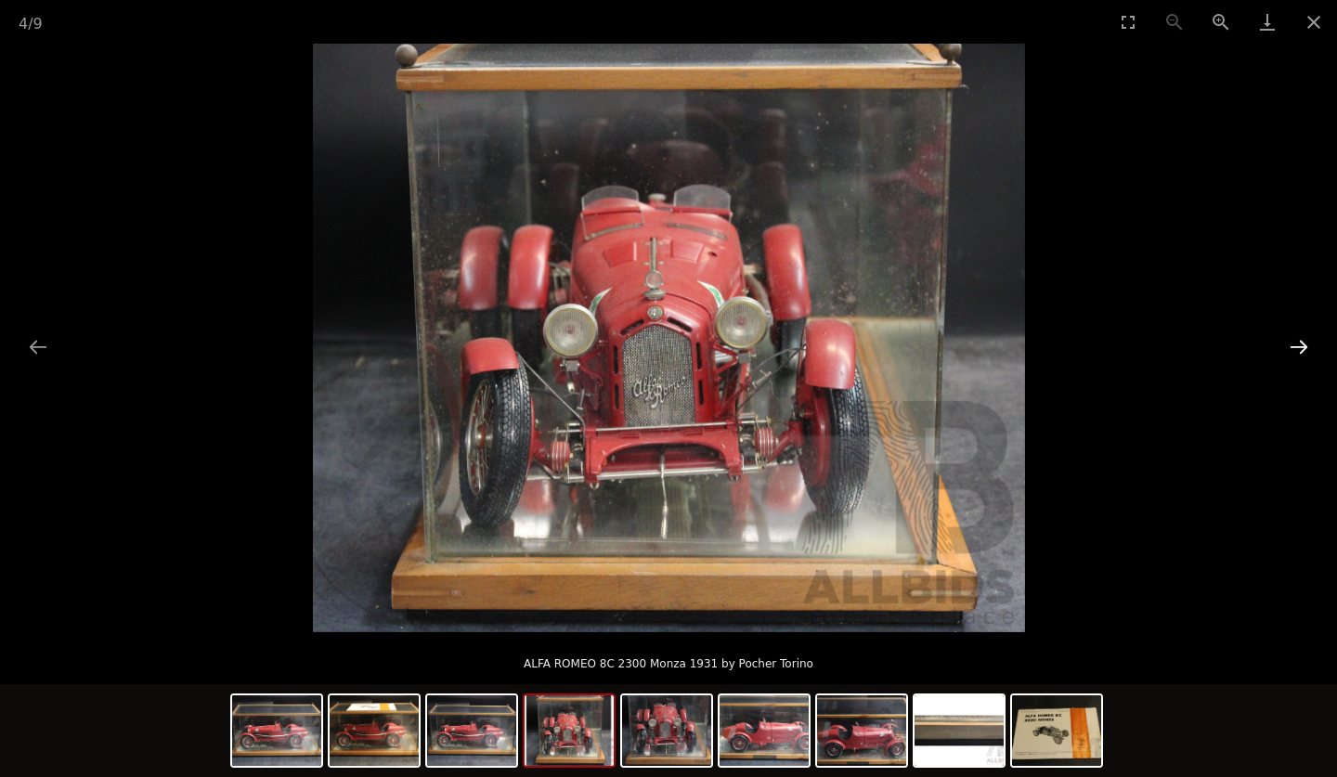
click at [1297, 344] on button "Next slide" at bounding box center [1298, 347] width 39 height 36
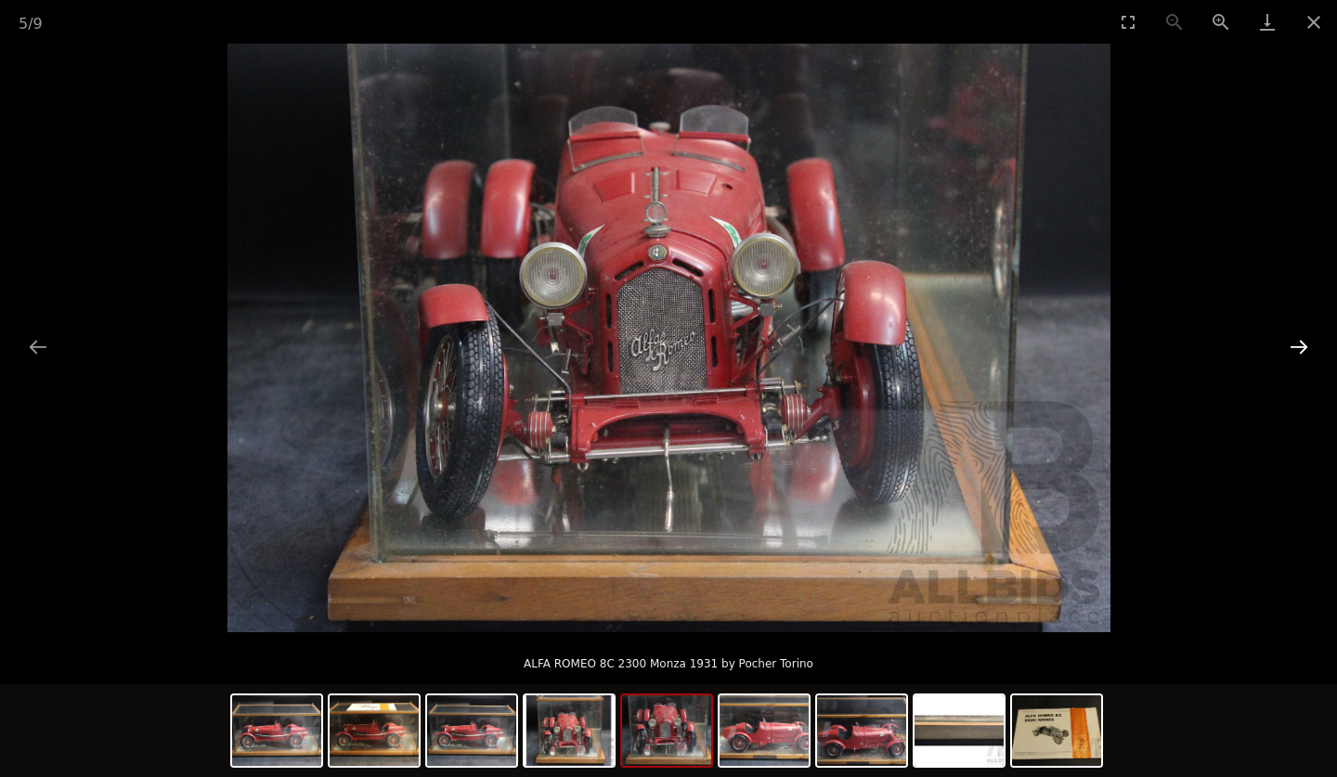
click at [1297, 344] on button "Next slide" at bounding box center [1298, 347] width 39 height 36
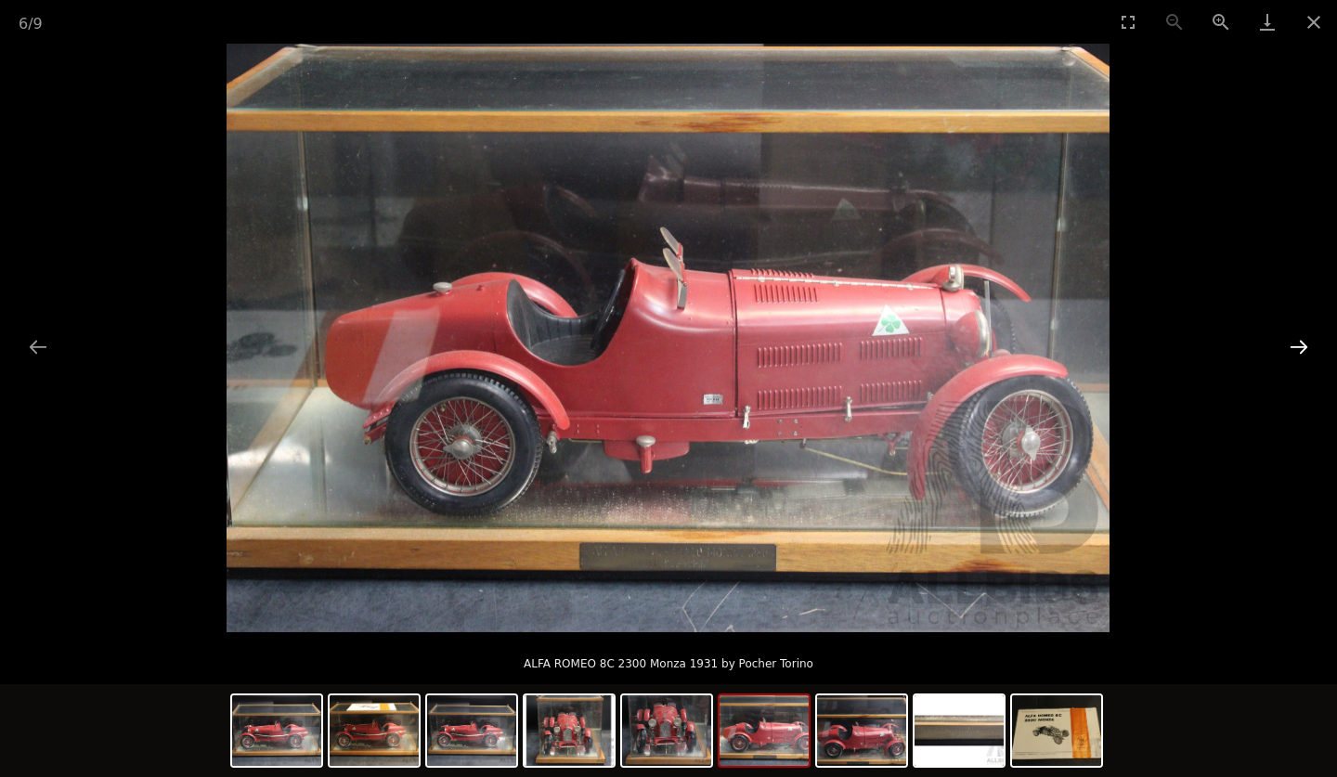
click at [1297, 344] on button "Next slide" at bounding box center [1298, 347] width 39 height 36
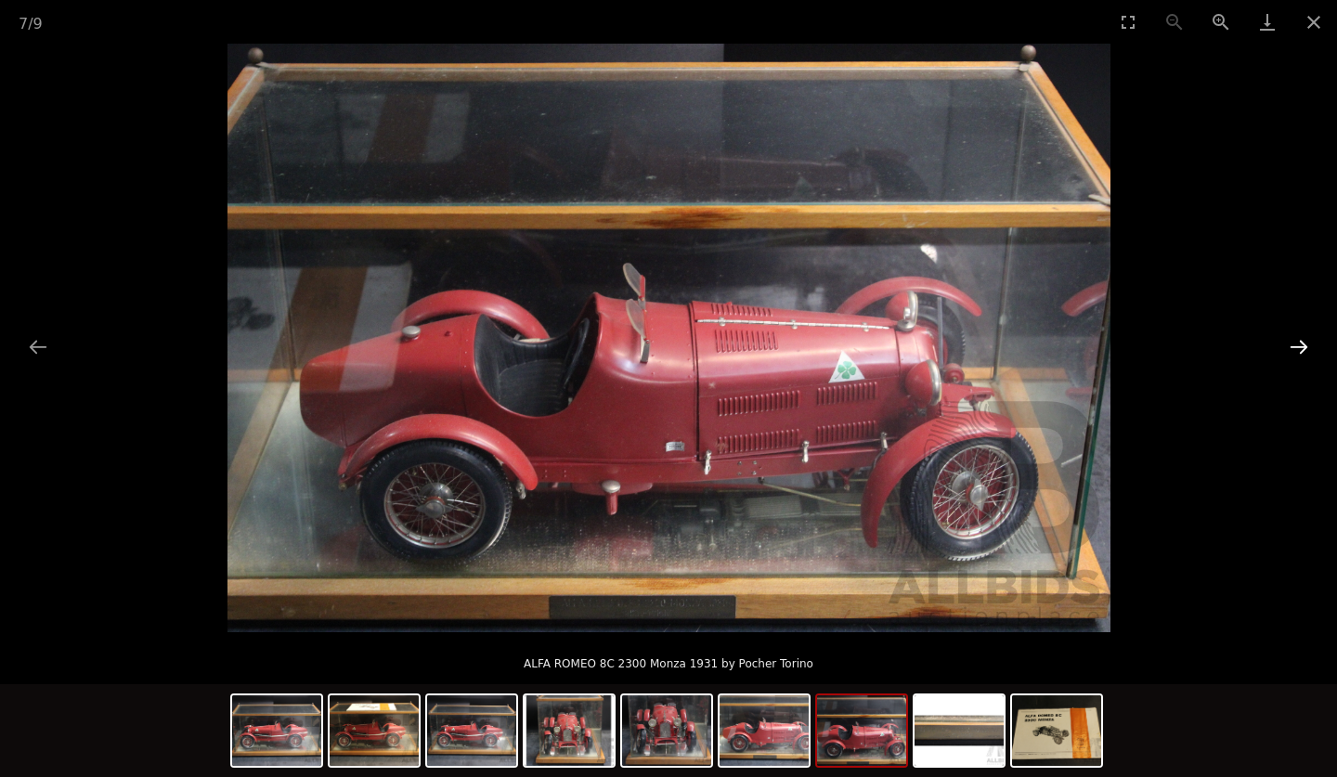
click at [1297, 344] on button "Next slide" at bounding box center [1298, 347] width 39 height 36
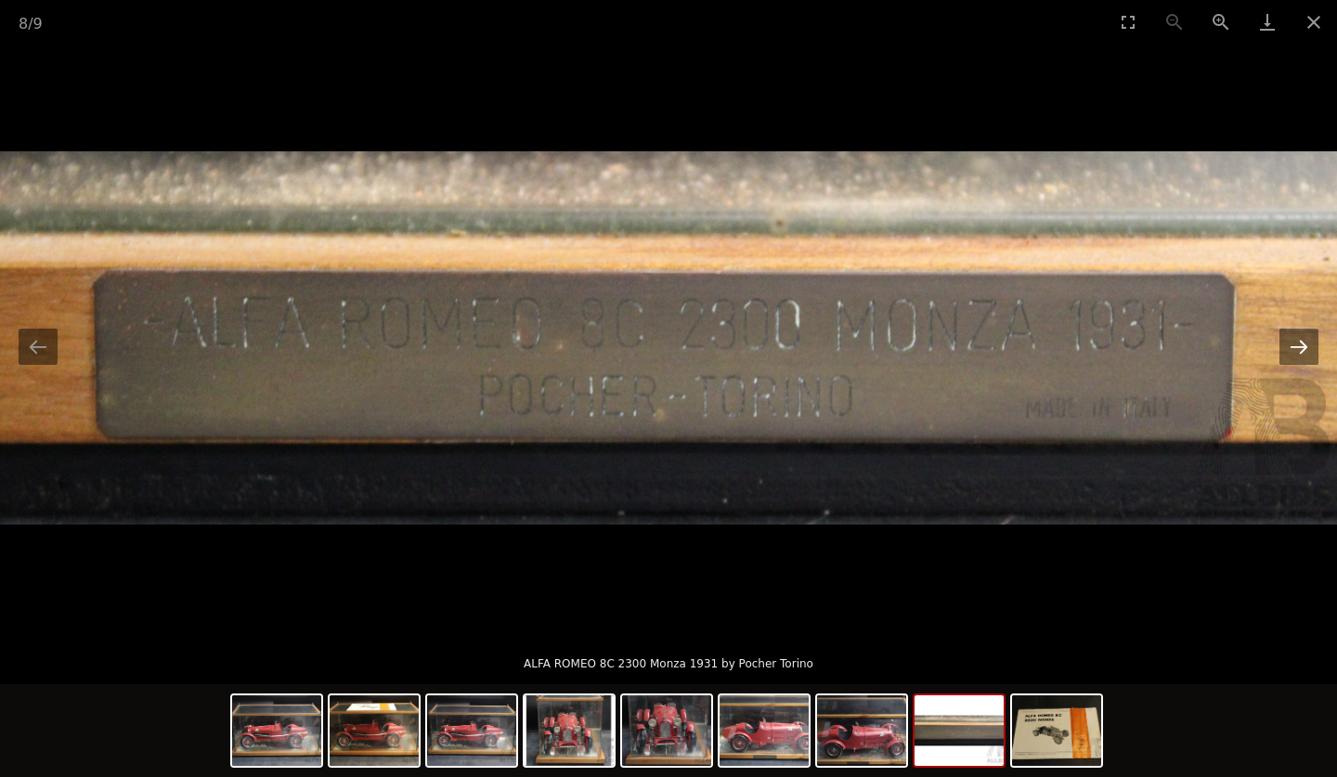
click at [1297, 344] on button "Next slide" at bounding box center [1298, 347] width 39 height 36
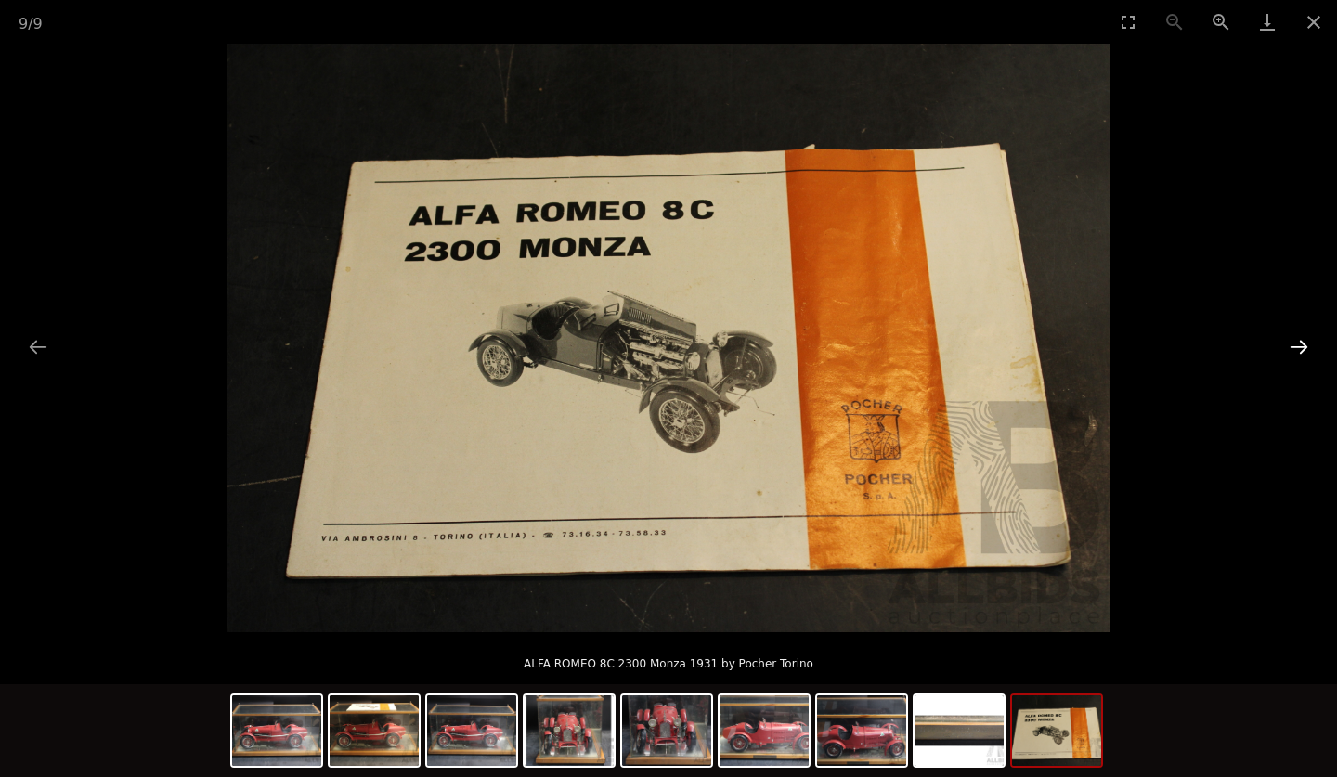
click at [1297, 344] on button "Next slide" at bounding box center [1298, 347] width 39 height 36
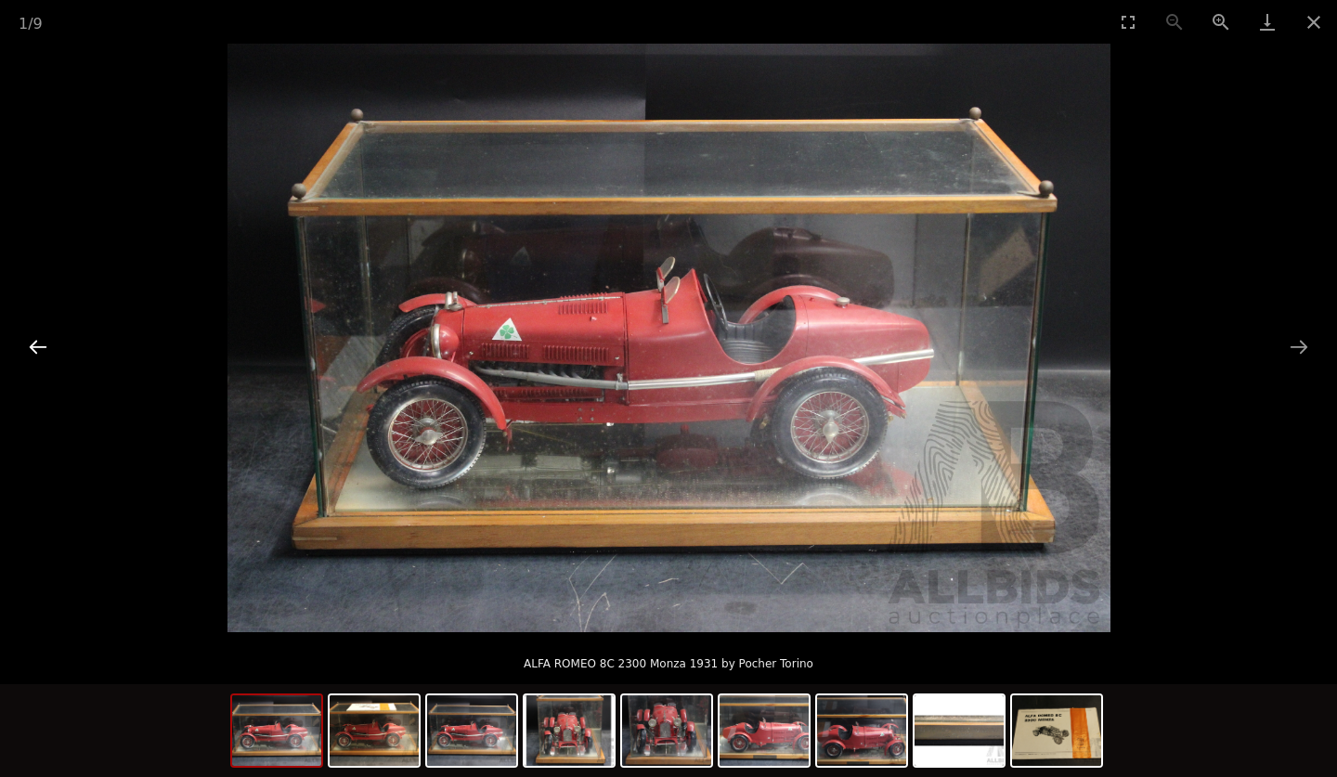
click at [37, 341] on button "Previous slide" at bounding box center [38, 347] width 39 height 36
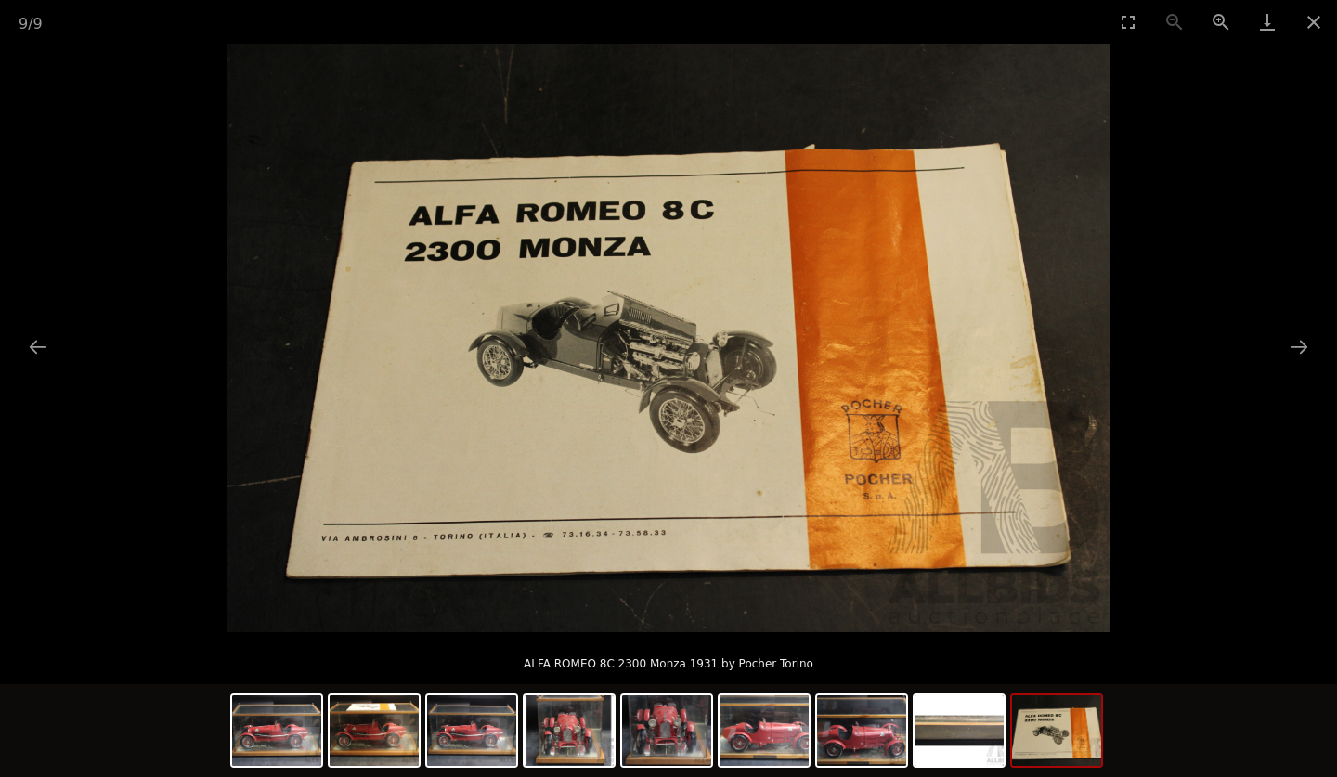
scroll to position [120, 0]
click at [1309, 18] on button "Close gallery" at bounding box center [1314, 22] width 46 height 44
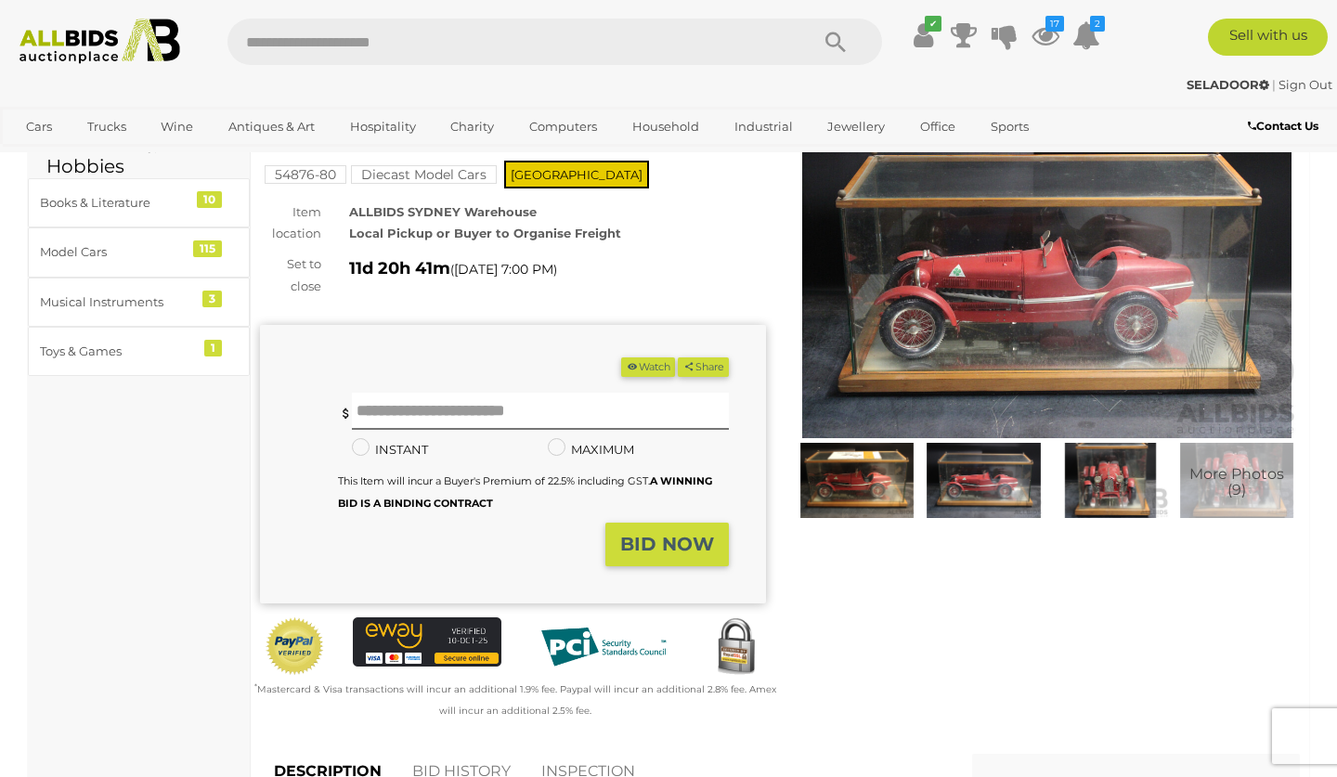
scroll to position [0, 0]
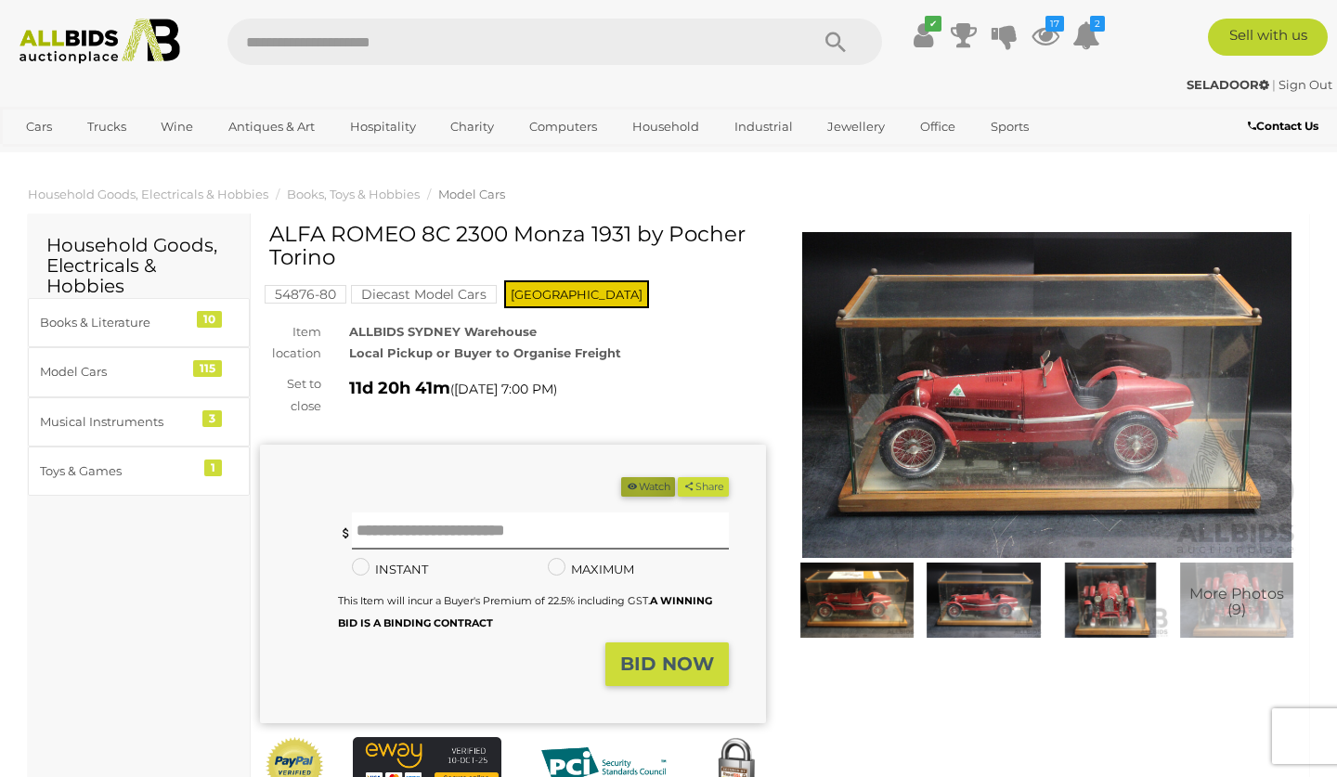
click at [633, 480] on button "Watch" at bounding box center [648, 486] width 54 height 19
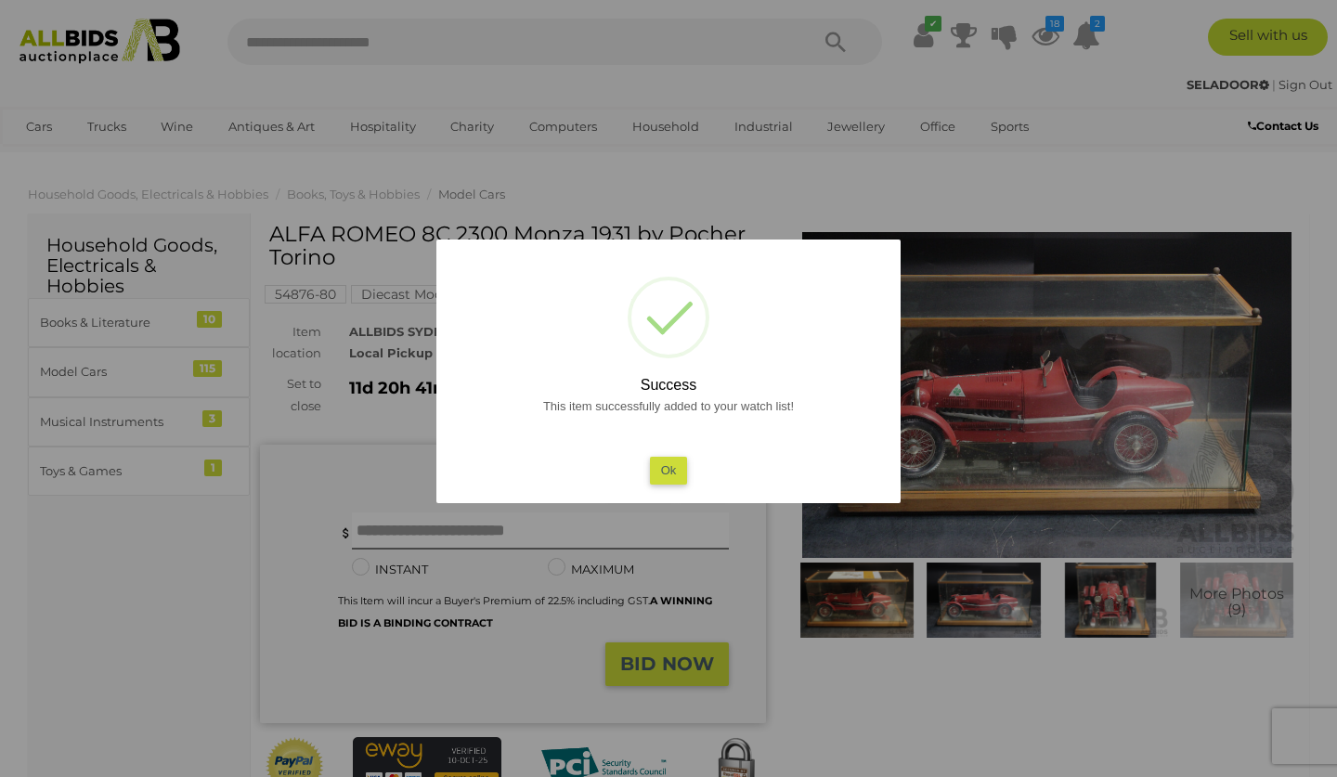
click at [661, 461] on button "Ok" at bounding box center [669, 470] width 38 height 27
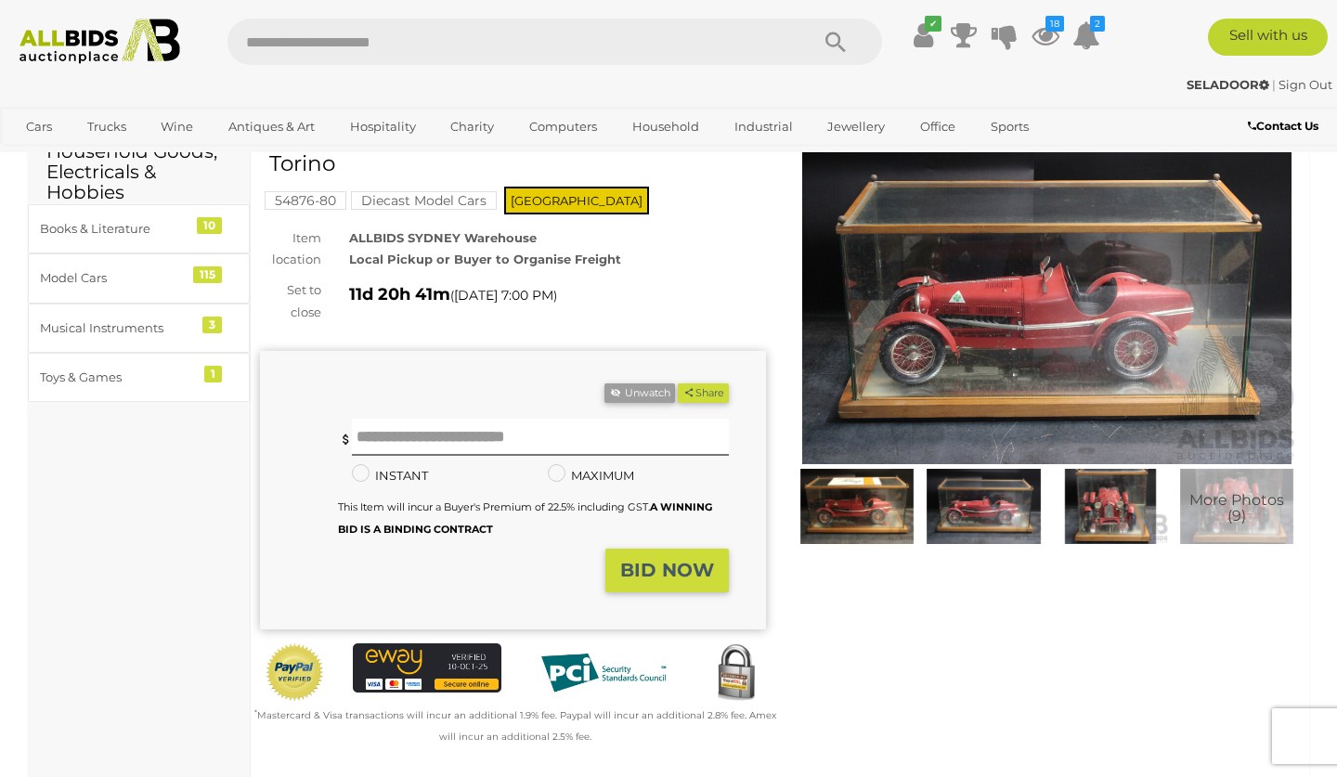
scroll to position [92, 0]
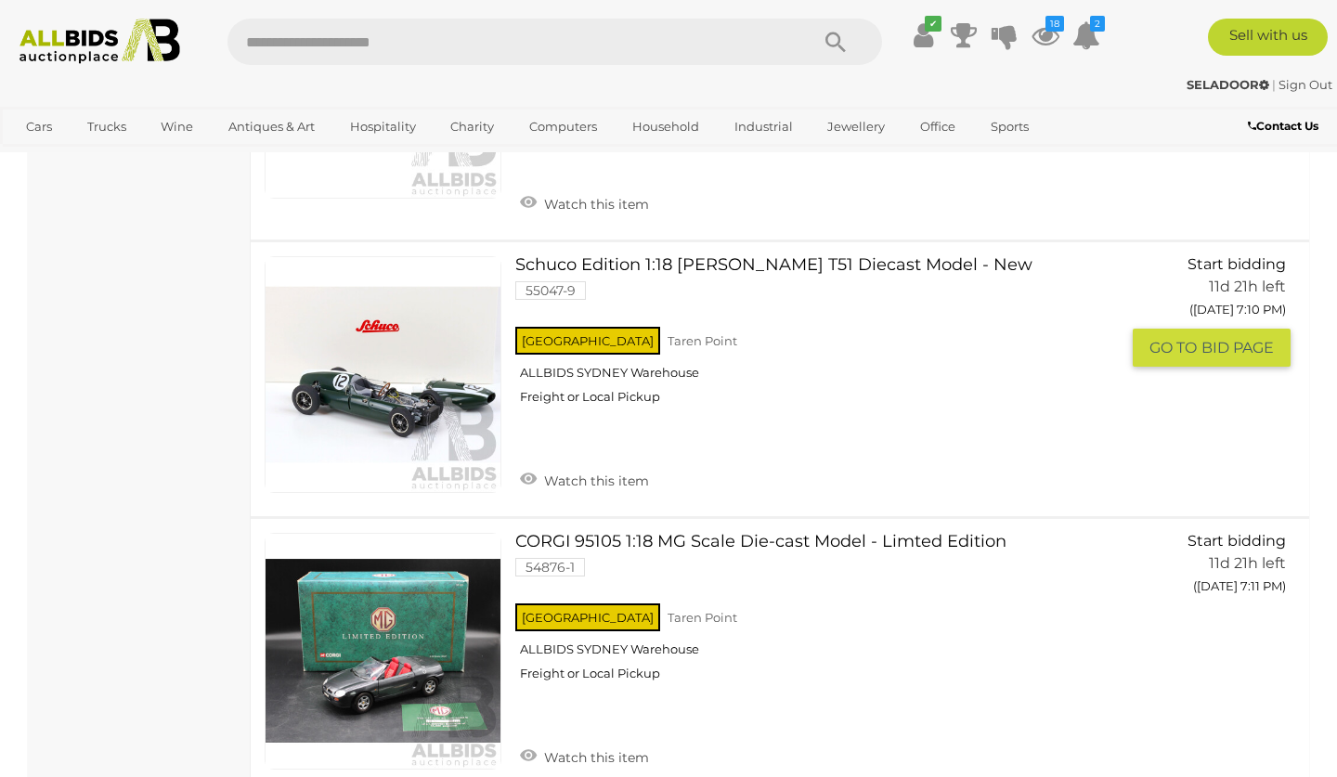
scroll to position [4434, 0]
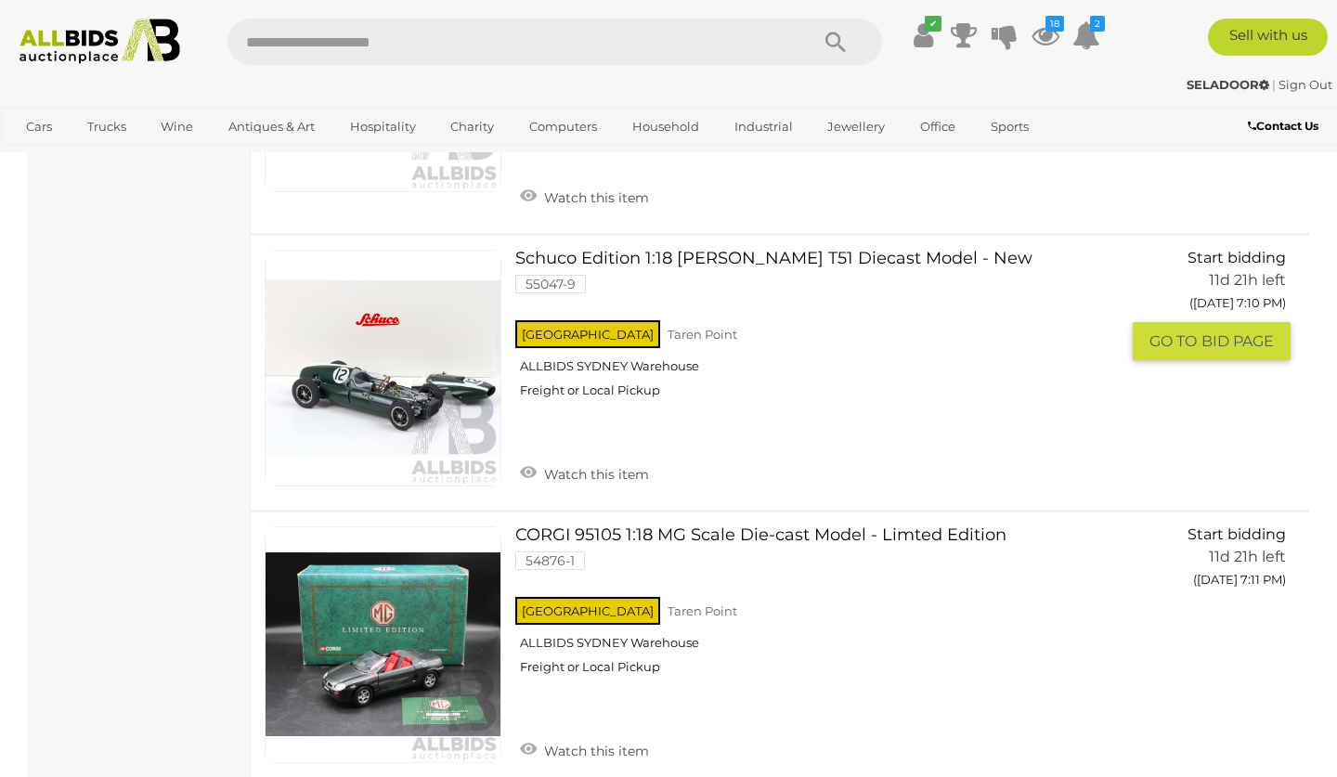
click at [387, 344] on link at bounding box center [383, 368] width 237 height 237
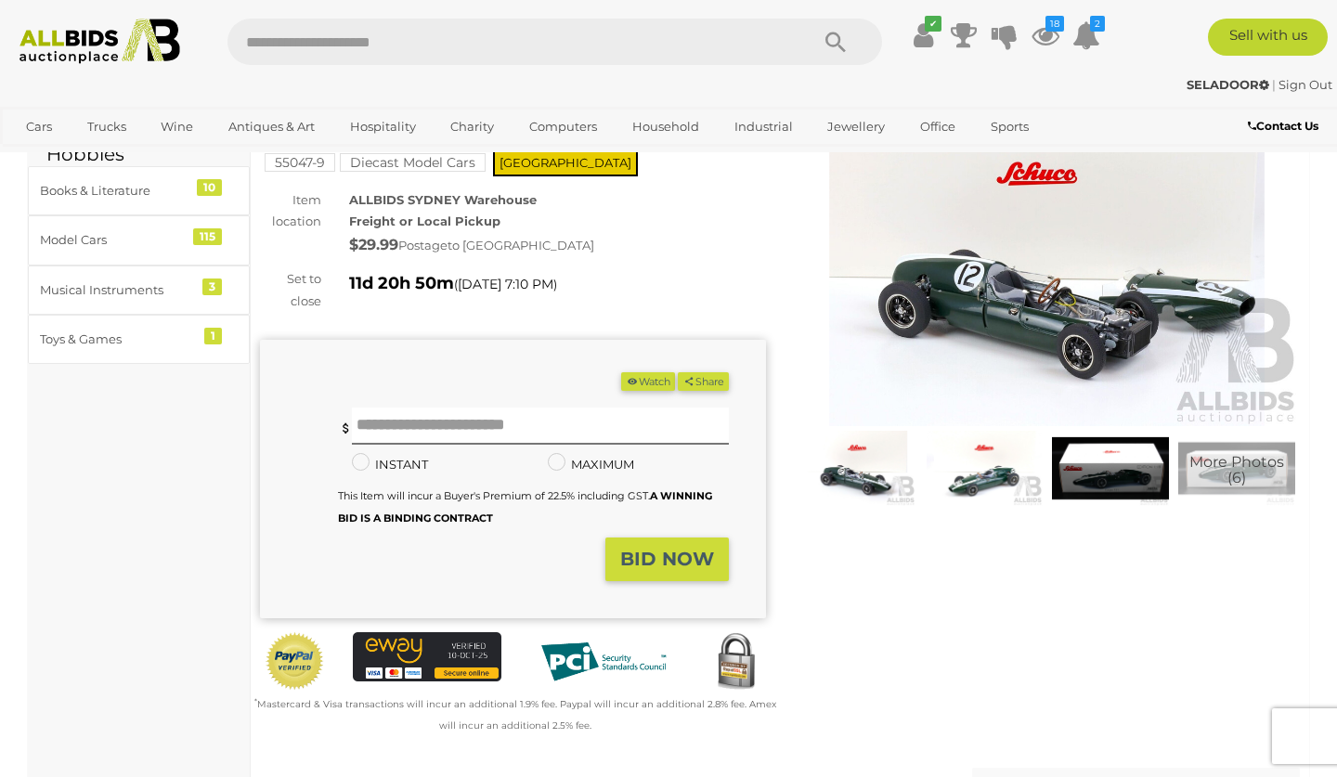
scroll to position [129, 0]
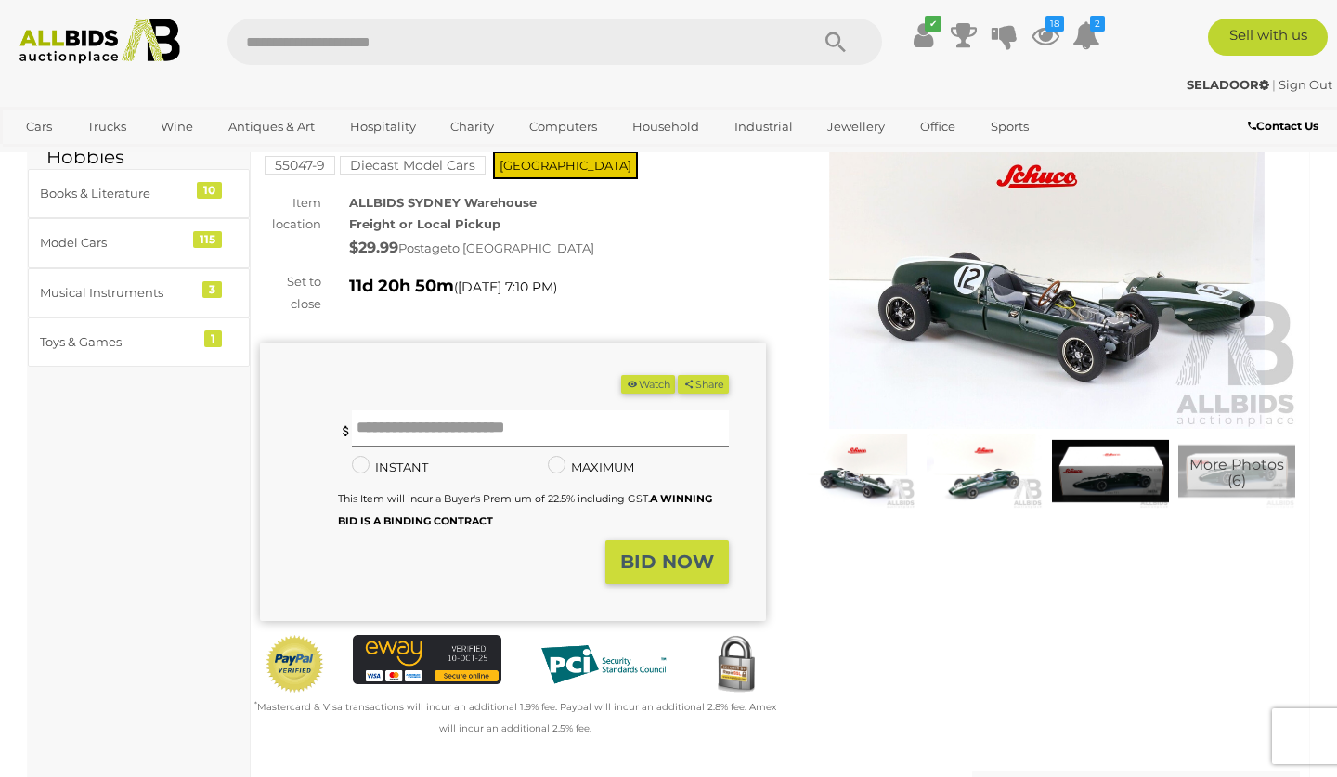
click at [1004, 477] on img at bounding box center [983, 471] width 117 height 75
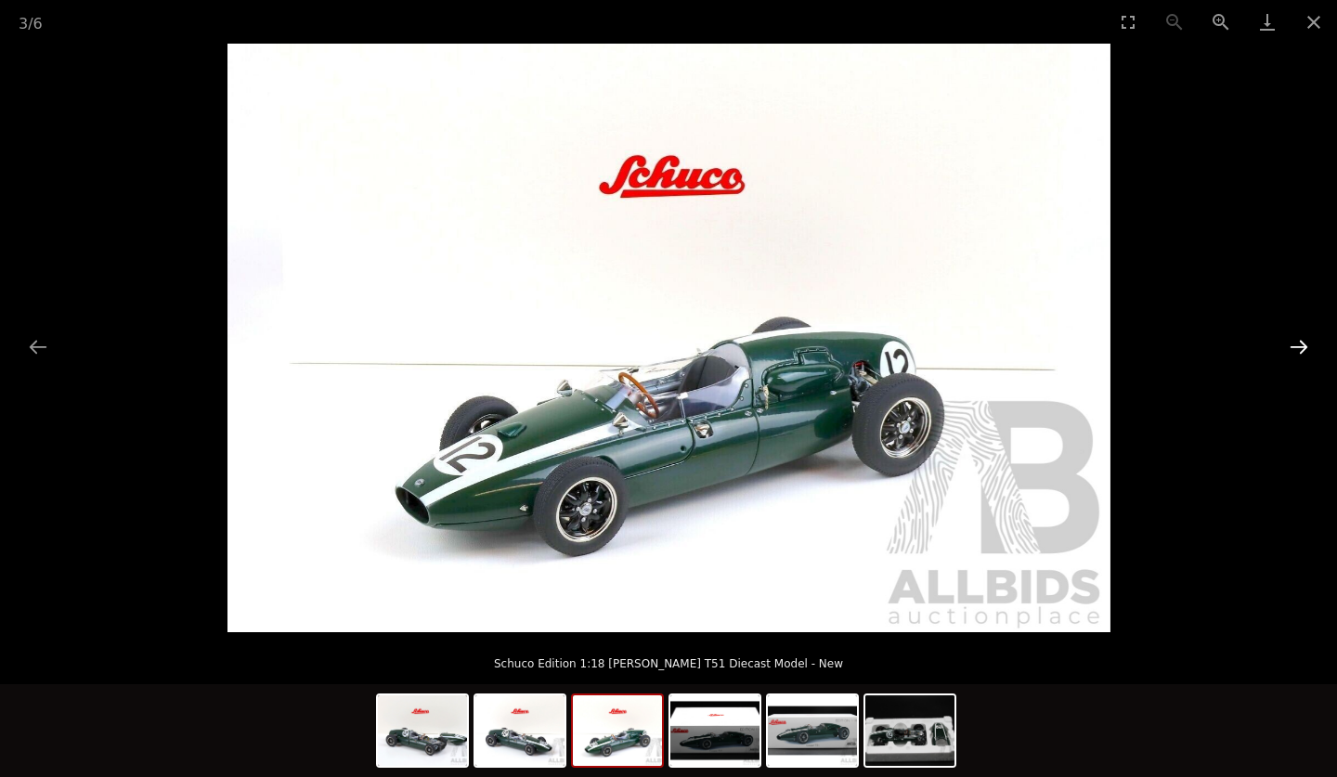
click at [1300, 340] on button "Next slide" at bounding box center [1298, 347] width 39 height 36
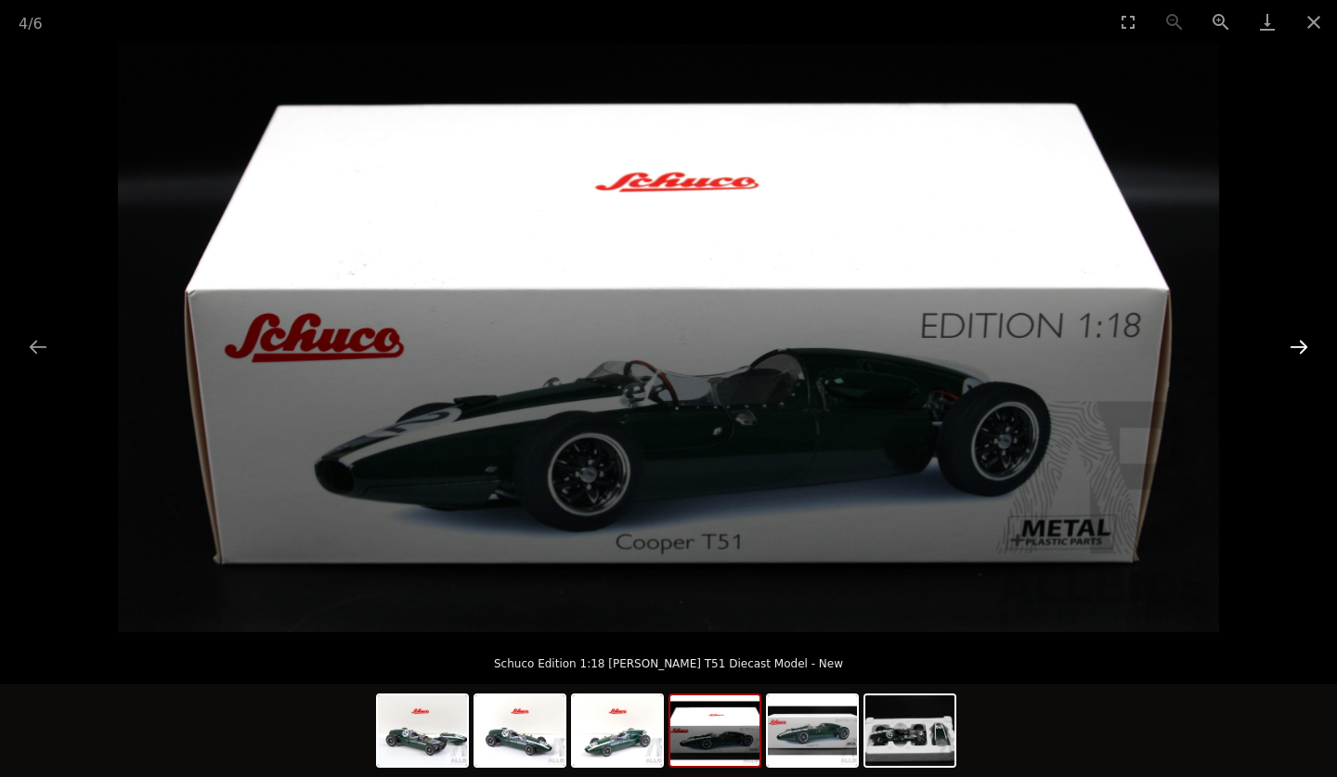
click at [1300, 340] on button "Next slide" at bounding box center [1298, 347] width 39 height 36
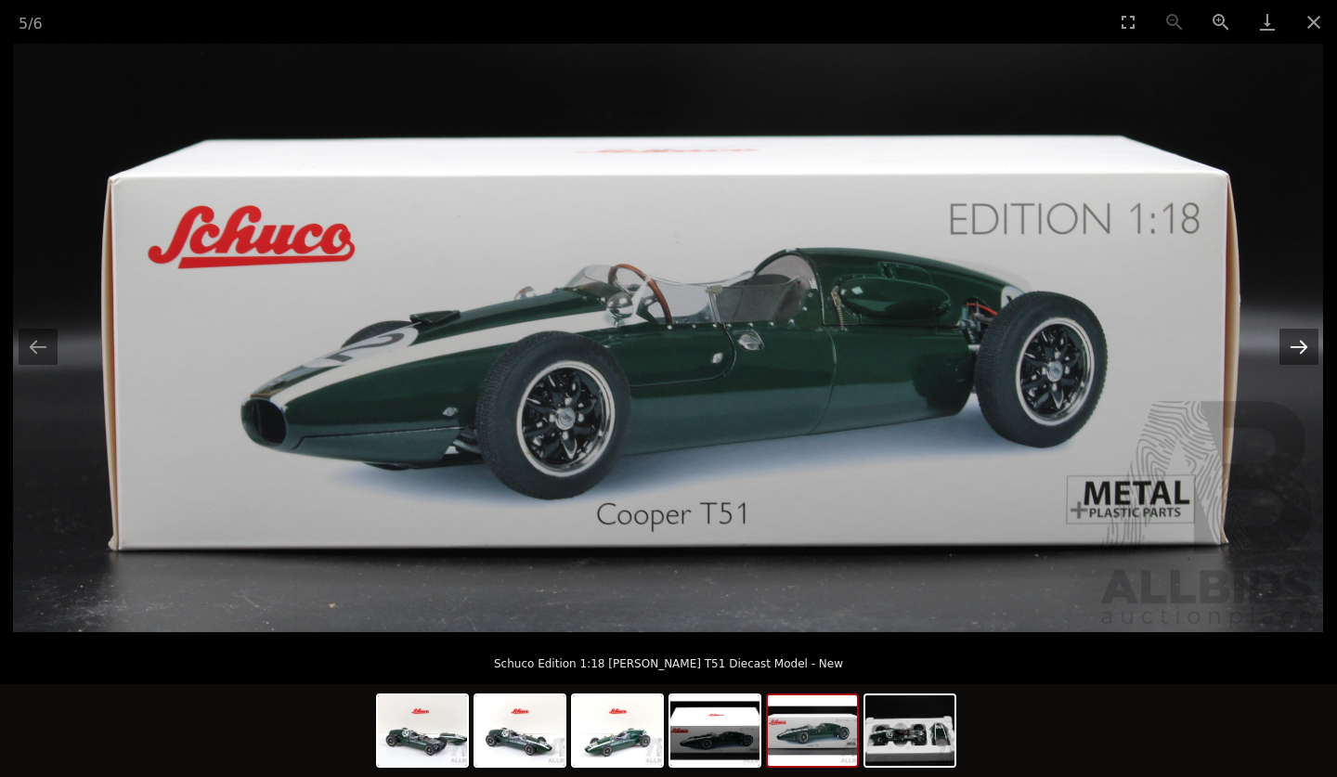
click at [1300, 340] on button "Next slide" at bounding box center [1298, 347] width 39 height 36
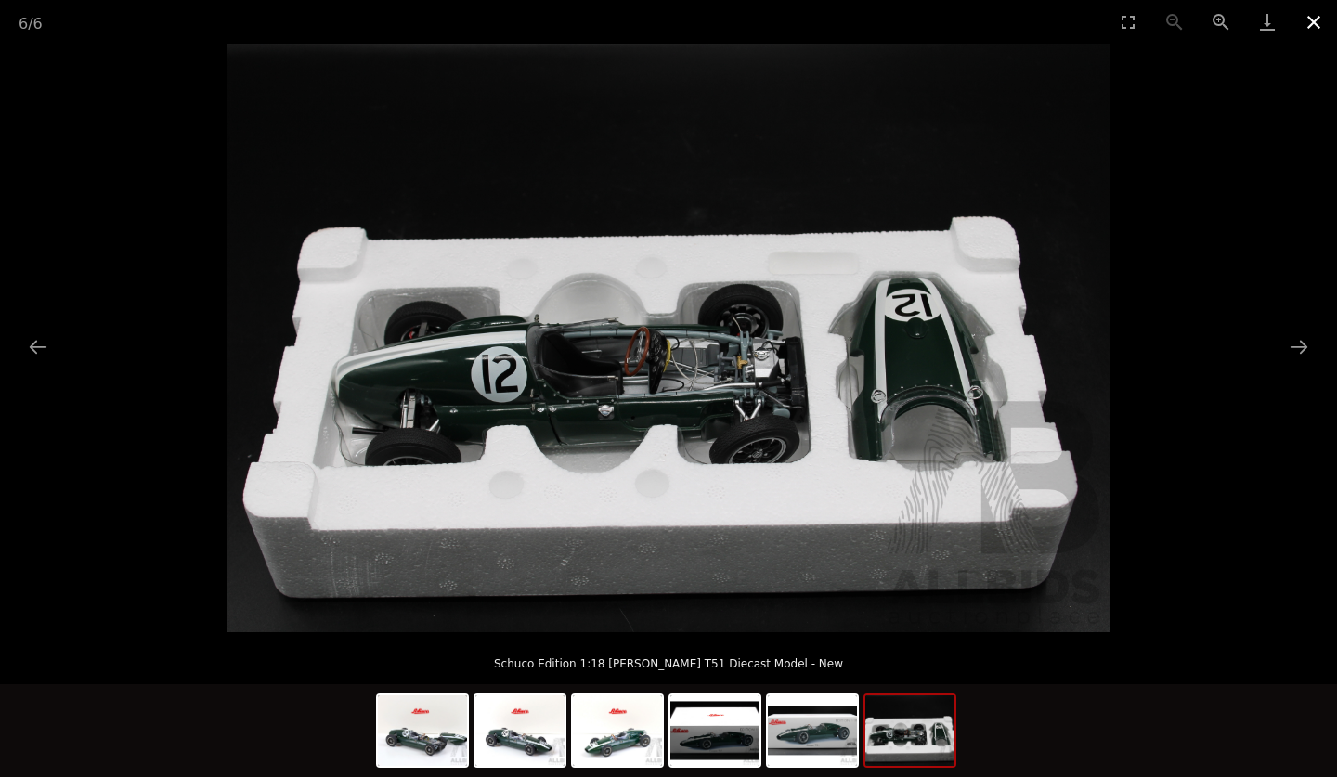
click at [1312, 14] on button "Close gallery" at bounding box center [1314, 22] width 46 height 44
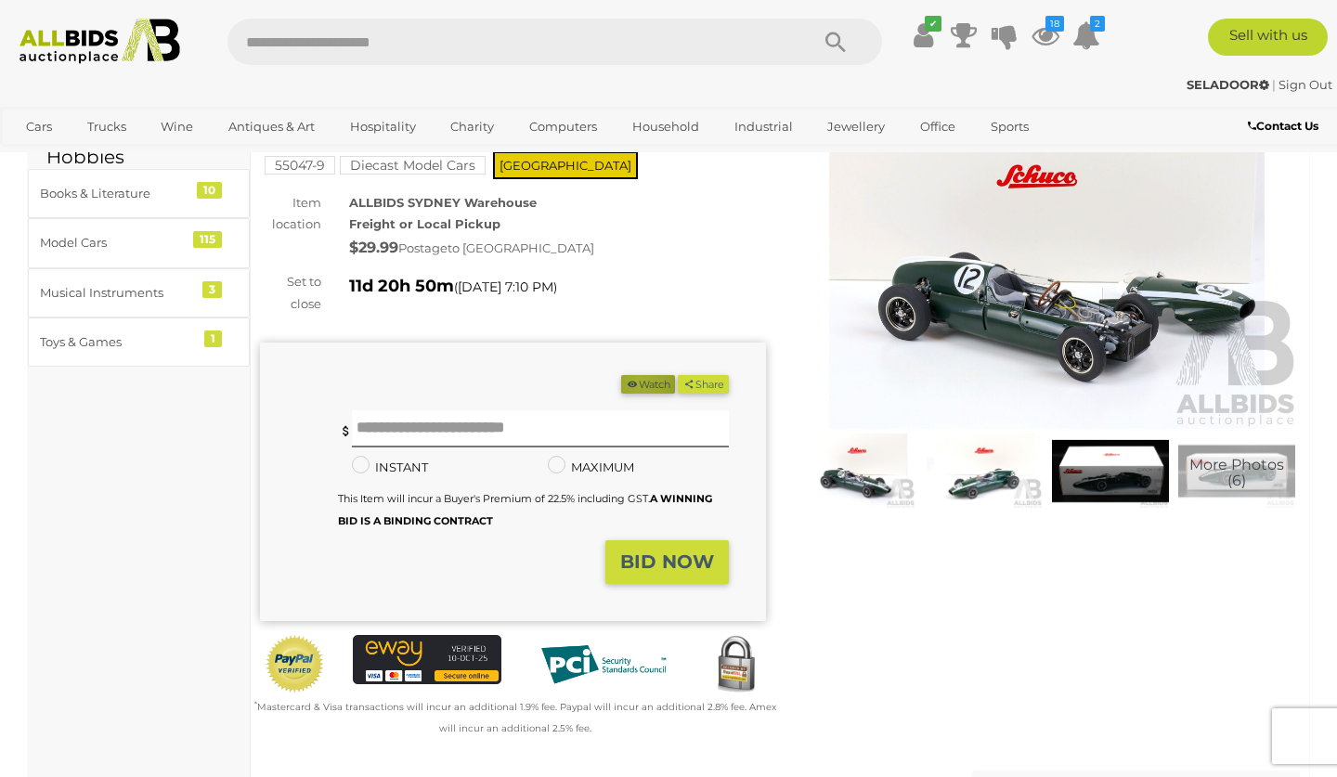
click at [631, 377] on button "Watch" at bounding box center [648, 384] width 54 height 19
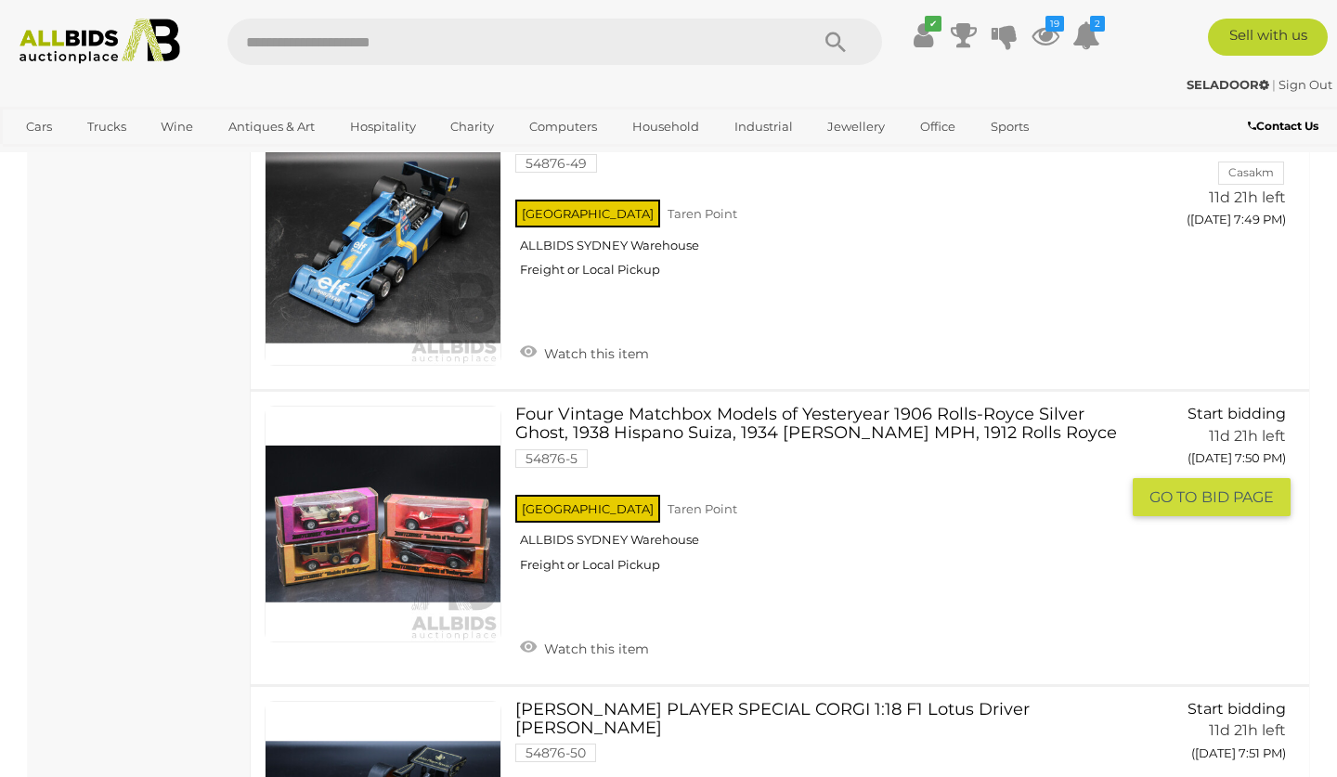
scroll to position [15891, 0]
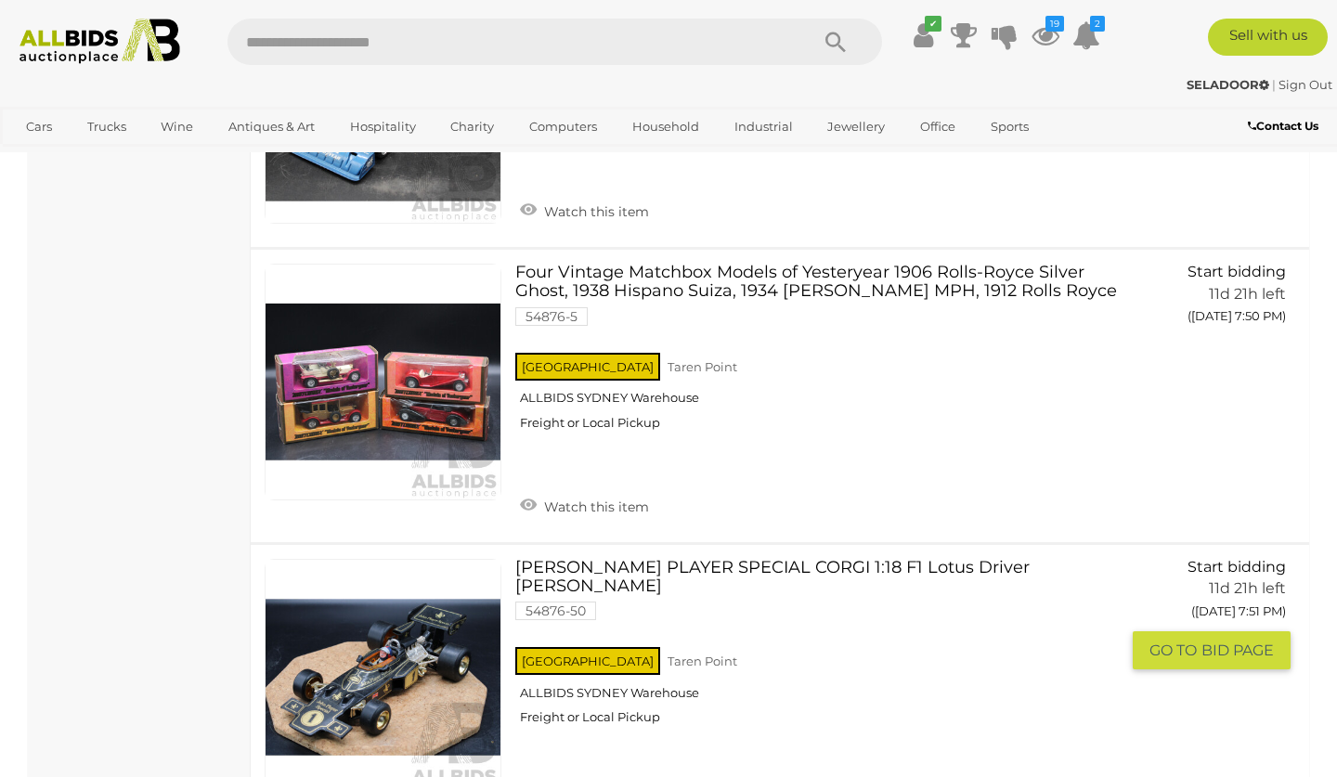
click at [386, 559] on link at bounding box center [383, 677] width 237 height 237
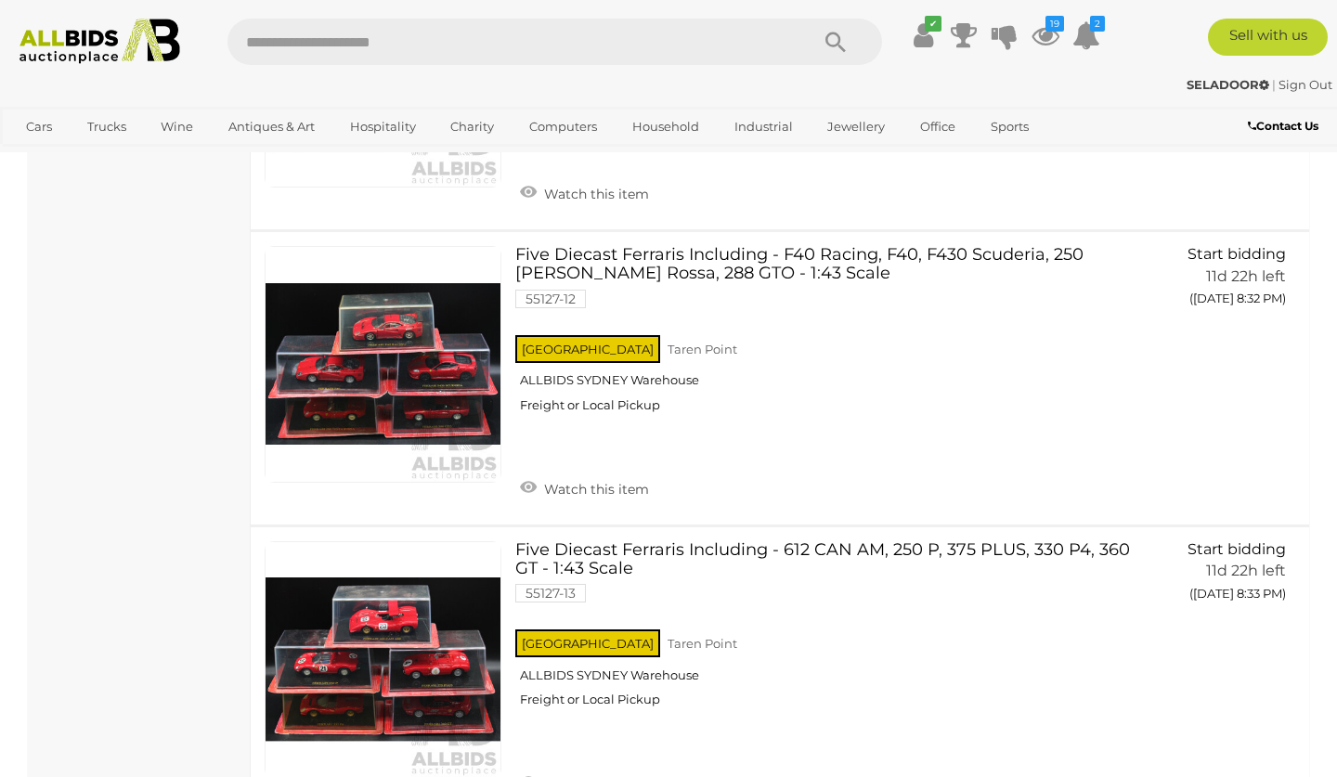
scroll to position [27802, 0]
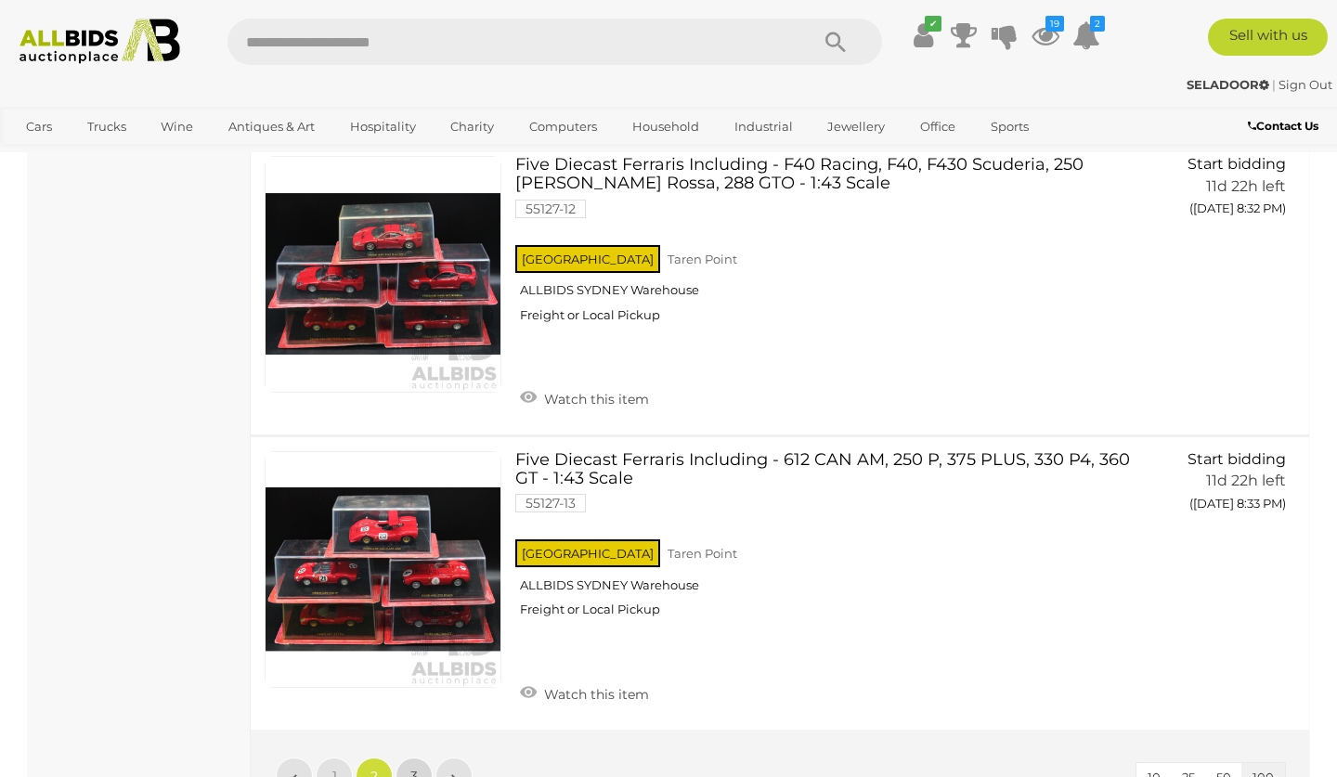
click at [413, 768] on span "3" at bounding box center [413, 776] width 7 height 17
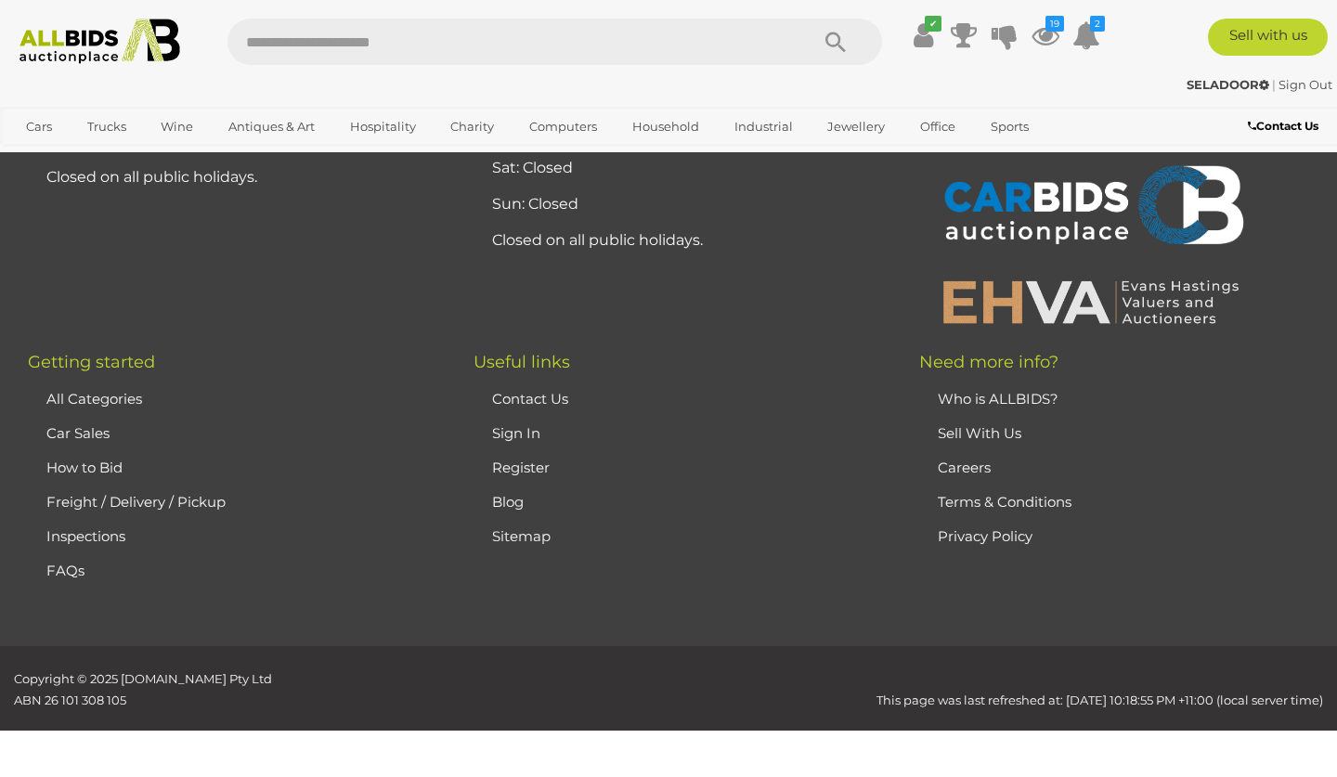
scroll to position [248, 0]
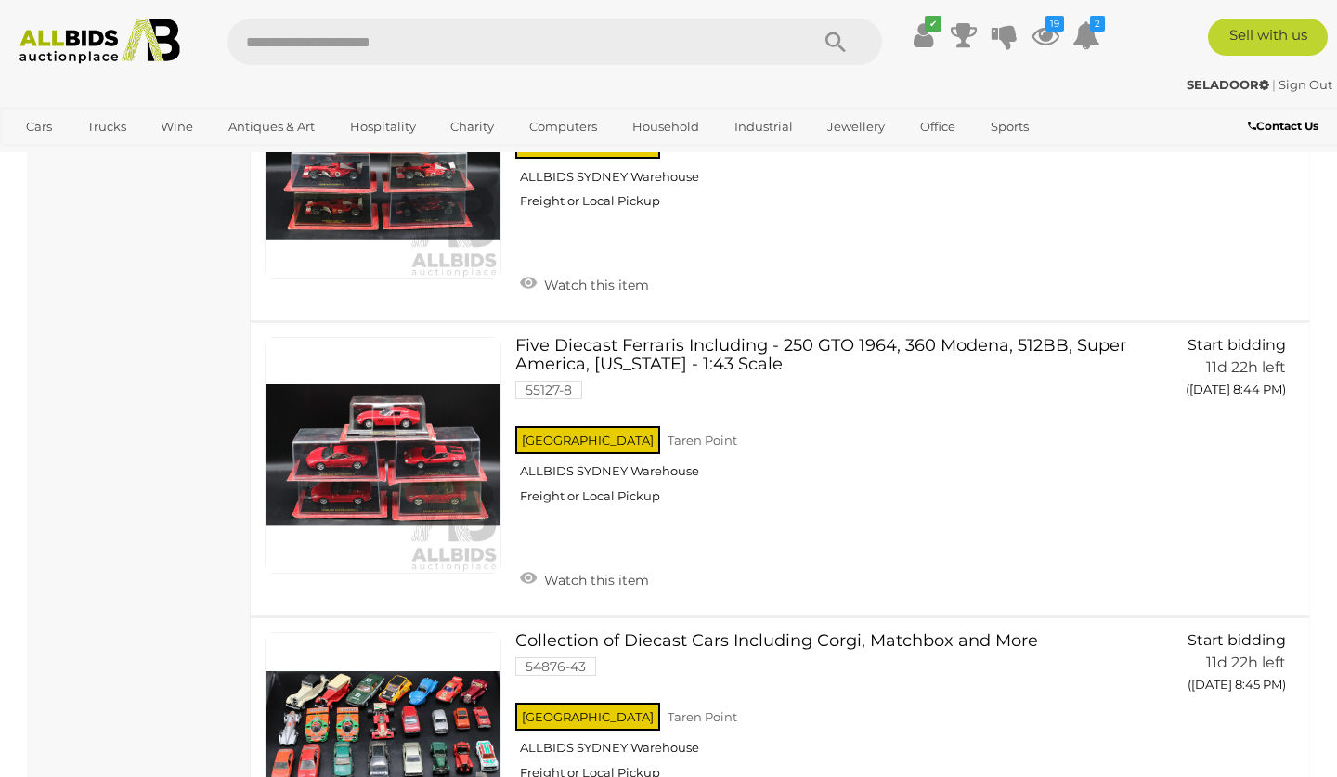
scroll to position [2485, 0]
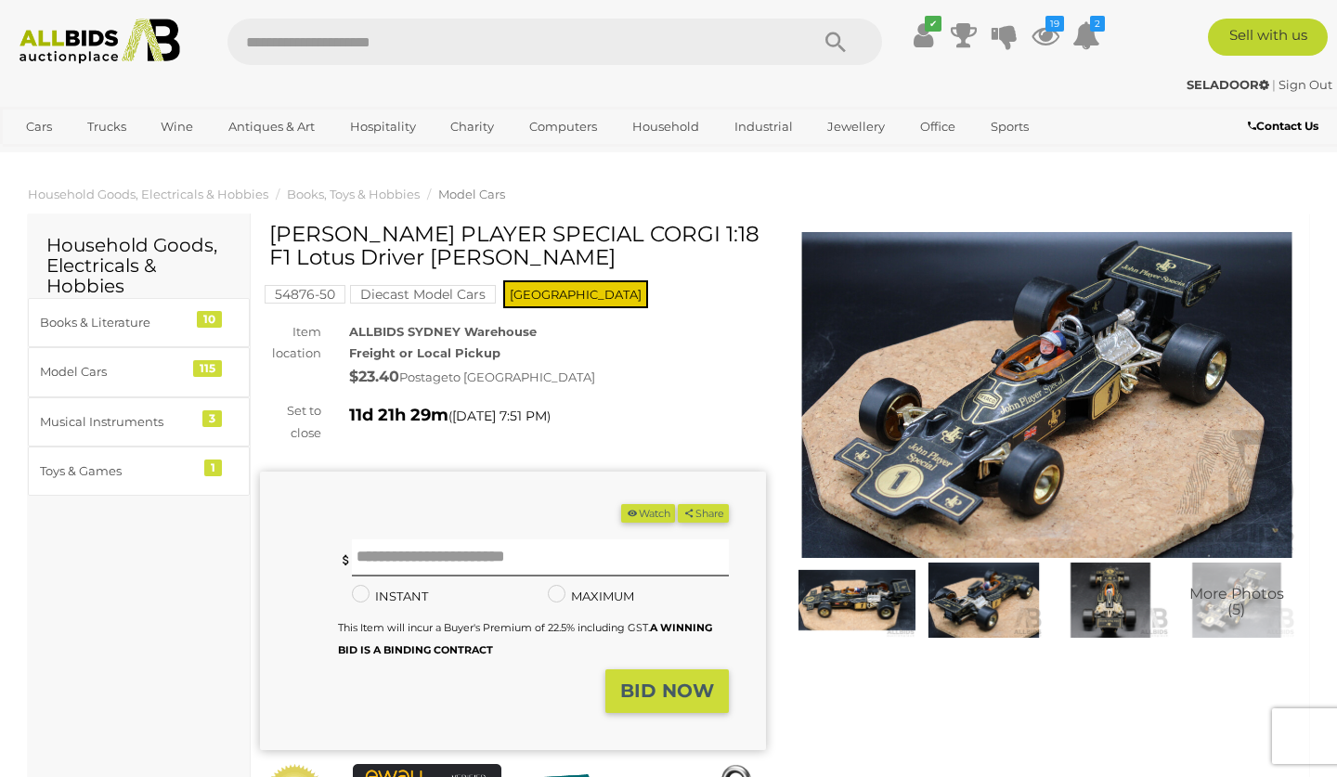
click at [1031, 339] on img at bounding box center [1047, 395] width 506 height 326
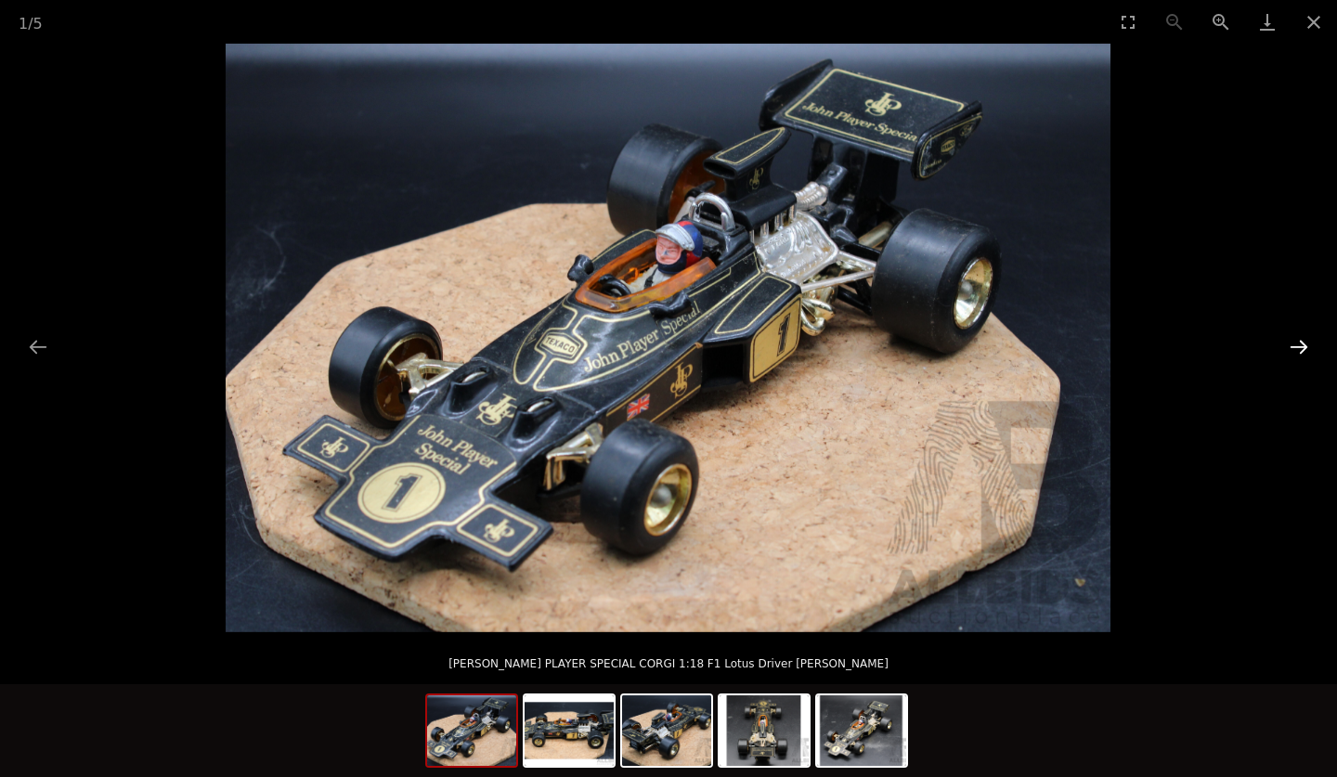
click at [1300, 341] on button "Next slide" at bounding box center [1298, 347] width 39 height 36
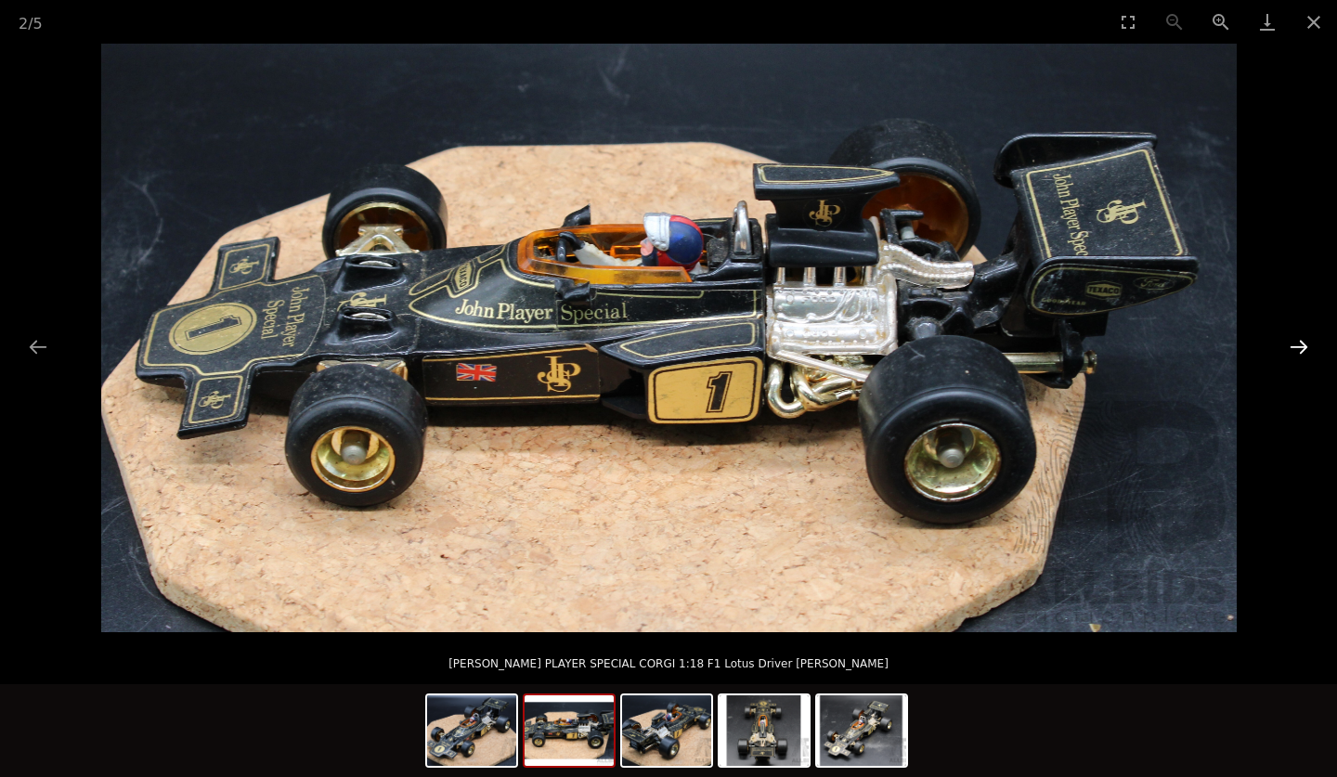
click at [1300, 341] on button "Next slide" at bounding box center [1298, 347] width 39 height 36
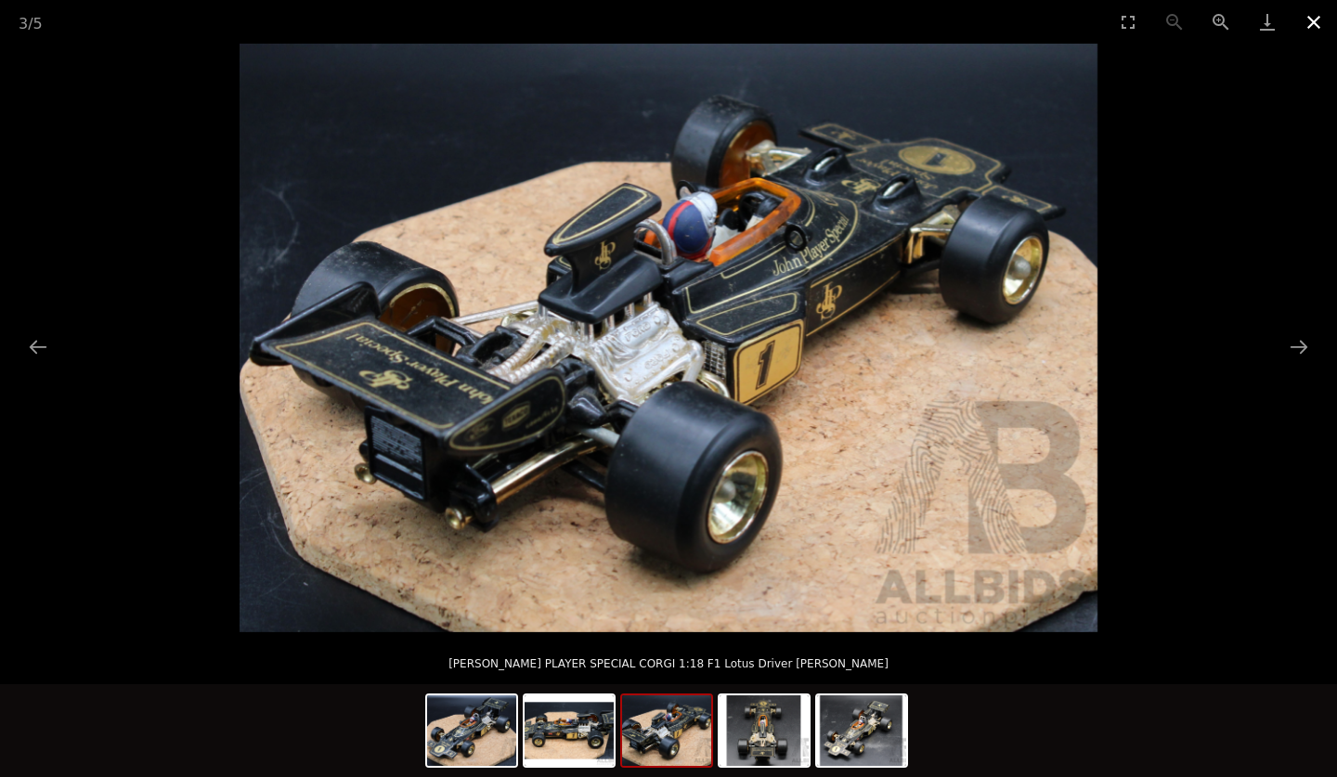
click at [1313, 17] on button "Close gallery" at bounding box center [1314, 22] width 46 height 44
